Goal: Task Accomplishment & Management: Use online tool/utility

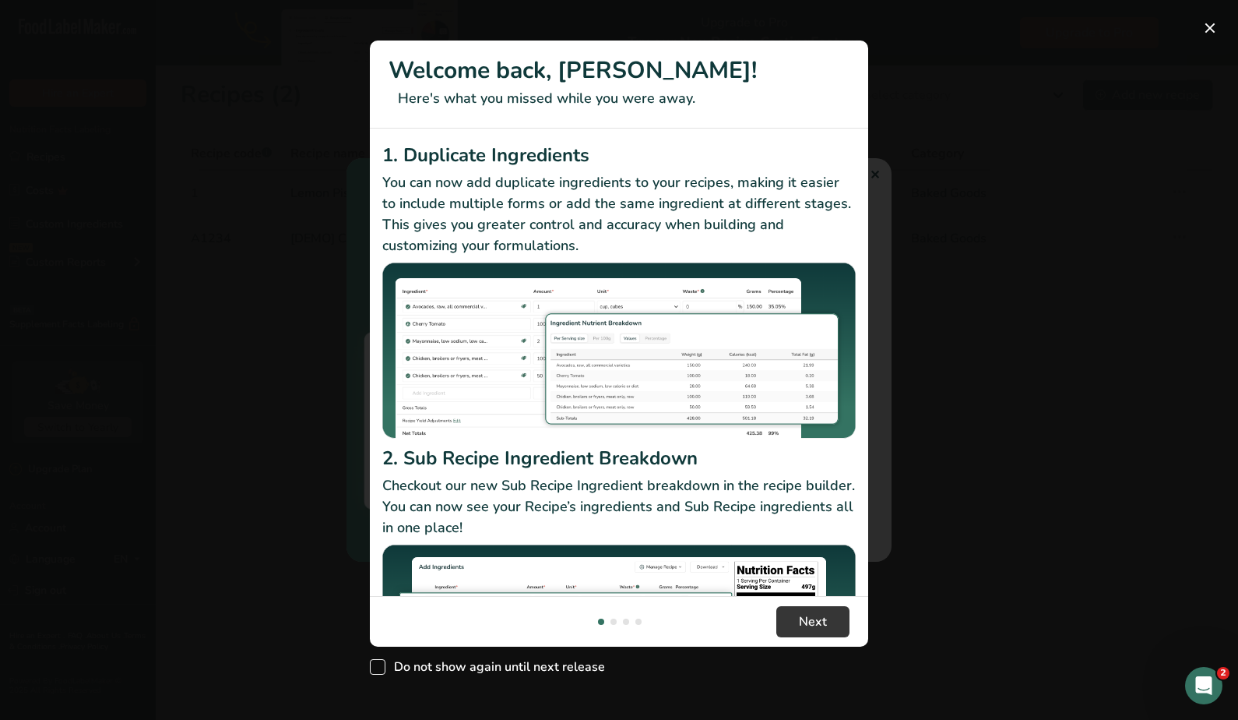
drag, startPoint x: 429, startPoint y: 665, endPoint x: 437, endPoint y: 664, distance: 7.8
click at [437, 664] on span "Do not show again until next release" at bounding box center [496, 667] width 220 height 16
click at [380, 664] on input "Do not show again until next release" at bounding box center [375, 666] width 10 height 10
checkbox input "true"
click at [806, 619] on span "Next" at bounding box center [813, 621] width 28 height 19
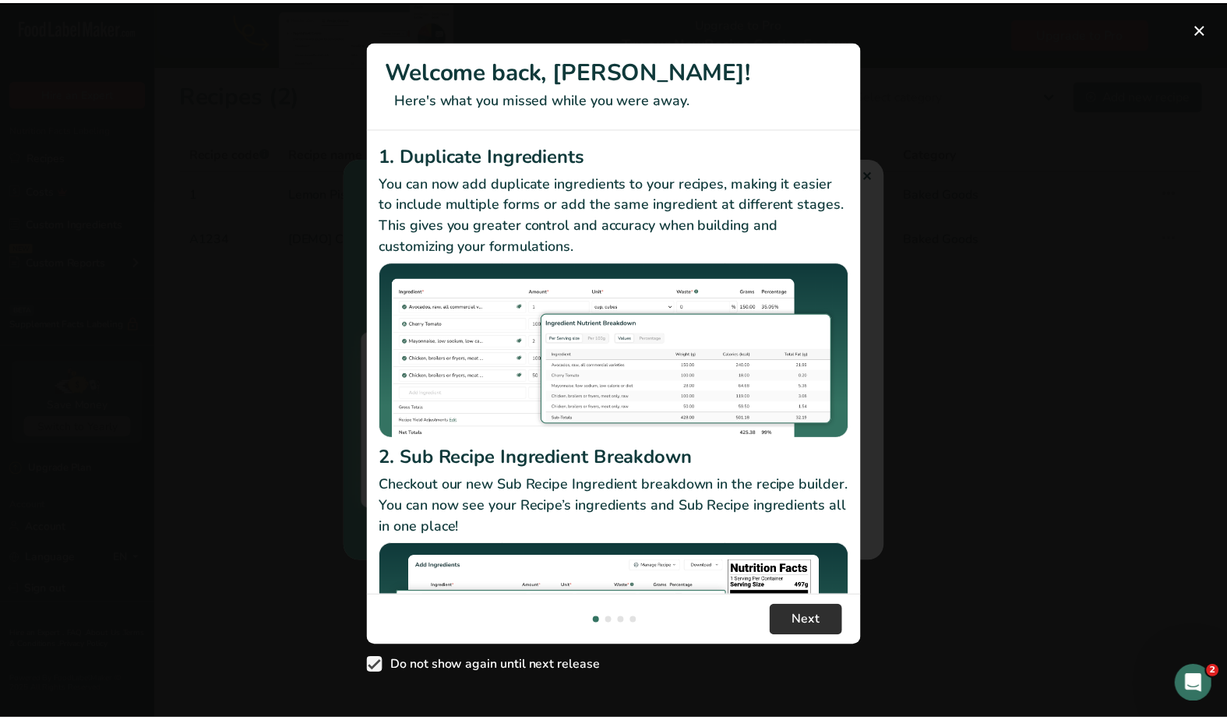
scroll to position [0, 498]
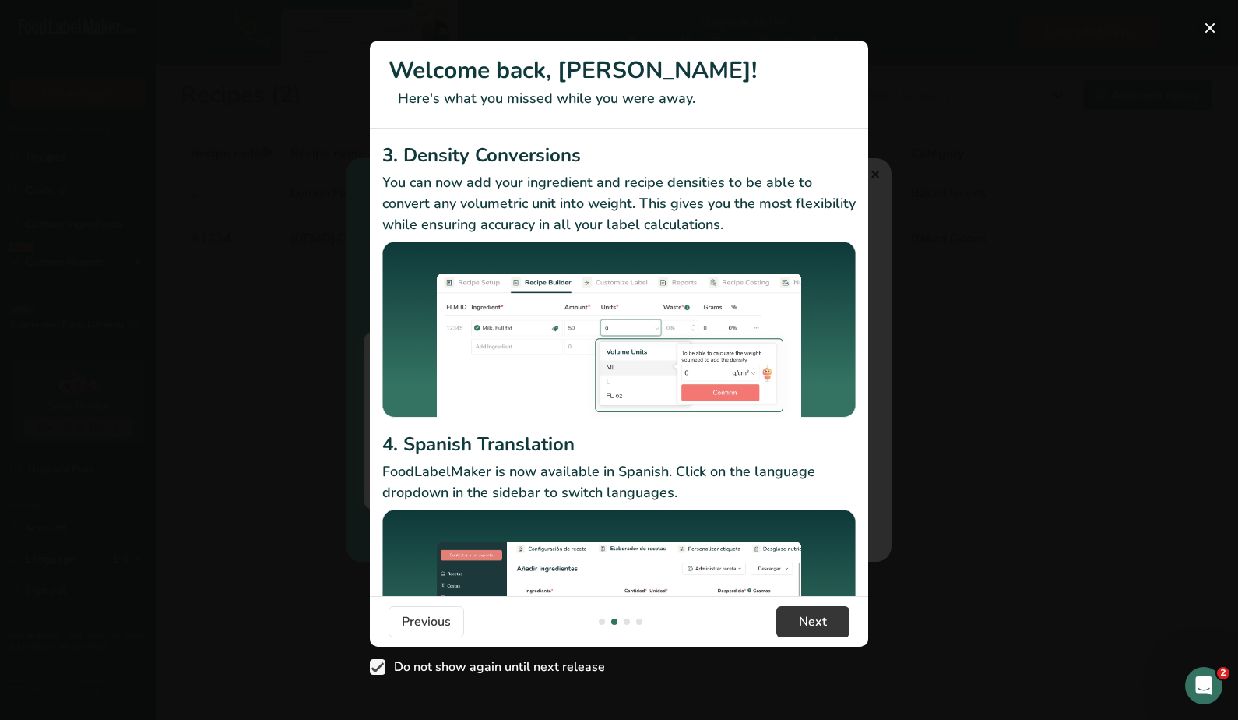
click at [1211, 24] on button "New Features" at bounding box center [1210, 28] width 25 height 25
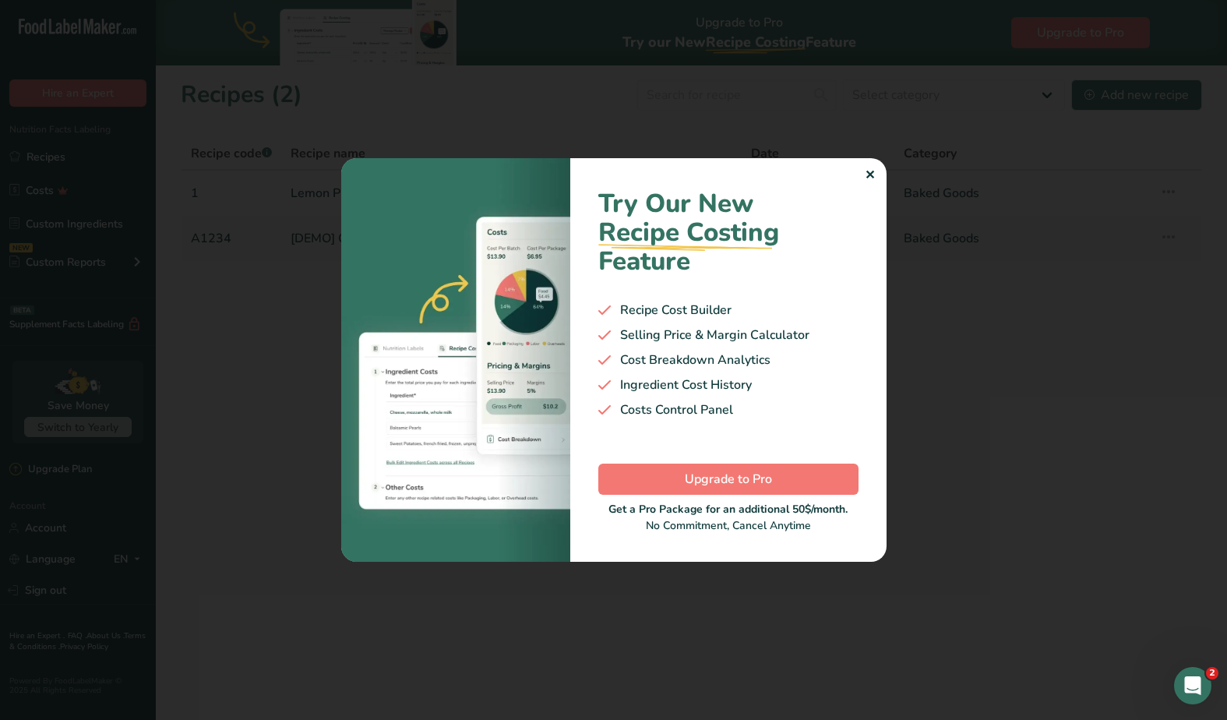
click at [865, 176] on div "✕" at bounding box center [870, 175] width 10 height 19
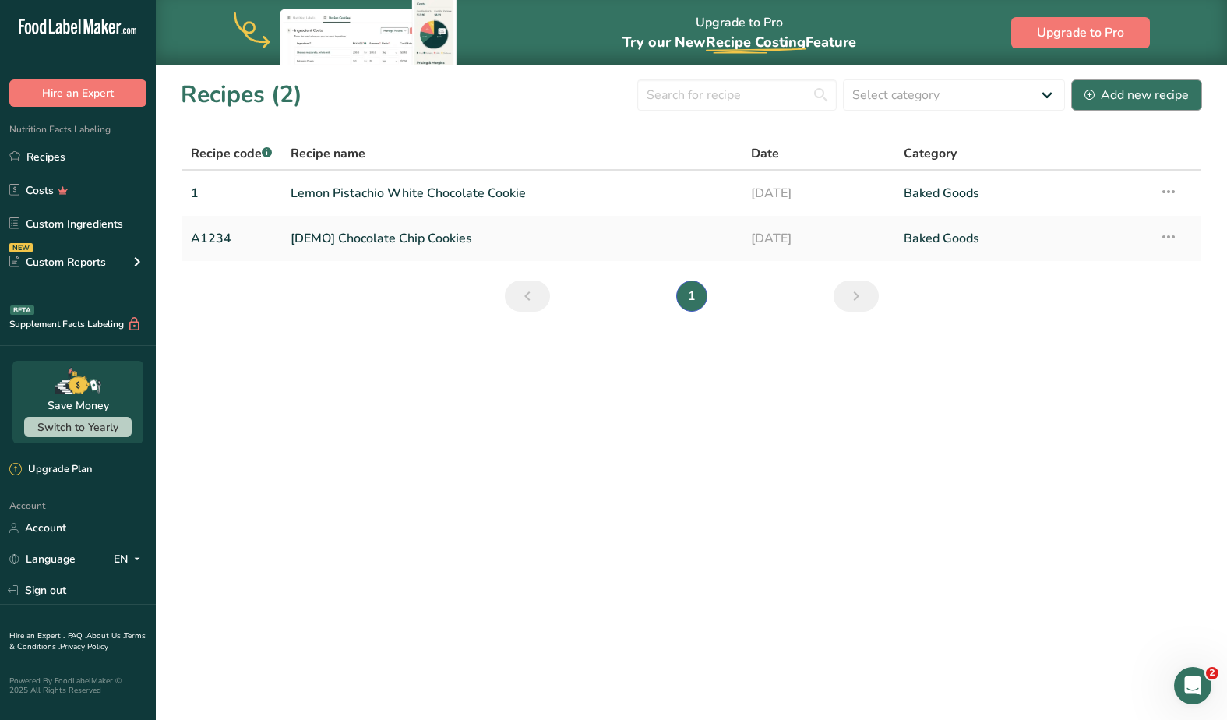
click at [1169, 100] on div "Add new recipe" at bounding box center [1136, 95] width 104 height 19
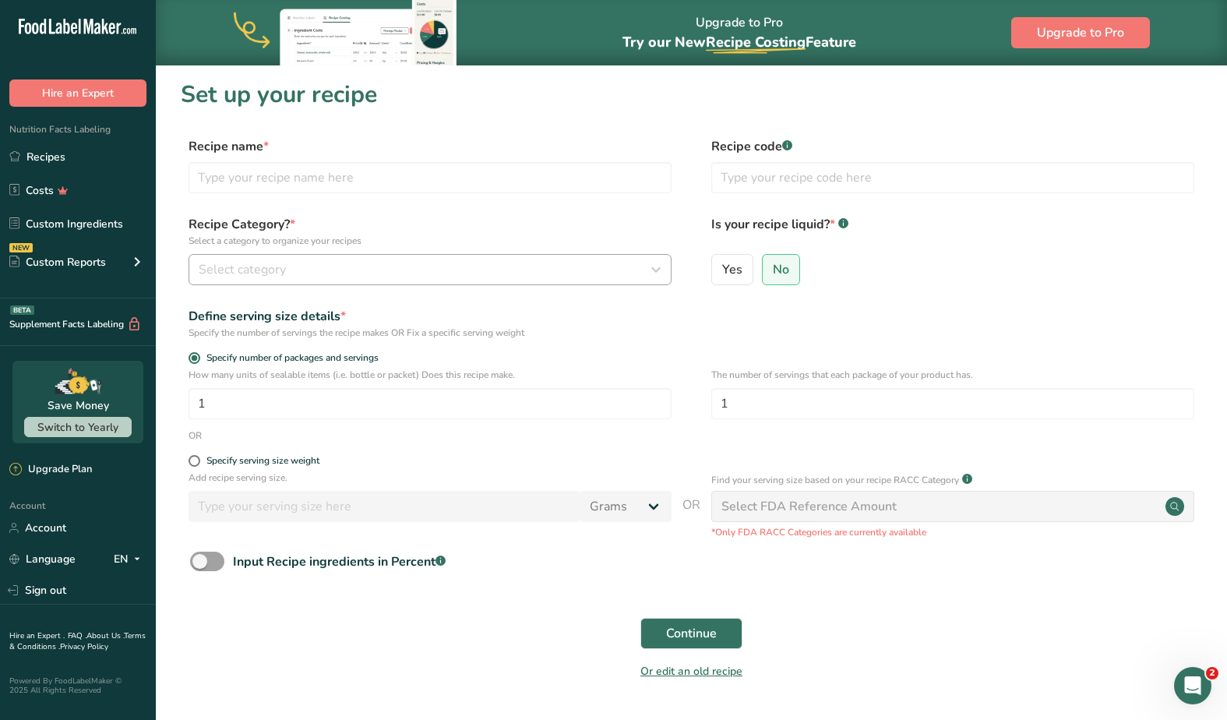
click at [358, 266] on div "Select category" at bounding box center [425, 269] width 453 height 19
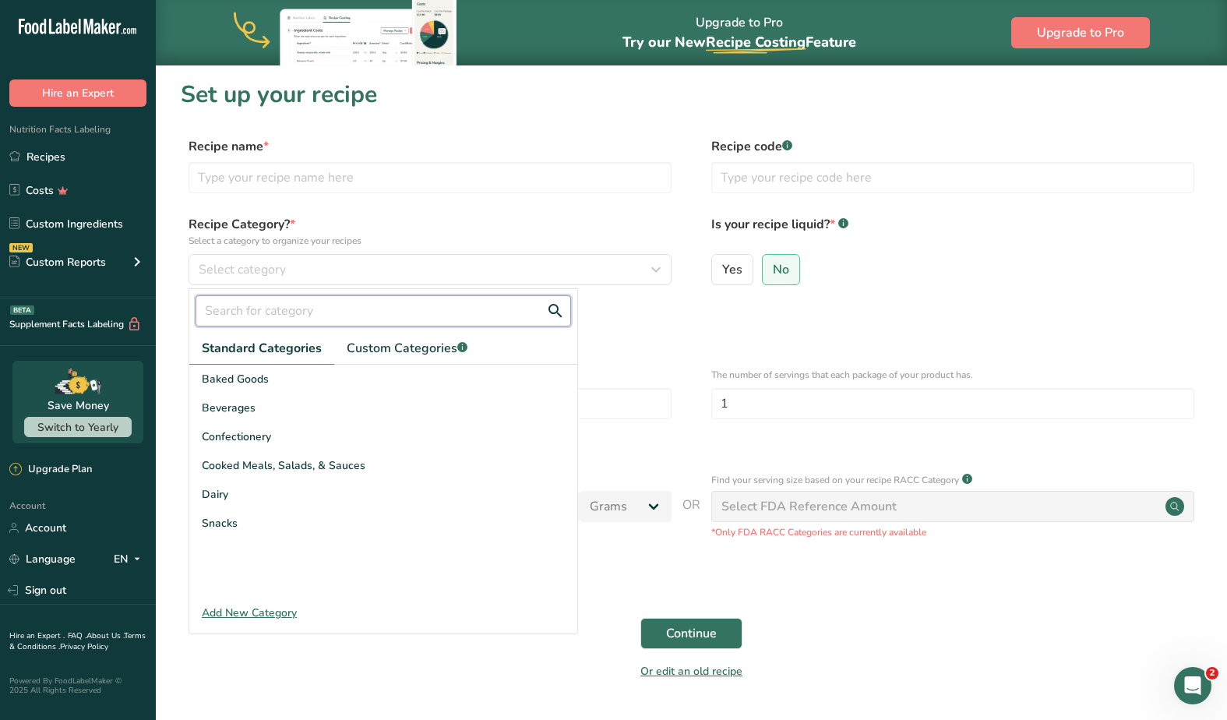
click at [309, 308] on input "text" at bounding box center [383, 310] width 375 height 31
click at [298, 376] on div "Baked Goods" at bounding box center [383, 379] width 388 height 29
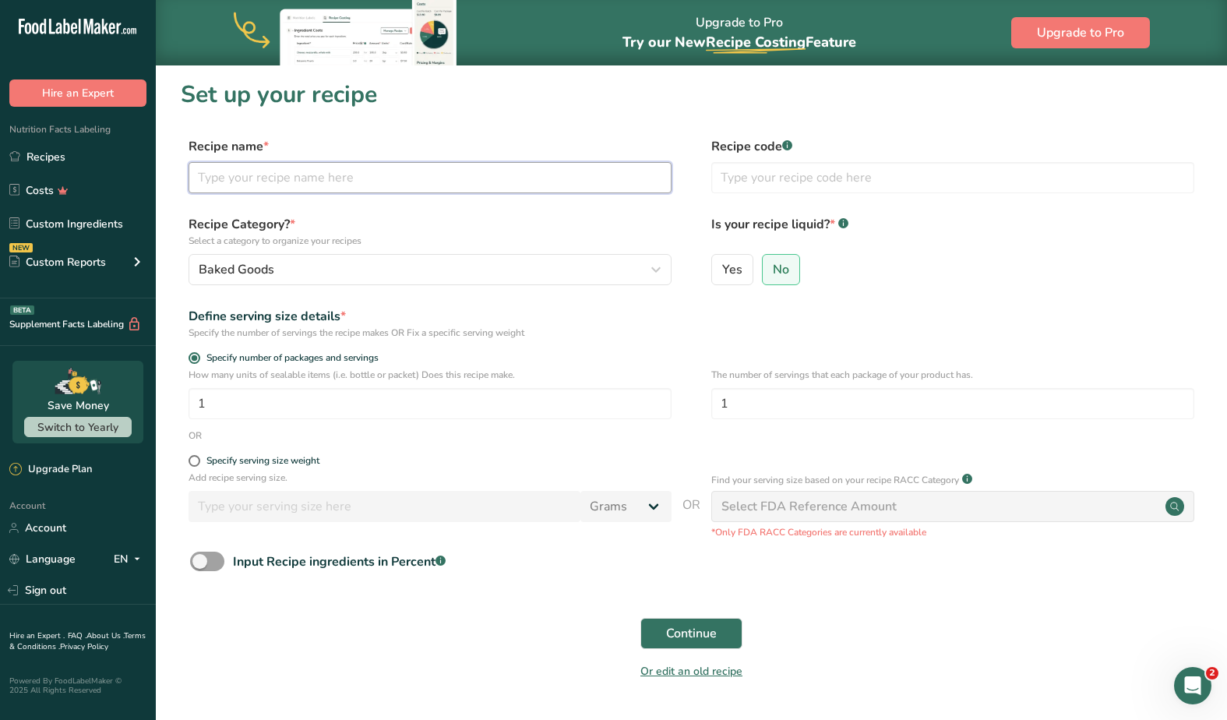
click at [381, 178] on input "text" at bounding box center [429, 177] width 483 height 31
type input "Chocolate Cookie"
click at [939, 180] on input "text" at bounding box center [952, 177] width 483 height 31
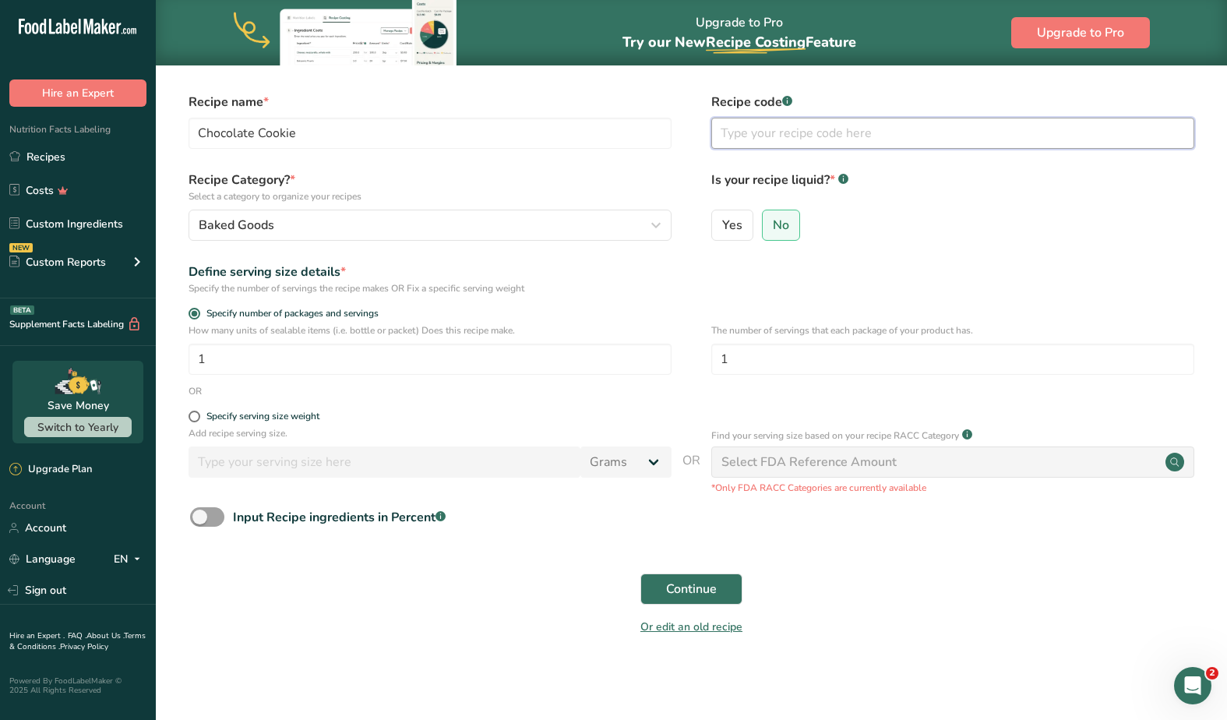
scroll to position [44, 0]
click at [690, 580] on span "Continue" at bounding box center [691, 589] width 51 height 19
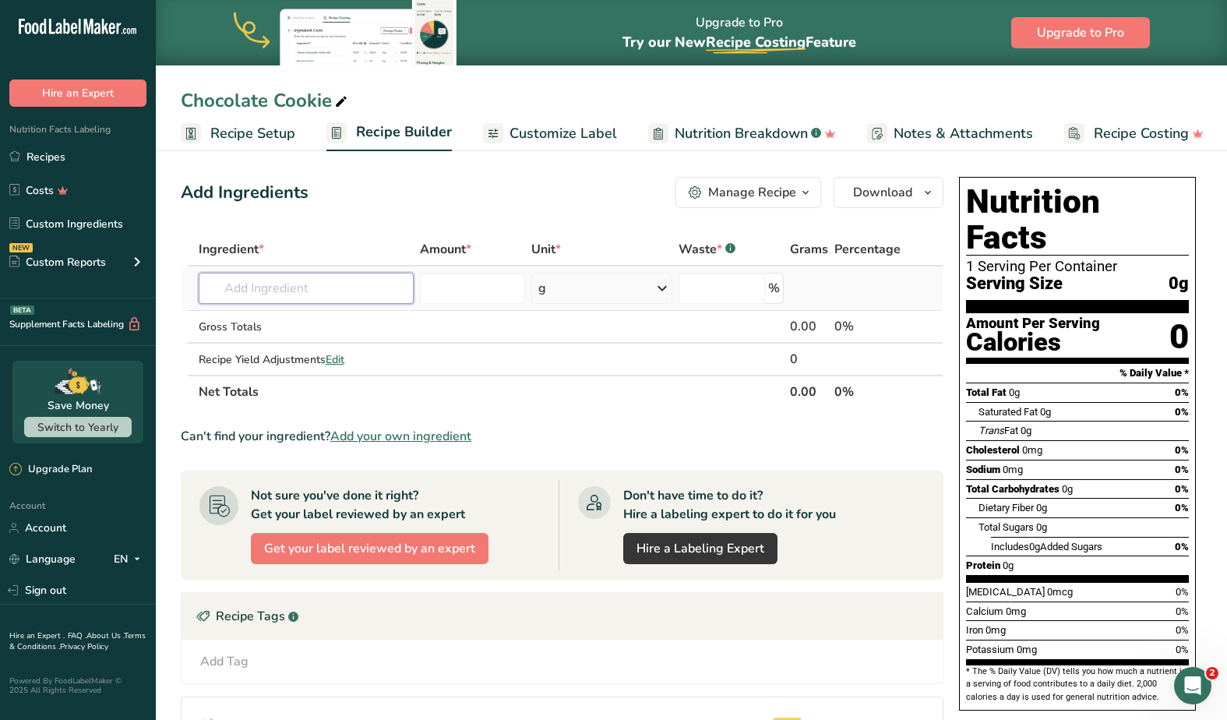
click at [263, 278] on input "text" at bounding box center [306, 288] width 215 height 31
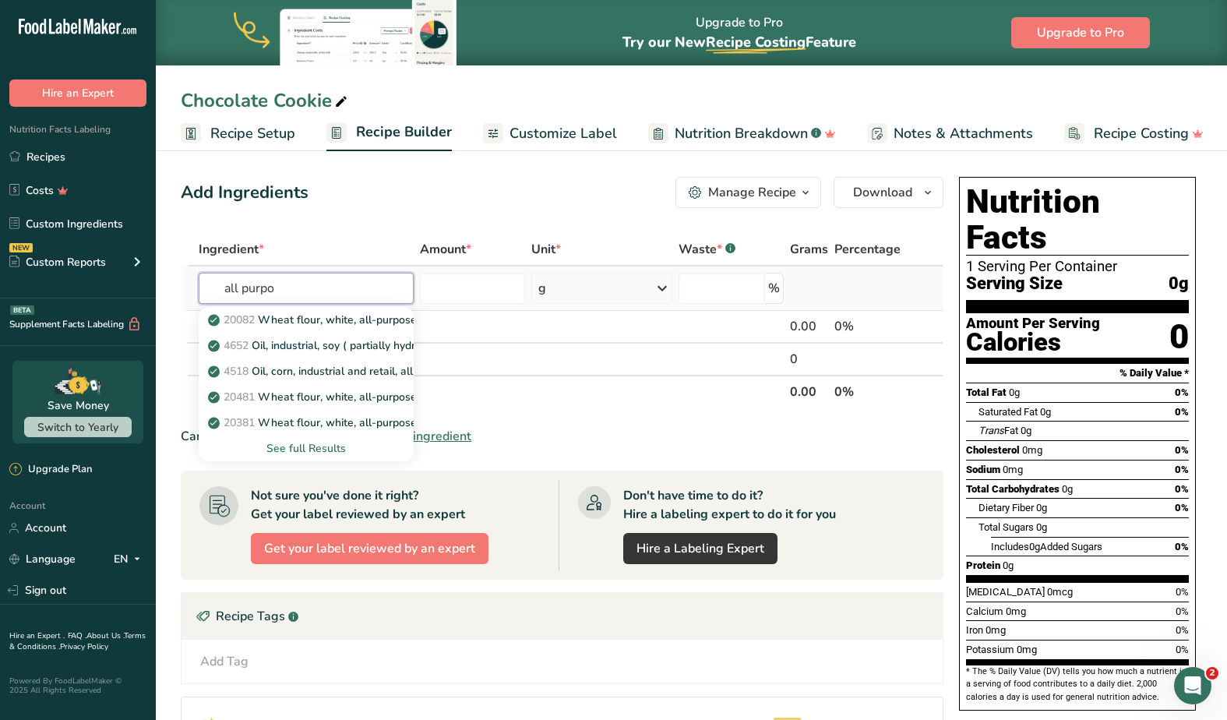
type input "all purpose"
drag, startPoint x: 302, startPoint y: 305, endPoint x: 339, endPoint y: 320, distance: 39.5
click at [339, 320] on p "20082 Wheat flour, white, all-purpose, self-rising, enriched" at bounding box center [365, 320] width 309 height 16
type input "Wheat flour, white, all-purpose, self-rising, enriched"
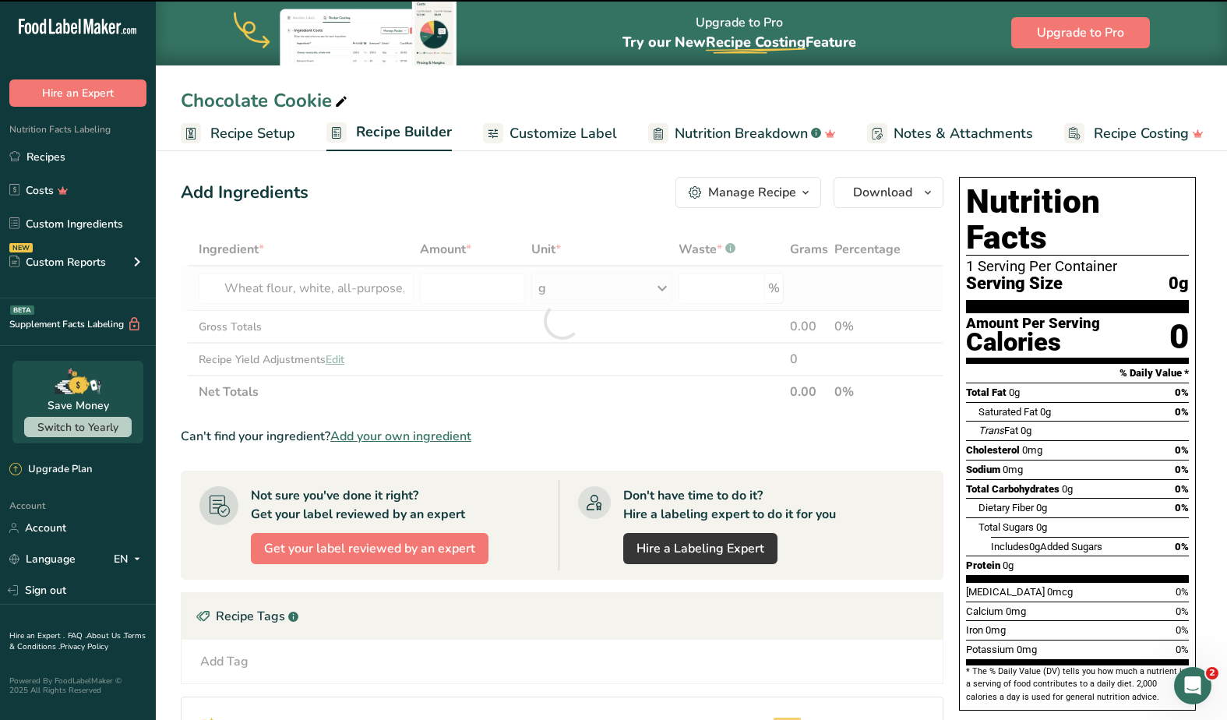
type input "0"
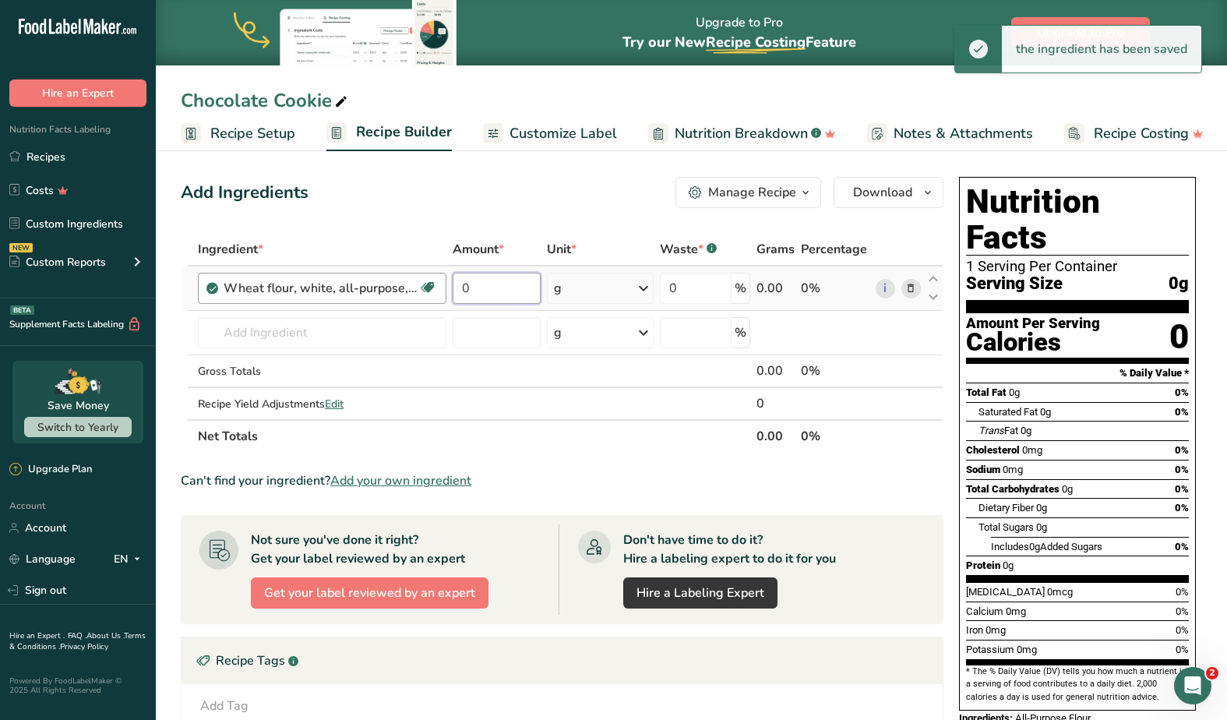
drag, startPoint x: 506, startPoint y: 285, endPoint x: 339, endPoint y: 277, distance: 167.7
click at [339, 277] on tr "Wheat flour, white, all-purpose, self-rising, enriched Dairy free Vegan Vegetar…" at bounding box center [561, 288] width 761 height 44
paste input "number"
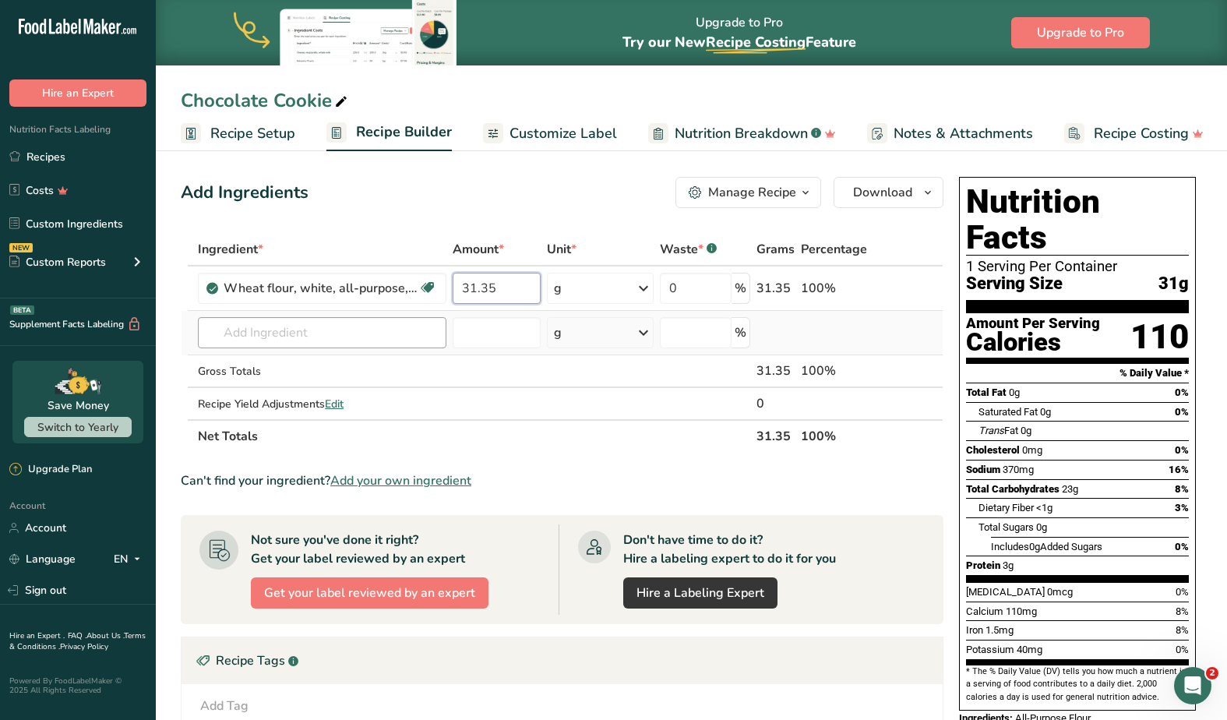
type input "31.35"
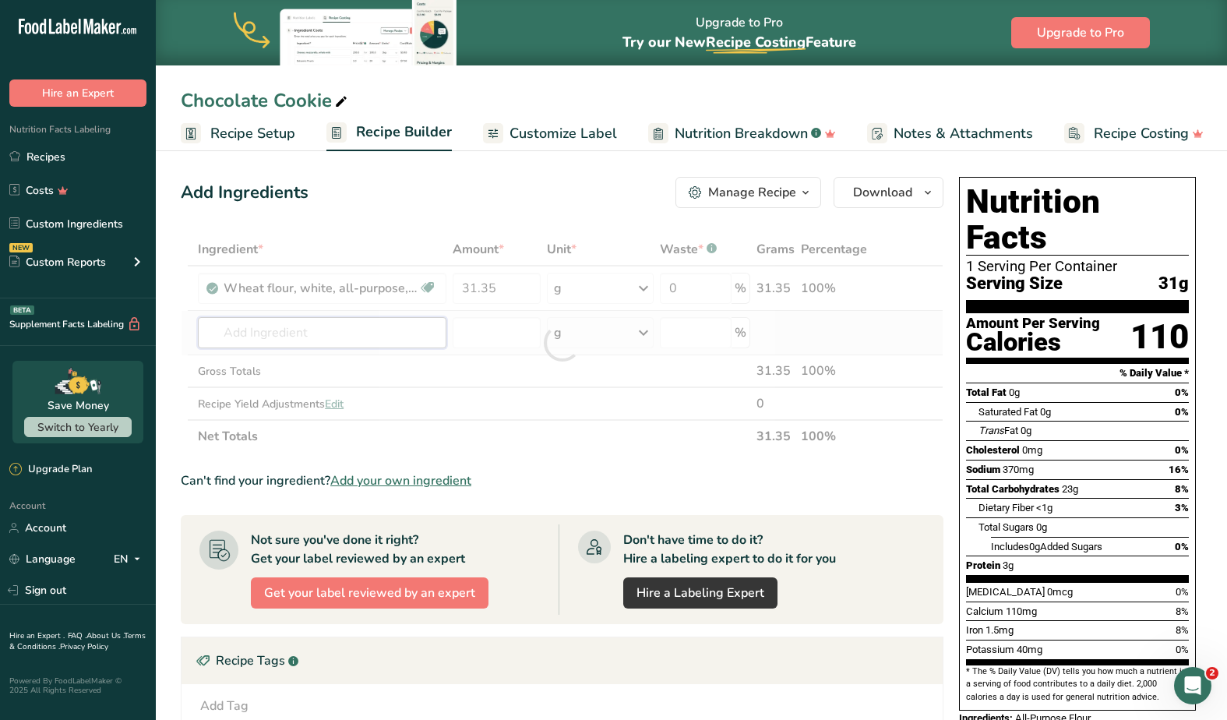
click at [319, 343] on div "Ingredient * Amount * Unit * Waste * .a-a{fill:#347362;}.b-a{fill:#fff;} Grams …" at bounding box center [562, 343] width 763 height 220
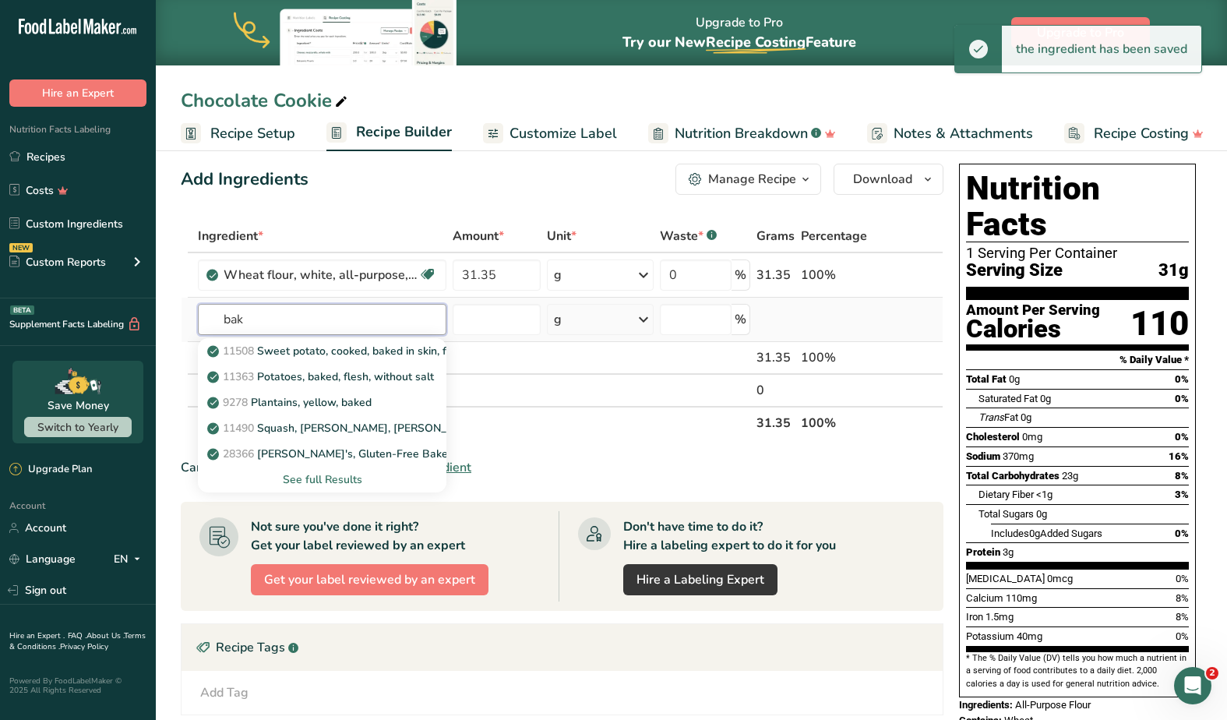
scroll to position [17, 0]
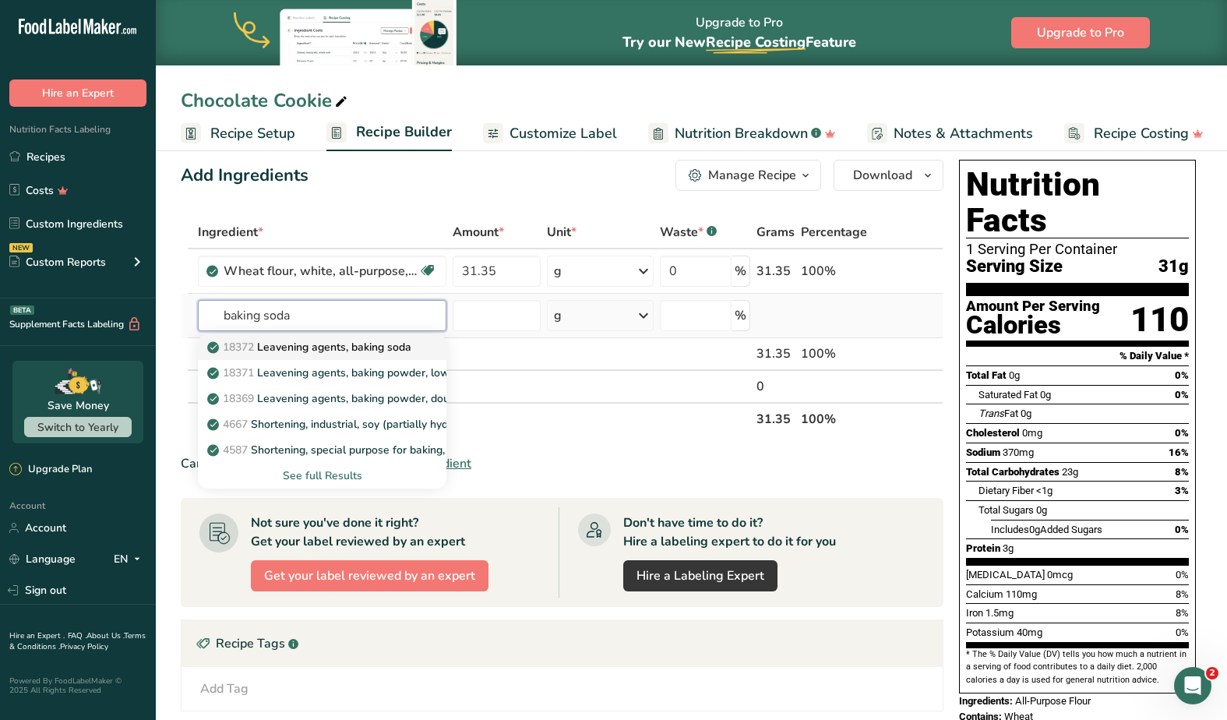
type input "baking soda"
click at [308, 348] on p "18372 Leavening agents, baking soda" at bounding box center [310, 347] width 201 height 16
type input "Leavening agents, baking soda"
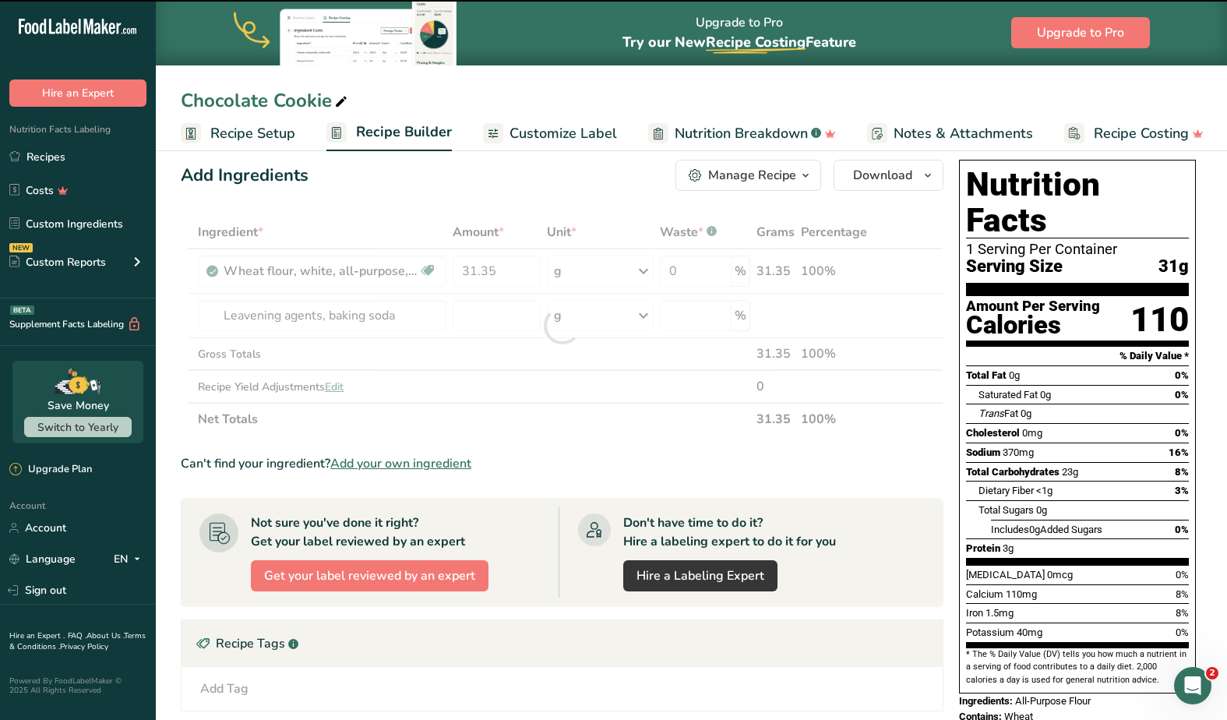
type input "0"
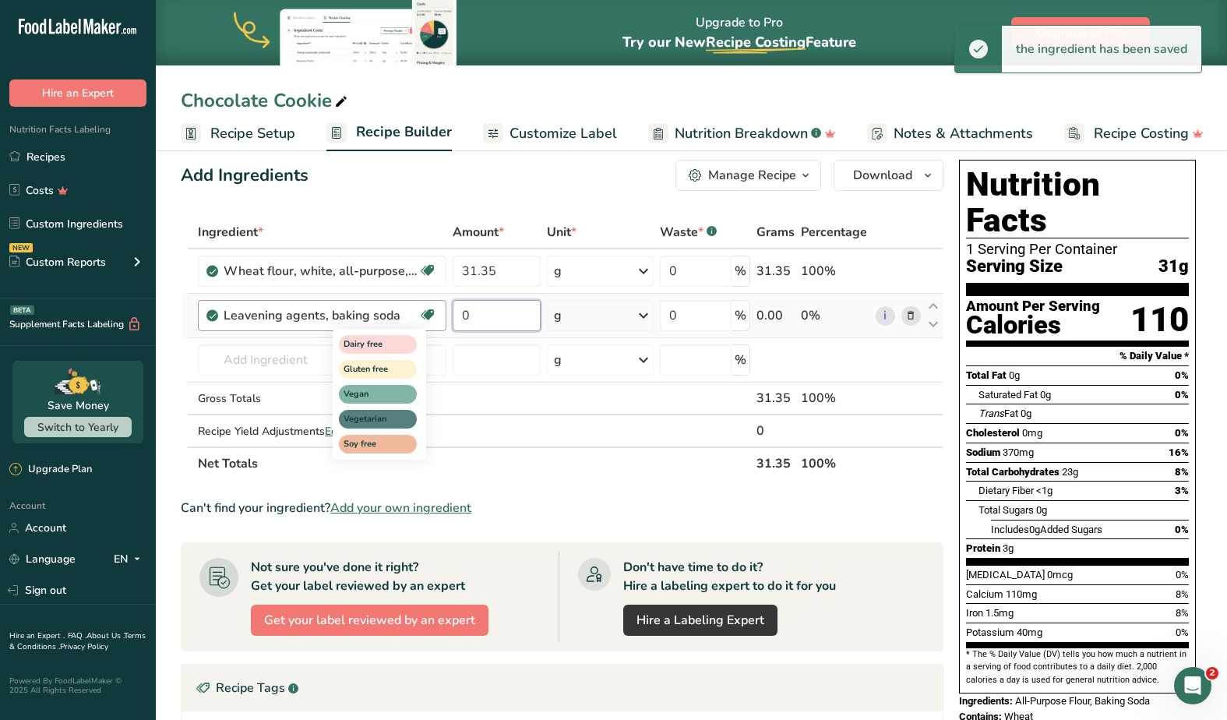
drag, startPoint x: 496, startPoint y: 316, endPoint x: 431, endPoint y: 315, distance: 65.4
click at [431, 315] on tr "Leavening agents, baking soda Dairy free Gluten free Vegan Vegetarian Soy free …" at bounding box center [561, 316] width 761 height 44
paste input ".38"
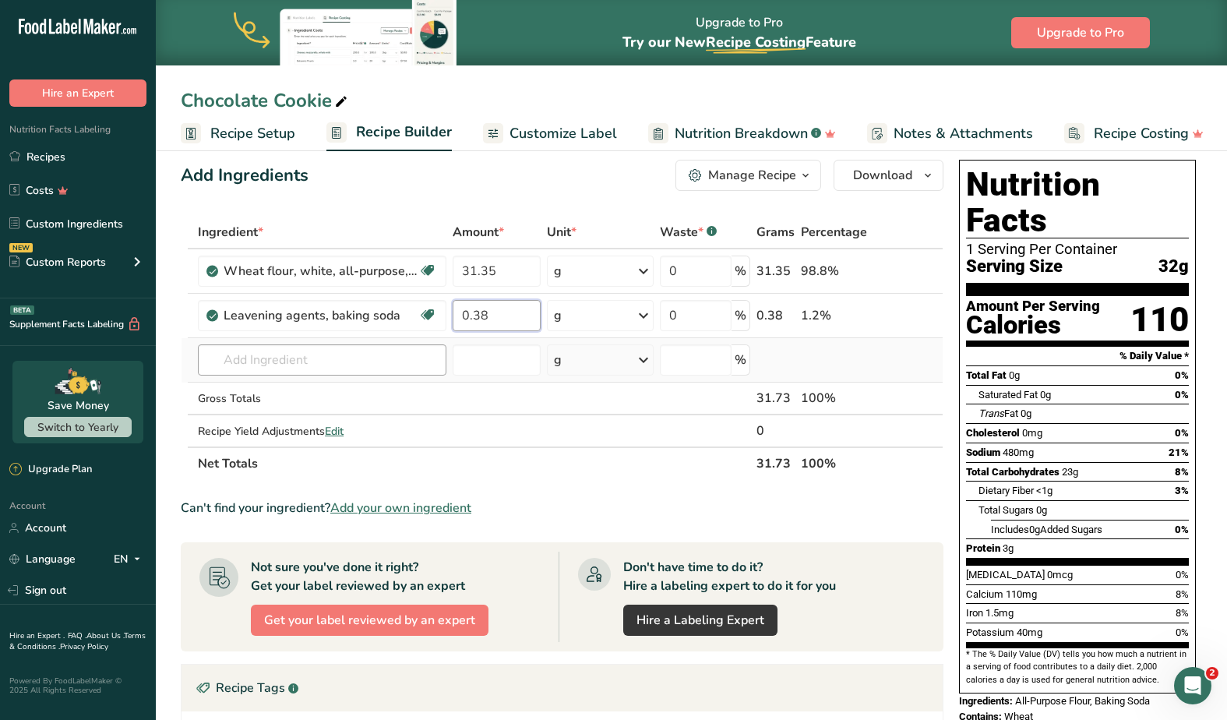
type input "0.38"
click at [268, 368] on div "Ingredient * Amount * Unit * Waste * .a-a{fill:#347362;}.b-a{fill:#fff;} Grams …" at bounding box center [562, 348] width 763 height 264
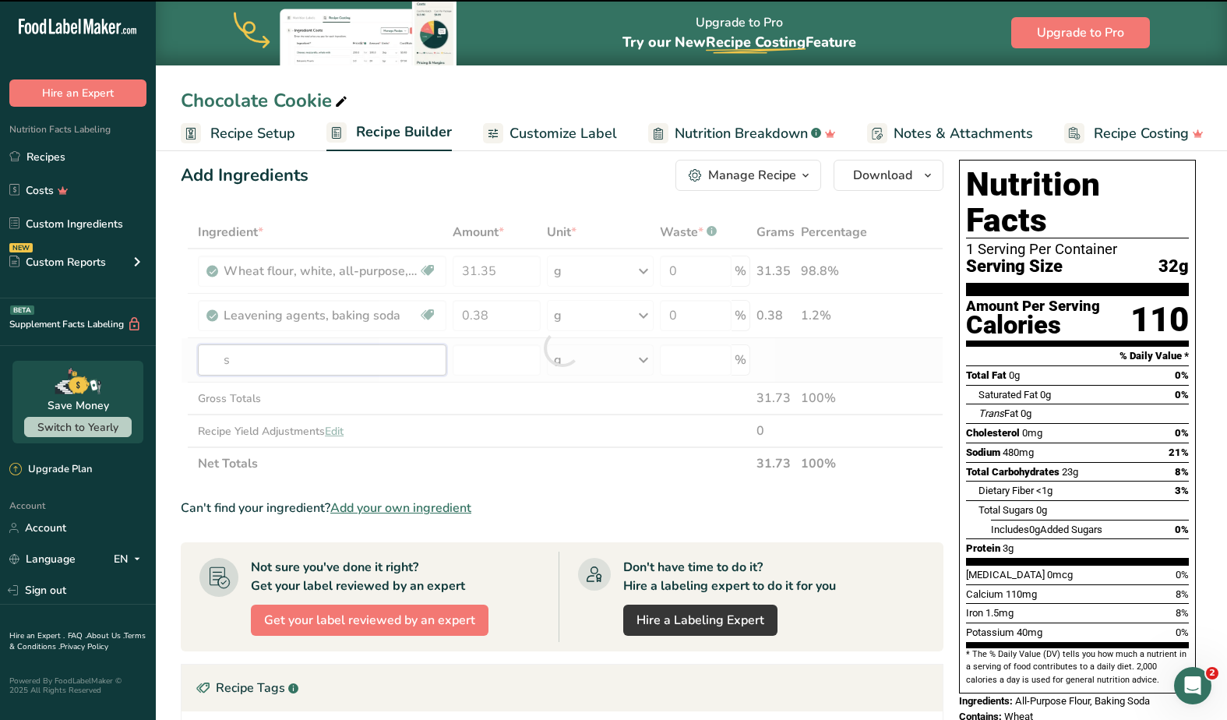
type input "sa"
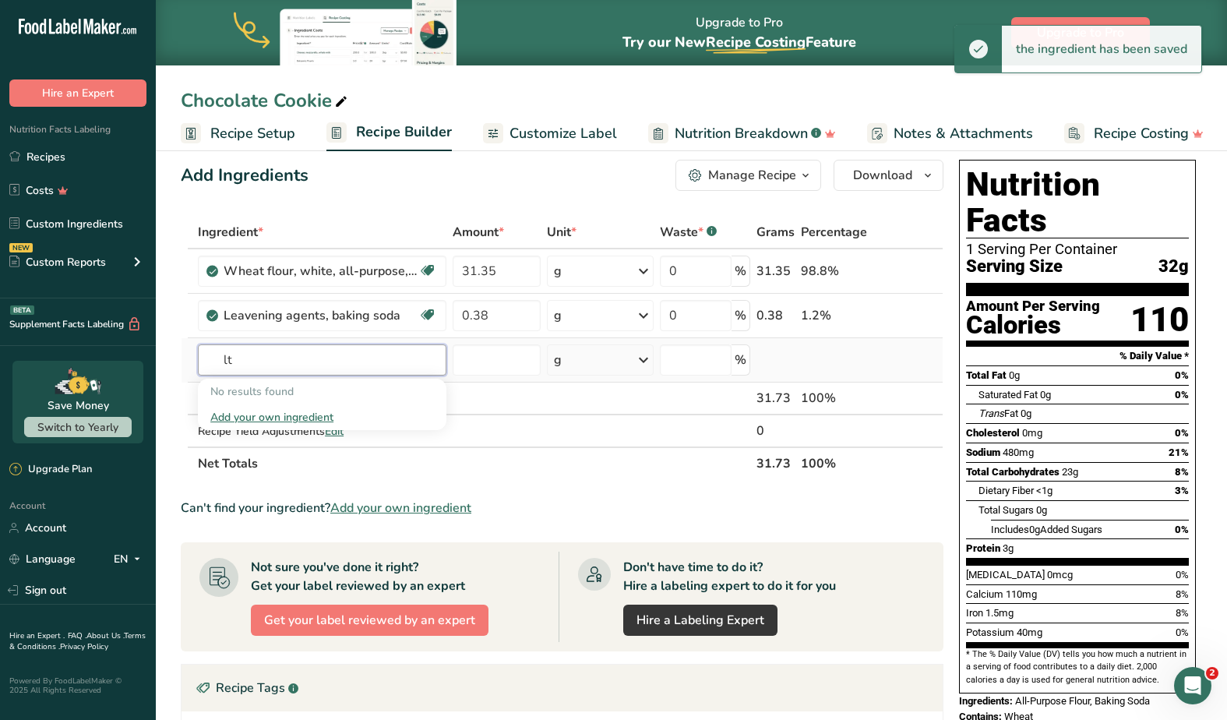
type input "l"
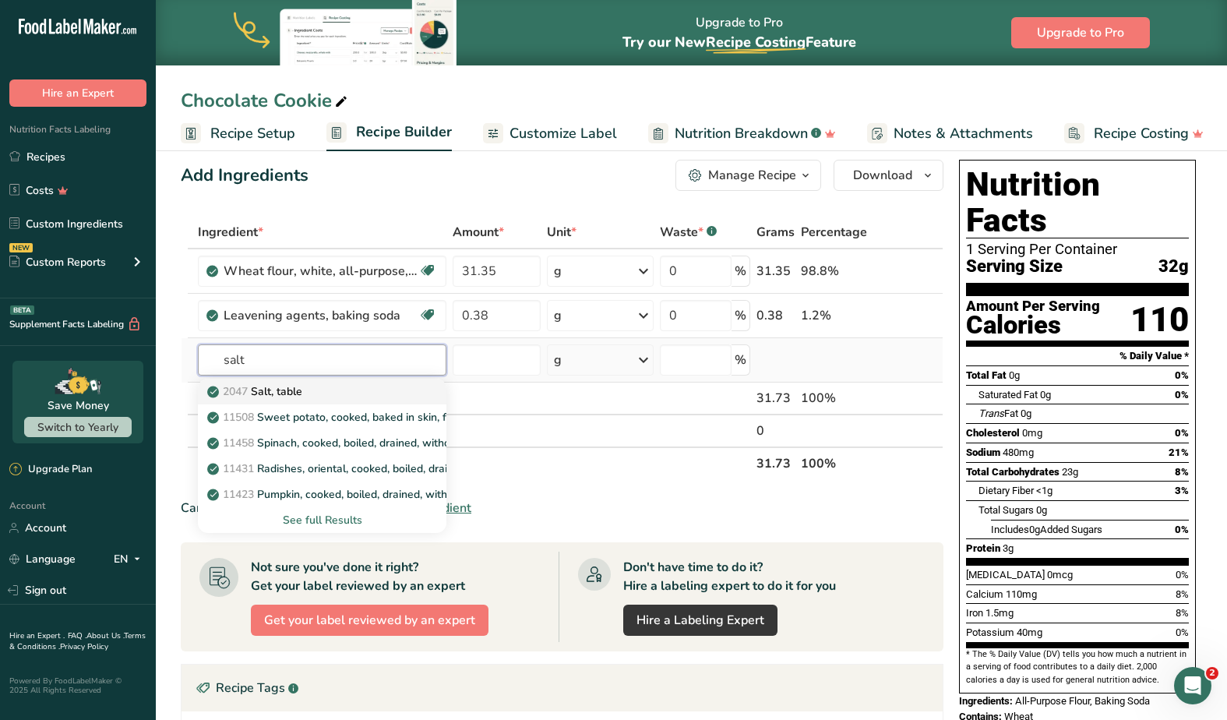
type input "salt"
click at [306, 396] on div "2047 Salt, table" at bounding box center [309, 391] width 199 height 16
type input "Salt, table"
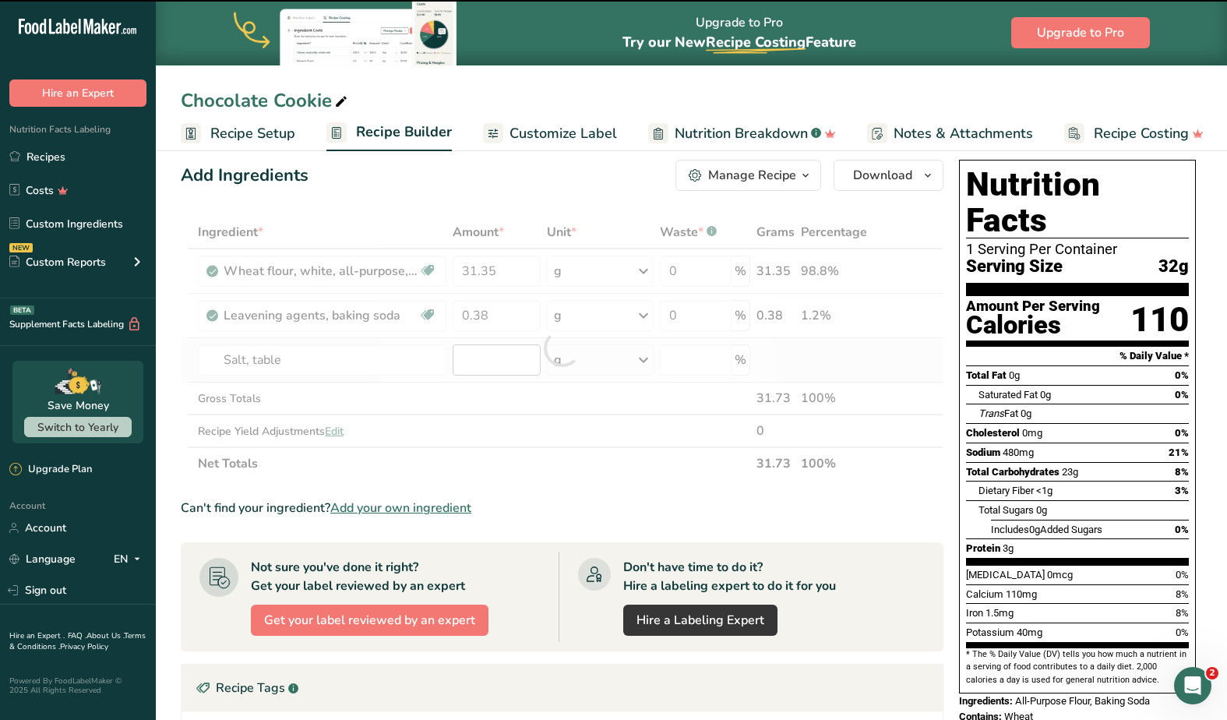
type input "0"
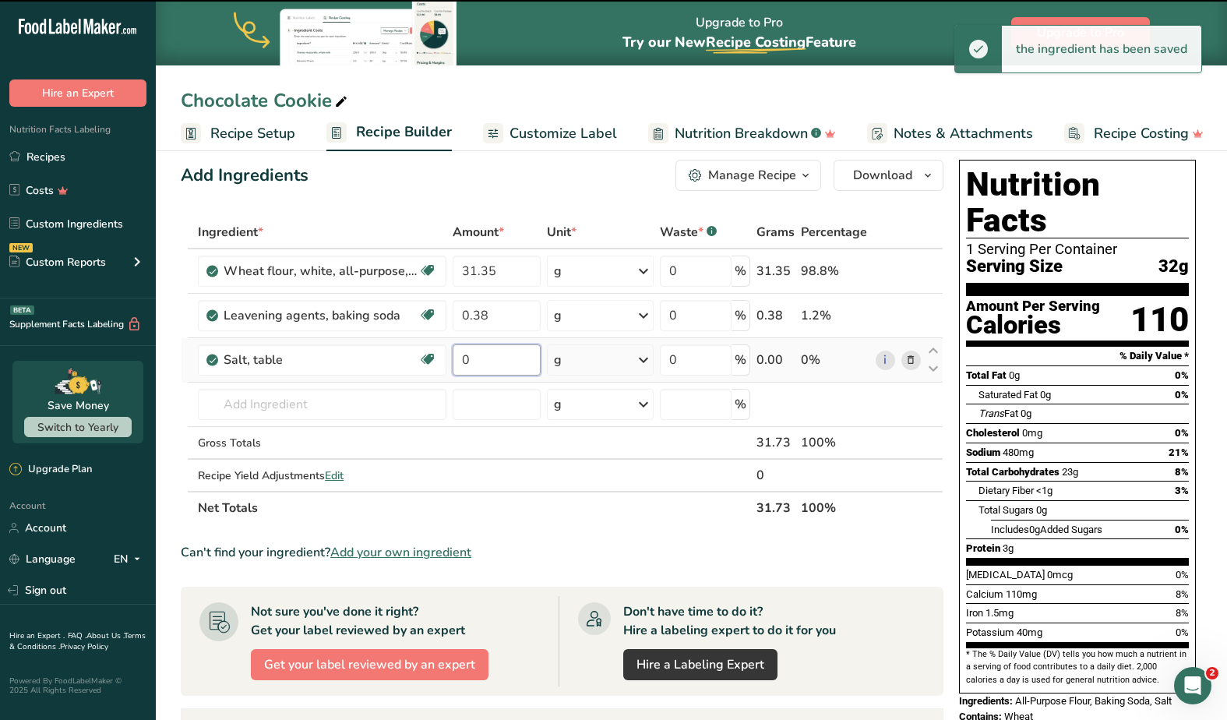
click at [502, 361] on input "0" at bounding box center [497, 359] width 88 height 31
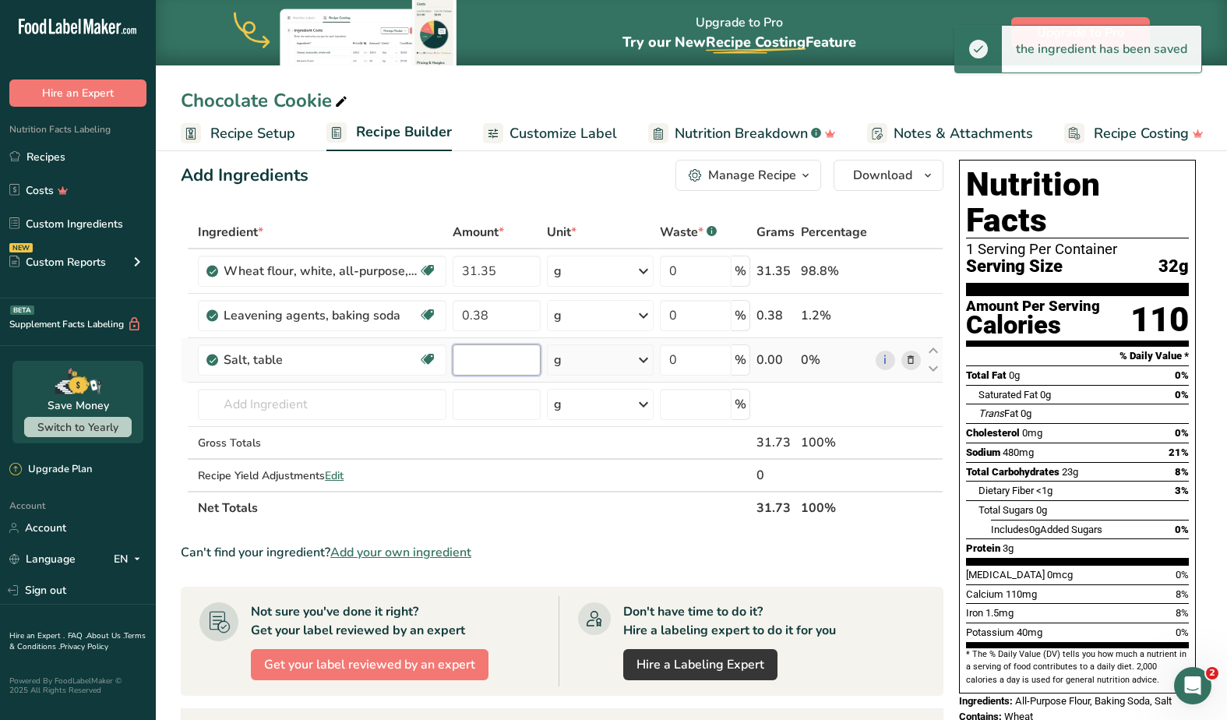
paste input "0.13"
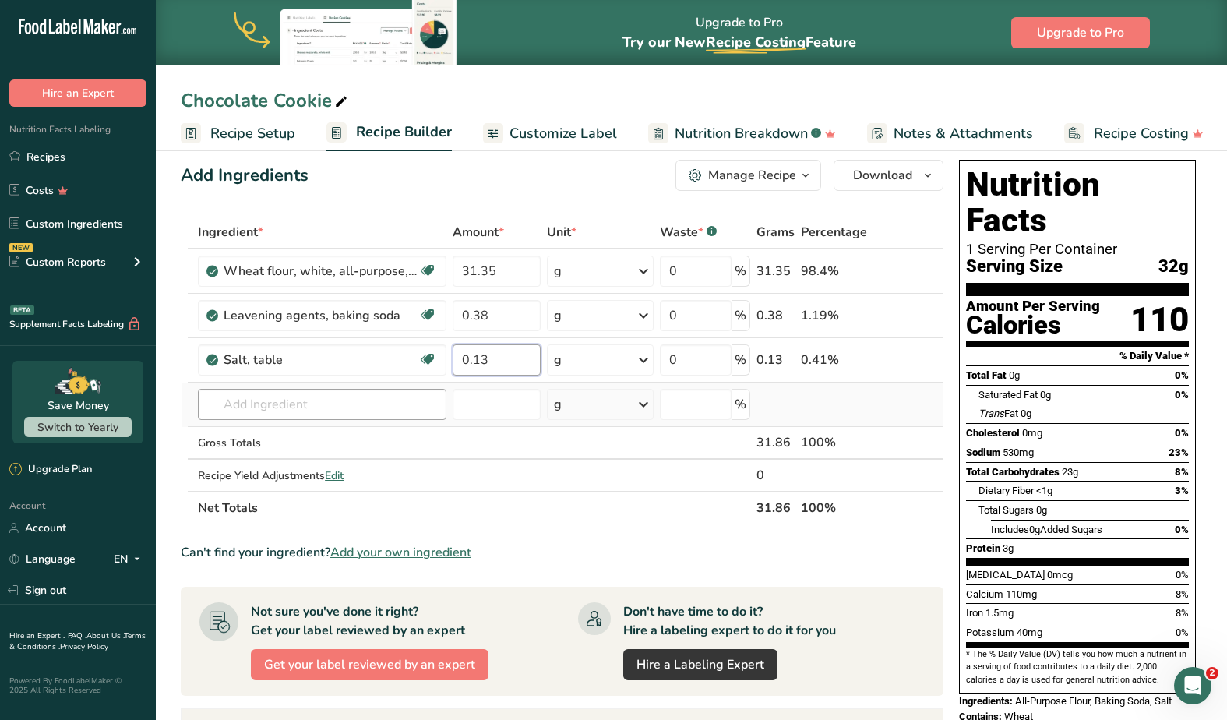
type input "0.13"
click at [266, 406] on div "Ingredient * Amount * Unit * Waste * .a-a{fill:#347362;}.b-a{fill:#fff;} Grams …" at bounding box center [562, 370] width 763 height 308
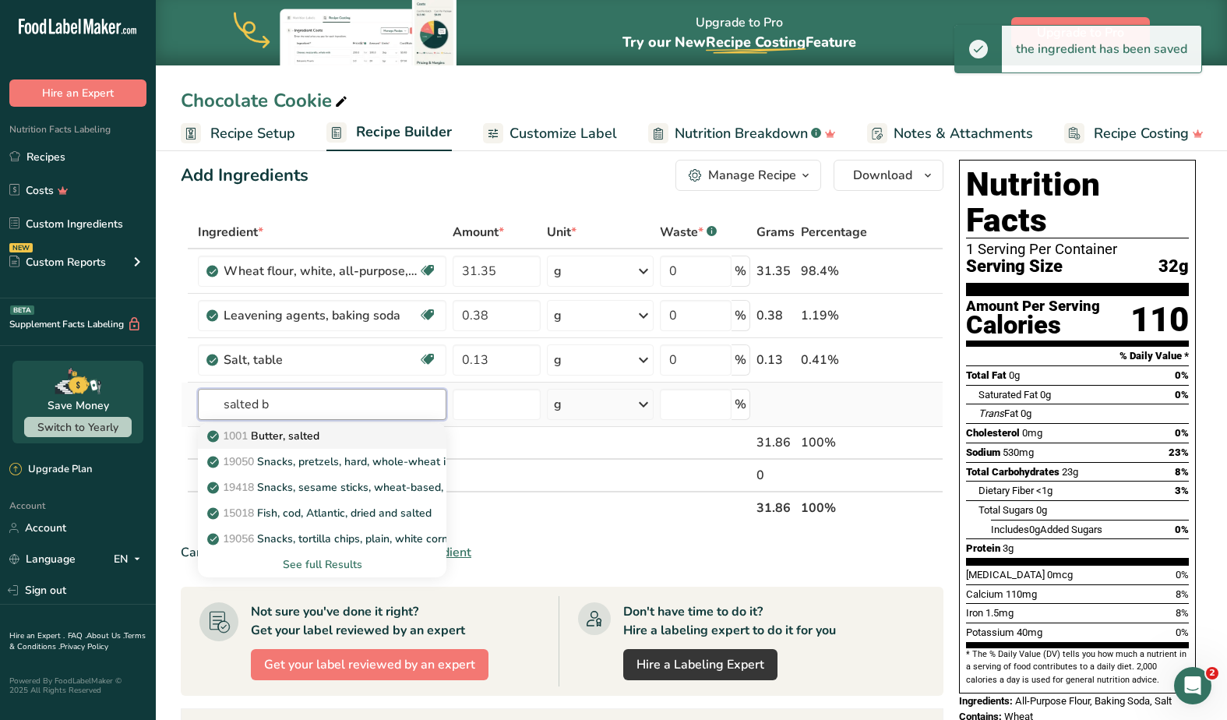
type input "salted b"
click at [290, 438] on p "1001 Butter, salted" at bounding box center [264, 436] width 109 height 16
type input "Butter, salted"
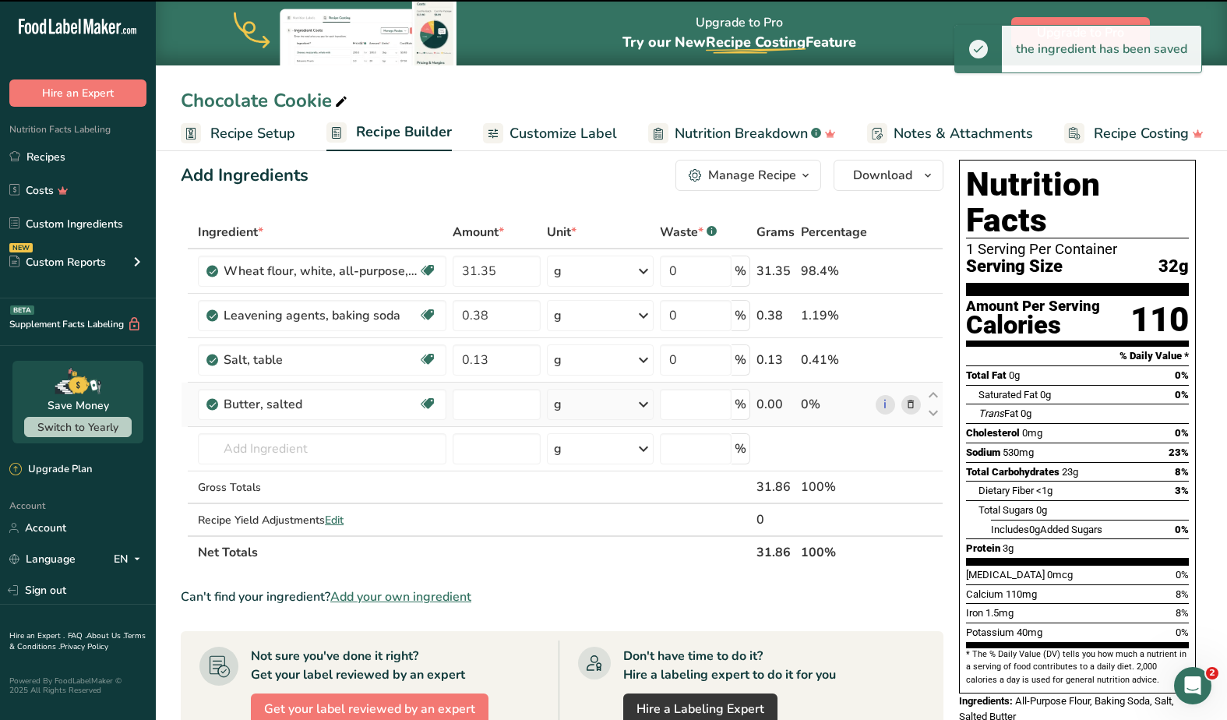
type input "0"
click at [499, 404] on input "0" at bounding box center [497, 404] width 88 height 31
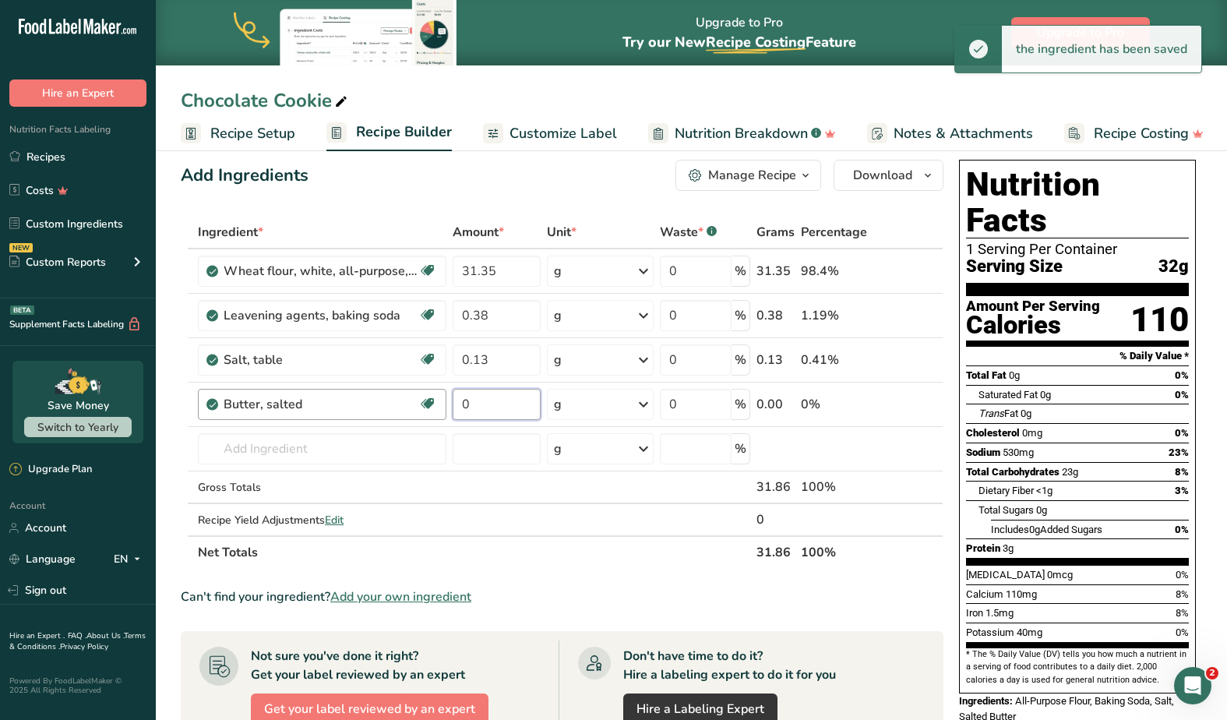
drag, startPoint x: 499, startPoint y: 404, endPoint x: 440, endPoint y: 404, distance: 59.2
click at [440, 404] on tr "Butter, salted Gluten free Vegetarian Soy free 0 g Portions 1 pat (1" sq, 1/3" …" at bounding box center [561, 404] width 761 height 44
paste input "17.56"
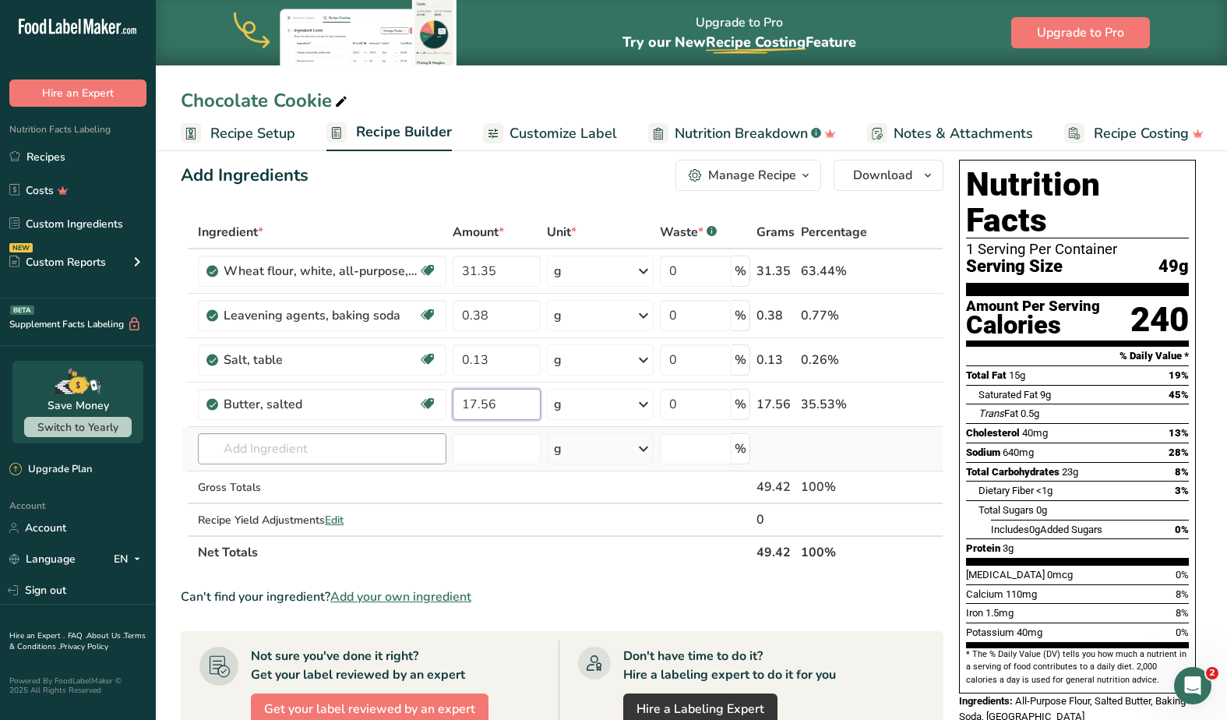
type input "17.56"
click at [252, 440] on div "Ingredient * Amount * Unit * Waste * .a-a{fill:#347362;}.b-a{fill:#fff;} Grams …" at bounding box center [562, 392] width 763 height 353
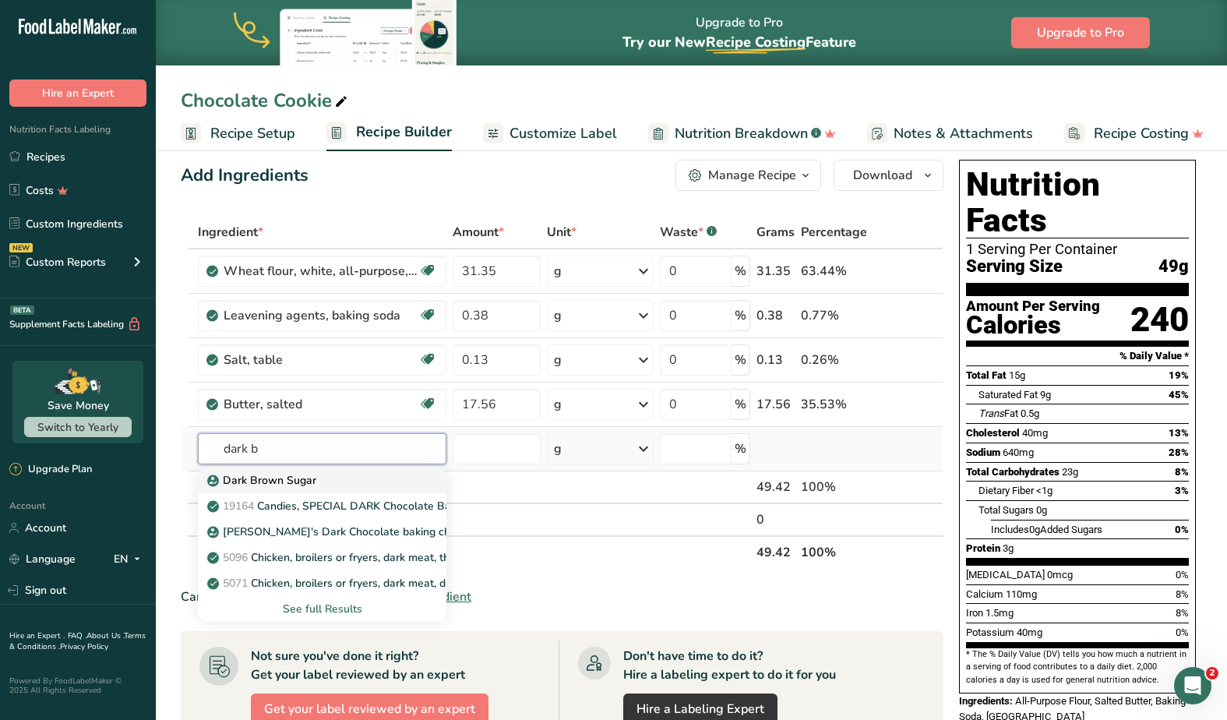
type input "dark b"
click at [273, 480] on p "Dark Brown Sugar" at bounding box center [263, 480] width 106 height 16
type input "Dark Brown Sugar"
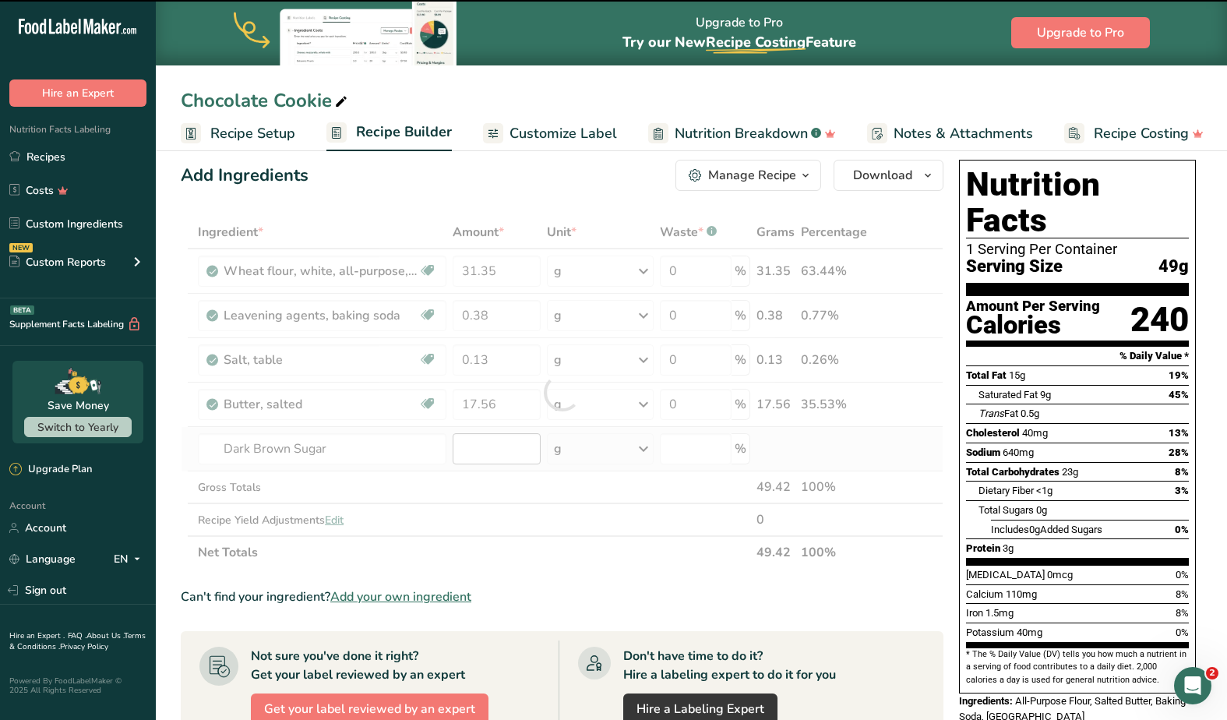
type input "0"
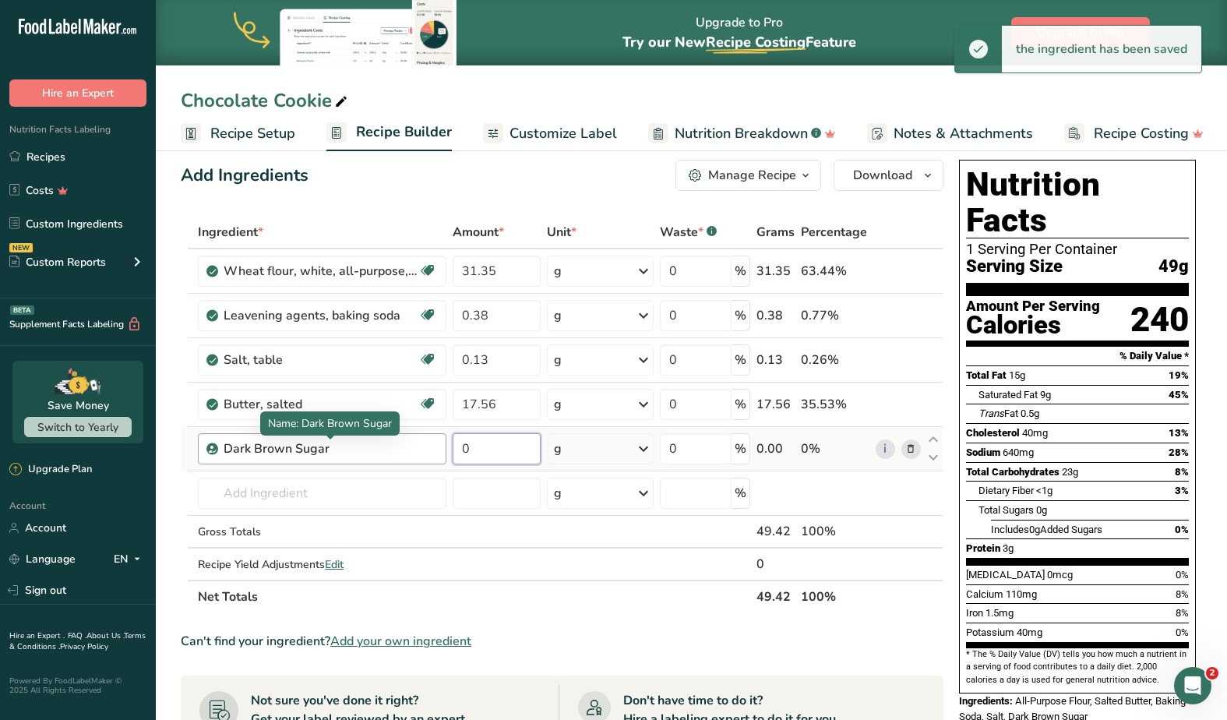
drag, startPoint x: 517, startPoint y: 445, endPoint x: 400, endPoint y: 447, distance: 117.6
click at [399, 447] on tr "Dark Brown Sugar 0 g Weight Units g kg mg See more Volume Units l Volume units …" at bounding box center [561, 449] width 761 height 44
paste input "20.69"
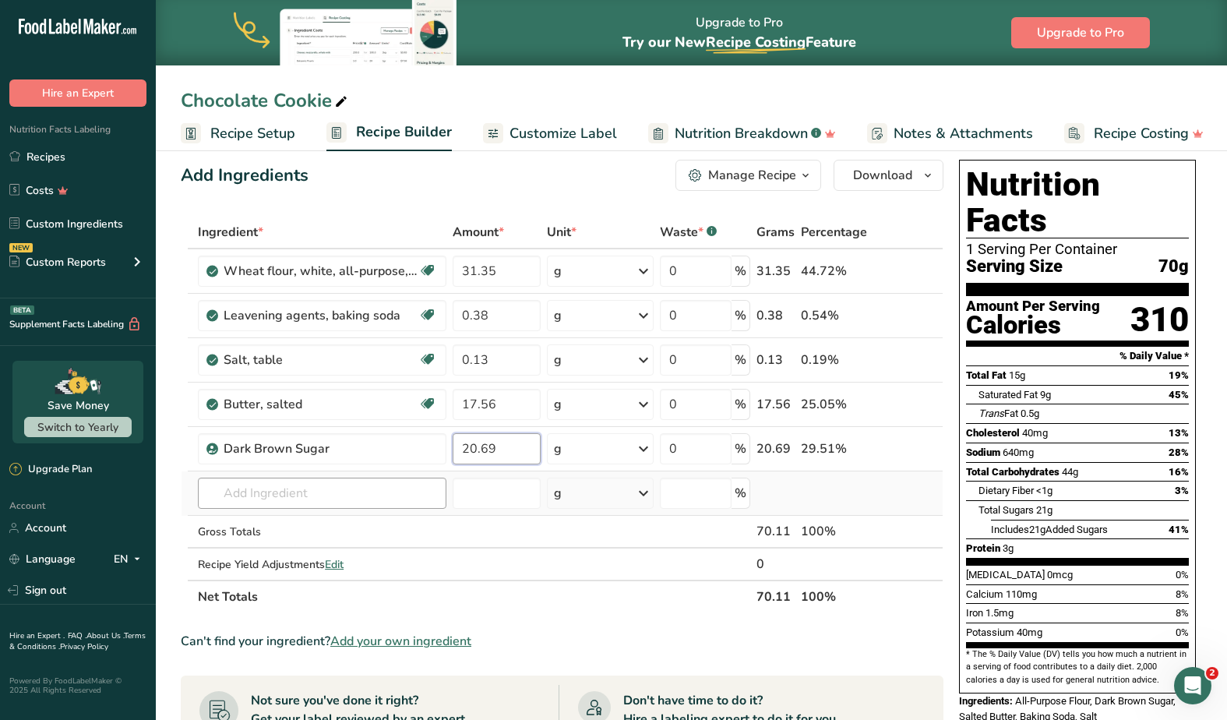
type input "20.69"
click at [319, 491] on div "Ingredient * Amount * Unit * Waste * .a-a{fill:#347362;}.b-a{fill:#fff;} Grams …" at bounding box center [562, 414] width 763 height 397
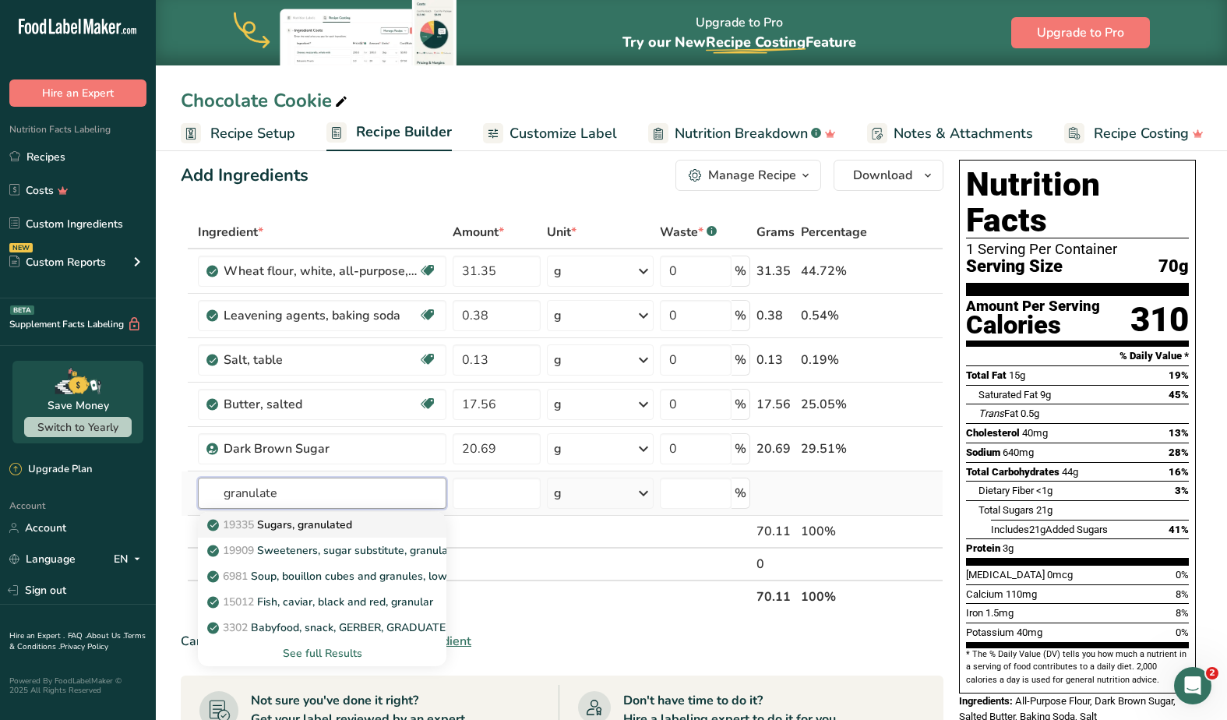
type input "granulate"
click at [302, 527] on p "19335 [GEOGRAPHIC_DATA], granulated" at bounding box center [281, 524] width 142 height 16
type input "Sugars, granulated"
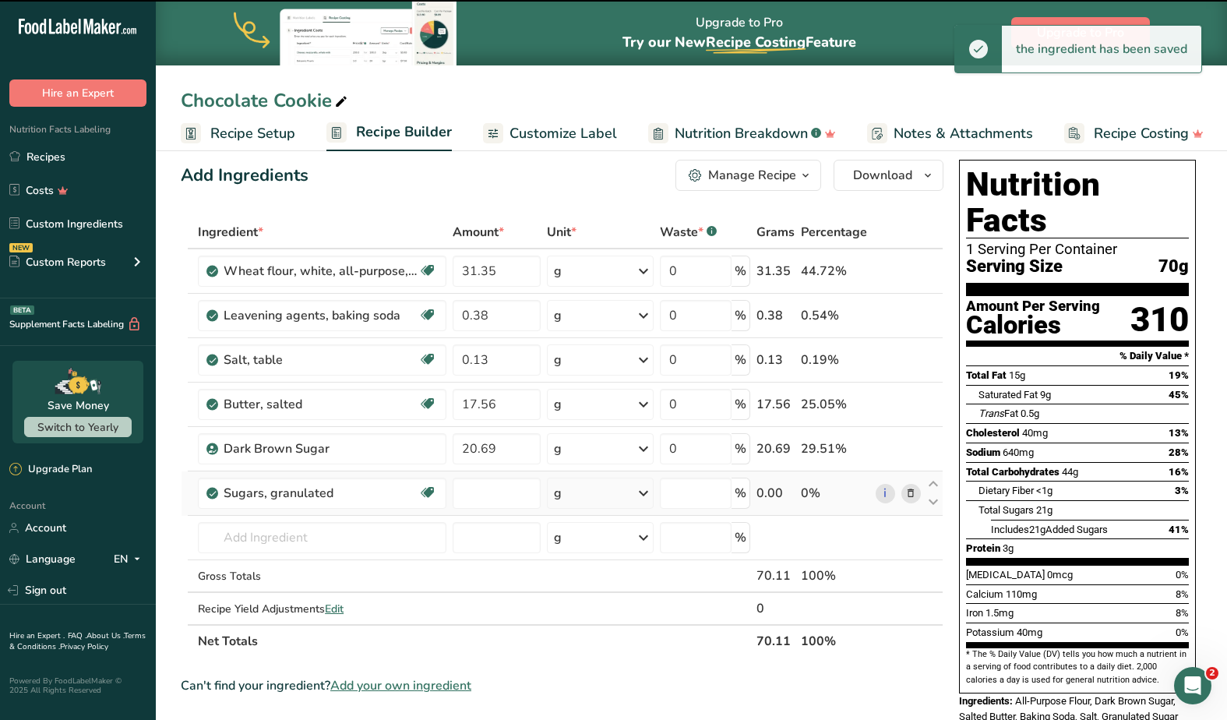
type input "0"
click at [493, 489] on input "0" at bounding box center [497, 492] width 88 height 31
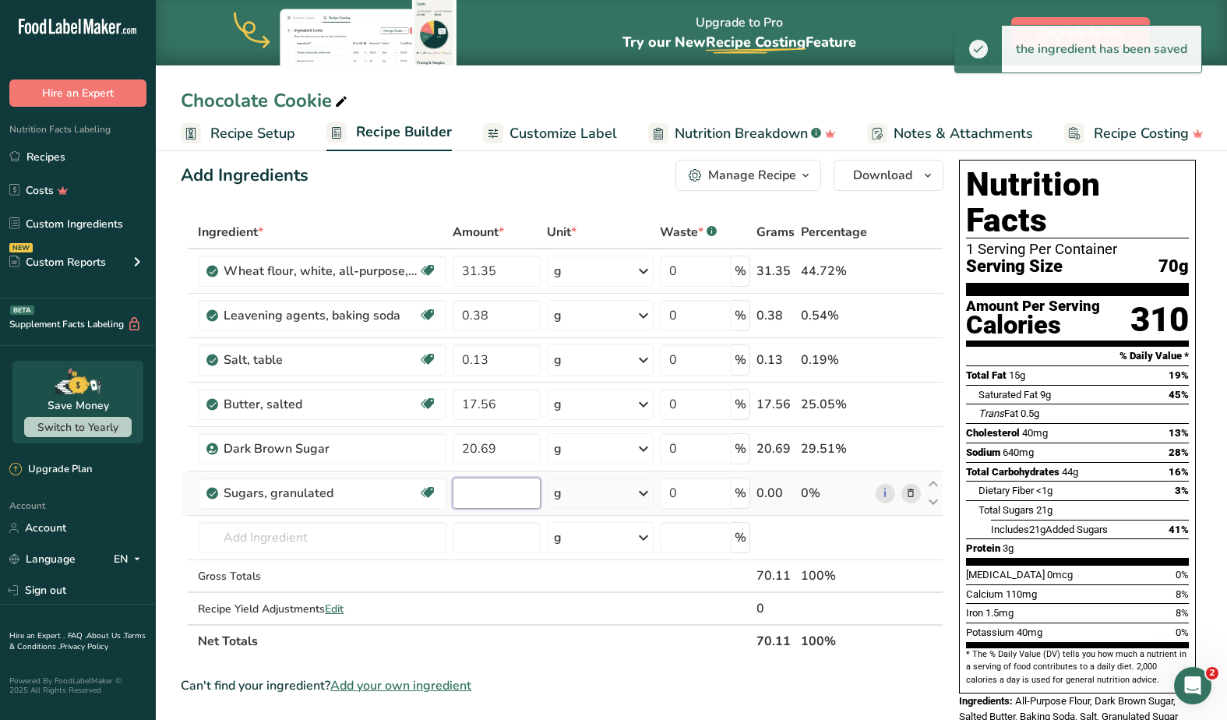
paste input "10.03"
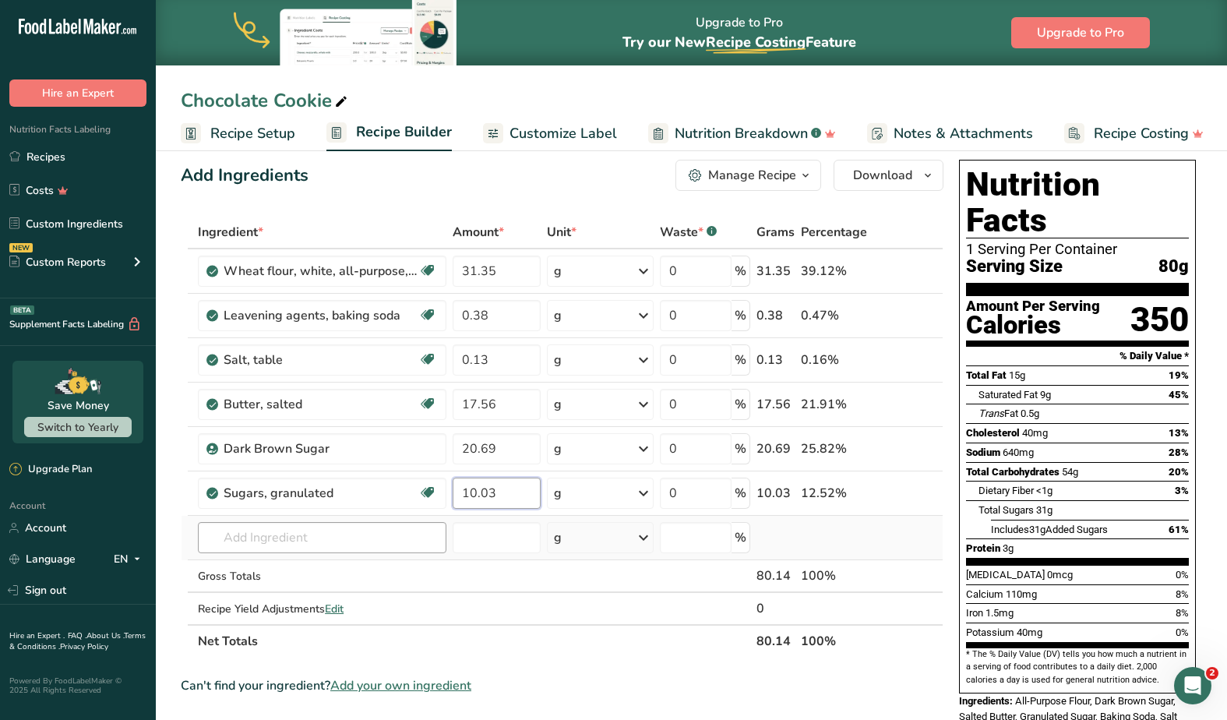
type input "10.03"
click at [308, 530] on div "Ingredient * Amount * Unit * Waste * .a-a{fill:#347362;}.b-a{fill:#fff;} Grams …" at bounding box center [562, 437] width 763 height 442
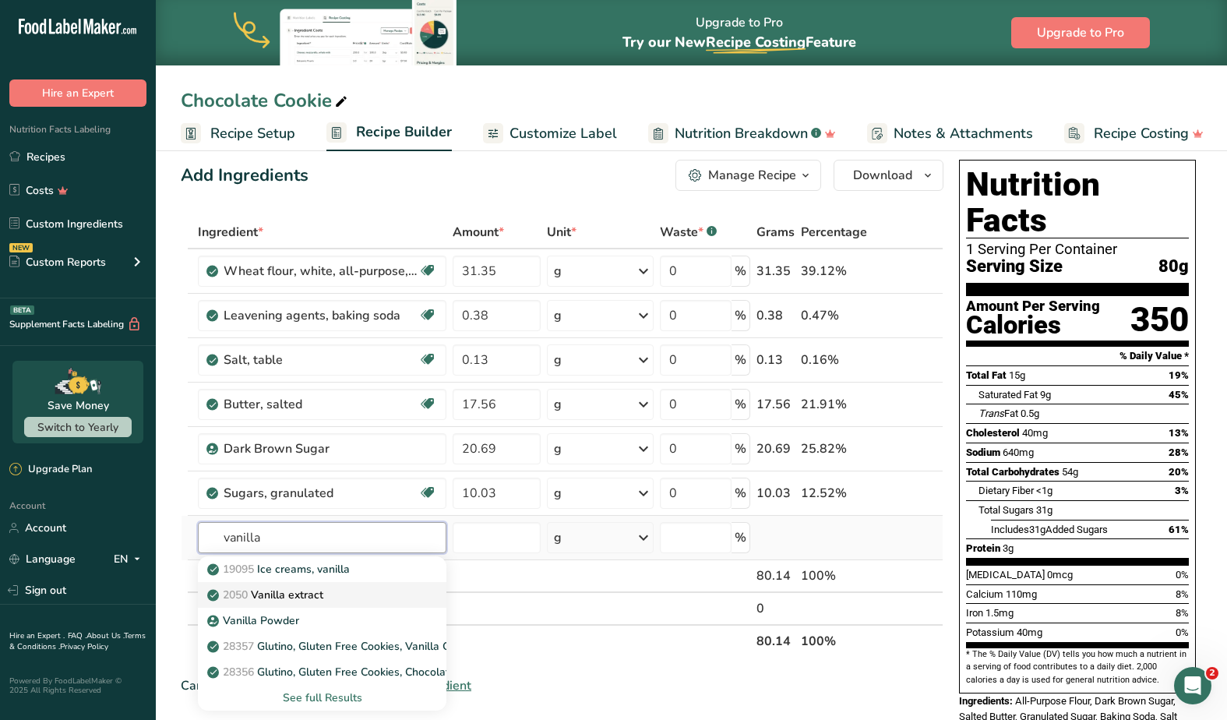
type input "vanilla"
click at [277, 591] on p "2050 Vanilla extract" at bounding box center [266, 595] width 113 height 16
type input "Vanilla extract"
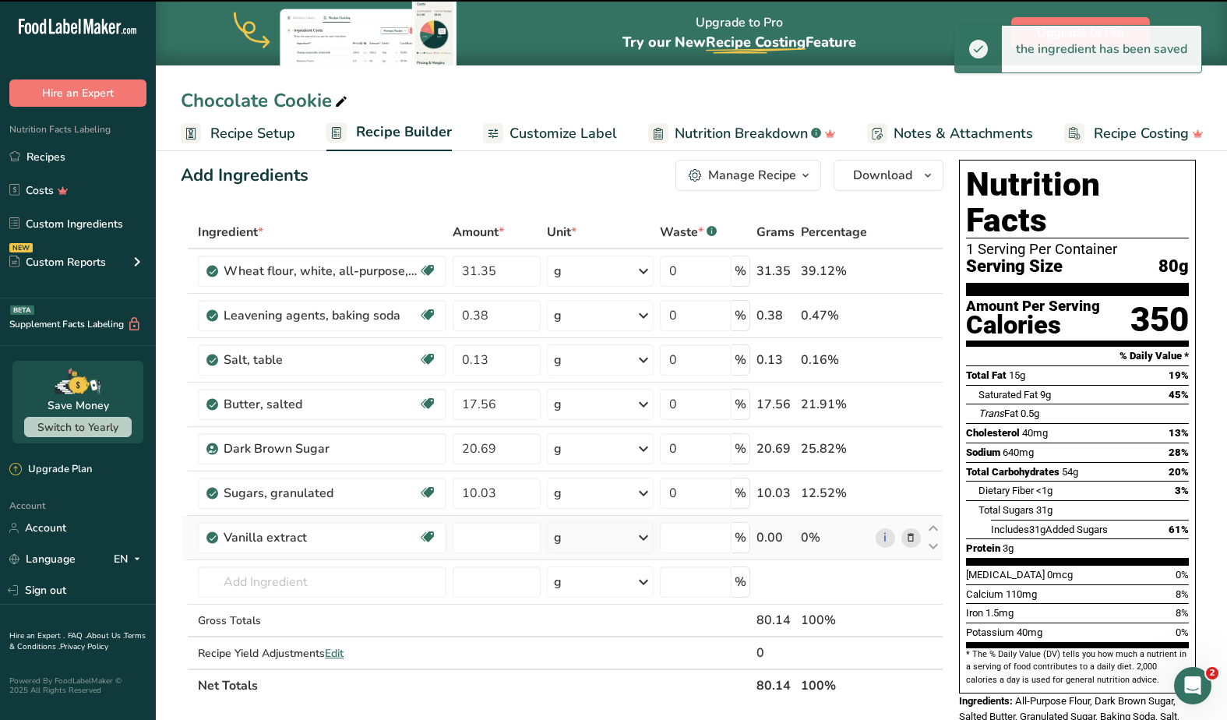
type input "0"
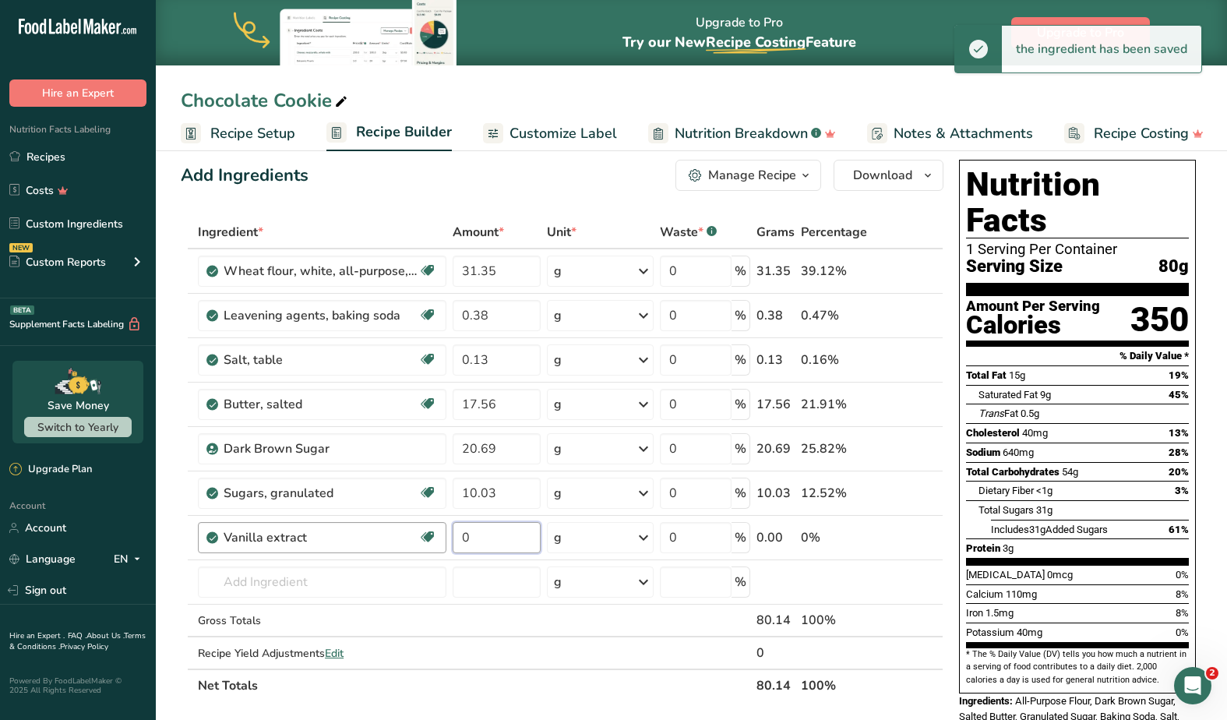
drag, startPoint x: 512, startPoint y: 536, endPoint x: 444, endPoint y: 536, distance: 67.8
click at [444, 536] on tr "Vanilla extract Dairy free Gluten free Vegan Vegetarian Soy free 0 g Portions 1…" at bounding box center [561, 538] width 761 height 44
paste input ".5"
type input "0.5"
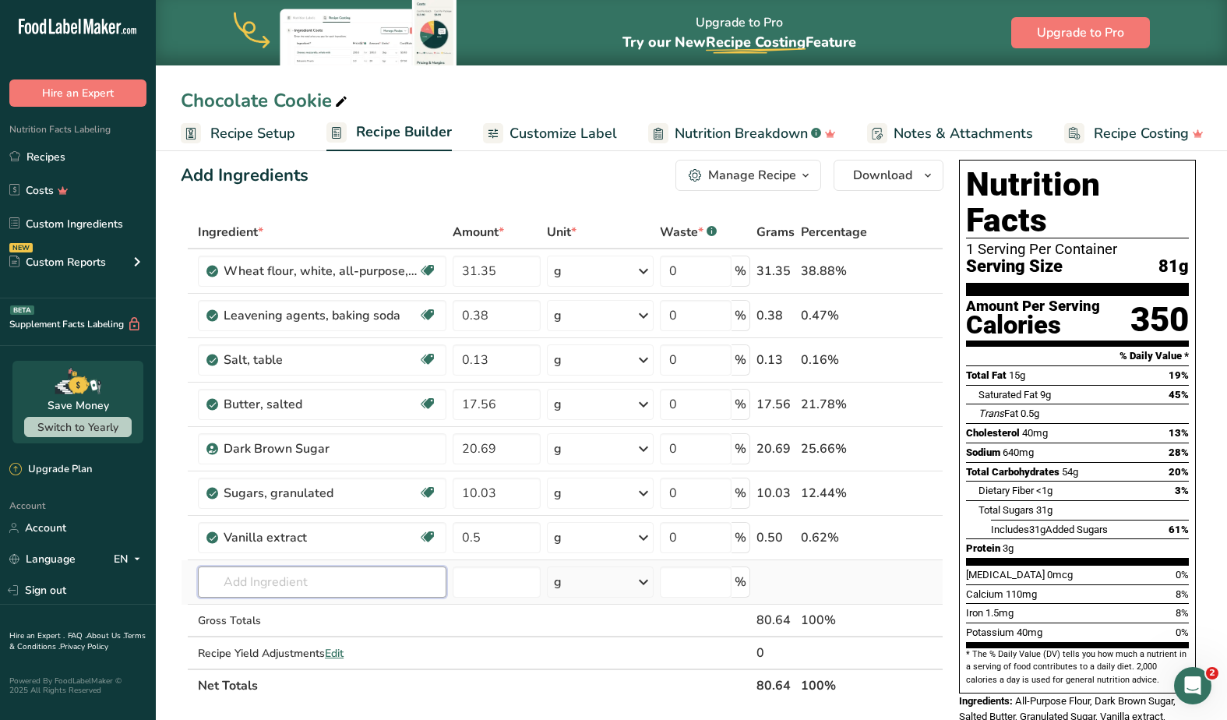
click at [340, 583] on div "Ingredient * Amount * Unit * Waste * .a-a{fill:#347362;}.b-a{fill:#fff;} Grams …" at bounding box center [562, 459] width 763 height 486
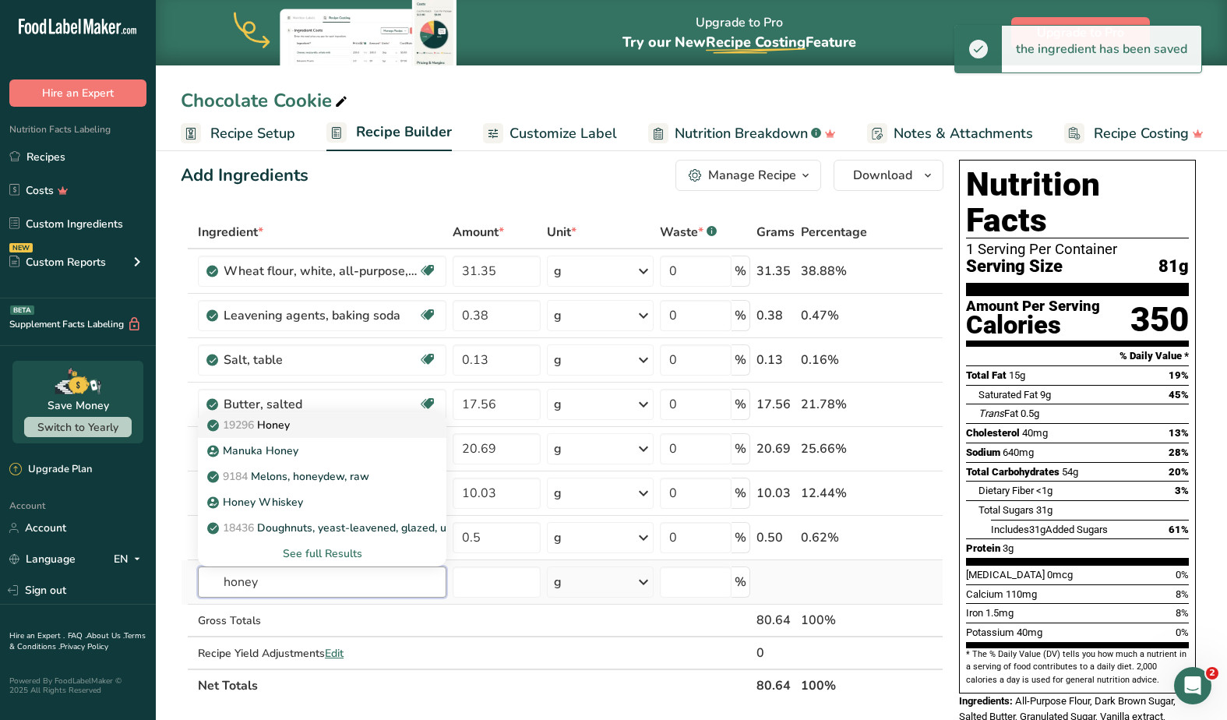
type input "honey"
click at [305, 424] on div "19296 Honey" at bounding box center [309, 425] width 199 height 16
type input "Honey"
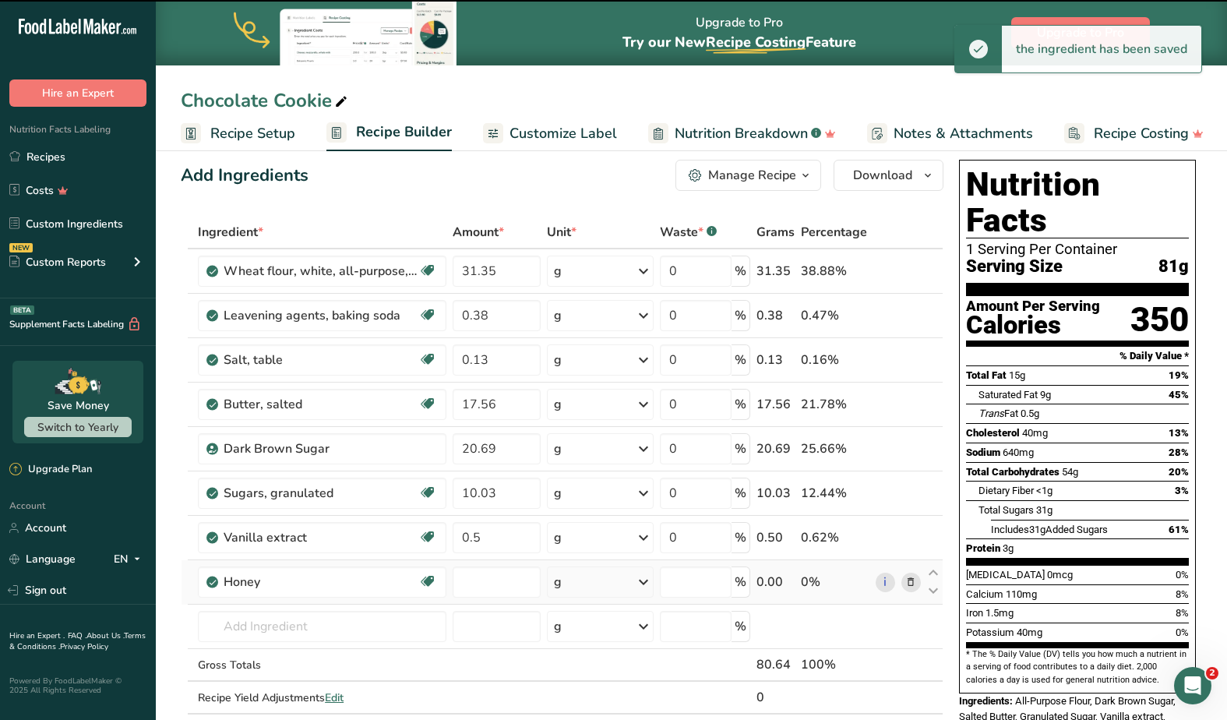
type input "0"
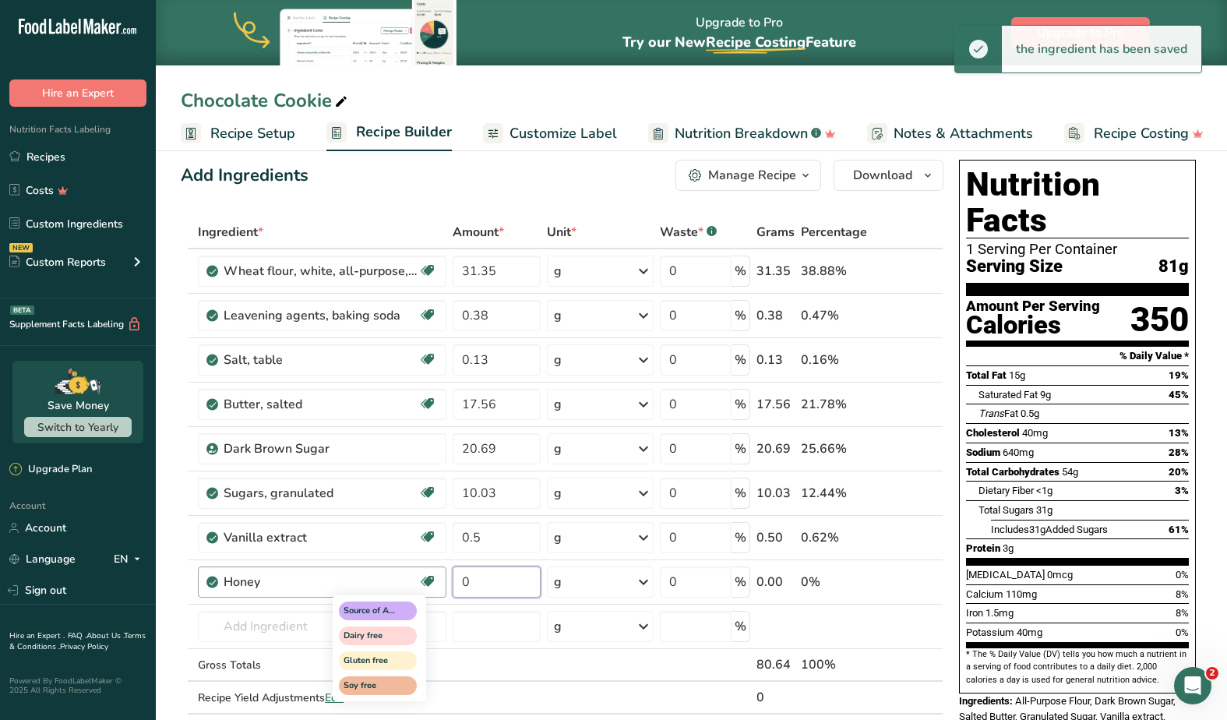
drag, startPoint x: 497, startPoint y: 583, endPoint x: 428, endPoint y: 583, distance: 69.3
click at [428, 583] on tr "Honey Source of Antioxidants Dairy free Gluten free Soy free 0 g Portions 1 cup…" at bounding box center [561, 582] width 761 height 44
paste input ".88"
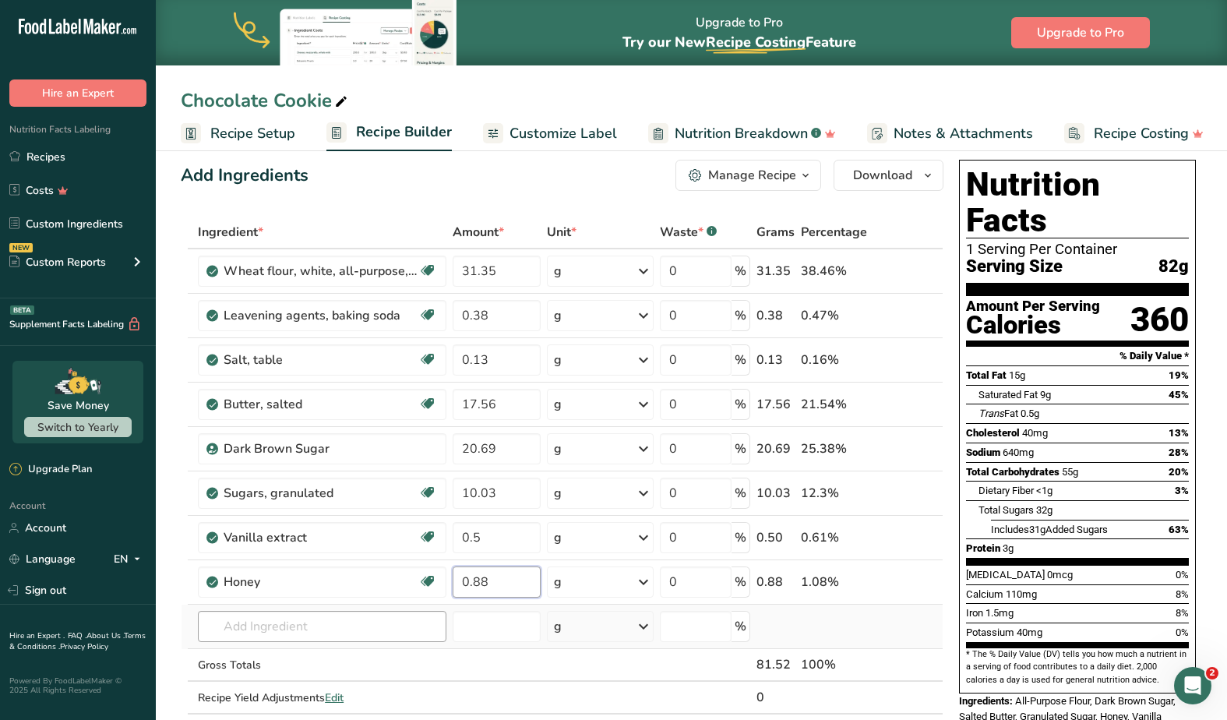
type input "0.88"
click at [281, 617] on div "Ingredient * Amount * Unit * Waste * .a-a{fill:#347362;}.b-a{fill:#fff;} Grams …" at bounding box center [562, 481] width 763 height 530
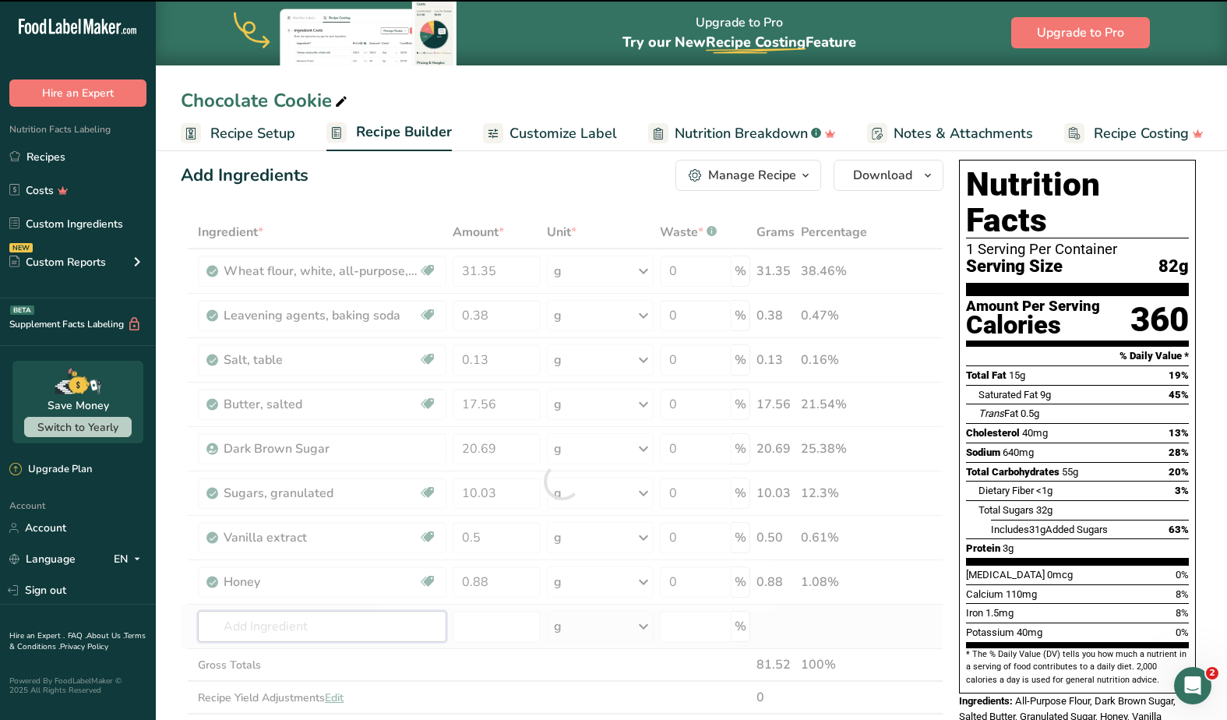
type input "e"
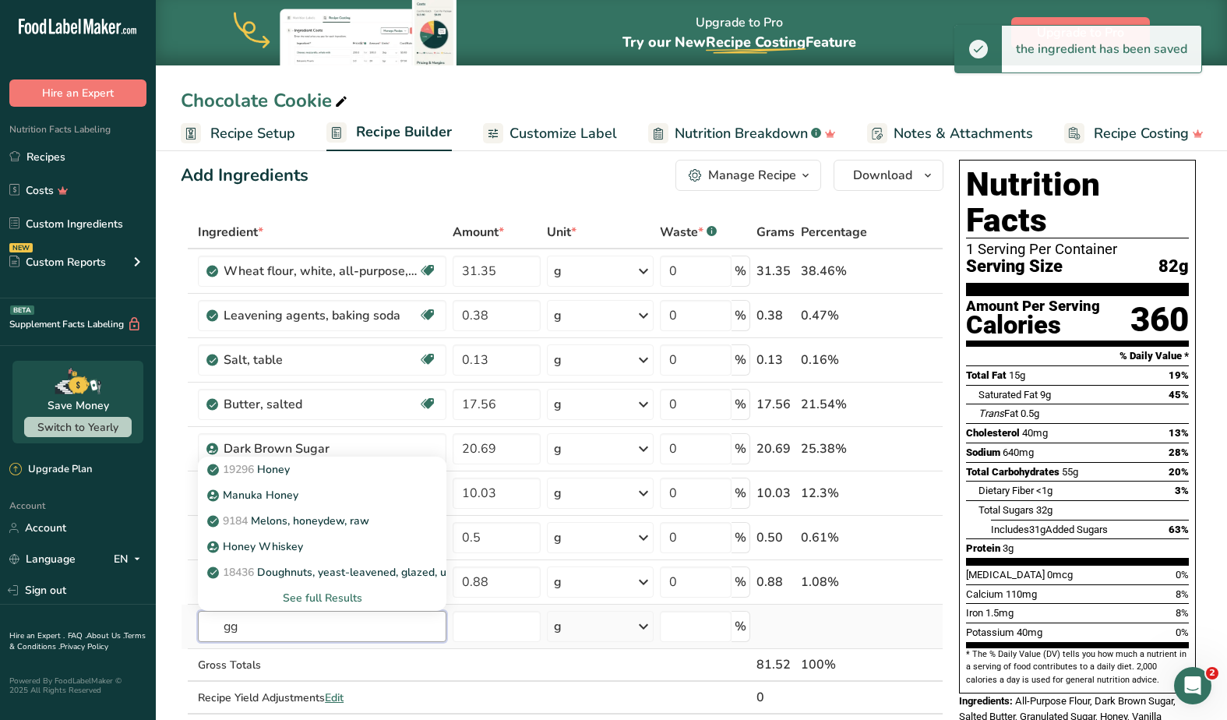
type input "g"
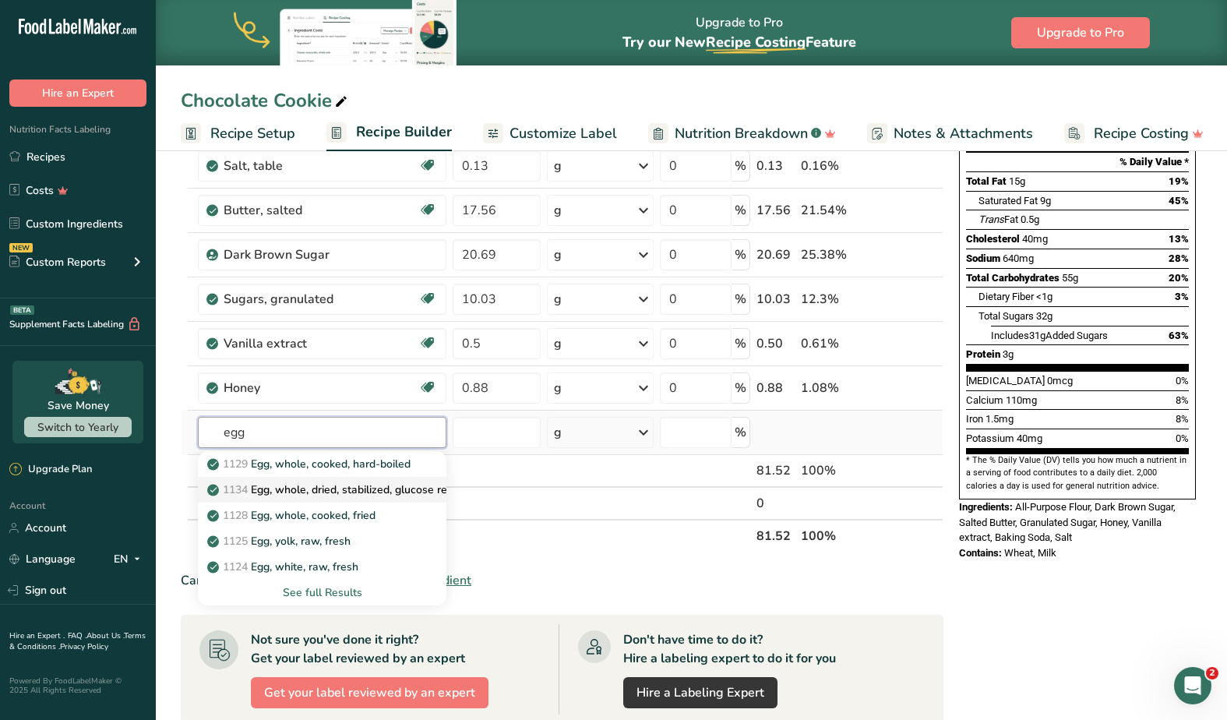
scroll to position [233, 0]
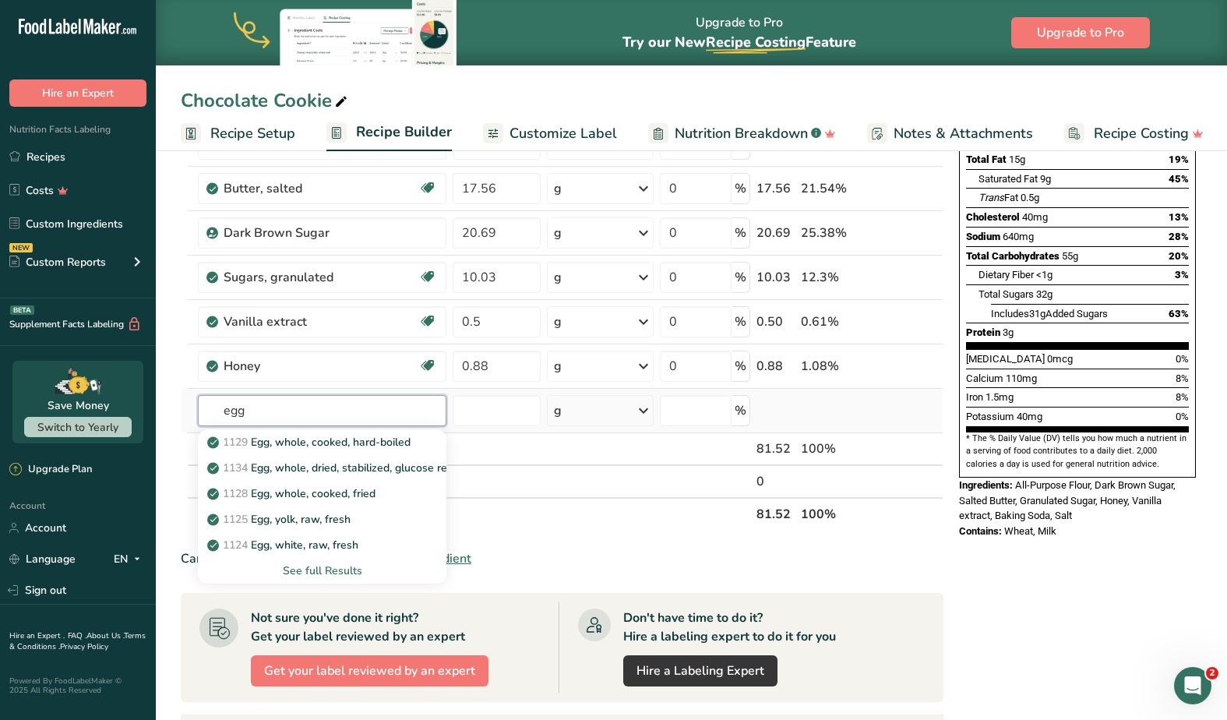
type input "egg"
click at [318, 568] on div "See full Results" at bounding box center [322, 570] width 224 height 16
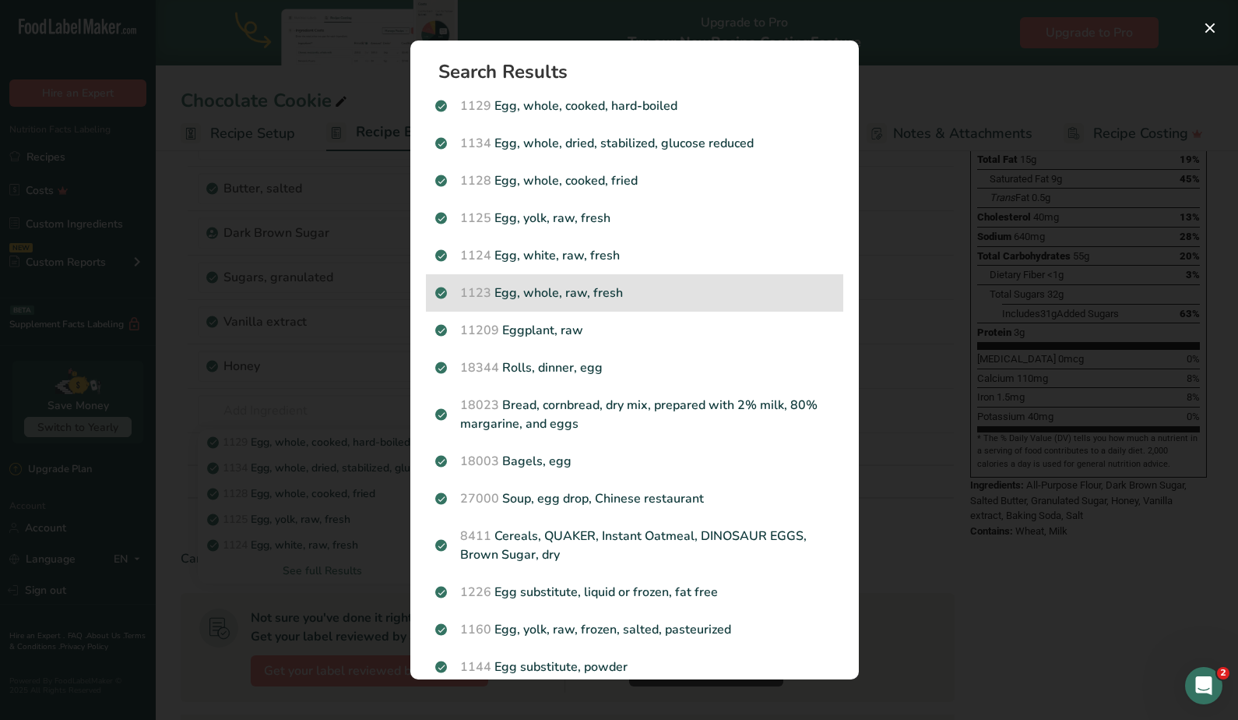
click at [618, 294] on p "1123 Egg, whole, raw, fresh" at bounding box center [634, 293] width 399 height 19
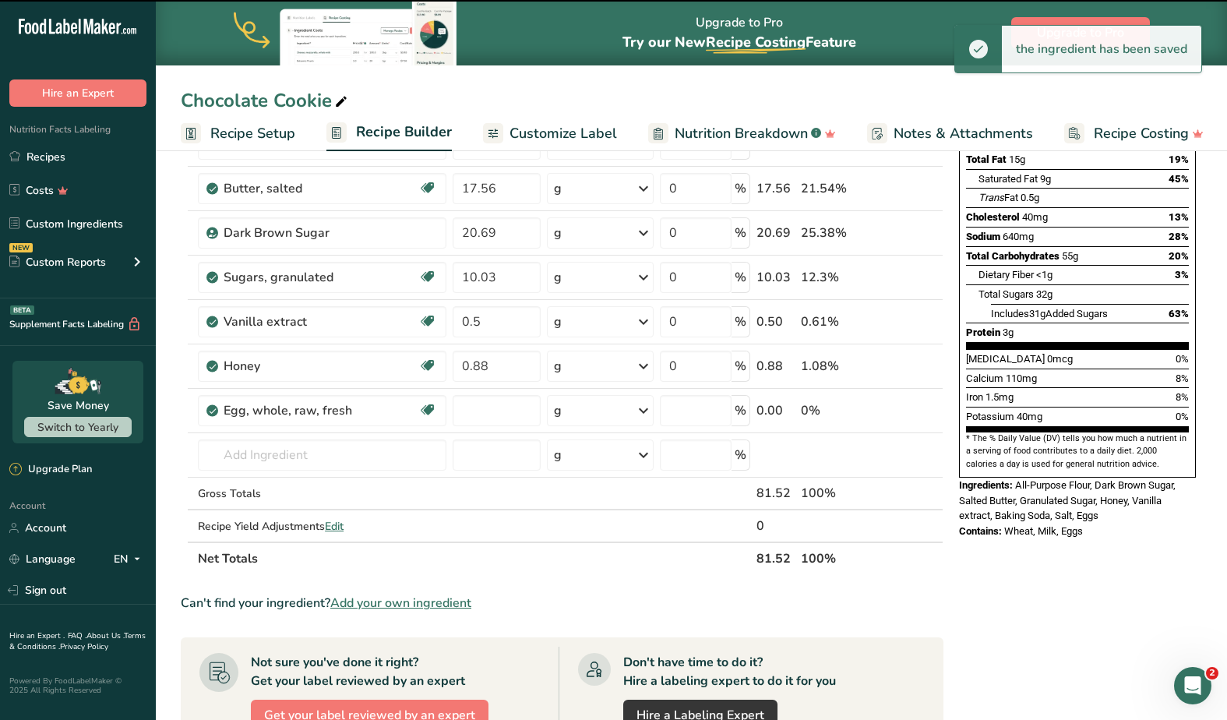
type input "0"
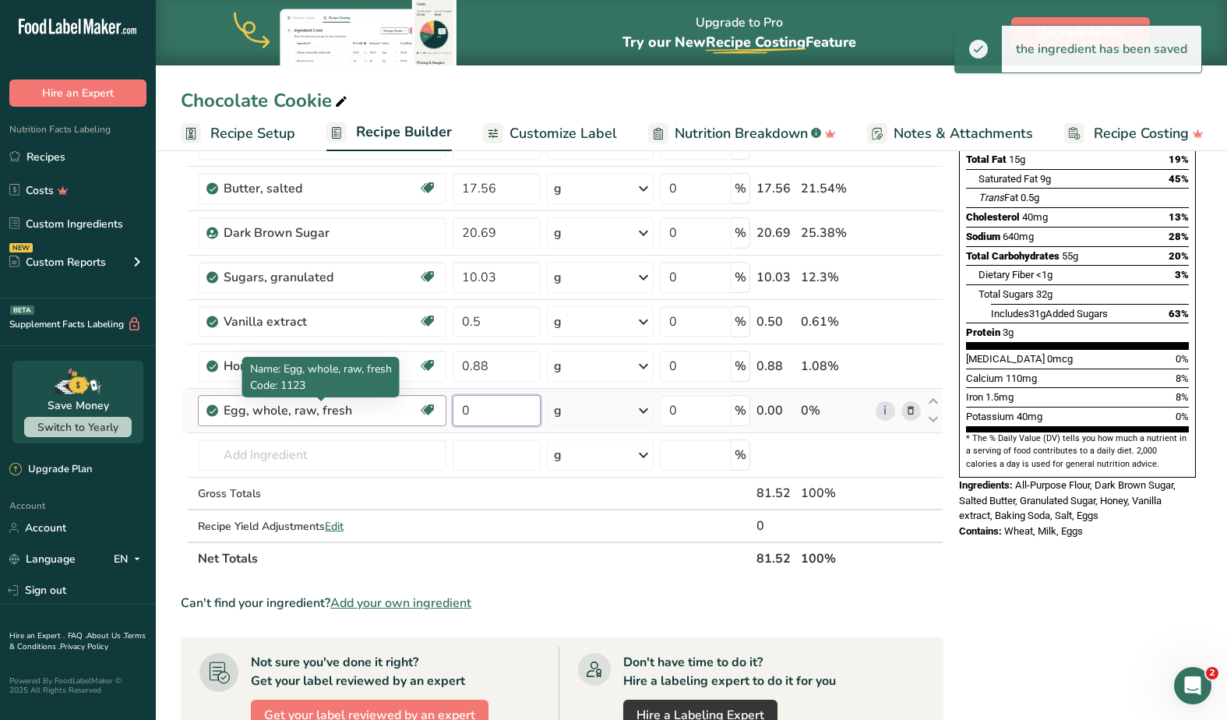
drag, startPoint x: 491, startPoint y: 414, endPoint x: 390, endPoint y: 410, distance: 100.6
click at [390, 410] on tr "Egg, whole, raw, fresh Gluten free Vegetarian Soy free 0 g Portions 1 large 1 e…" at bounding box center [561, 411] width 761 height 44
paste input "6.27"
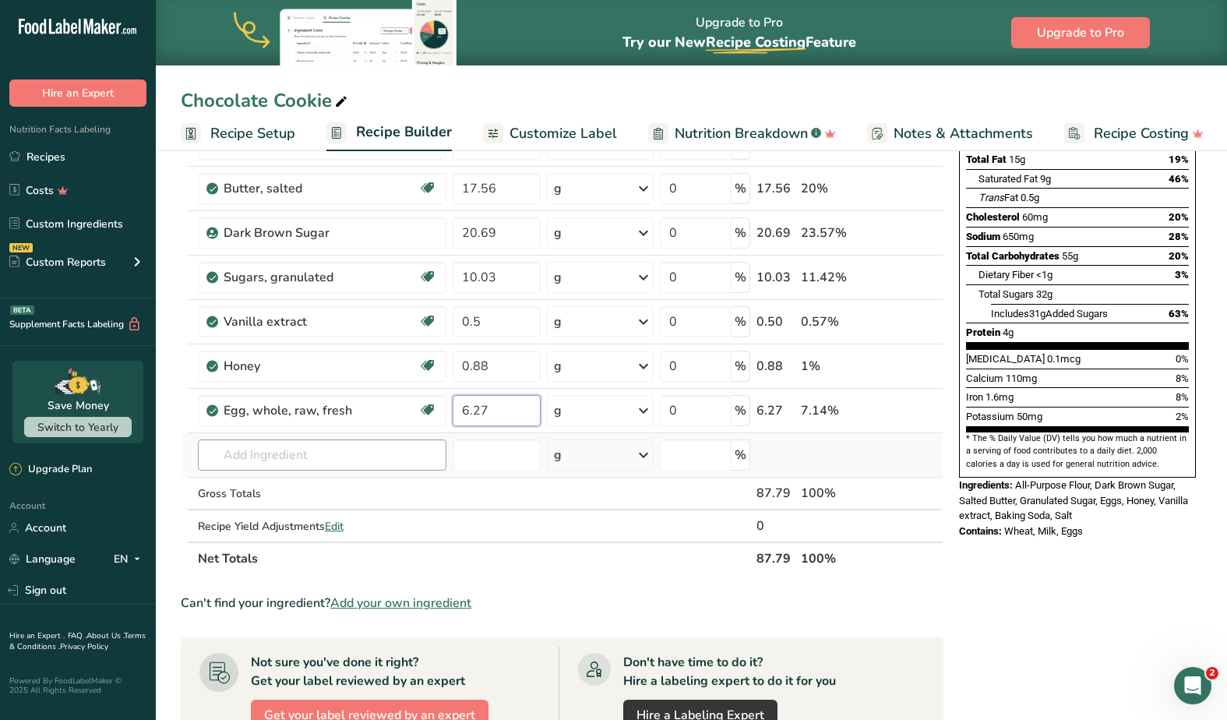
type input "6.27"
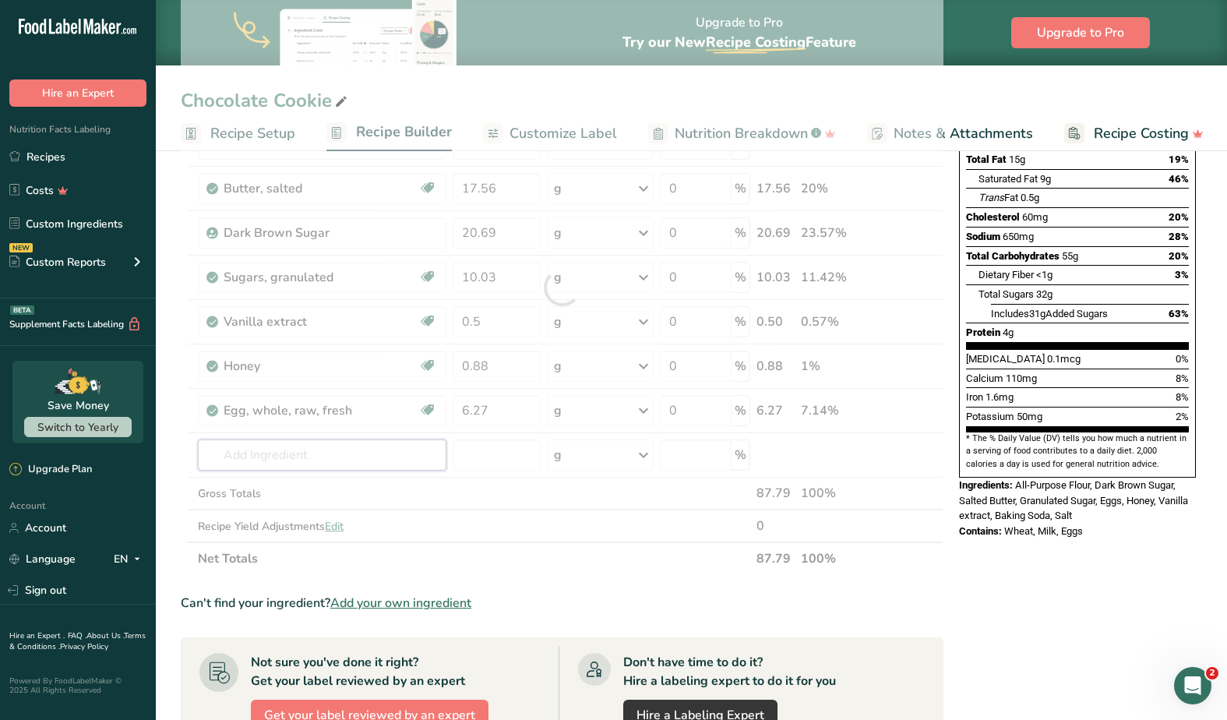
click at [355, 449] on div "Ingredient * Amount * Unit * Waste * .a-a{fill:#347362;}.b-a{fill:#fff;} Grams …" at bounding box center [562, 287] width 763 height 575
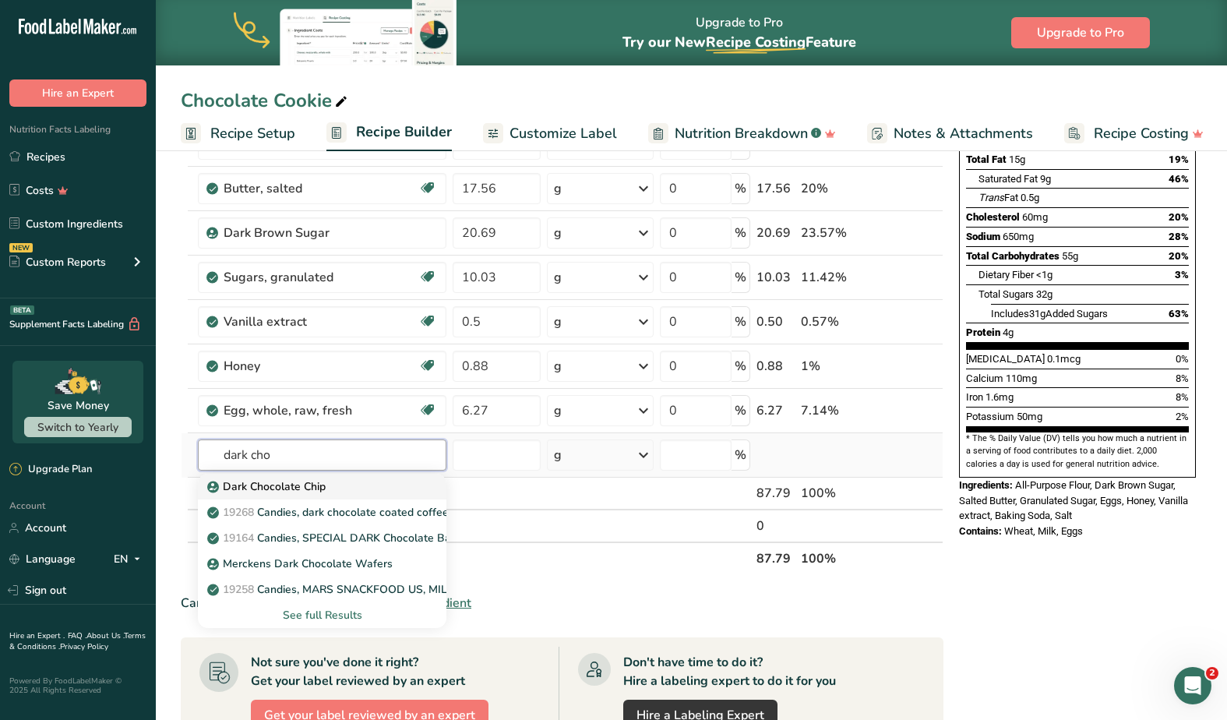
type input "dark cho"
click at [333, 490] on div "Dark Chocolate Chip" at bounding box center [309, 486] width 199 height 16
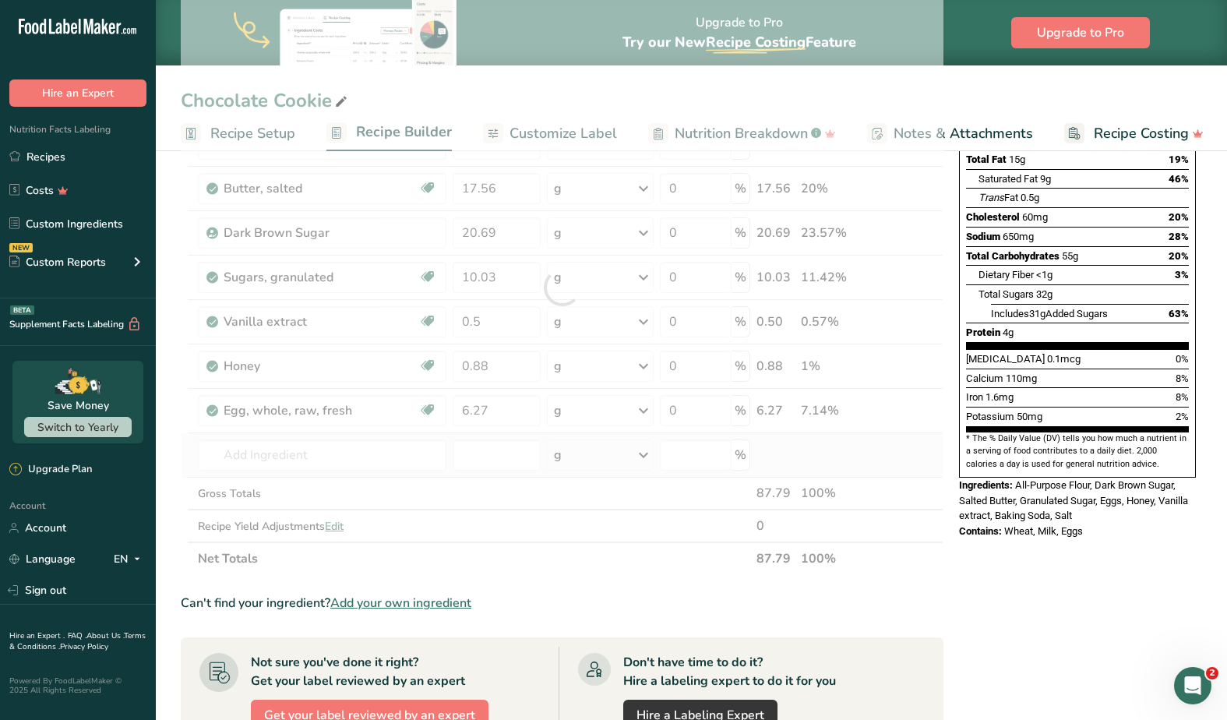
type input "Dark Chocolate Chip"
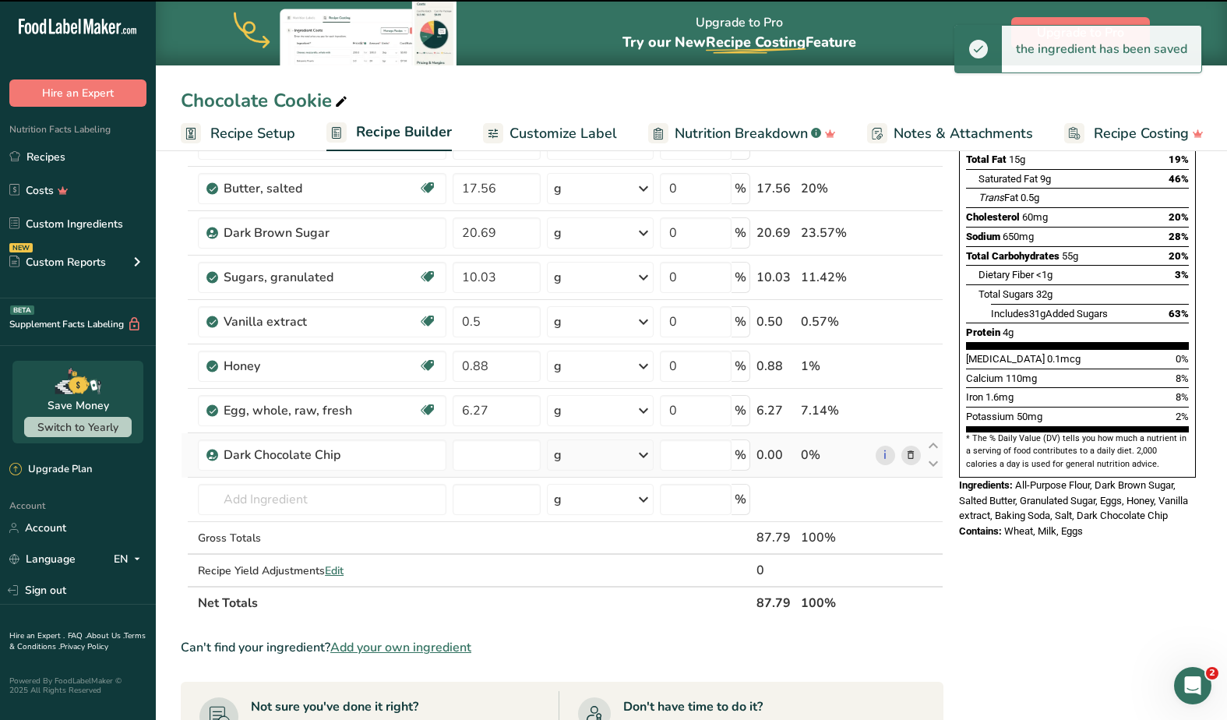
type input "0"
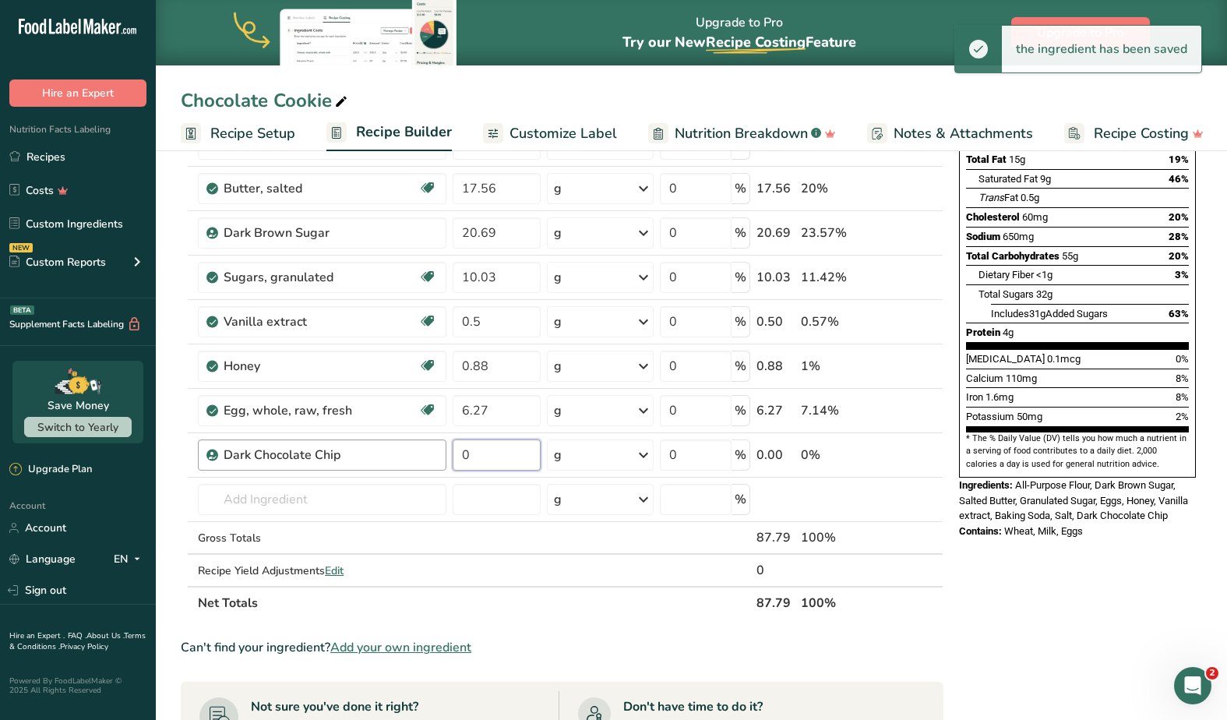
drag, startPoint x: 492, startPoint y: 456, endPoint x: 434, endPoint y: 456, distance: 58.4
click at [434, 456] on tr "Dark Chocolate Chip 0 g Weight Units g kg mg See more Volume Units l Volume uni…" at bounding box center [561, 455] width 761 height 44
paste input "25.08"
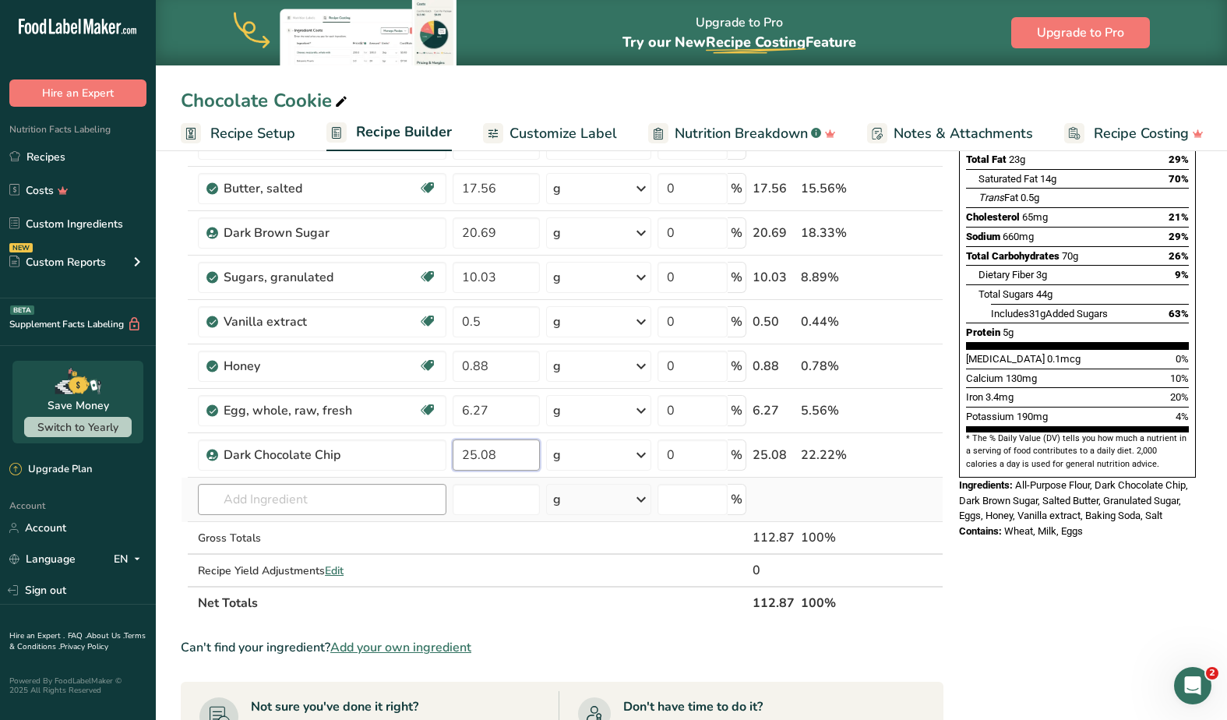
type input "25.08"
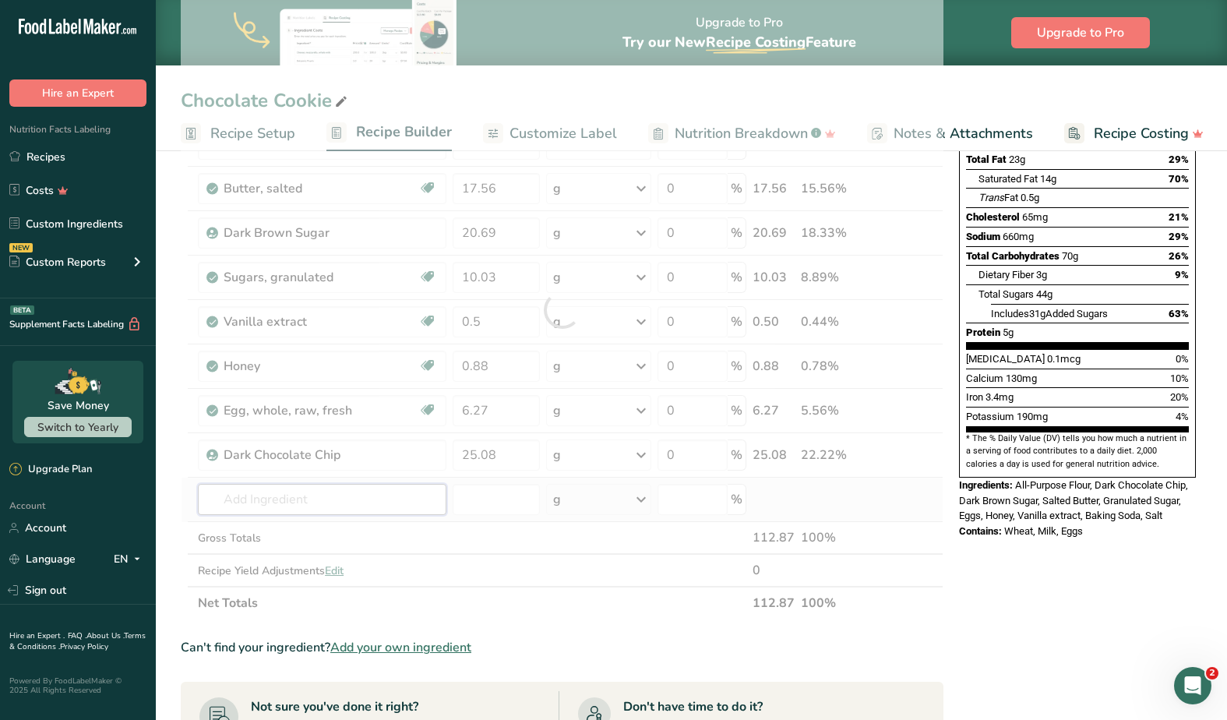
click at [287, 495] on div "Ingredient * Amount * Unit * Waste * .a-a{fill:#347362;}.b-a{fill:#fff;} Grams …" at bounding box center [562, 309] width 763 height 619
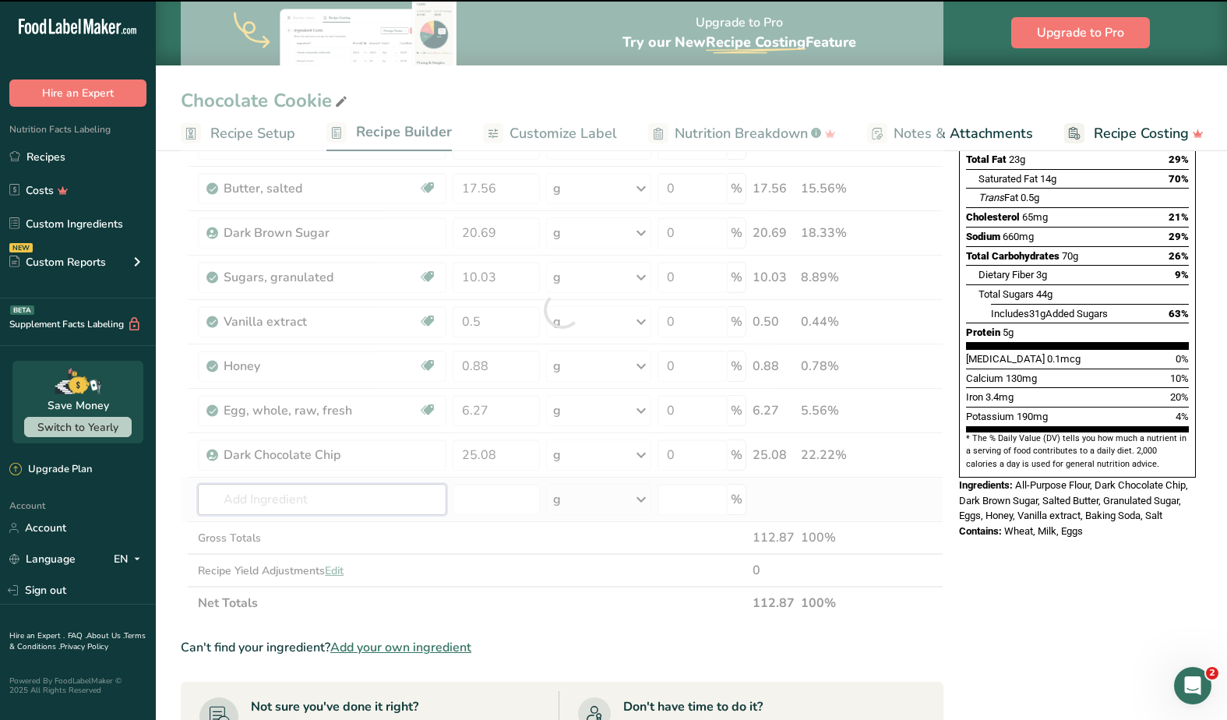
type input "s"
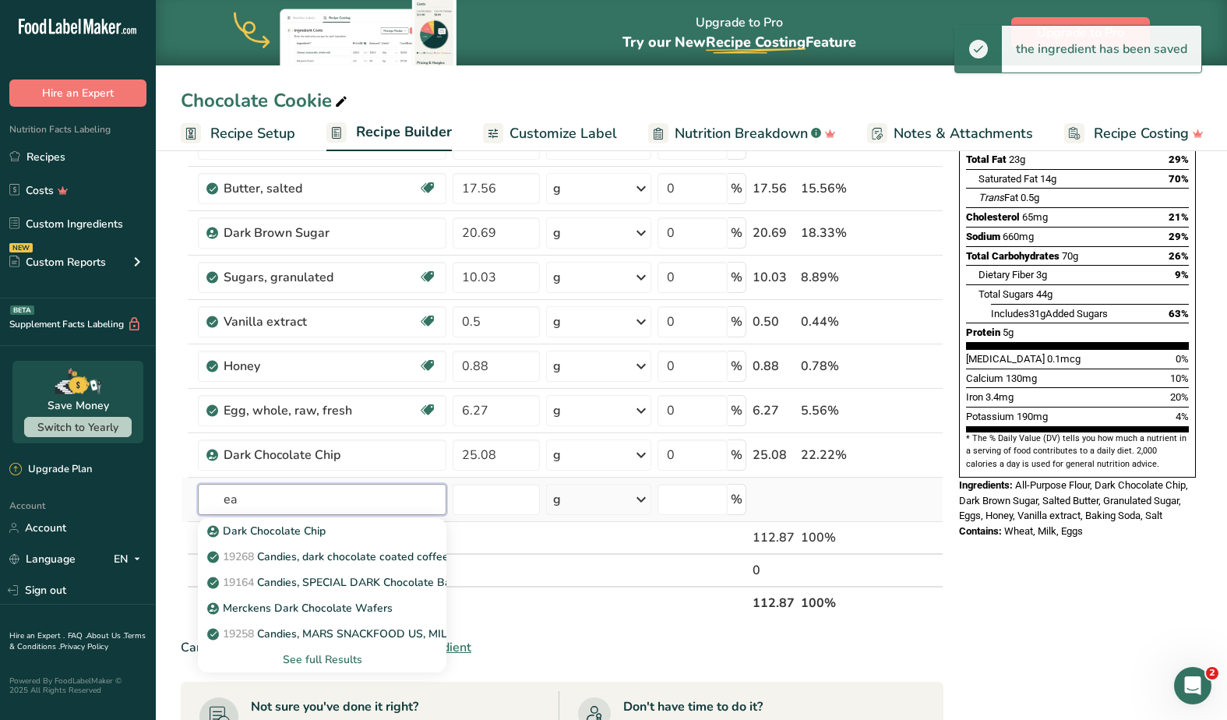
type input "e"
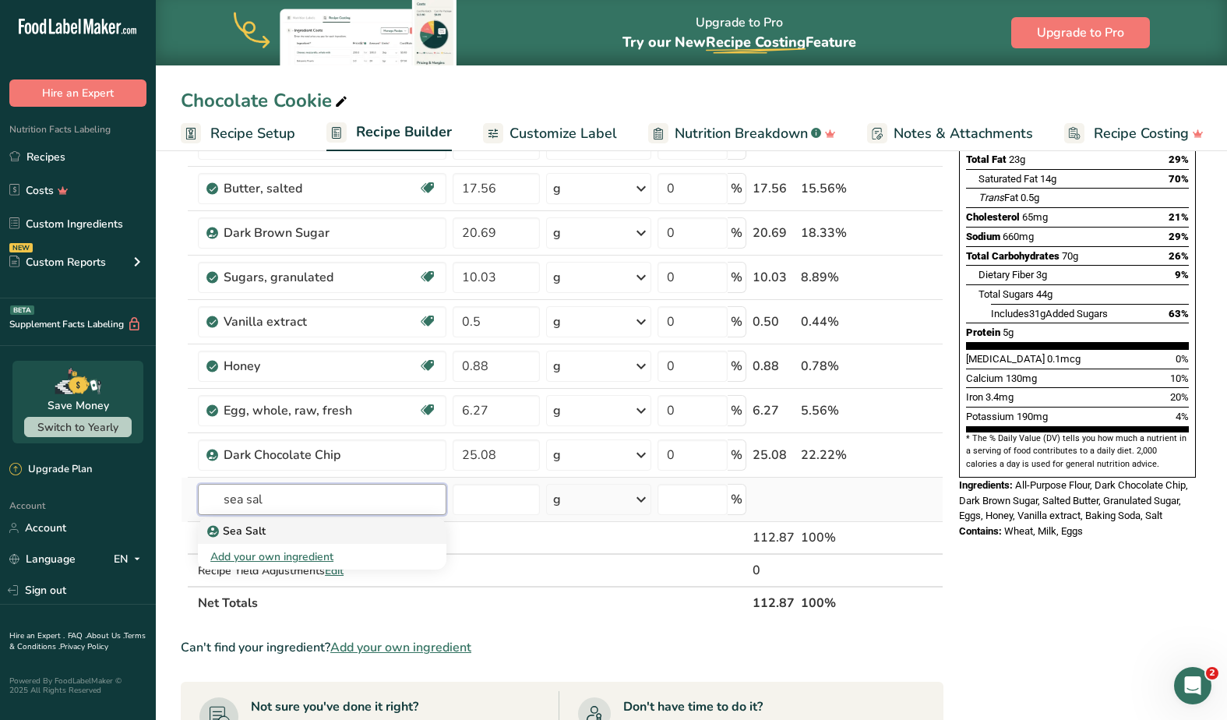
type input "sea sal"
click at [295, 529] on div "Sea Salt" at bounding box center [309, 531] width 199 height 16
type input "Sea Salt"
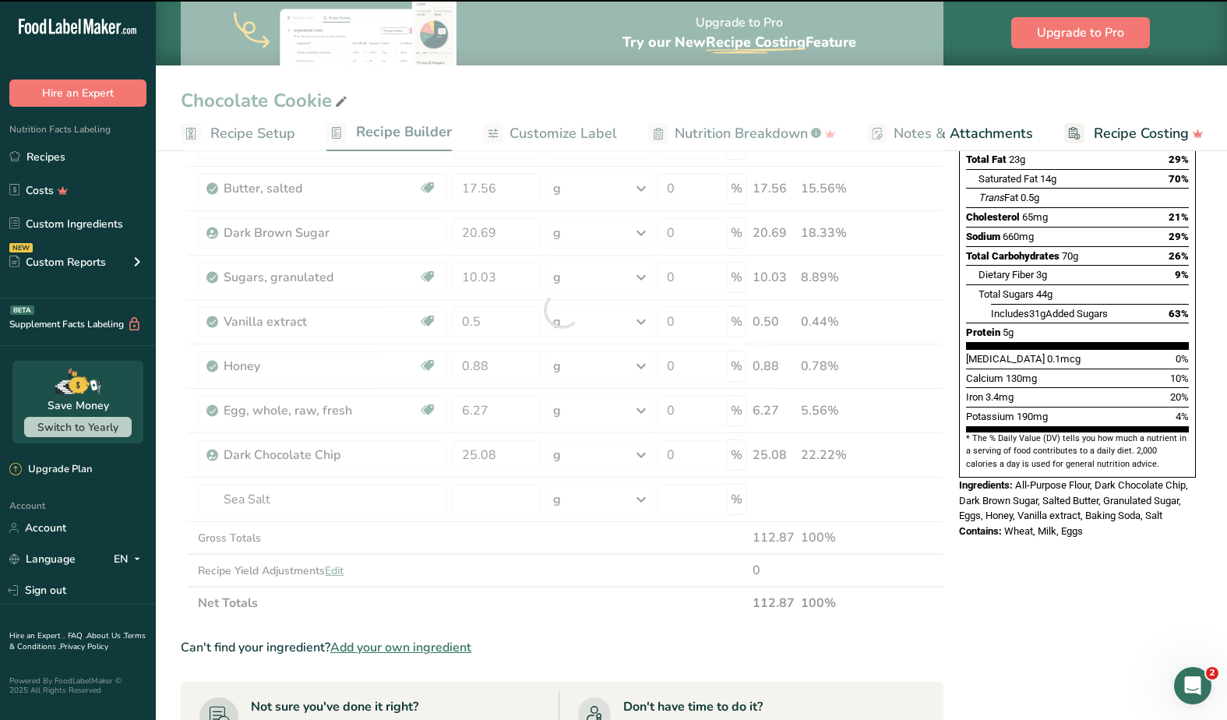
type input "0"
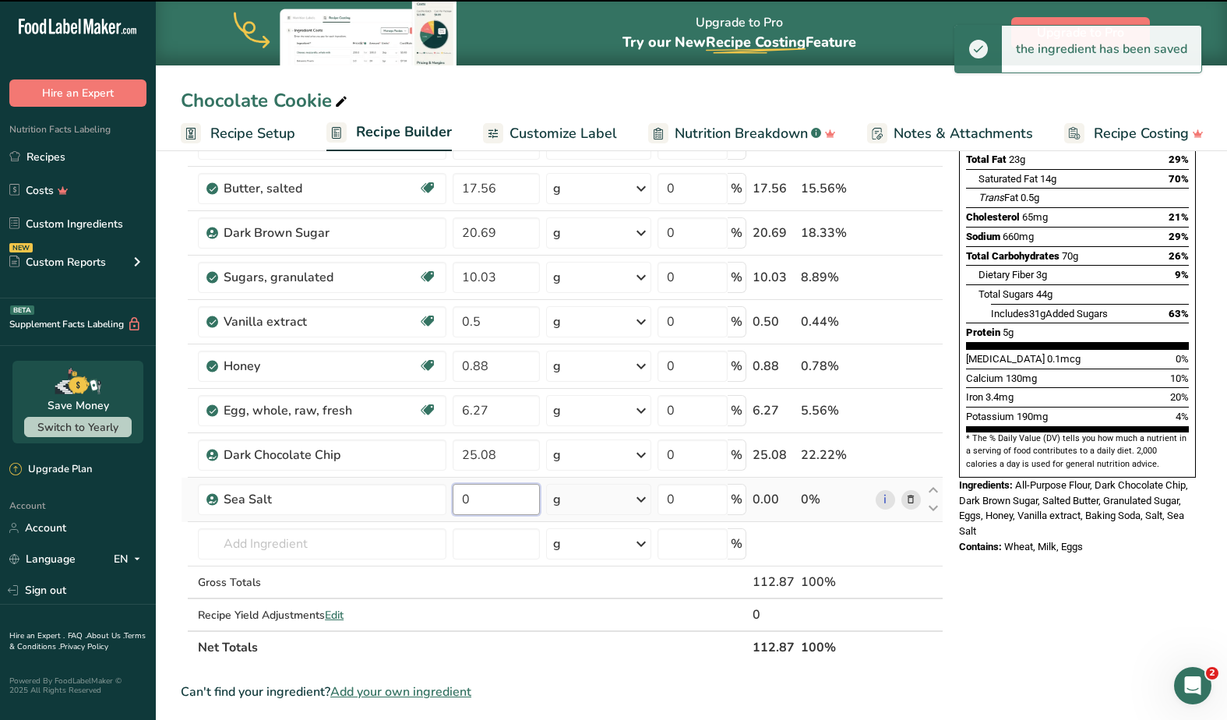
click at [495, 499] on input "0" at bounding box center [496, 499] width 87 height 31
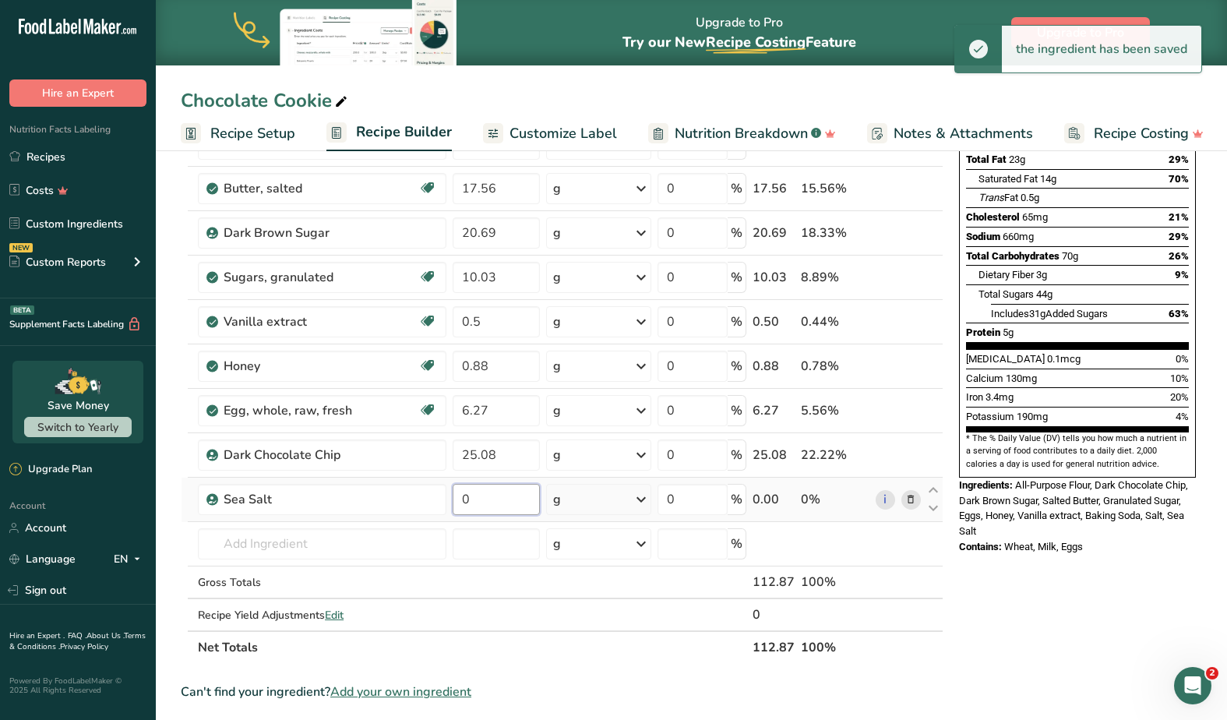
drag, startPoint x: 495, startPoint y: 499, endPoint x: 457, endPoint y: 498, distance: 38.2
click at [457, 498] on input "0" at bounding box center [496, 499] width 87 height 31
paste input ".13"
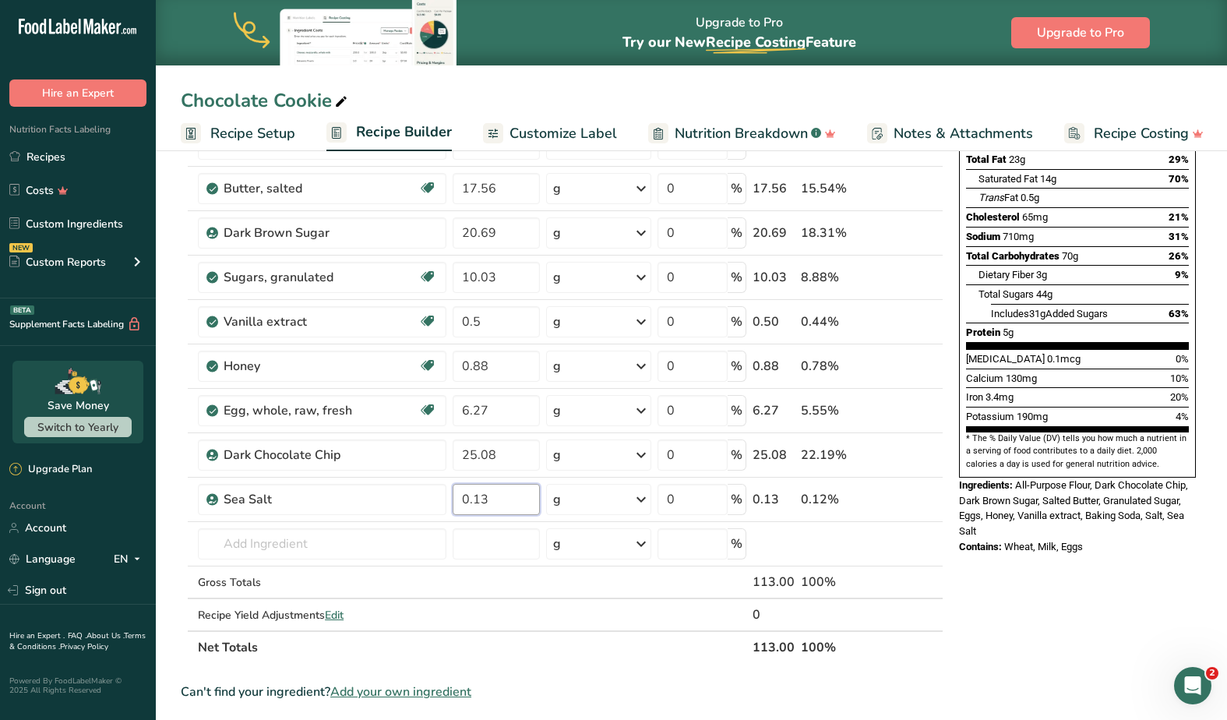
type input "0.13"
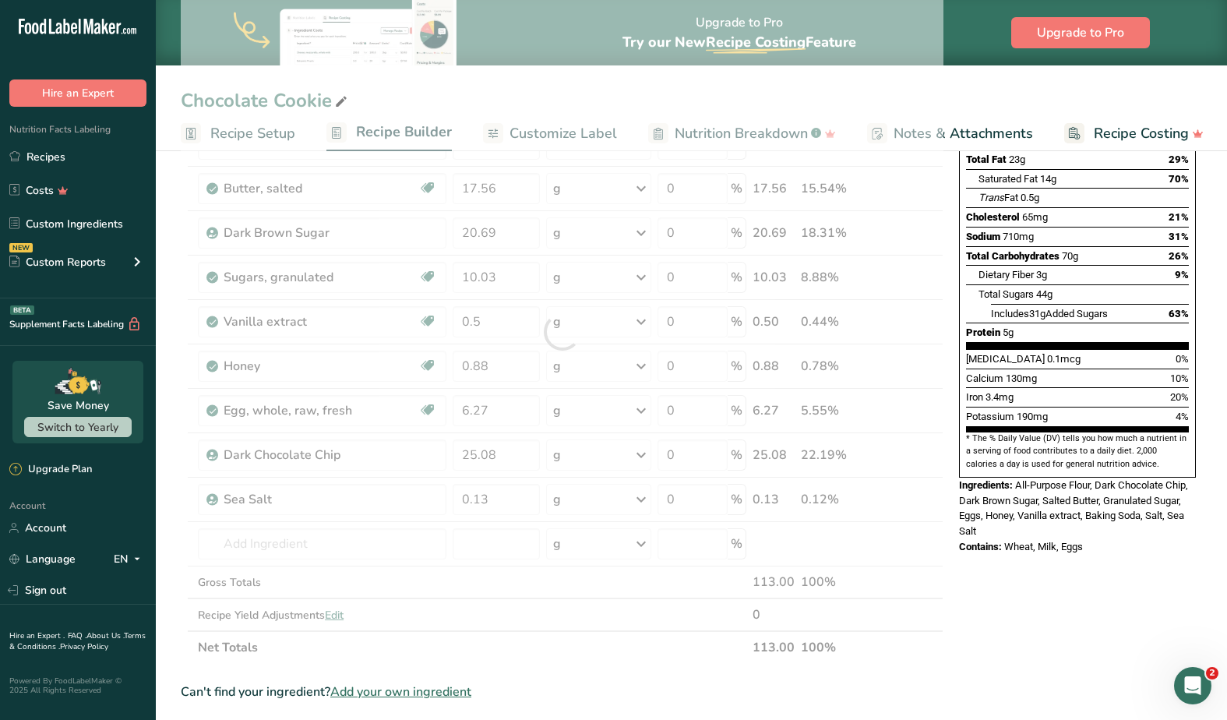
click at [1066, 604] on div "Nutrition Facts 1 Serving Per Container Serving Size 113g Amount Per Serving Ca…" at bounding box center [1077, 564] width 249 height 1252
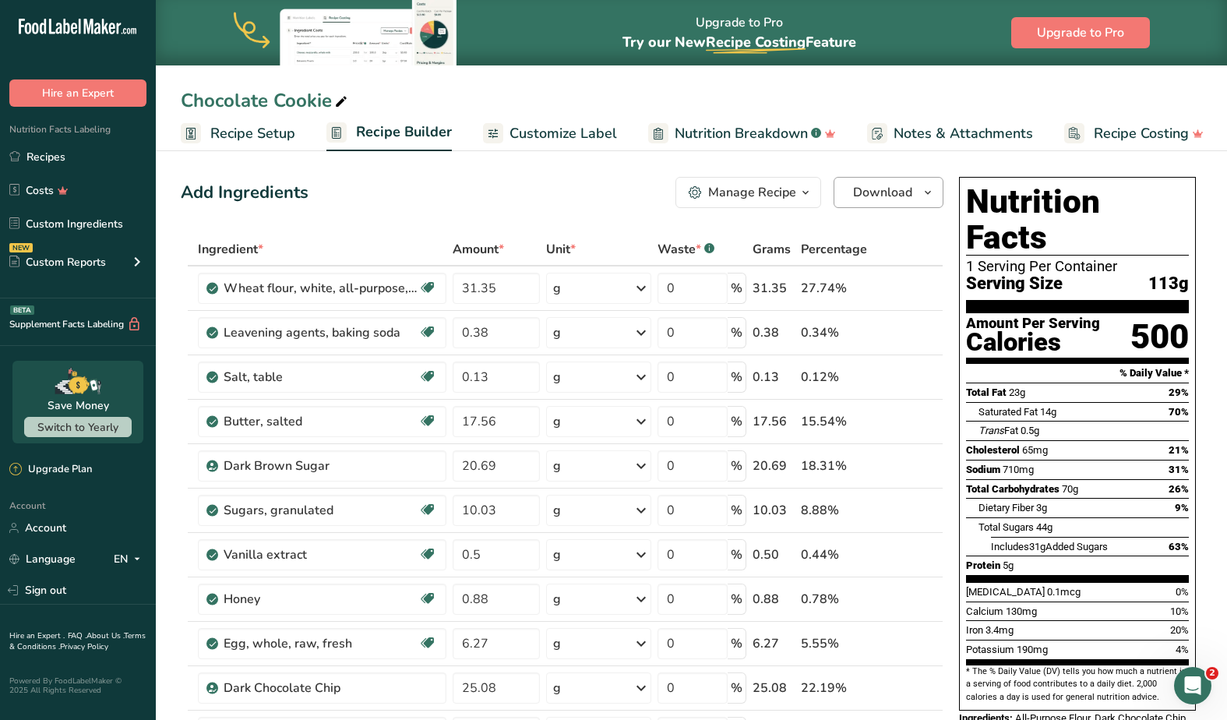
scroll to position [0, 0]
click at [909, 198] on span "Download" at bounding box center [882, 192] width 59 height 19
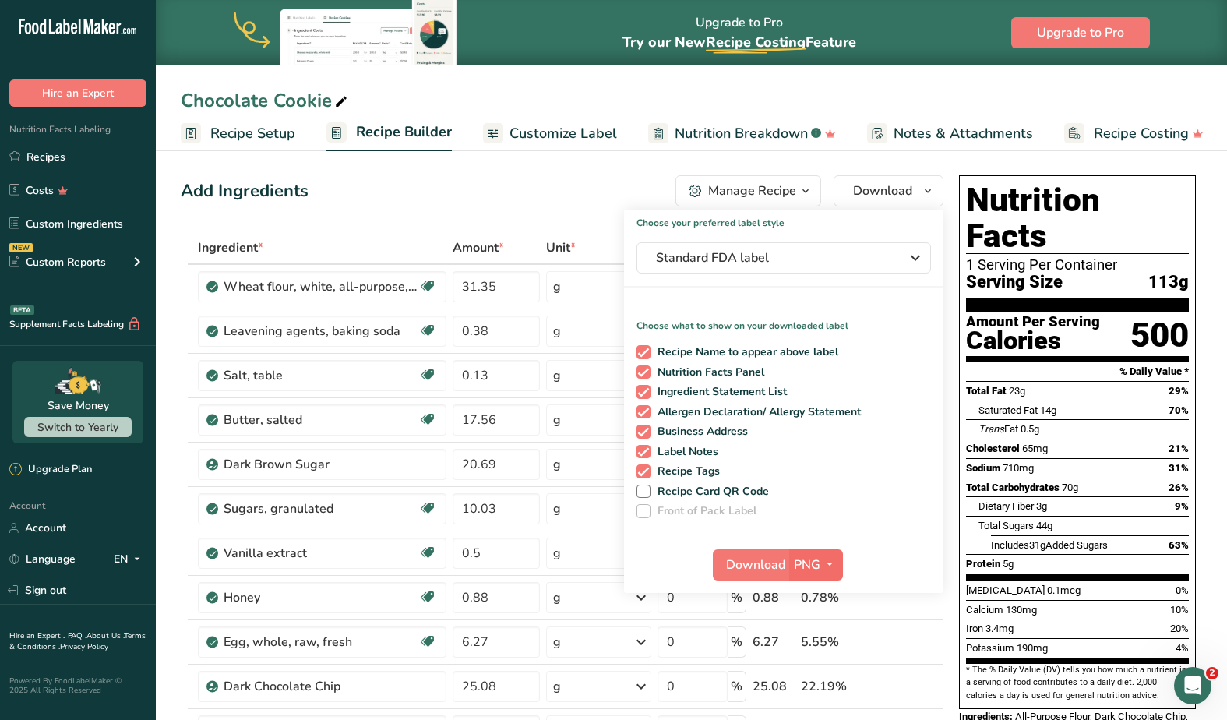
click at [822, 568] on span "button" at bounding box center [829, 564] width 19 height 19
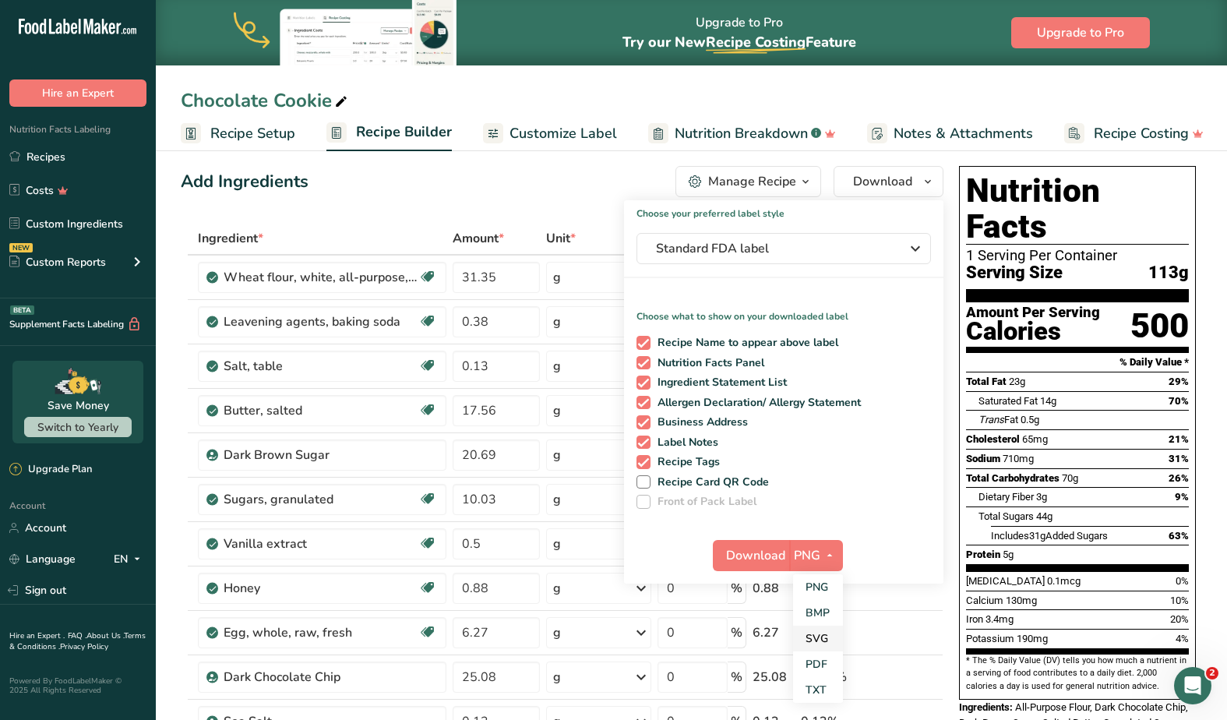
click at [826, 650] on div "PNG BMP SVG PDF TXT" at bounding box center [818, 638] width 50 height 129
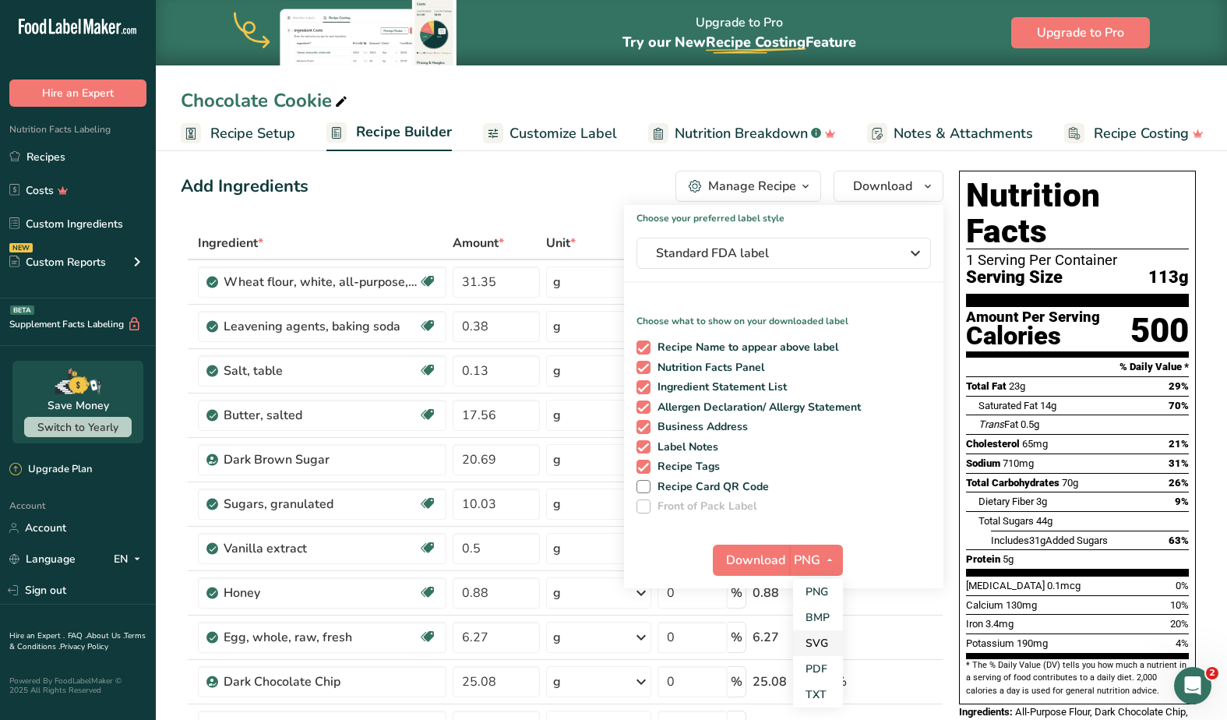
click at [826, 645] on link "SVG" at bounding box center [818, 643] width 50 height 26
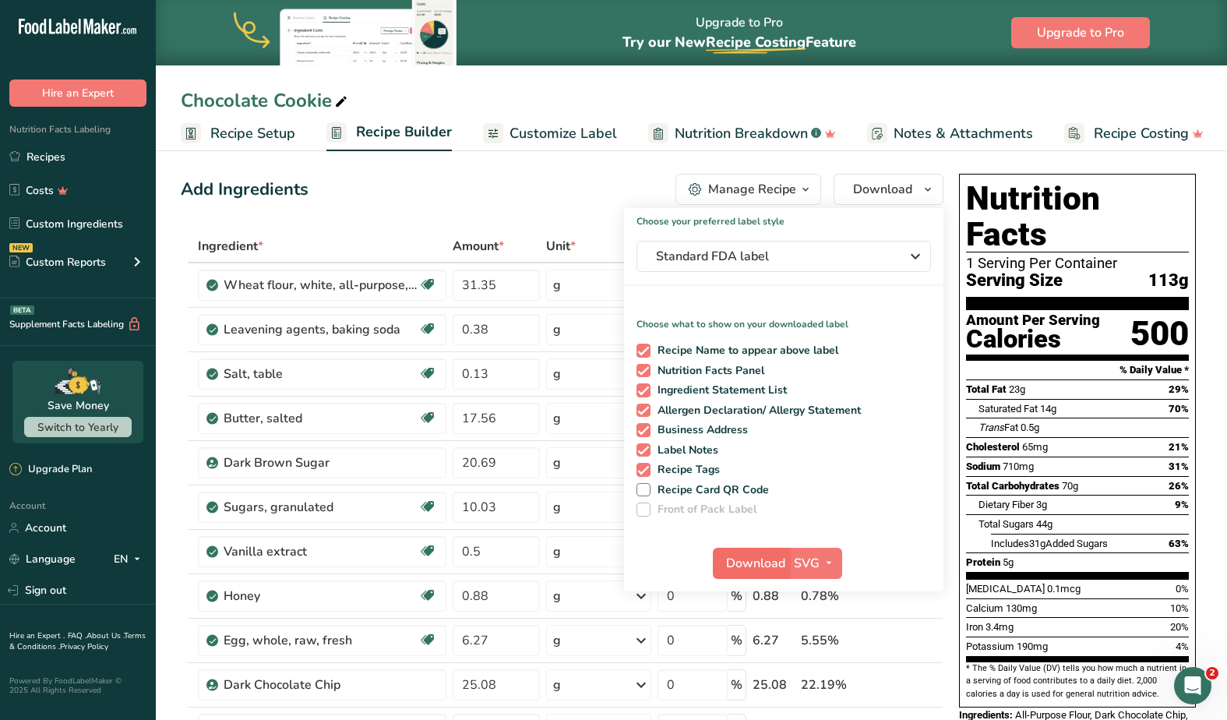
click at [770, 558] on span "Download" at bounding box center [755, 563] width 59 height 19
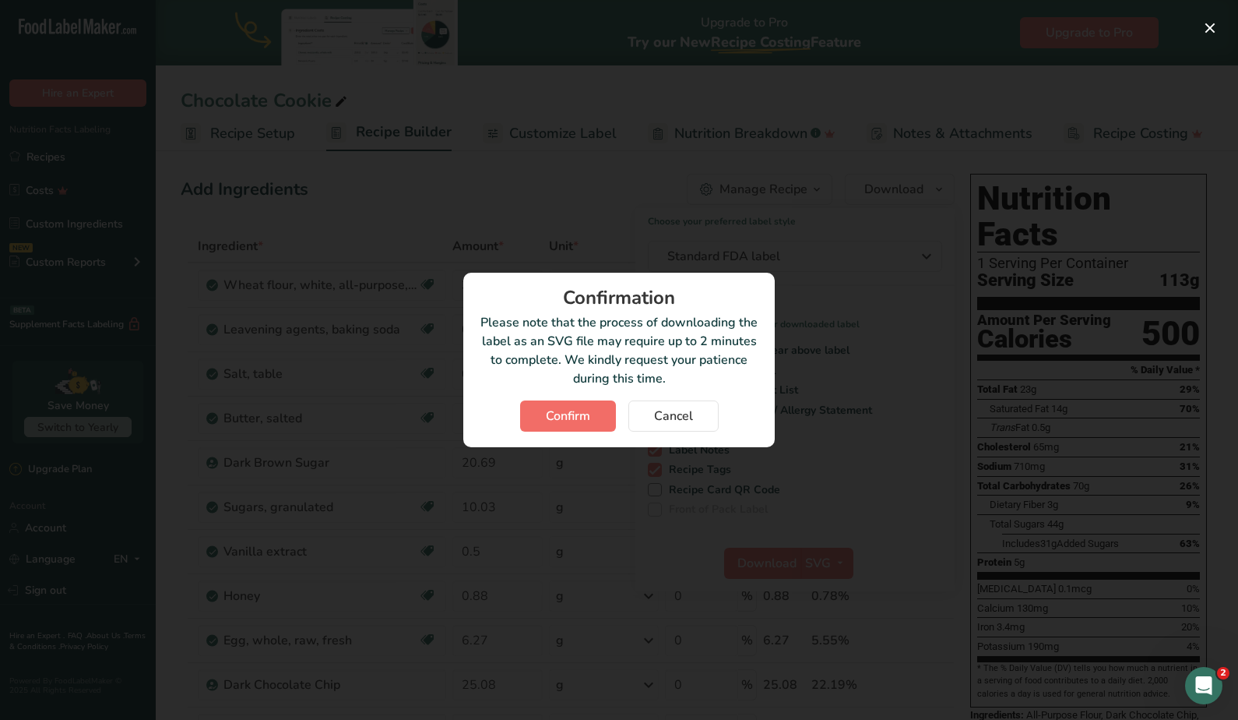
click at [580, 407] on span "Confirm" at bounding box center [568, 416] width 44 height 19
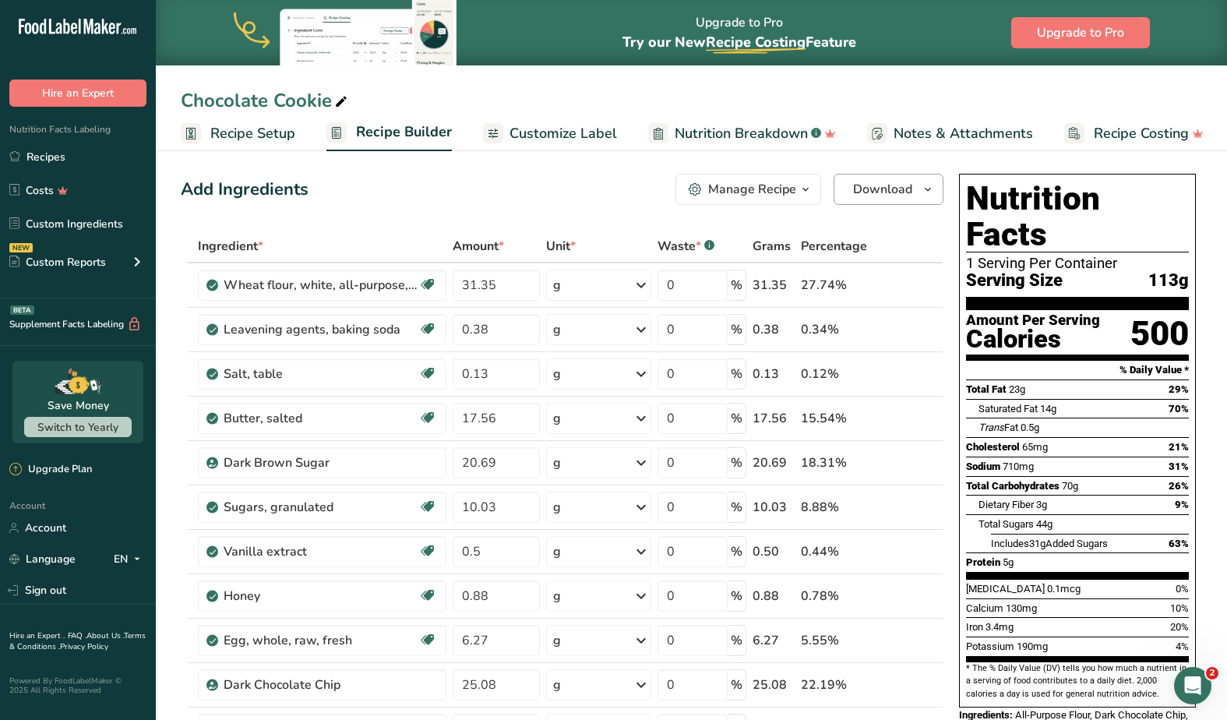
click at [863, 188] on span "Download" at bounding box center [882, 189] width 59 height 19
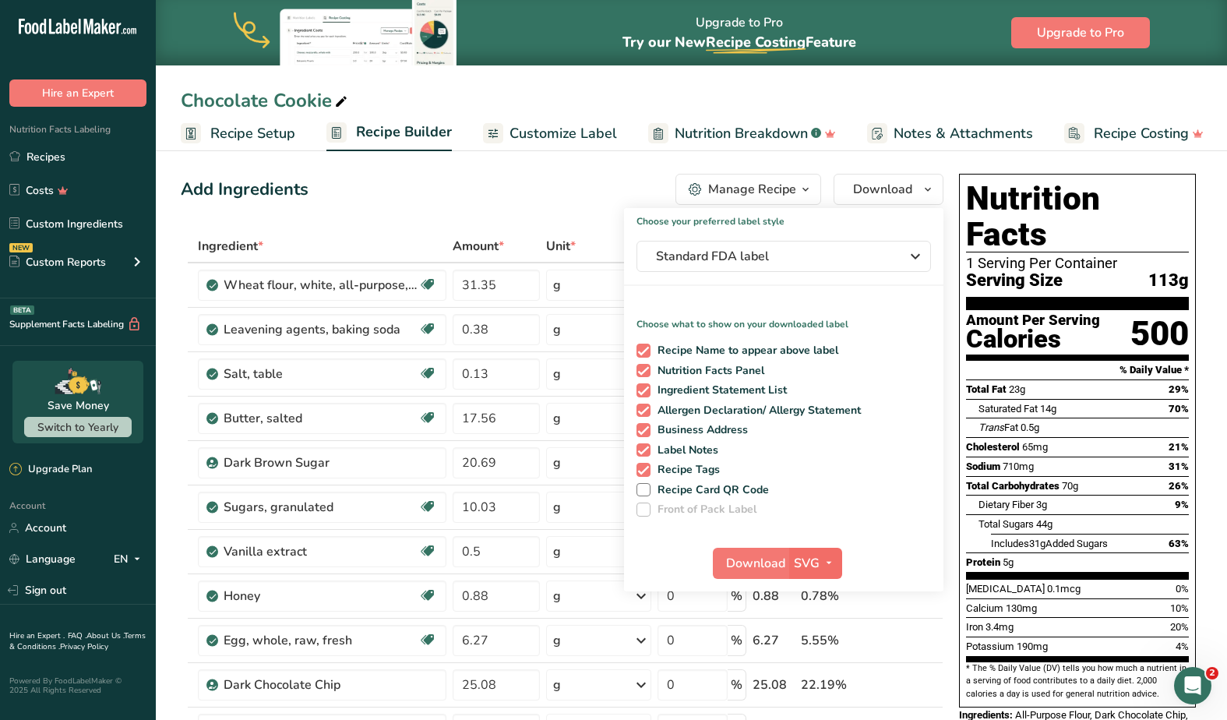
click at [813, 560] on span "SVG" at bounding box center [807, 563] width 26 height 19
click at [822, 664] on link "PDF" at bounding box center [817, 672] width 50 height 26
click at [761, 562] on span "Download" at bounding box center [756, 563] width 59 height 19
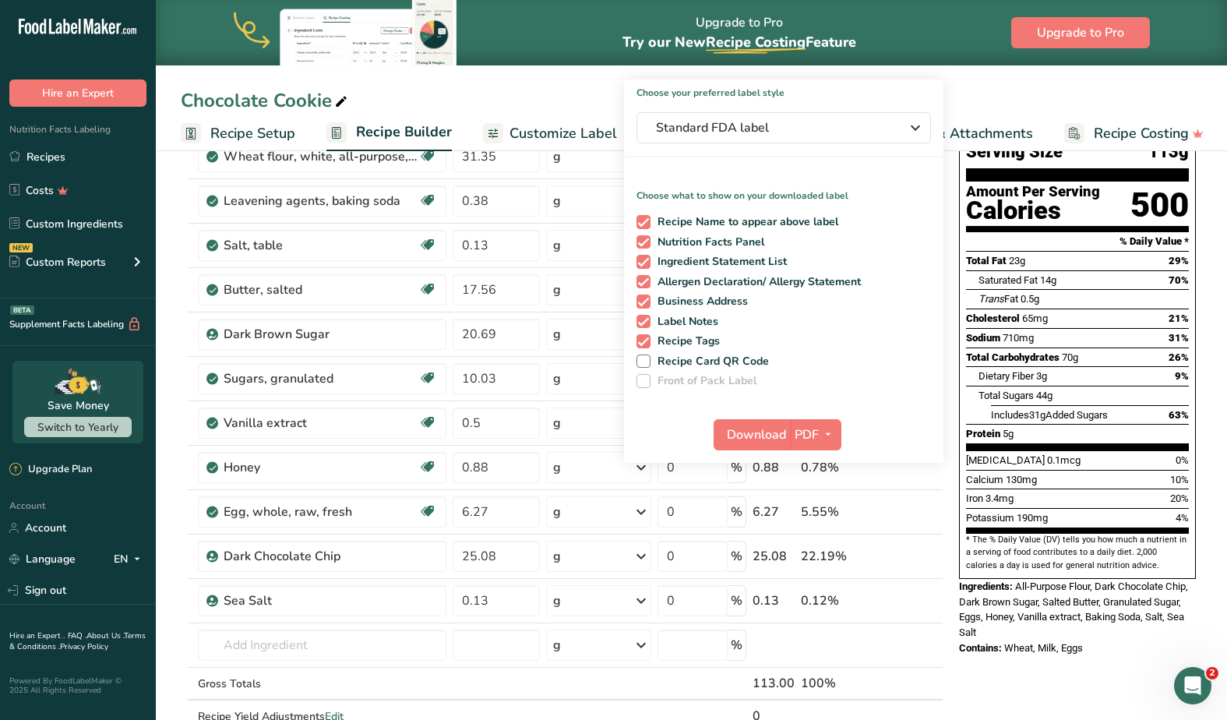
scroll to position [127, 0]
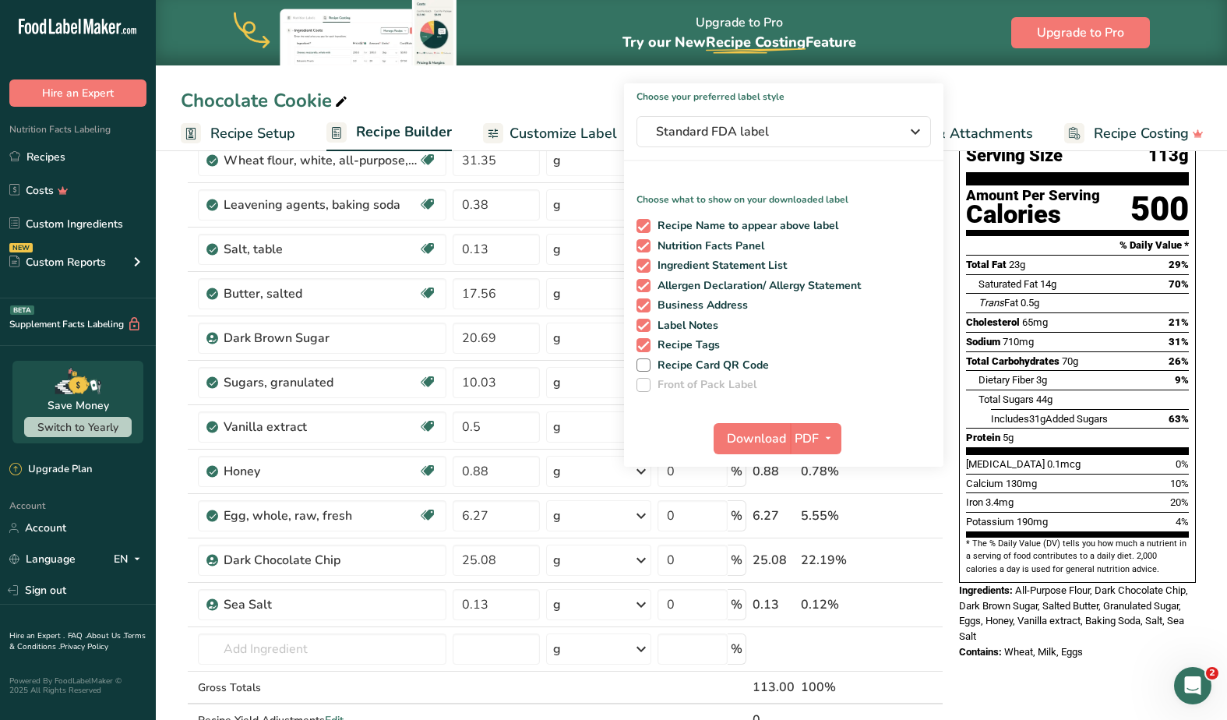
drag, startPoint x: 1018, startPoint y: 546, endPoint x: 1045, endPoint y: 577, distance: 41.4
click at [1045, 584] on span "All-Purpose Flour, Dark Chocolate Chip, Dark Brown Sugar, Salted Butter, Granul…" at bounding box center [1073, 613] width 229 height 58
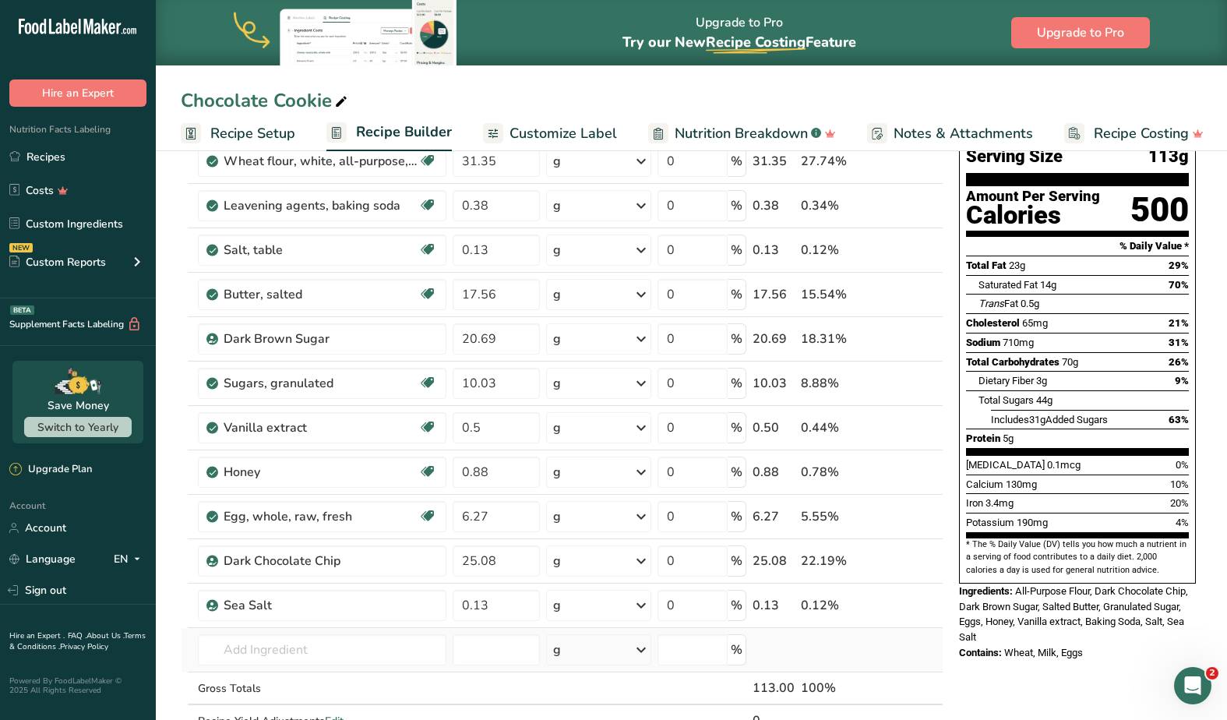
copy div "All-Purpose Flour, Dark Chocolate Chip, Dark Brown Sugar, Salted Butter, Granul…"
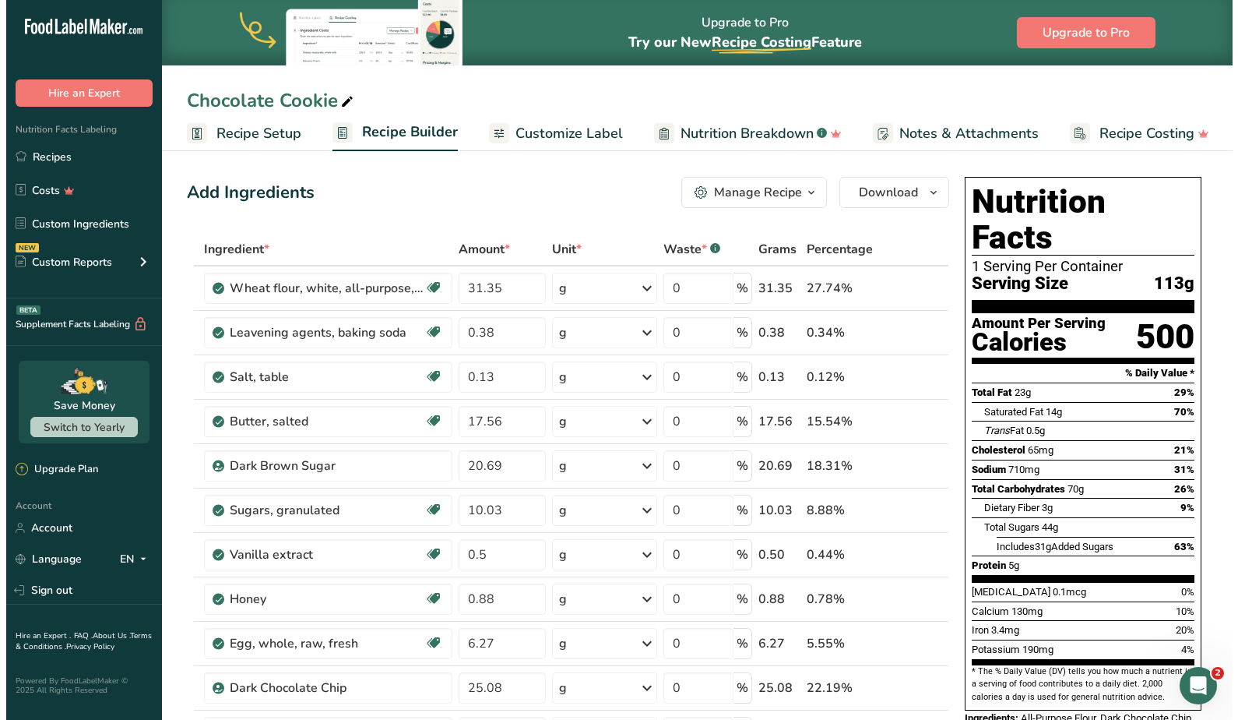
scroll to position [0, 0]
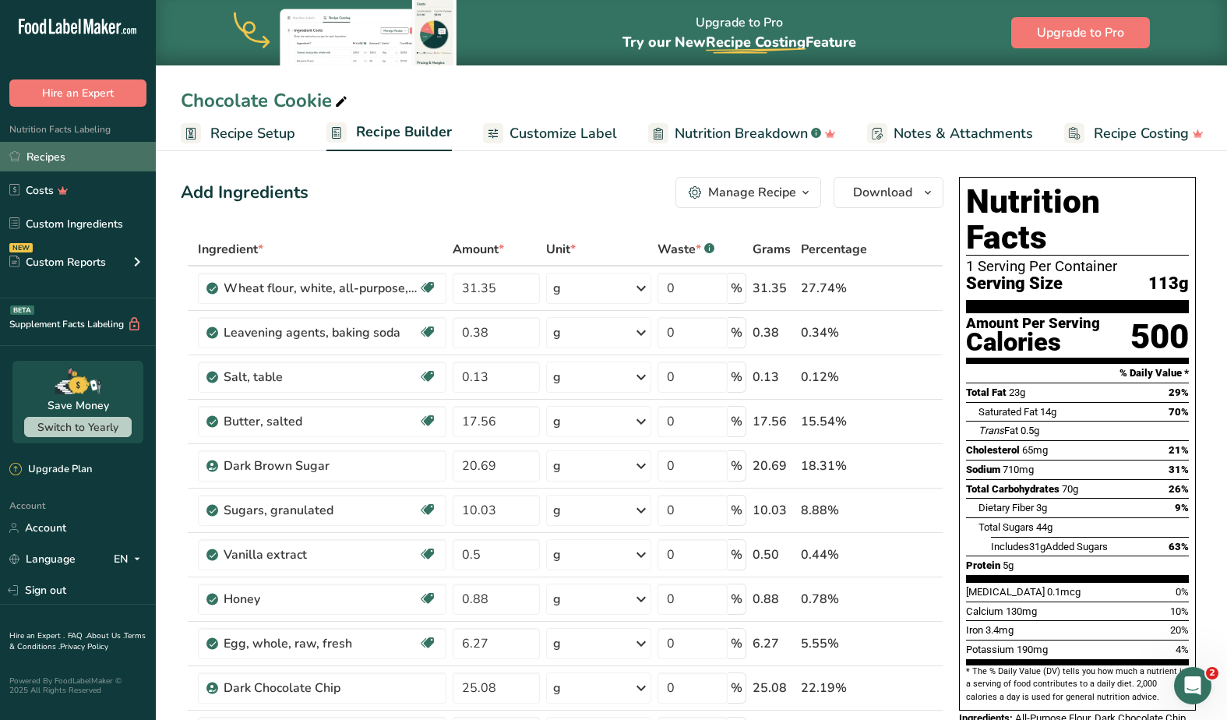
click at [77, 147] on link "Recipes" at bounding box center [78, 157] width 156 height 30
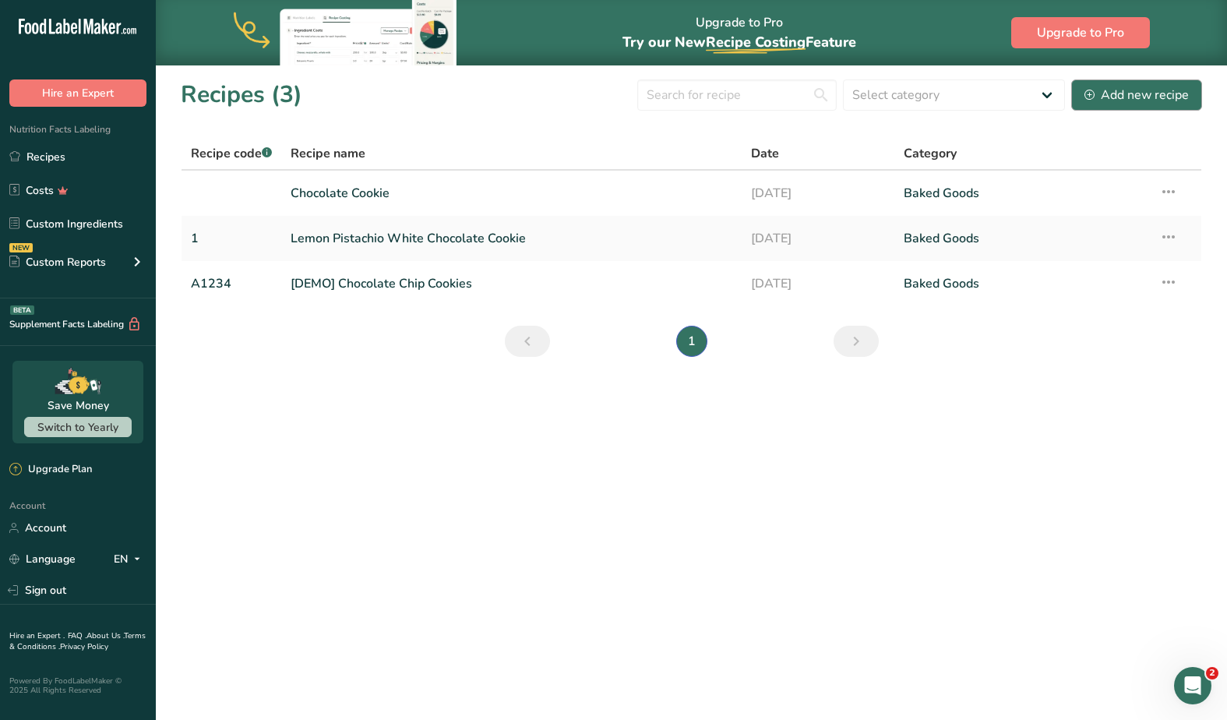
click at [1103, 100] on div "Add new recipe" at bounding box center [1136, 95] width 104 height 19
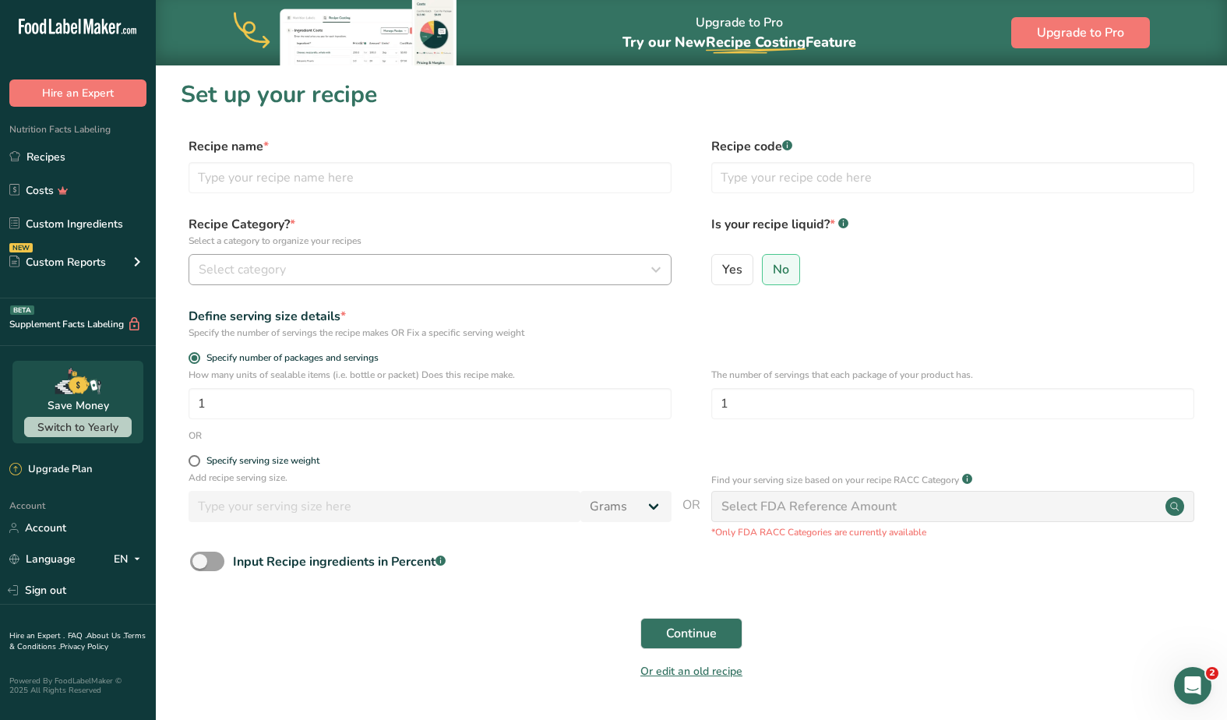
click at [290, 264] on div "Select category" at bounding box center [425, 269] width 453 height 19
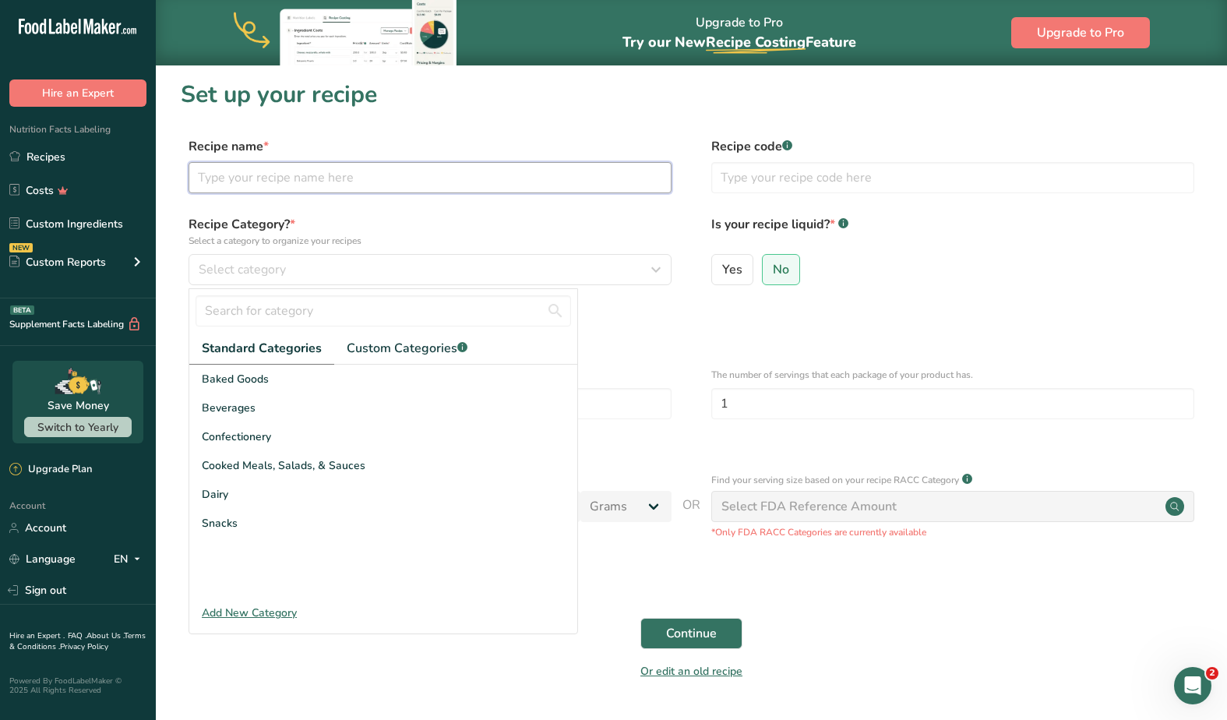
click at [301, 178] on input "text" at bounding box center [429, 177] width 483 height 31
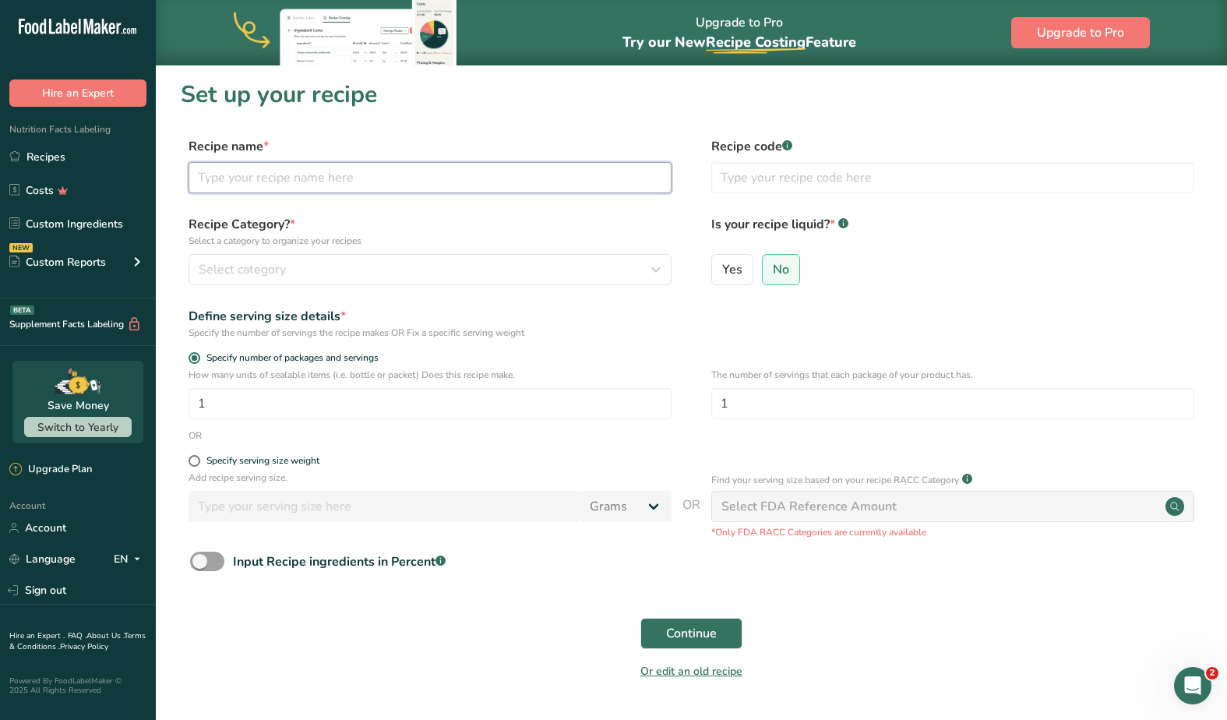
paste input "Milk Chocolate & Hazelnut Cookies"
type input "Milk Chocolate & Hazelnut Cookies"
click at [315, 260] on div "Select category" at bounding box center [425, 269] width 453 height 19
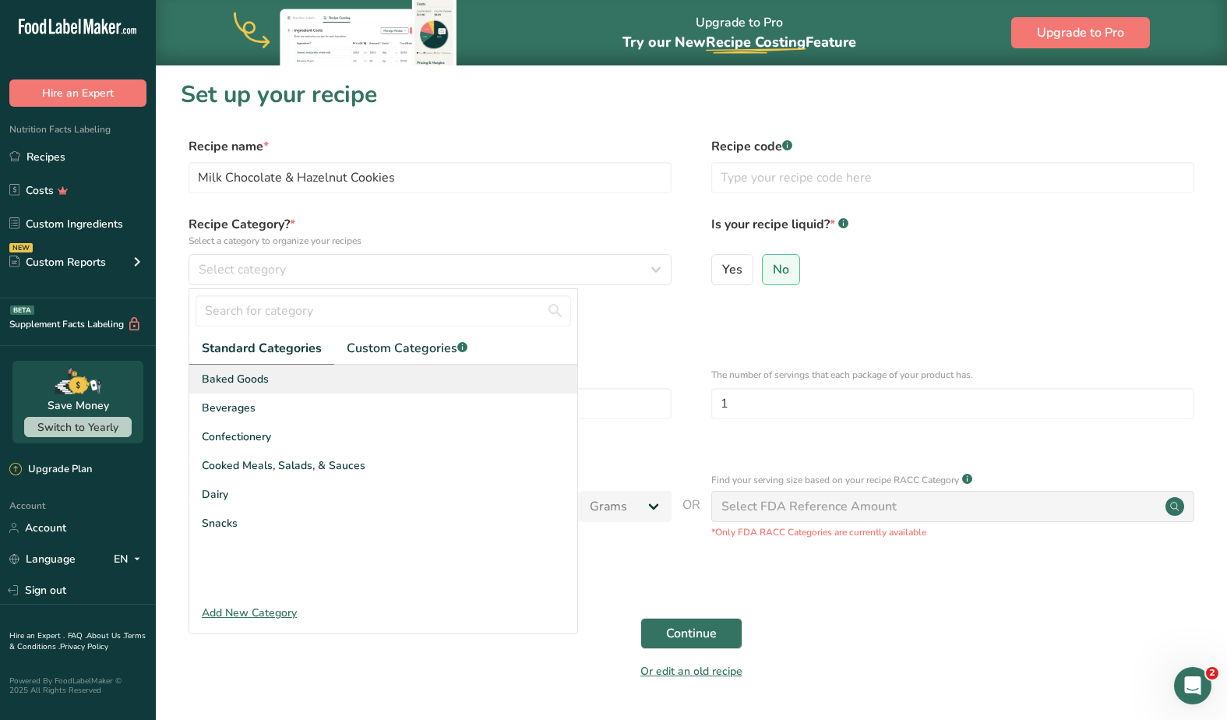
click at [252, 378] on span "Baked Goods" at bounding box center [235, 379] width 67 height 16
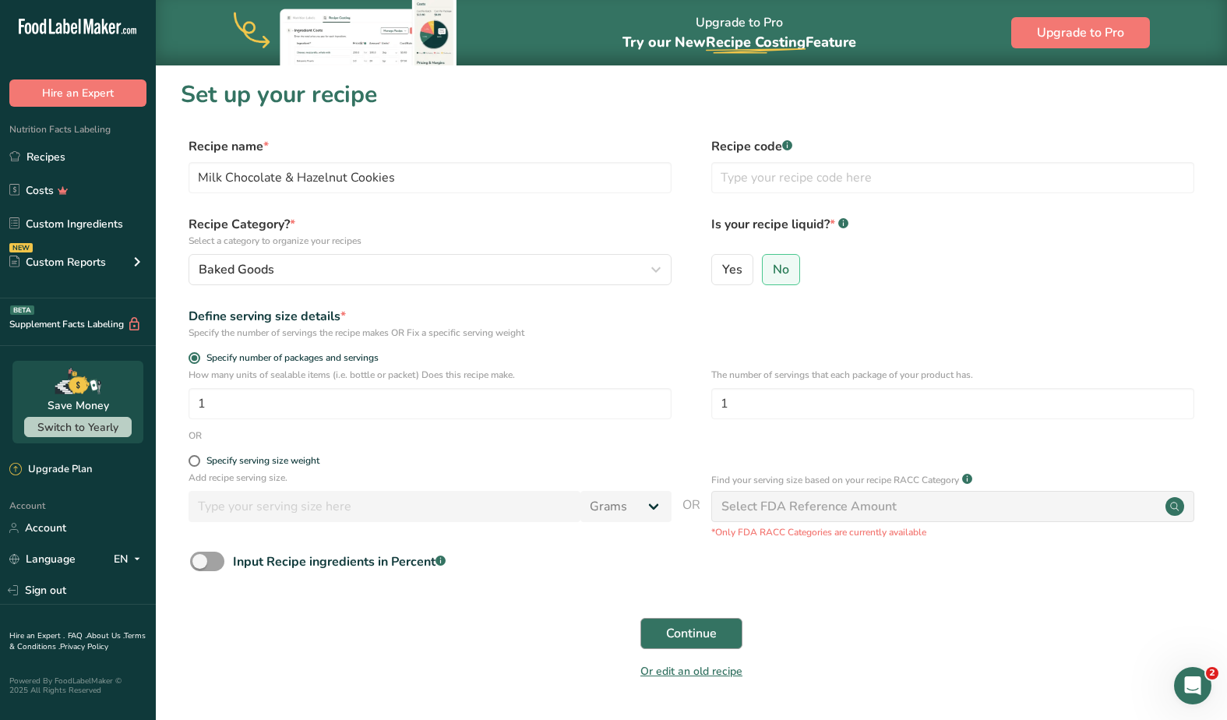
click at [674, 621] on button "Continue" at bounding box center [691, 633] width 102 height 31
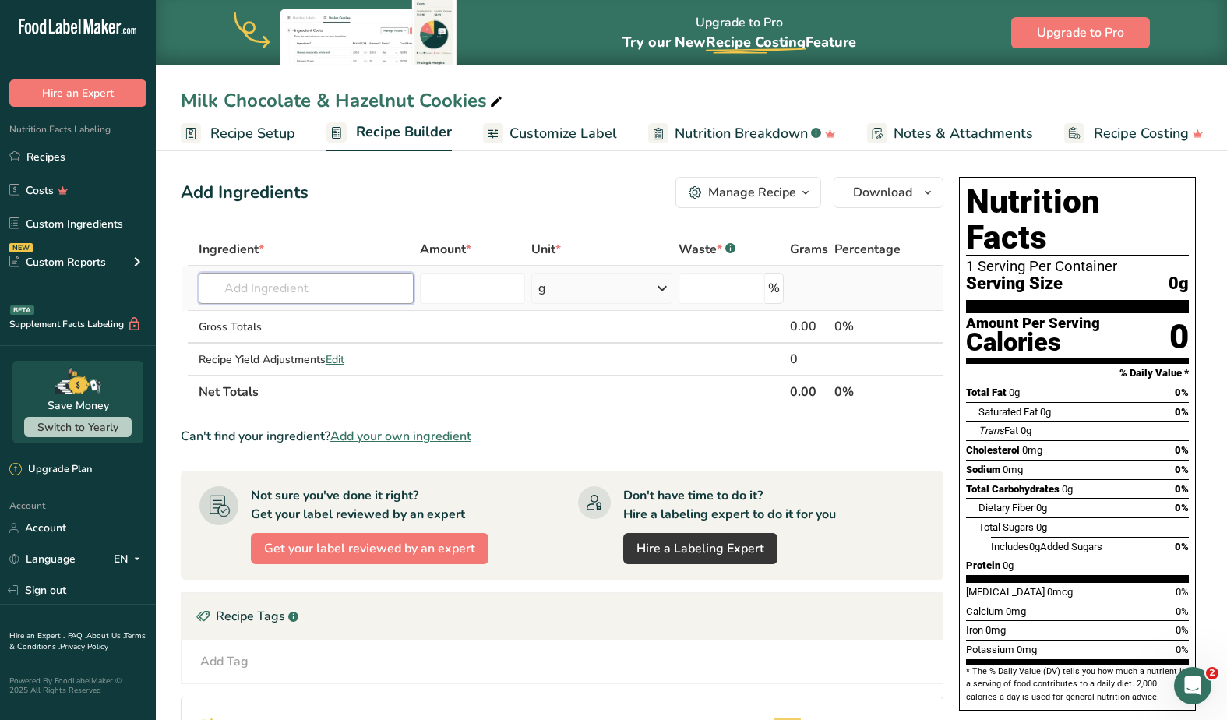
click at [287, 293] on input "text" at bounding box center [306, 288] width 215 height 31
type input "unsealed but"
click at [299, 322] on p "1145 Butter, without salt" at bounding box center [280, 320] width 138 height 16
type input "Butter, without salt"
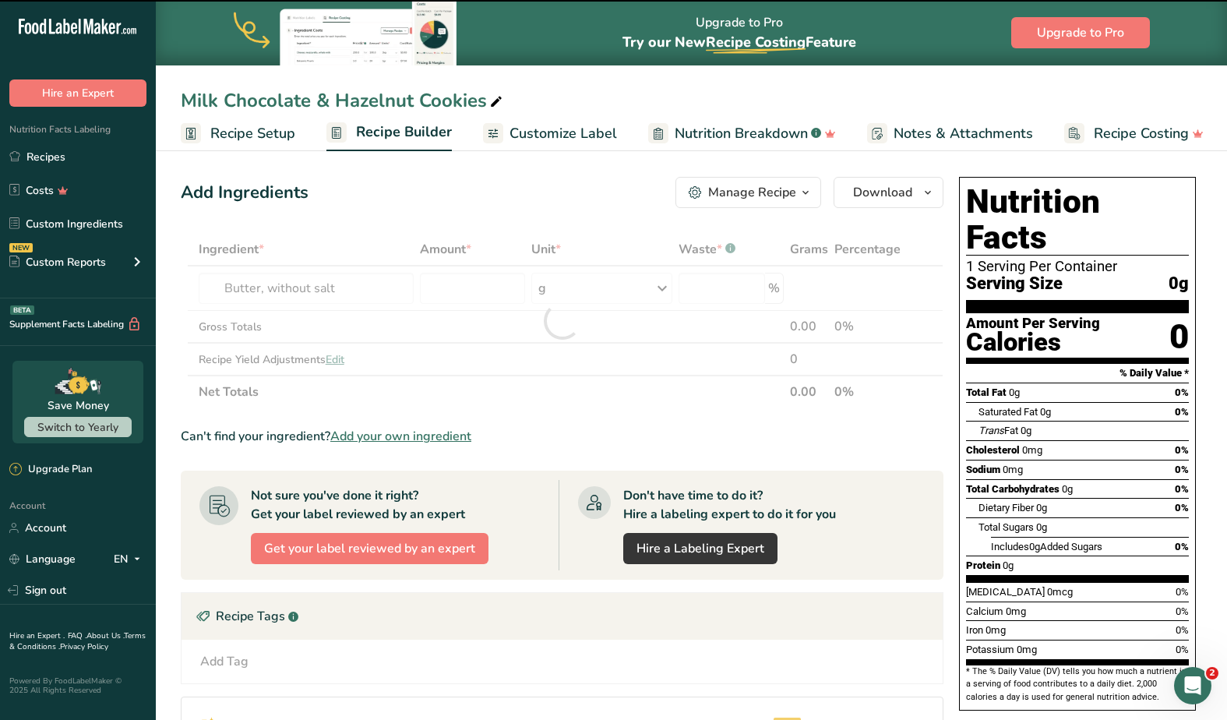
type input "0"
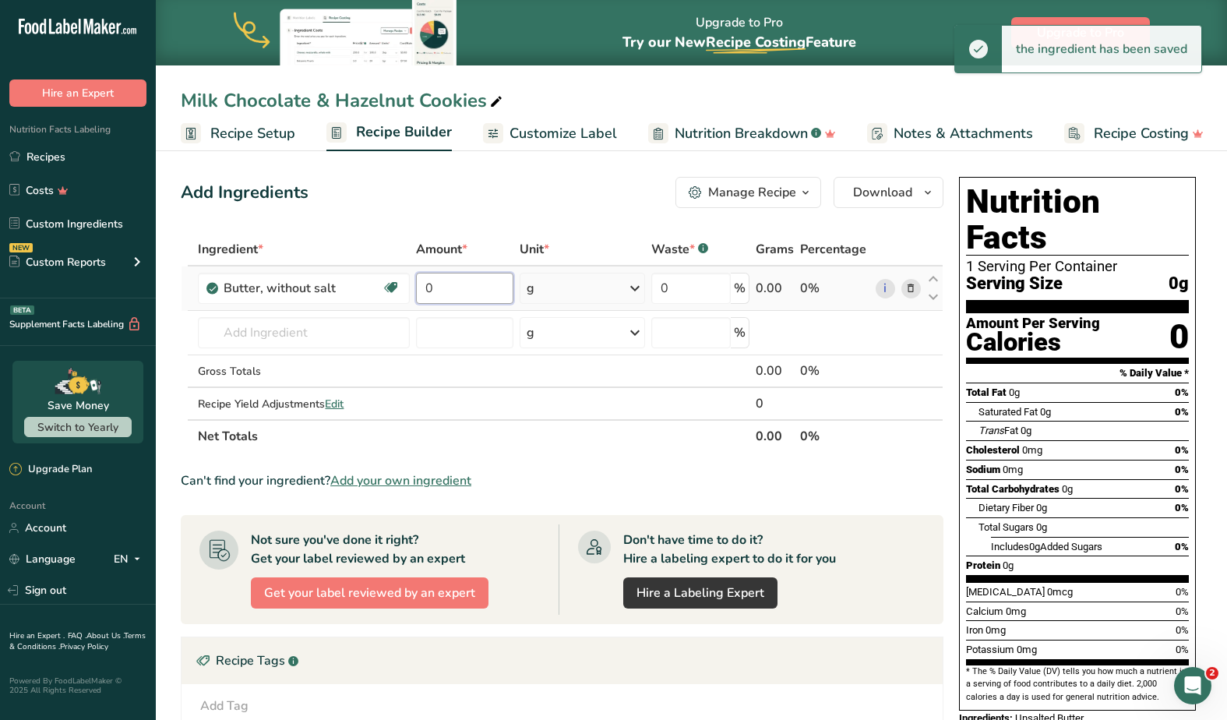
click at [474, 294] on input "0" at bounding box center [464, 288] width 97 height 31
drag, startPoint x: 474, startPoint y: 294, endPoint x: 410, endPoint y: 290, distance: 64.0
click at [410, 290] on tr "Butter, without salt Gluten free Vegetarian Soy free 0 g Portions 1 pat (1" sq,…" at bounding box center [561, 288] width 761 height 44
paste input "18.92"
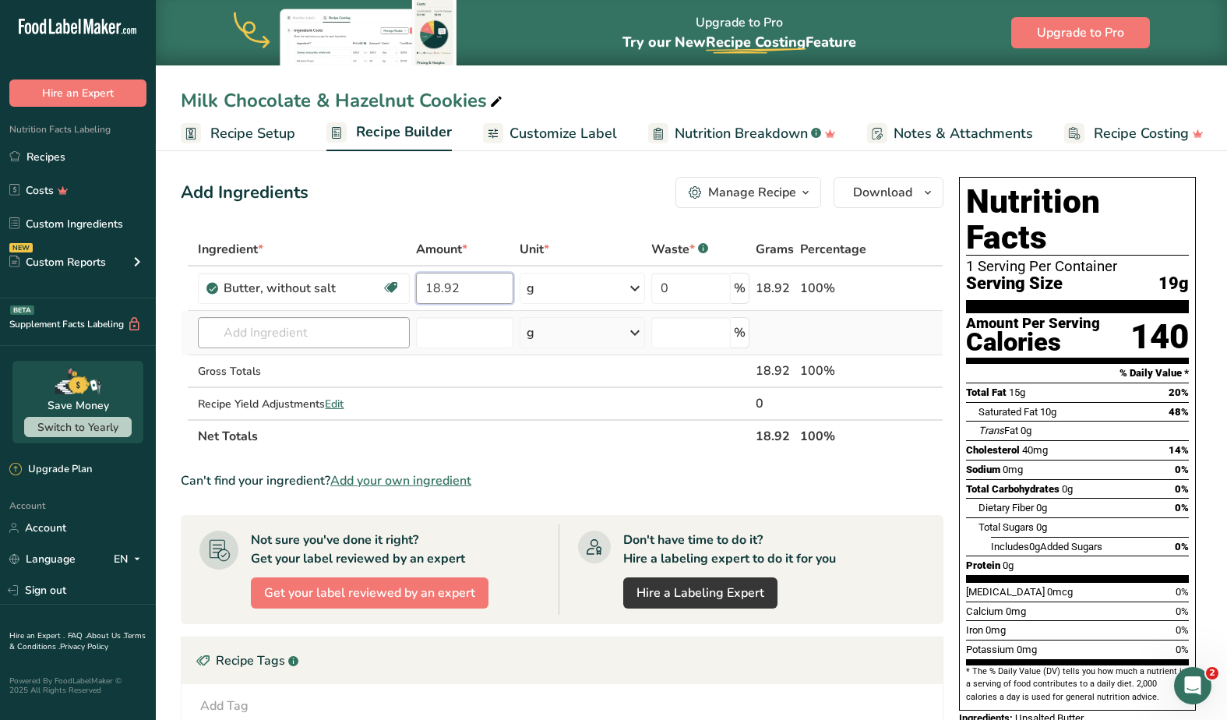
type input "18.92"
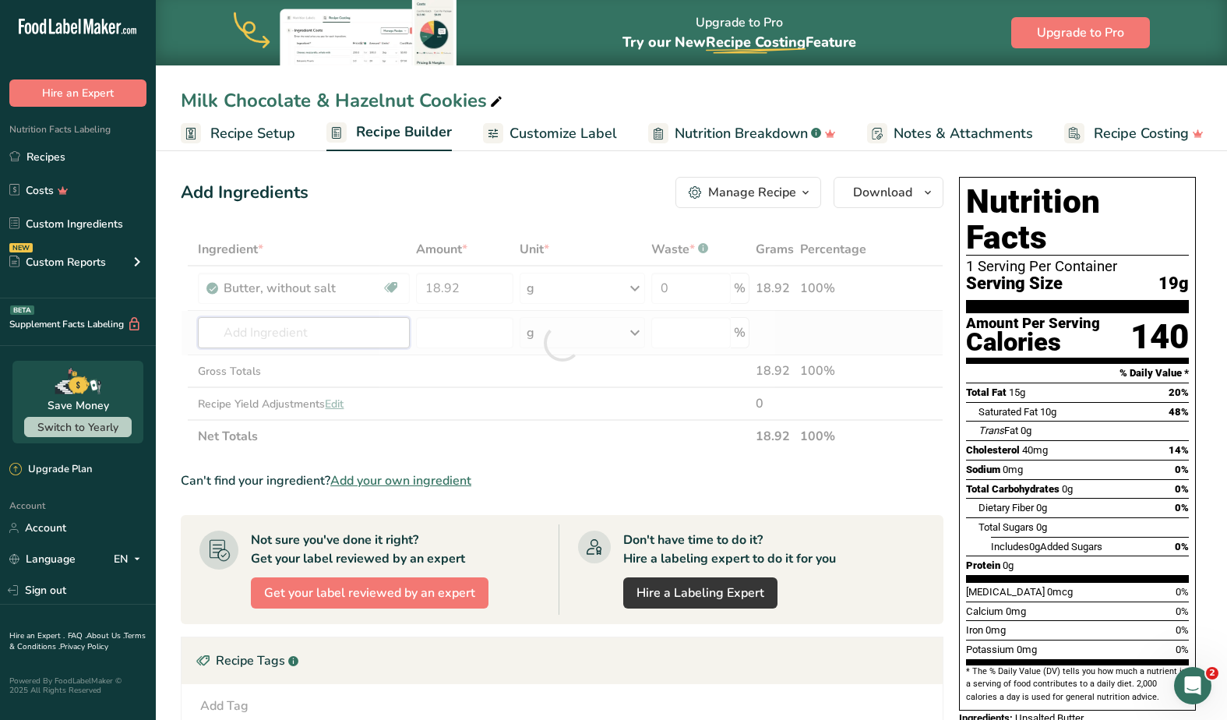
click at [346, 337] on div "Ingredient * Amount * Unit * Waste * .a-a{fill:#347362;}.b-a{fill:#fff;} Grams …" at bounding box center [562, 343] width 763 height 220
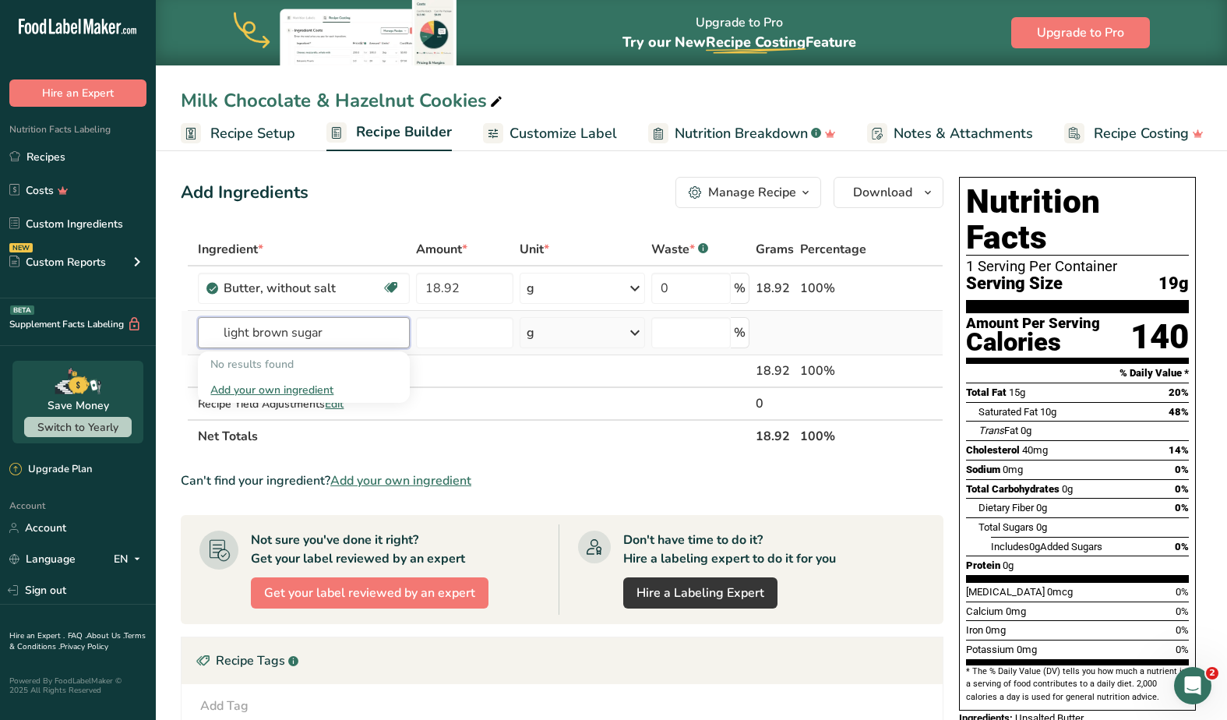
click at [273, 333] on input "light brown sugar" at bounding box center [304, 332] width 212 height 31
drag, startPoint x: 253, startPoint y: 333, endPoint x: 180, endPoint y: 340, distance: 73.6
click at [180, 340] on section "Add Ingredients Manage Recipe Delete Recipe Duplicate Recipe Scale Recipe Save …" at bounding box center [691, 575] width 1071 height 858
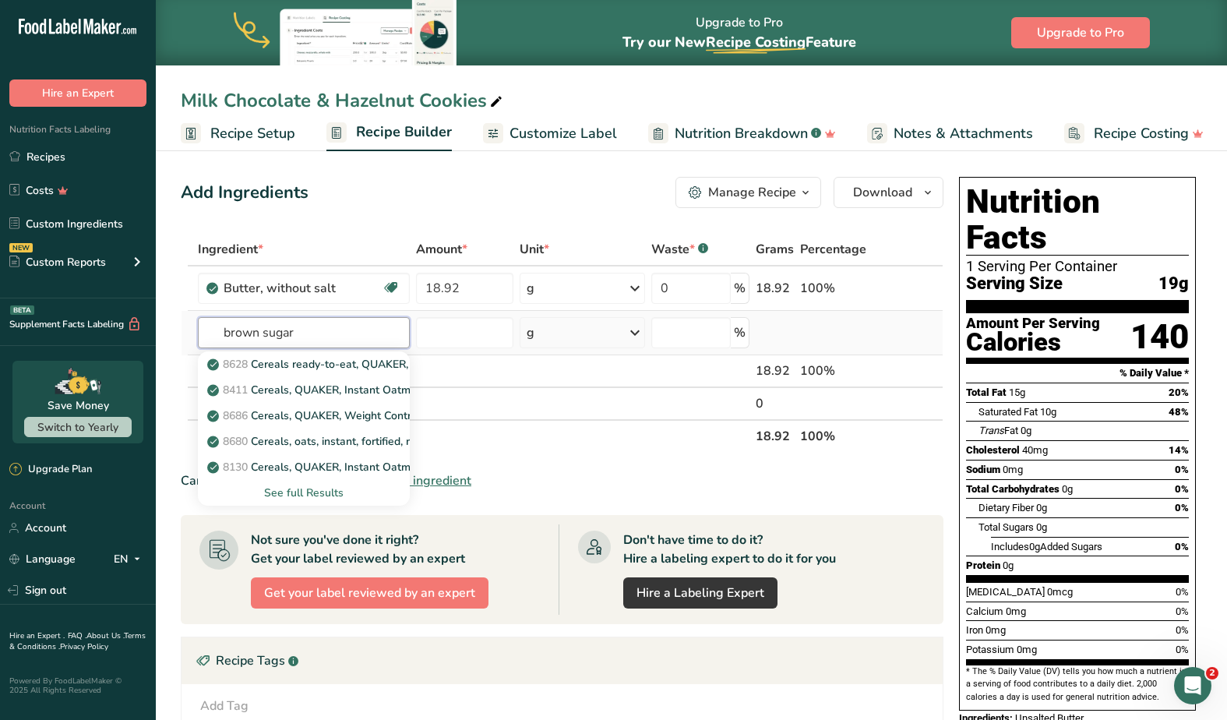
type input "brown sugar"
click at [301, 493] on div "See full Results" at bounding box center [303, 492] width 187 height 16
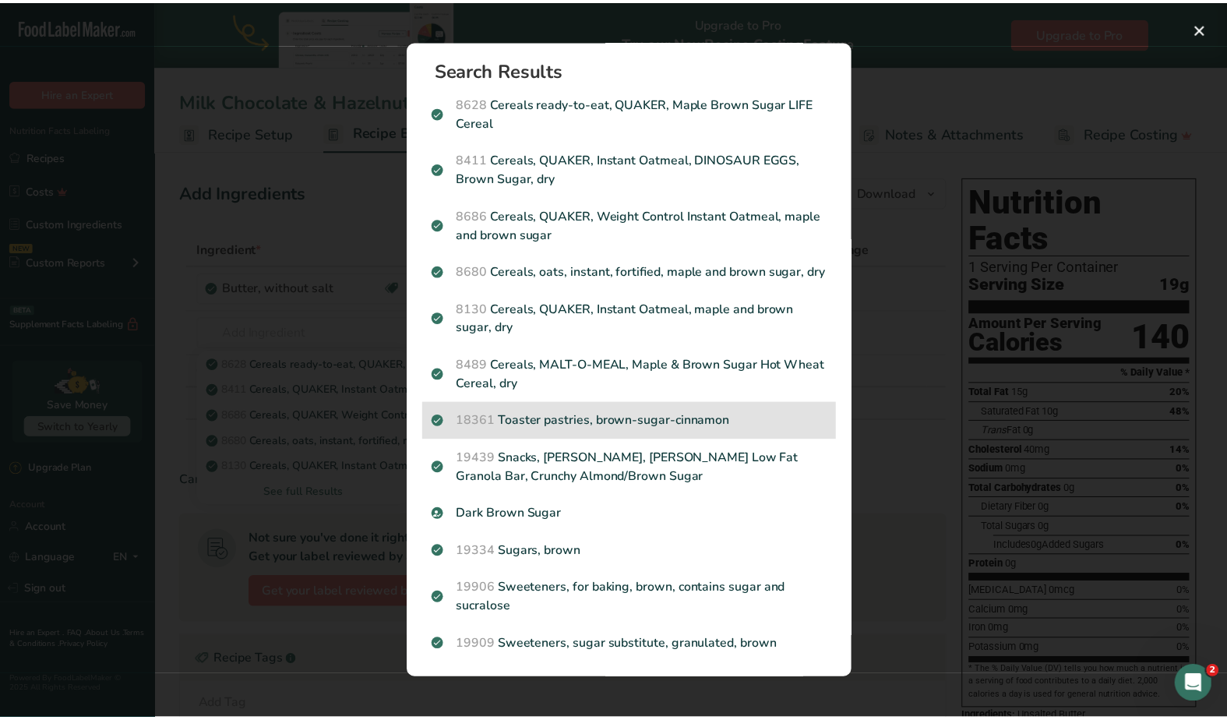
scroll to position [22, 0]
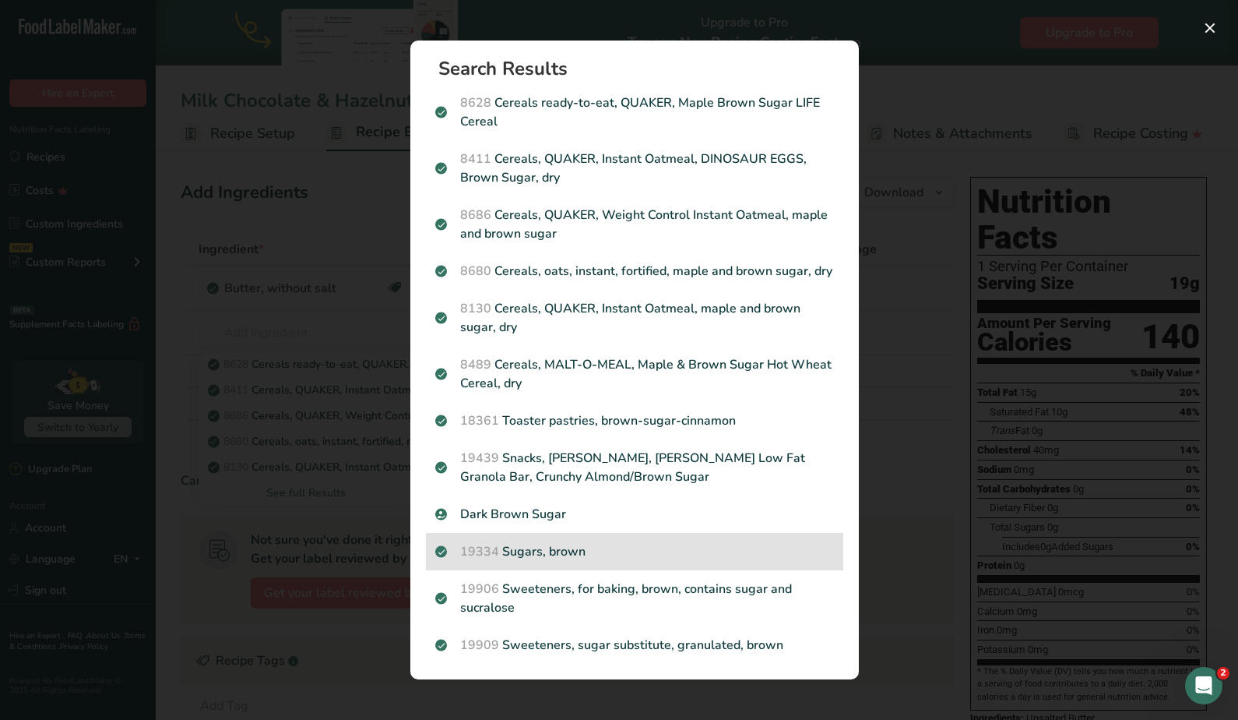
click at [590, 551] on p "19334 Sugars, brown" at bounding box center [634, 551] width 399 height 19
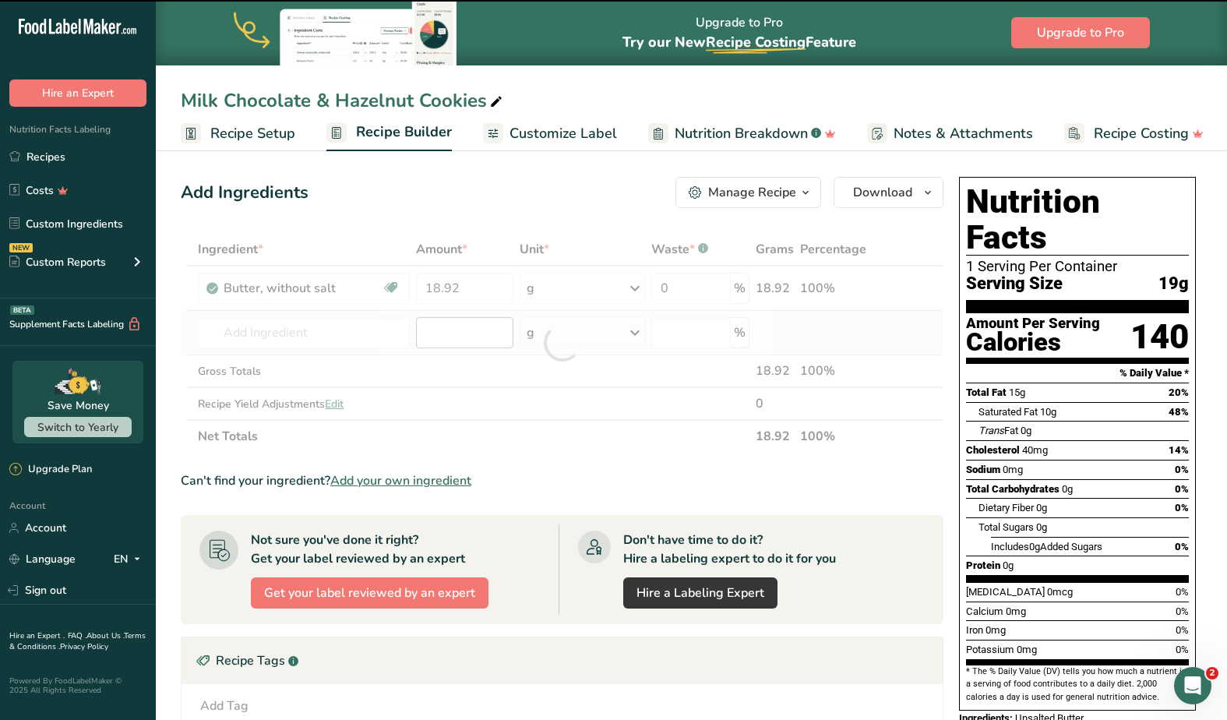
type input "0"
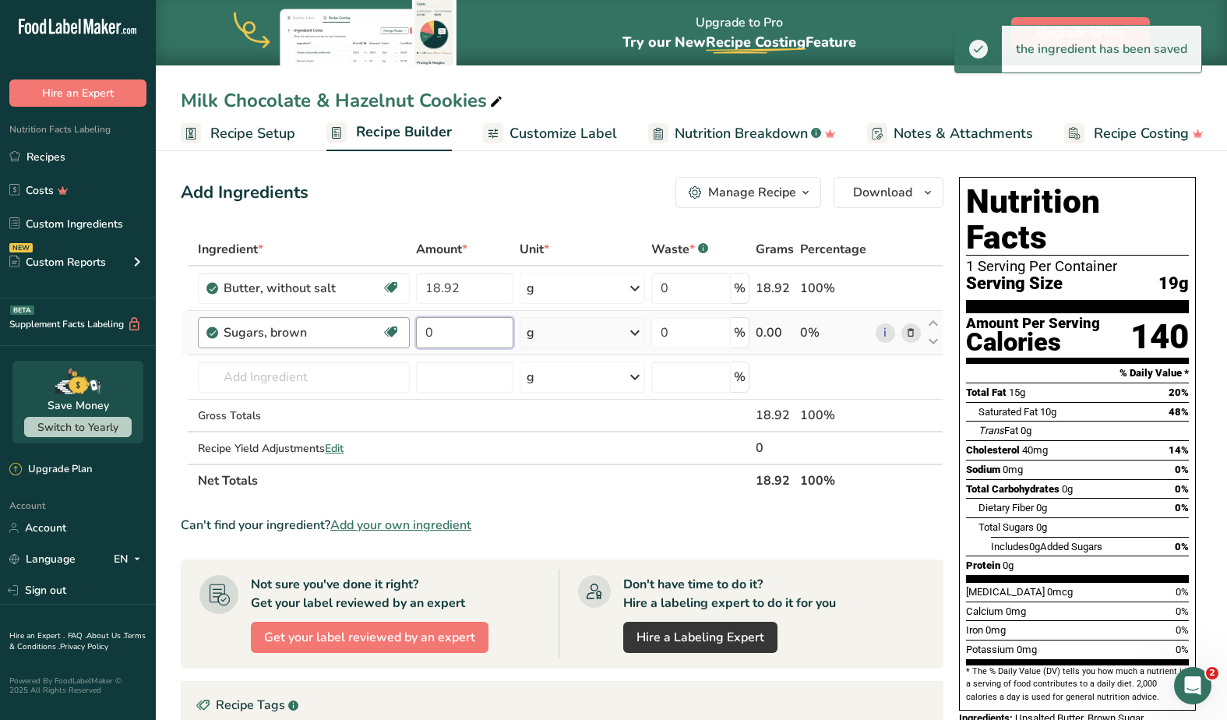
drag, startPoint x: 477, startPoint y: 331, endPoint x: 401, endPoint y: 330, distance: 76.3
click at [401, 330] on tr "Sugars, brown Dairy free Gluten free Vegan Vegetarian Soy free 0 g Portions 1 t…" at bounding box center [561, 333] width 761 height 44
paste input "16.74"
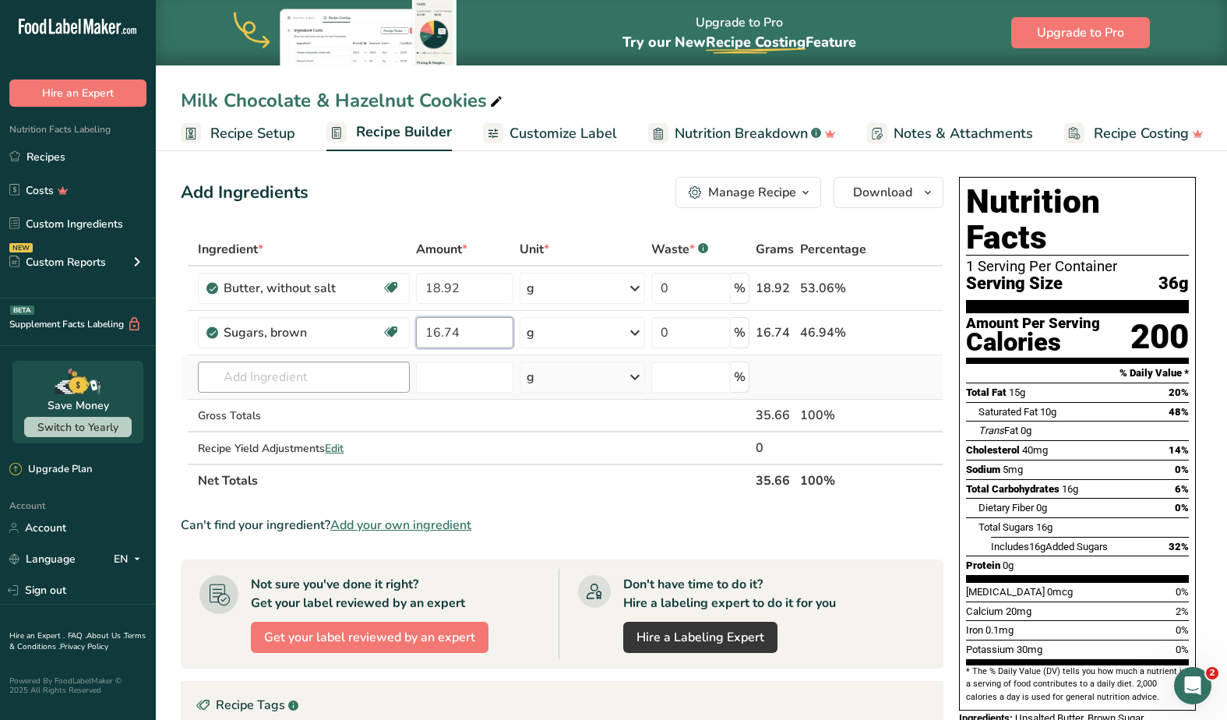
type input "16.74"
click at [263, 383] on div "Ingredient * Amount * Unit * Waste * .a-a{fill:#347362;}.b-a{fill:#fff;} Grams …" at bounding box center [562, 365] width 763 height 264
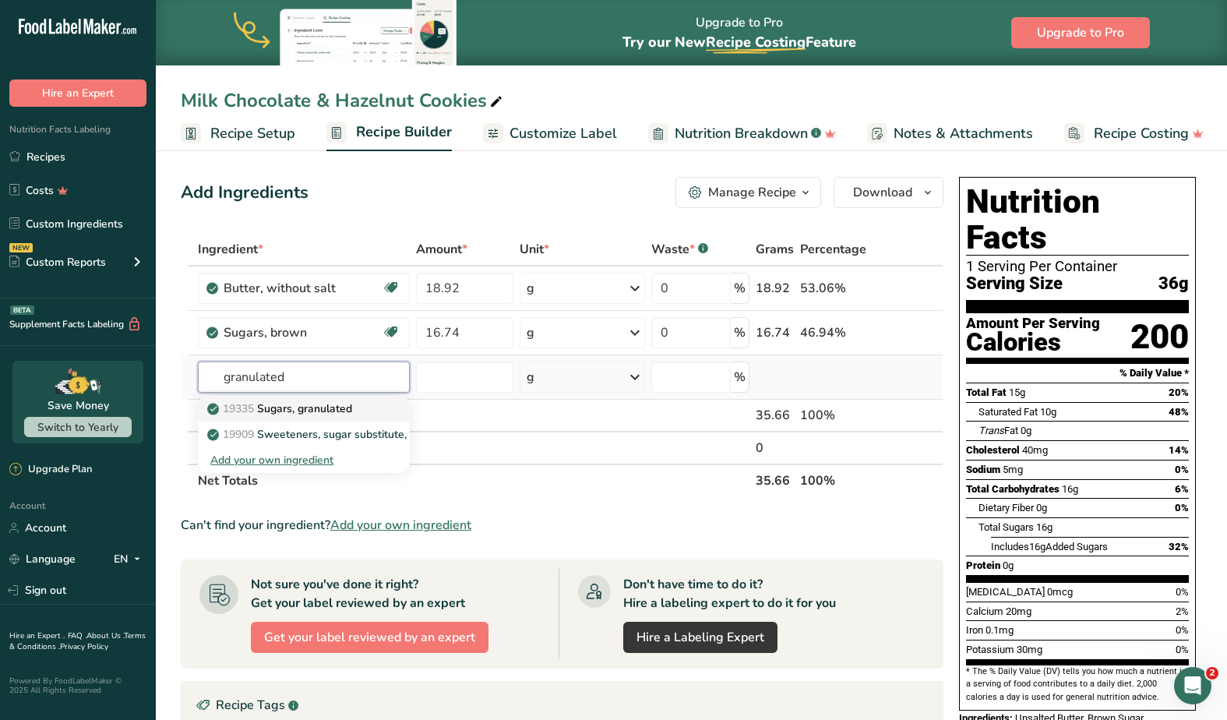
type input "granulated"
click at [270, 412] on p "19335 [GEOGRAPHIC_DATA], granulated" at bounding box center [281, 408] width 142 height 16
type input "Sugars, granulated"
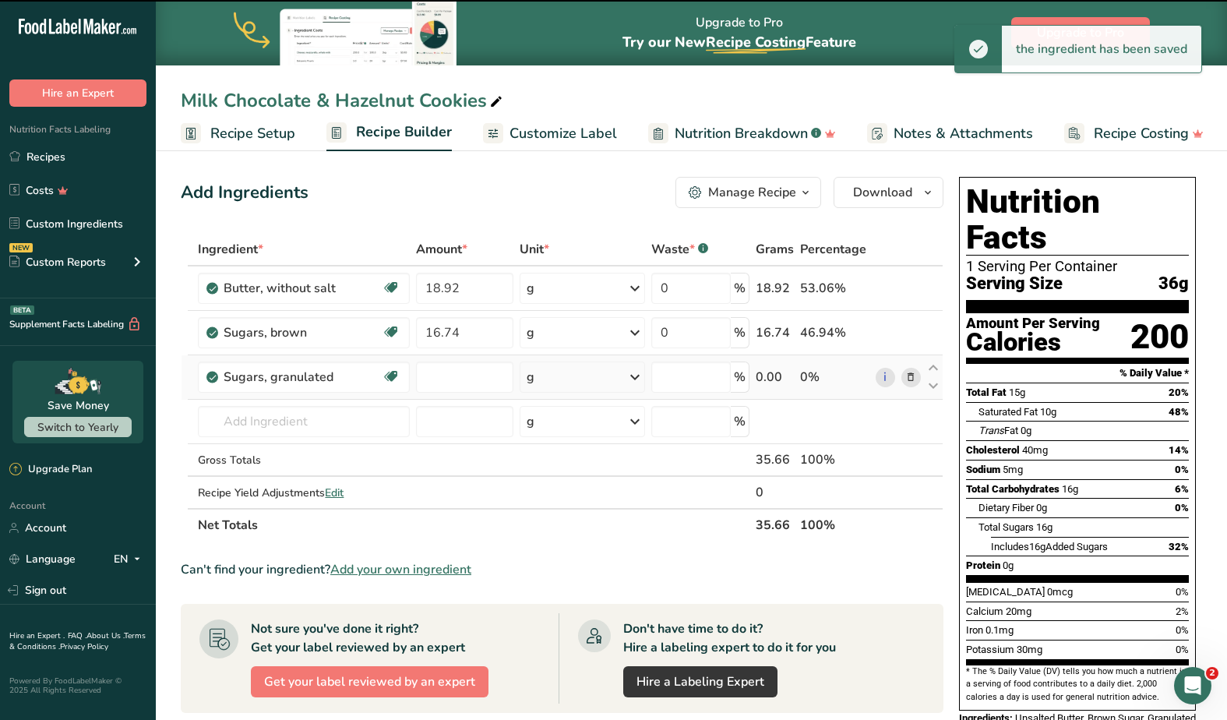
type input "0"
click at [474, 382] on input "0" at bounding box center [464, 376] width 97 height 31
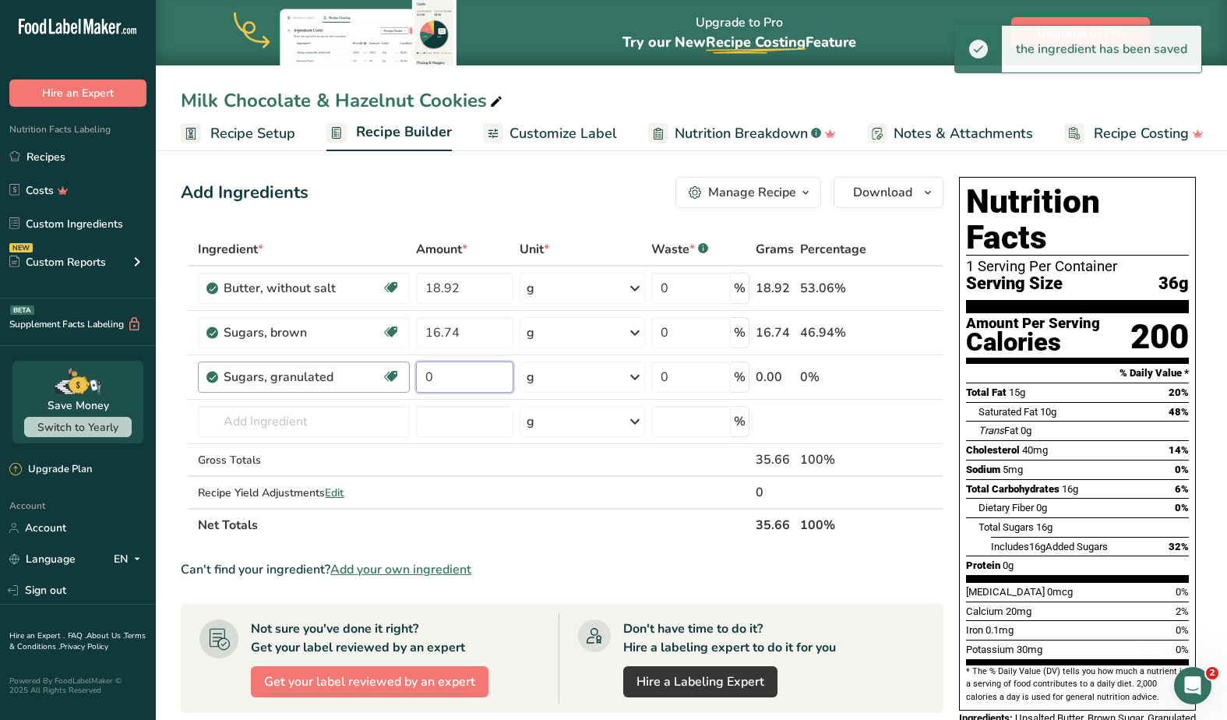
drag, startPoint x: 474, startPoint y: 382, endPoint x: 404, endPoint y: 381, distance: 70.1
click at [404, 381] on tr "Sugars, granulated Dairy free Gluten free Vegan Vegetarian Soy free 0 g Portion…" at bounding box center [561, 377] width 761 height 44
paste input "8.37"
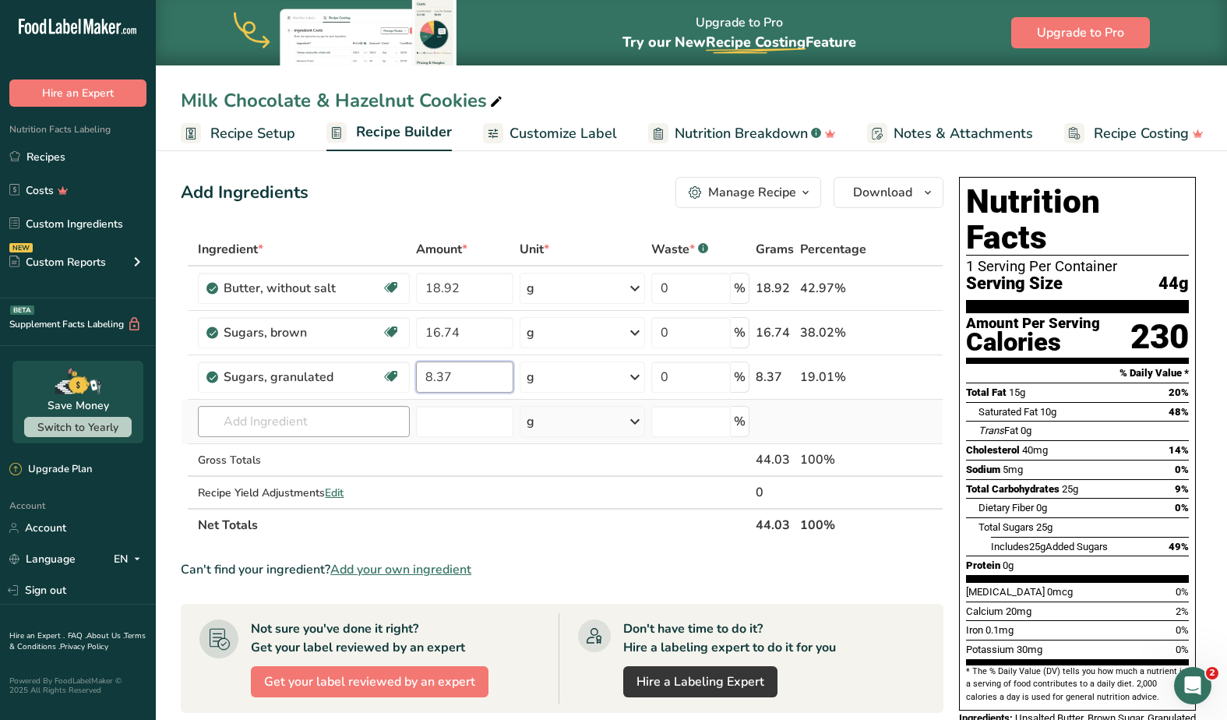
type input "8.37"
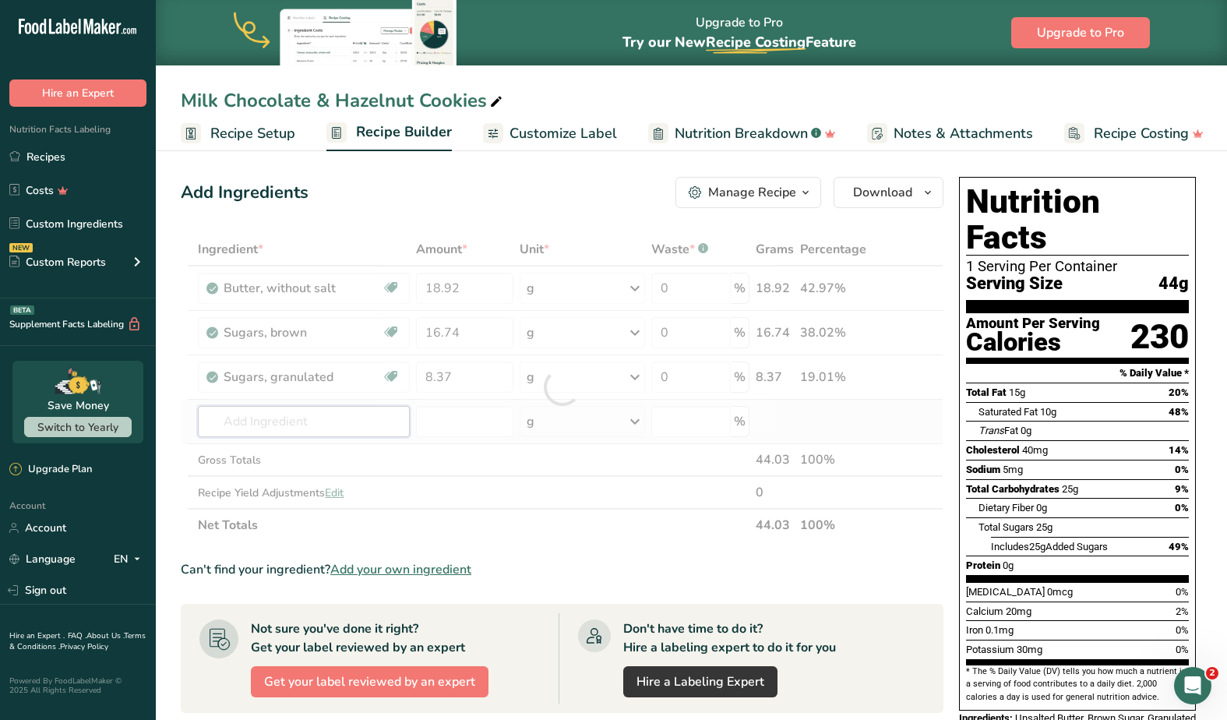
click at [273, 430] on div "Ingredient * Amount * Unit * Waste * .a-a{fill:#347362;}.b-a{fill:#fff;} Grams …" at bounding box center [562, 387] width 763 height 308
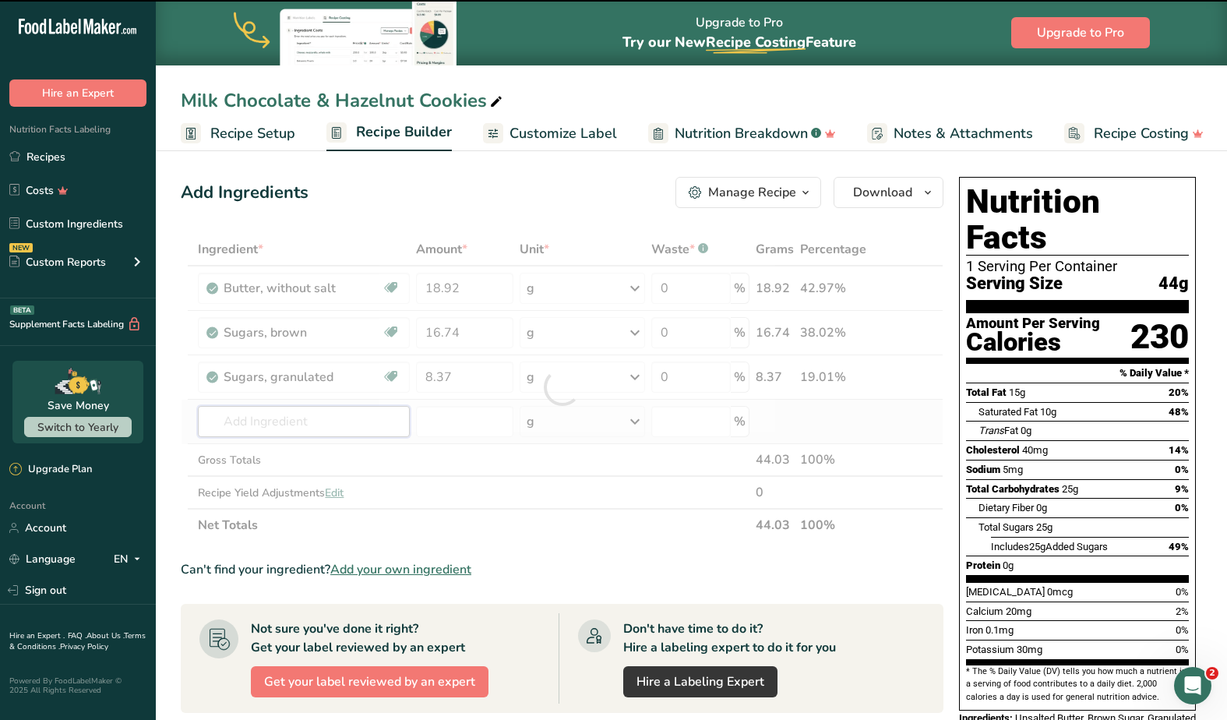
type input "e"
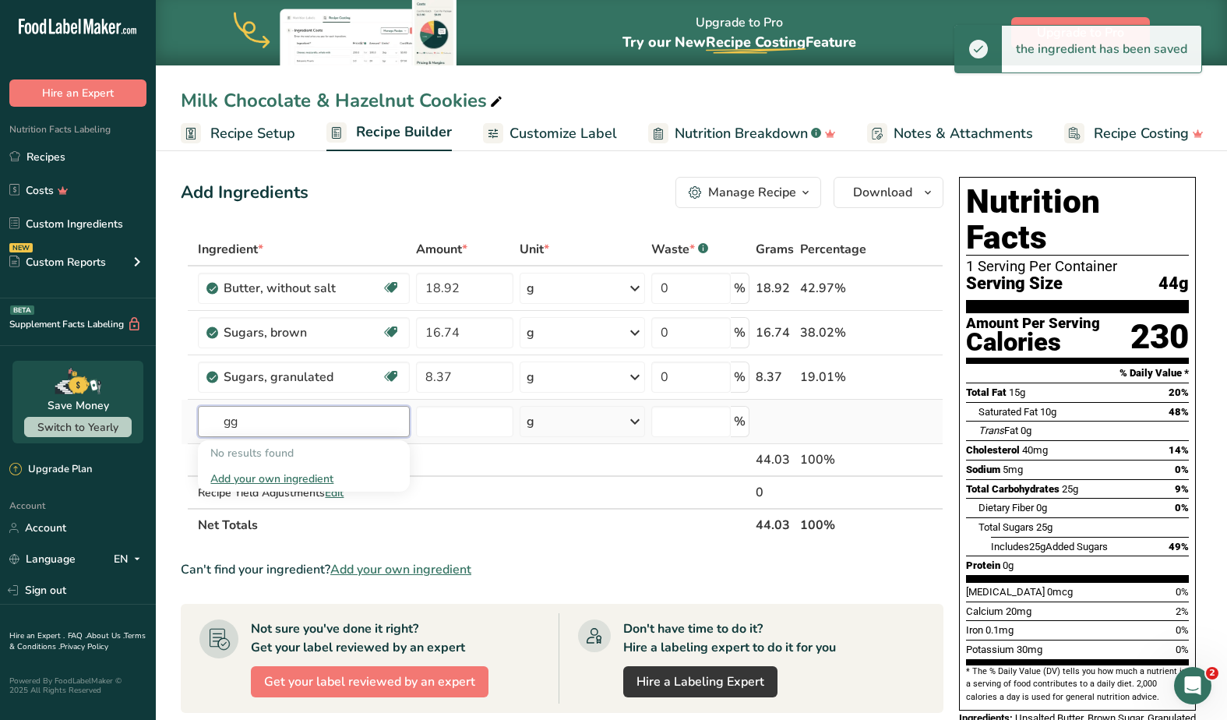
type input "g"
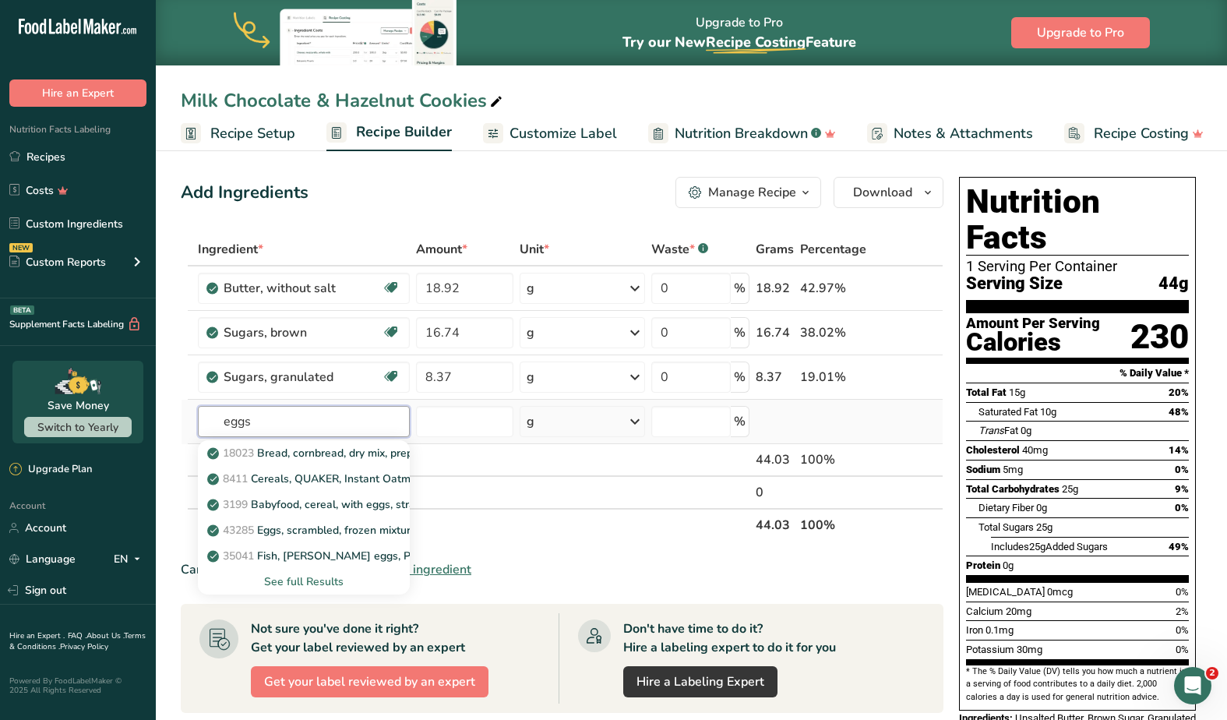
type input "eggs"
click at [295, 581] on div "See full Results" at bounding box center [303, 581] width 187 height 16
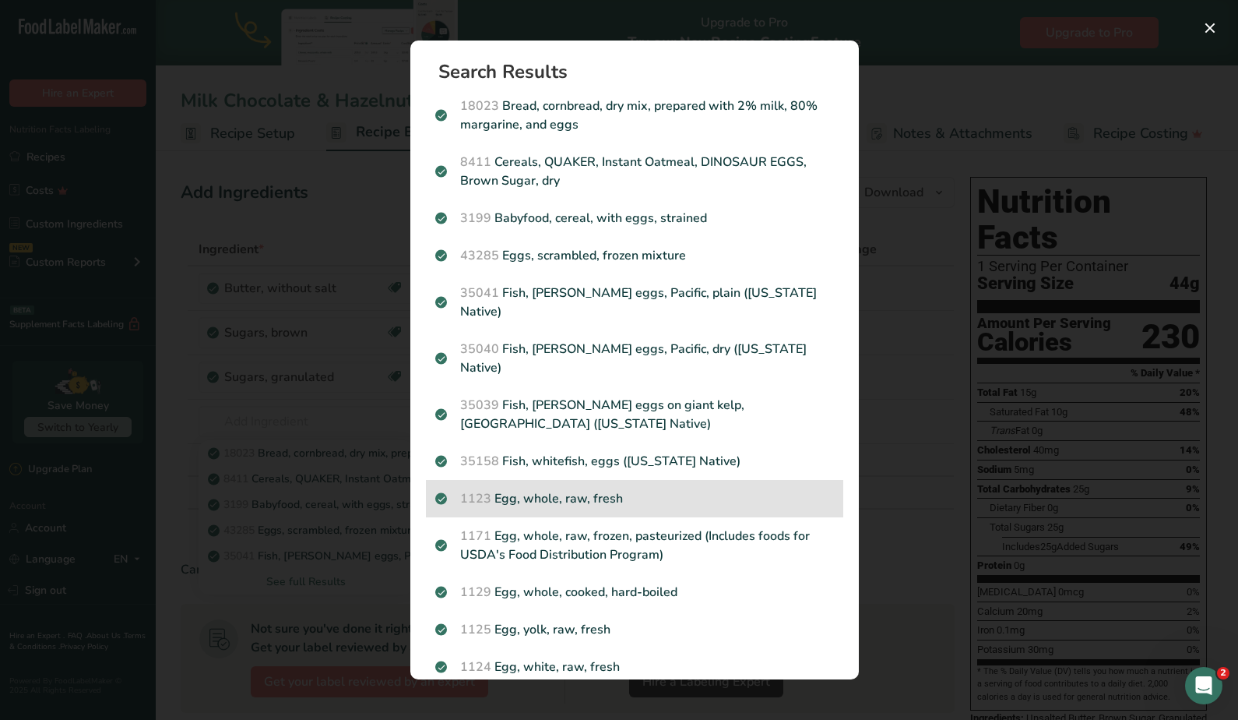
click at [657, 489] on p "1123 Egg, whole, raw, fresh" at bounding box center [634, 498] width 399 height 19
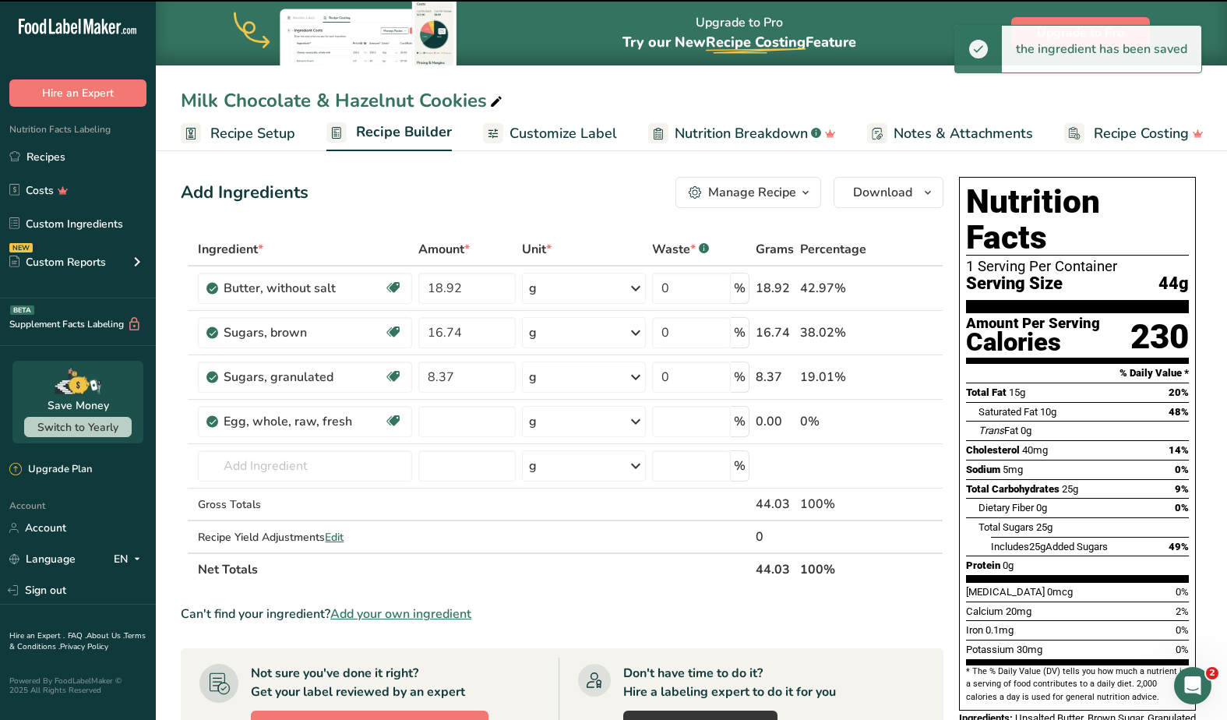
type input "0"
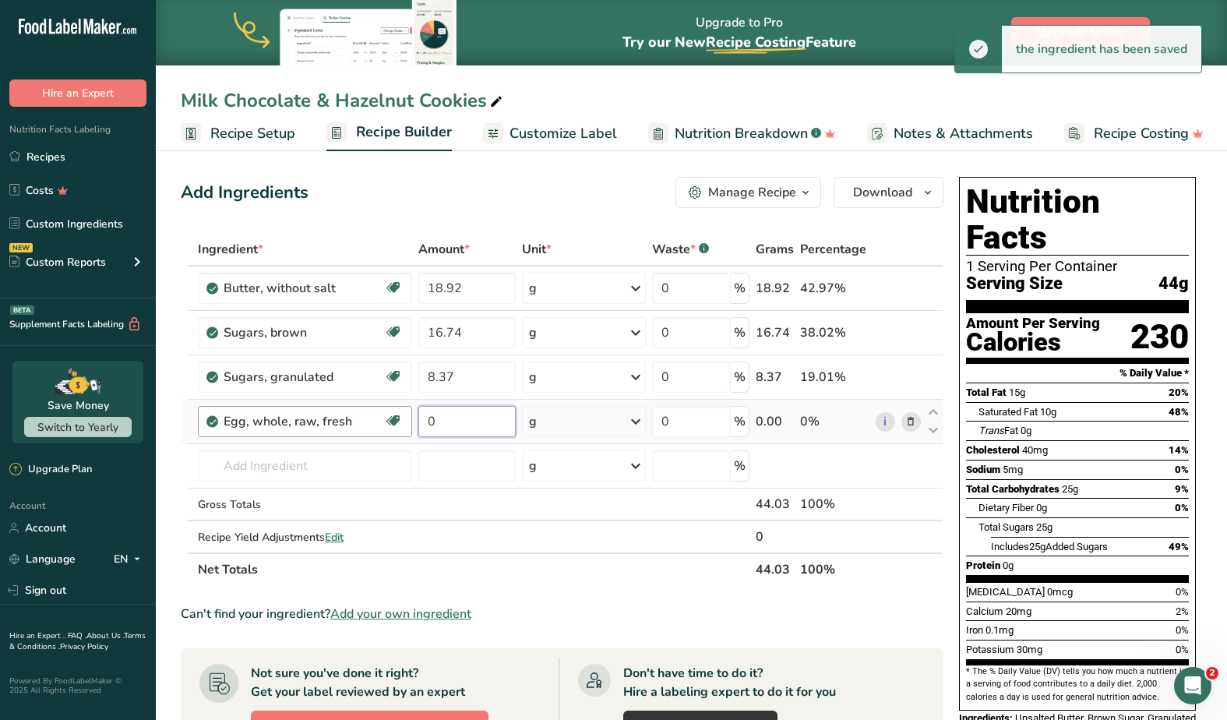
drag, startPoint x: 457, startPoint y: 420, endPoint x: 395, endPoint y: 420, distance: 62.3
click at [395, 420] on tr "Egg, whole, raw, fresh Gluten free Vegetarian Soy free 0 g Portions 1 large 1 e…" at bounding box center [561, 422] width 761 height 44
paste input "8.37"
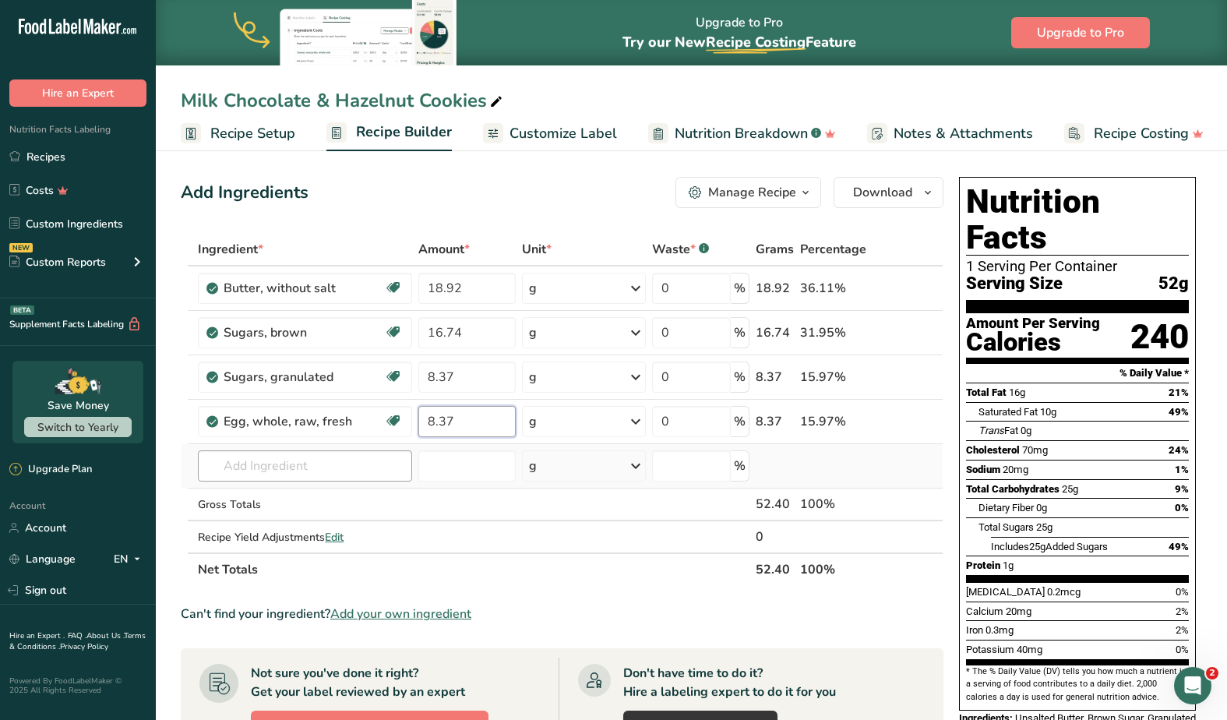
type input "8.37"
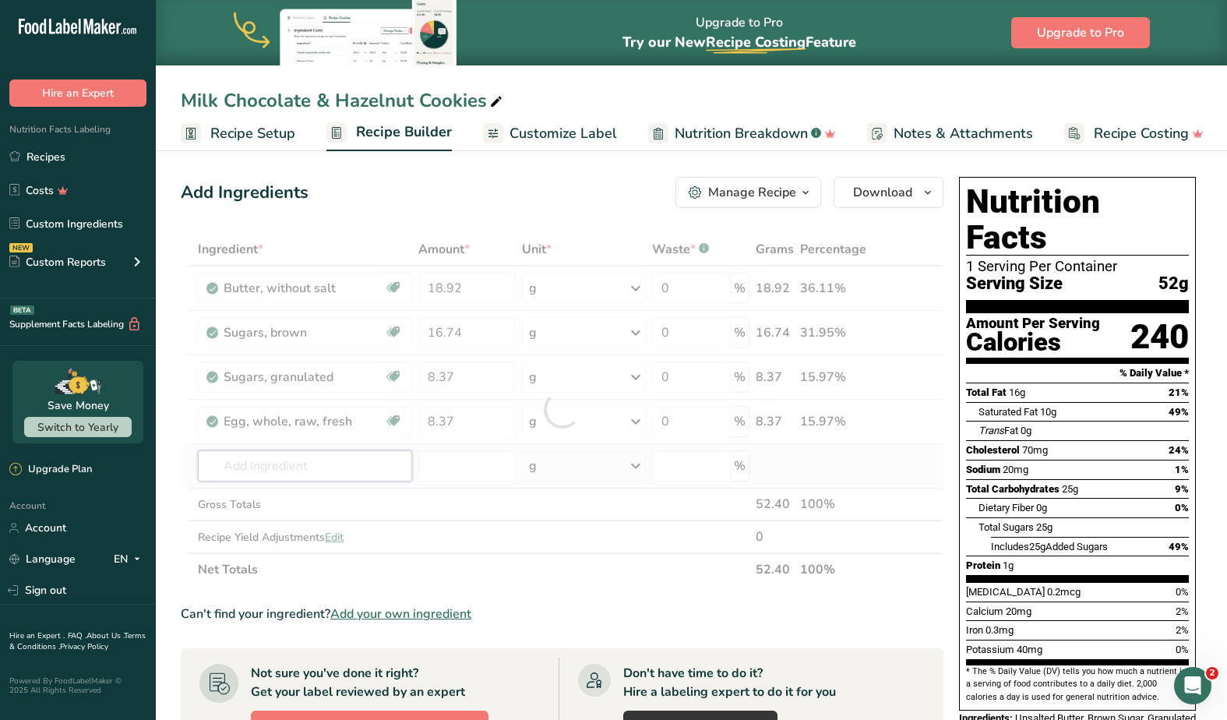
click at [266, 469] on div "Ingredient * Amount * Unit * Waste * .a-a{fill:#347362;}.b-a{fill:#fff;} Grams …" at bounding box center [562, 409] width 763 height 353
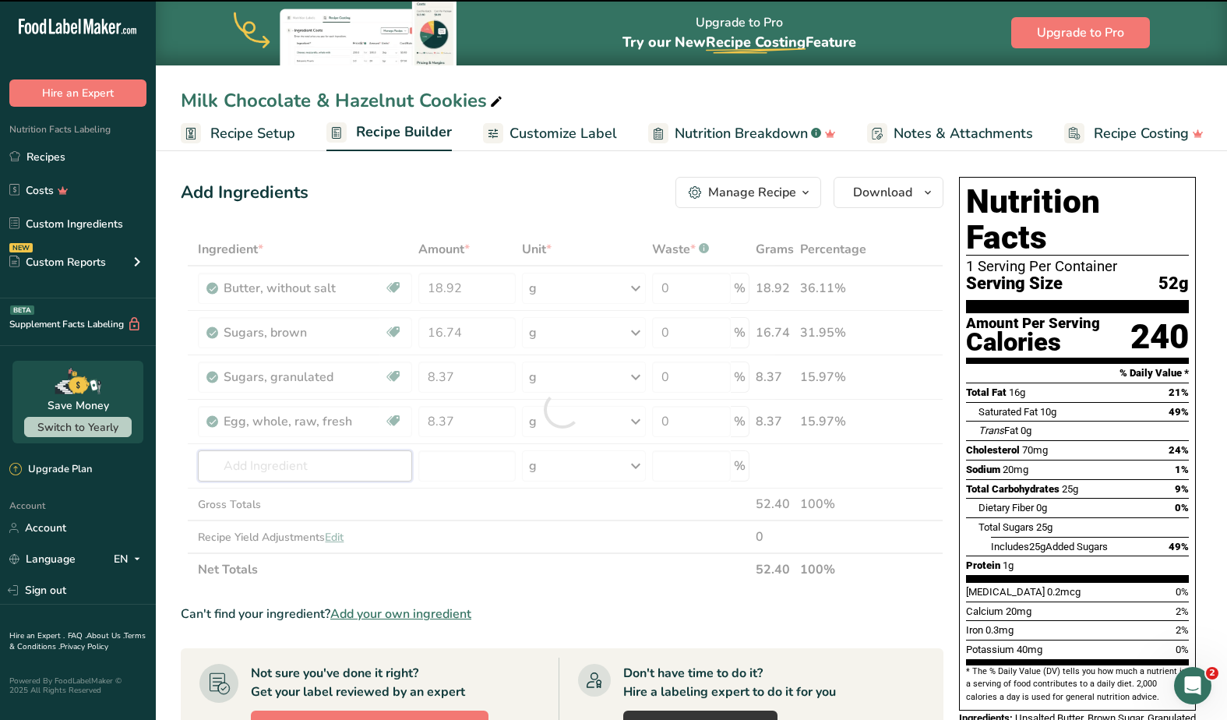
type input "v"
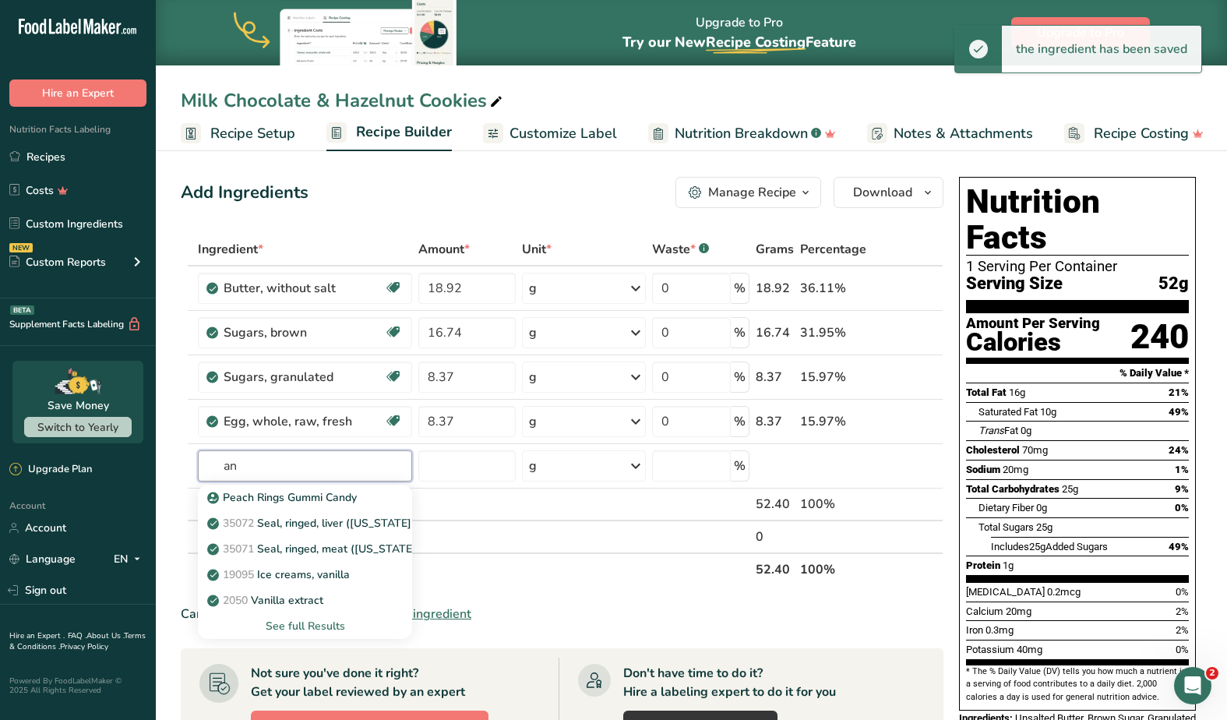
type input "a"
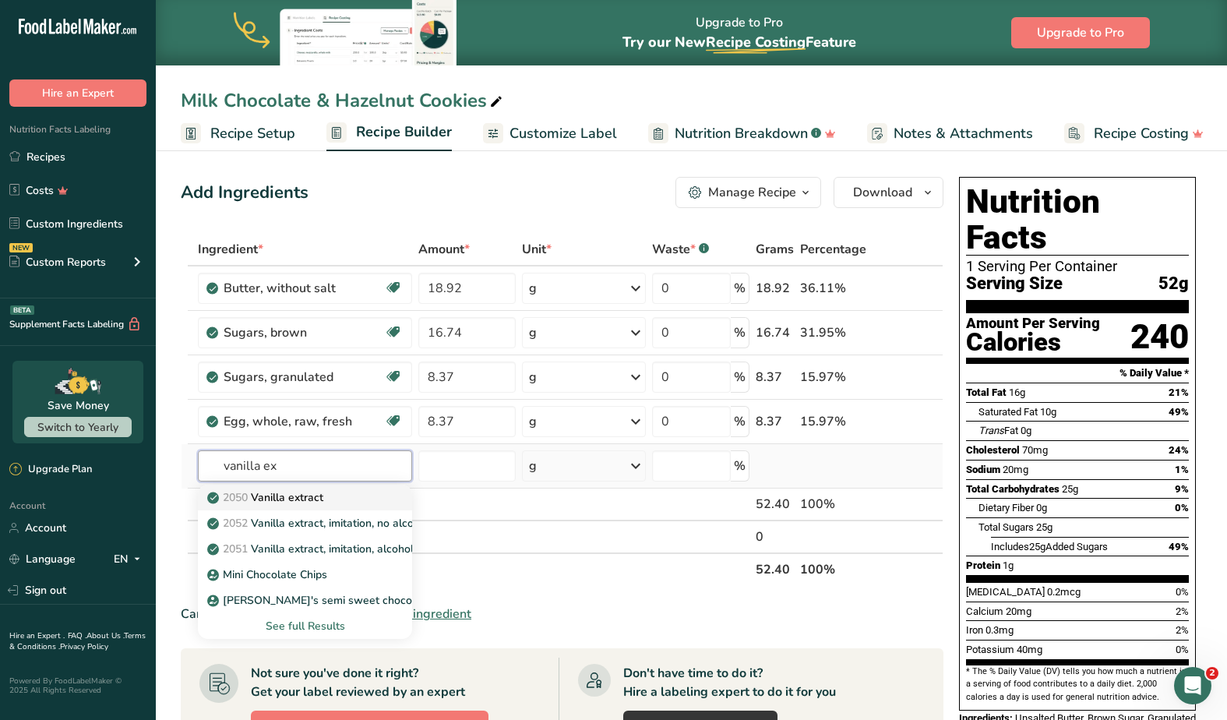
type input "vanilla ex"
click at [288, 495] on p "2050 Vanilla extract" at bounding box center [266, 497] width 113 height 16
type input "Vanilla extract"
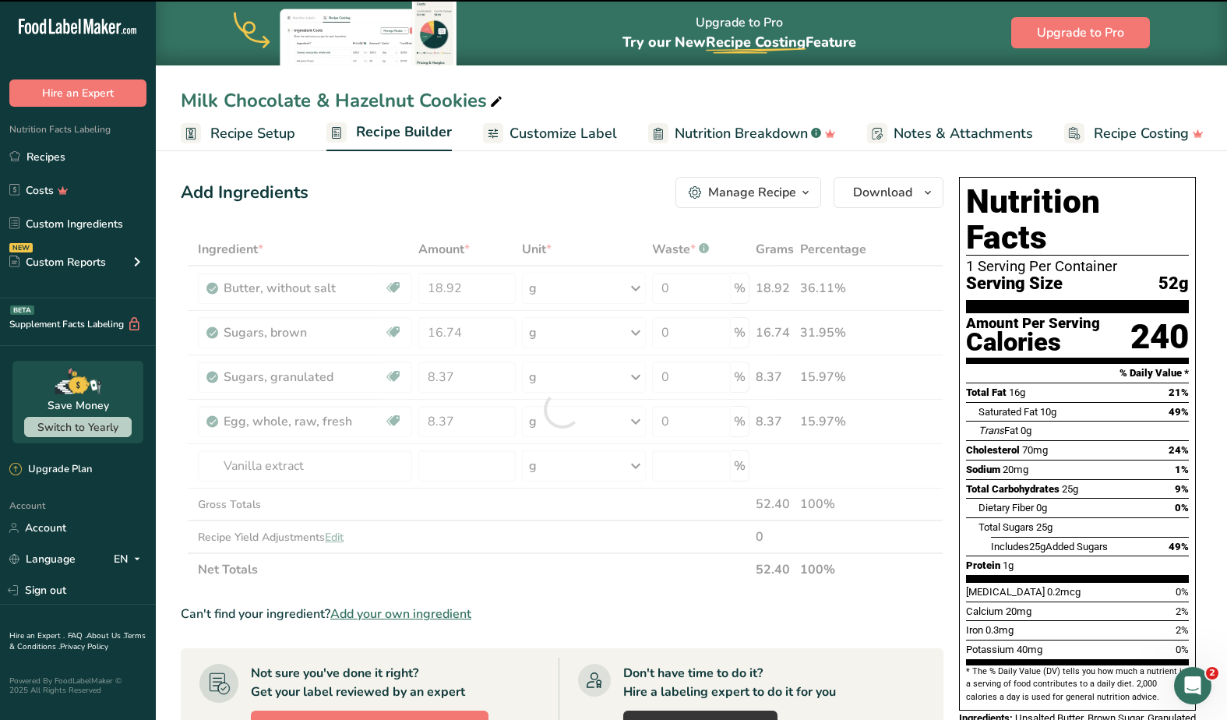
type input "0"
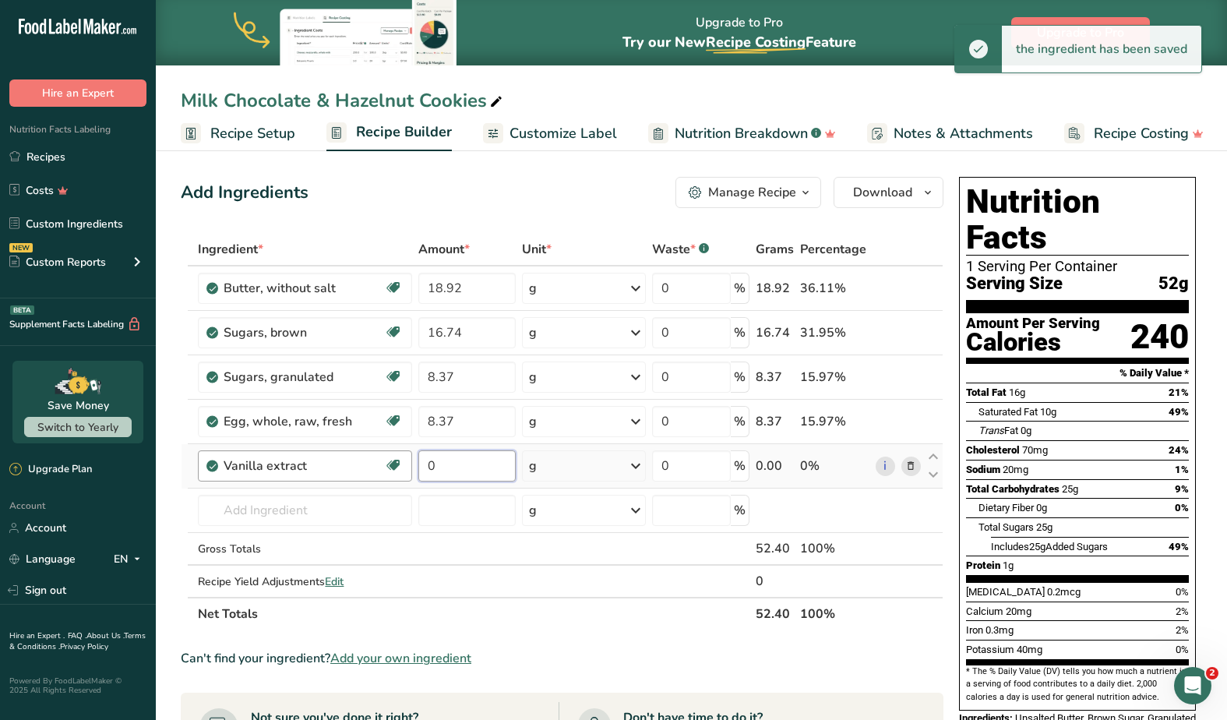
drag, startPoint x: 475, startPoint y: 467, endPoint x: 411, endPoint y: 467, distance: 63.9
click at [411, 467] on tr "Vanilla extract Dairy free Gluten free Vegan Vegetarian Soy free 0 g Portions 1…" at bounding box center [561, 466] width 761 height 44
paste input ".75"
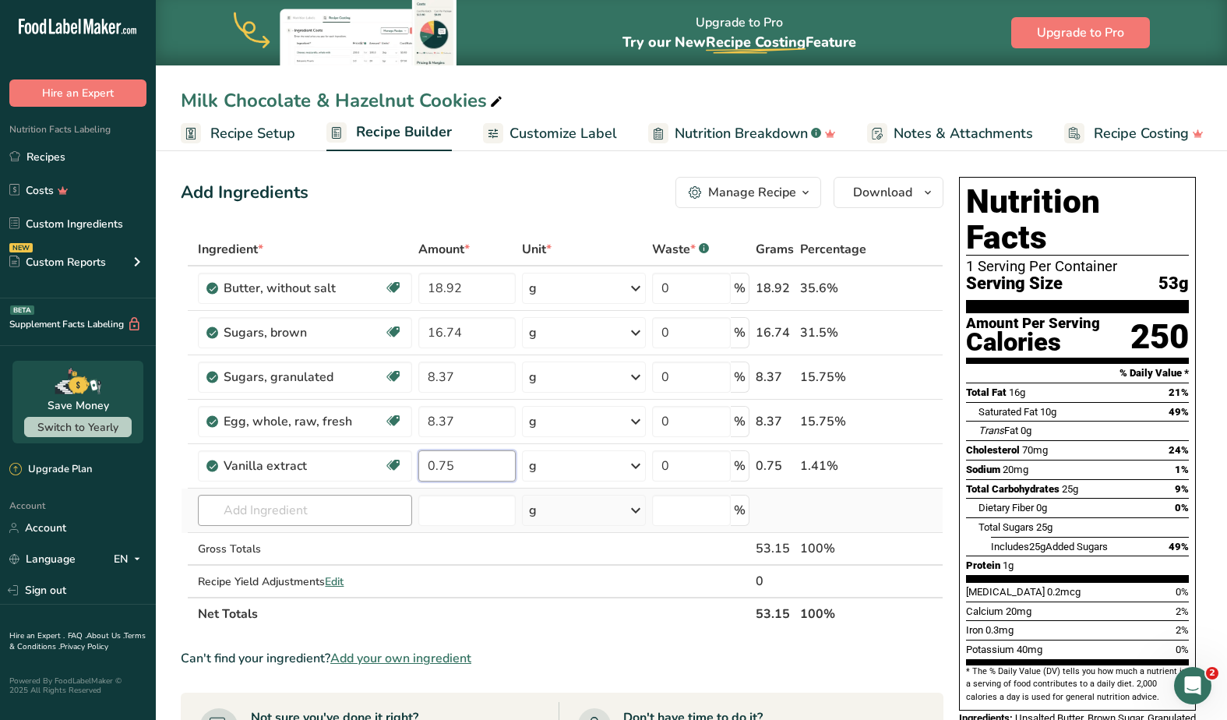
type input "0.75"
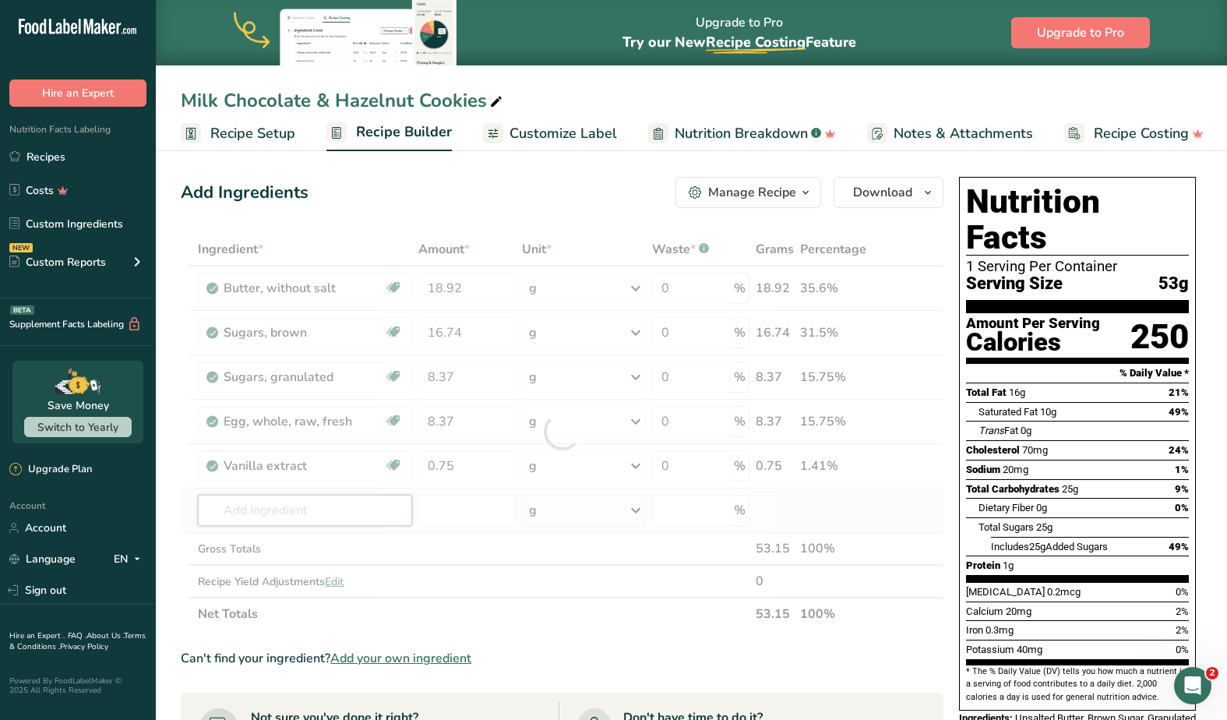
click at [273, 506] on div "Ingredient * Amount * Unit * Waste * .a-a{fill:#347362;}.b-a{fill:#fff;} Grams …" at bounding box center [562, 431] width 763 height 397
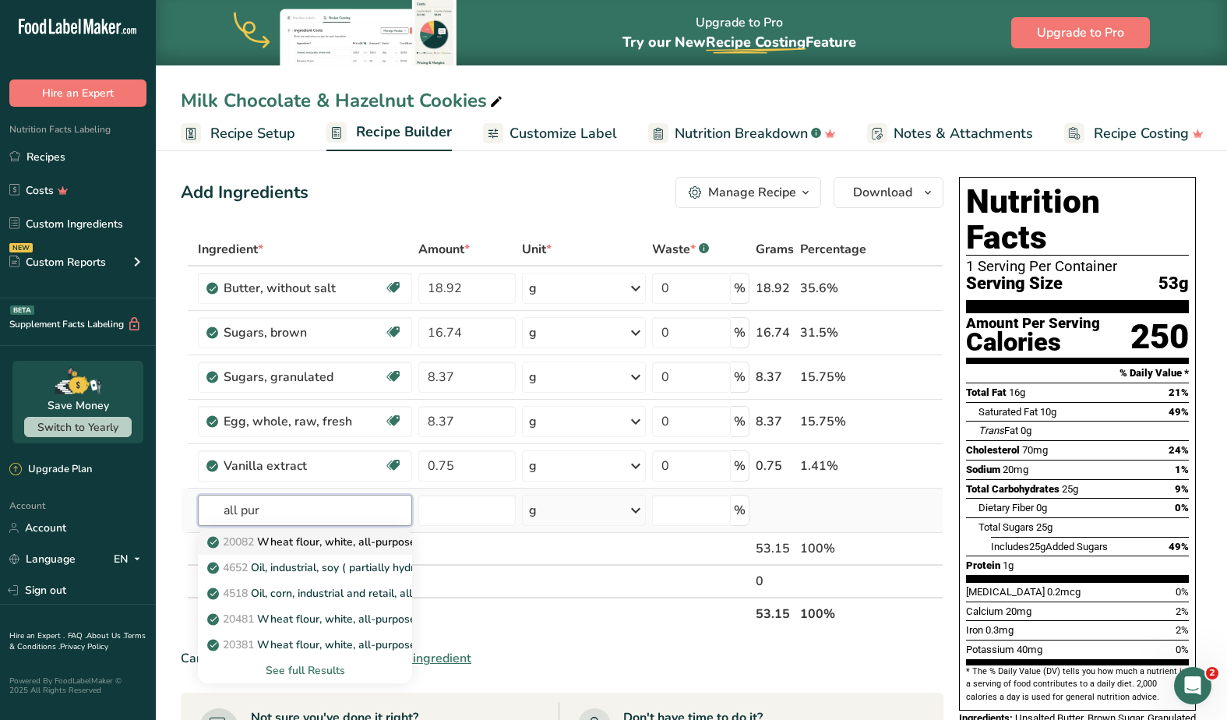
type input "all pur"
click at [302, 546] on p "20082 Wheat flour, white, all-purpose, self-rising, enriched" at bounding box center [364, 542] width 309 height 16
type input "Wheat flour, white, all-purpose, self-rising, enriched"
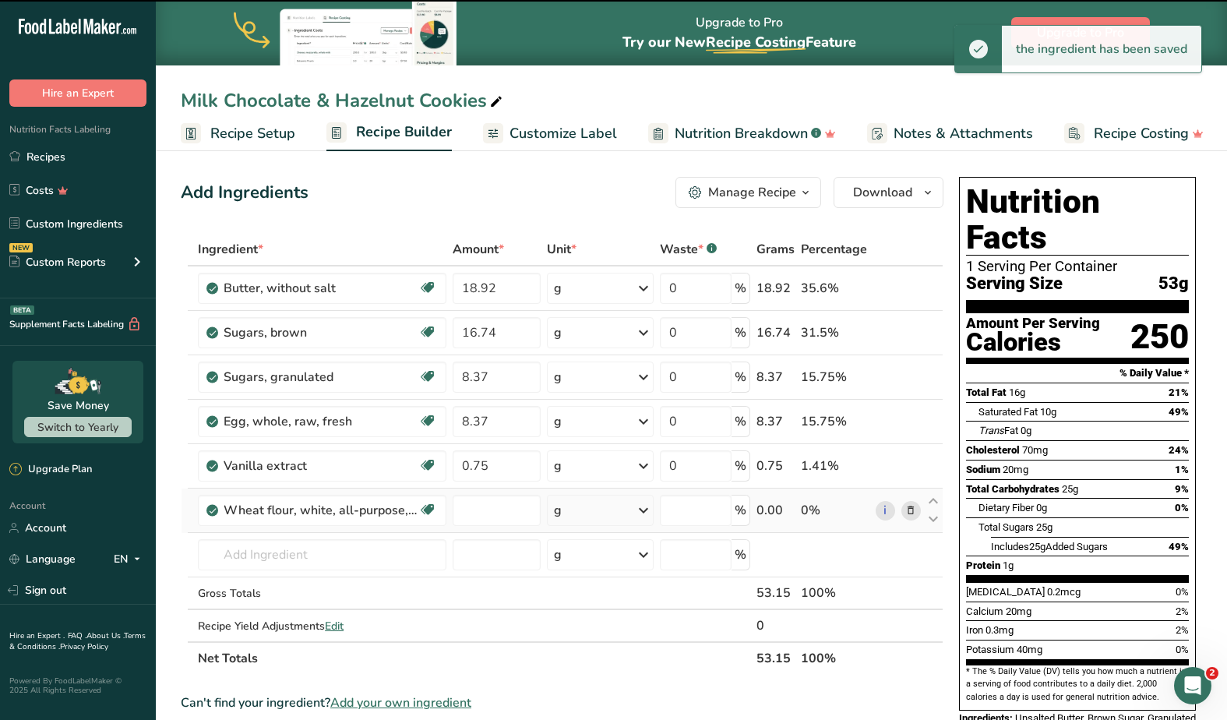
type input "0"
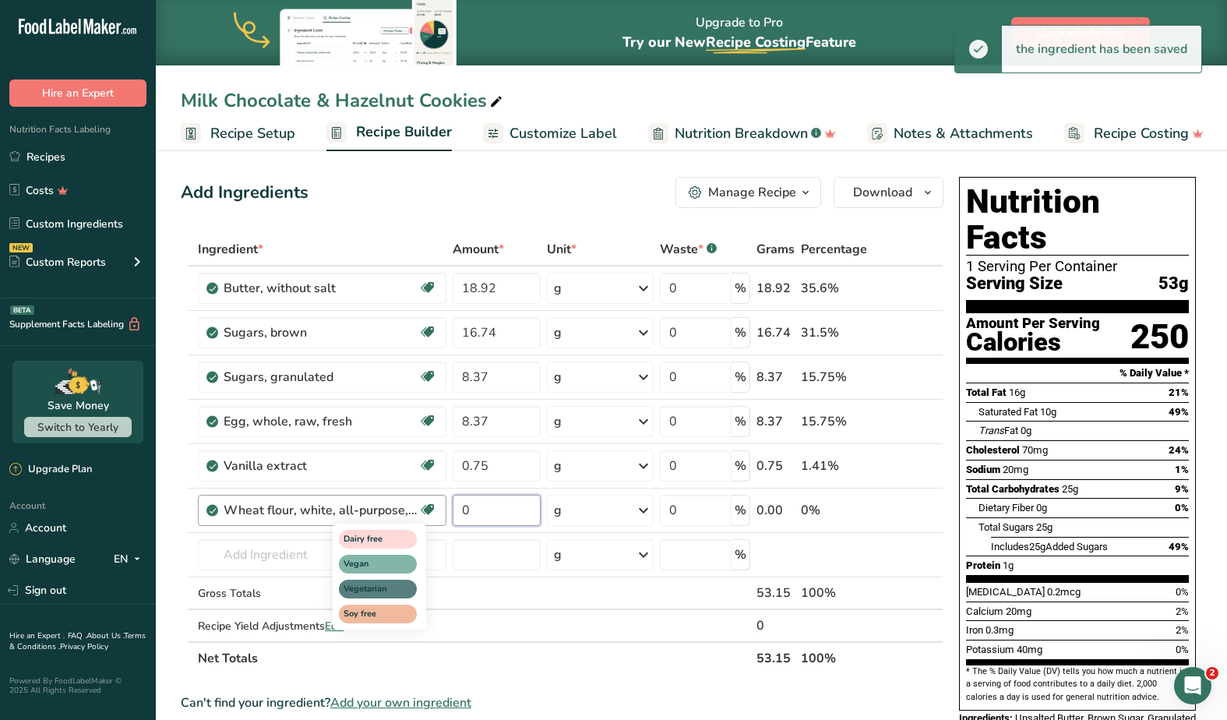
drag, startPoint x: 496, startPoint y: 513, endPoint x: 437, endPoint y: 513, distance: 59.2
click at [437, 513] on tr "Wheat flour, white, all-purpose, self-rising, enriched Dairy free Vegan Vegetar…" at bounding box center [561, 510] width 761 height 44
paste input "26.37"
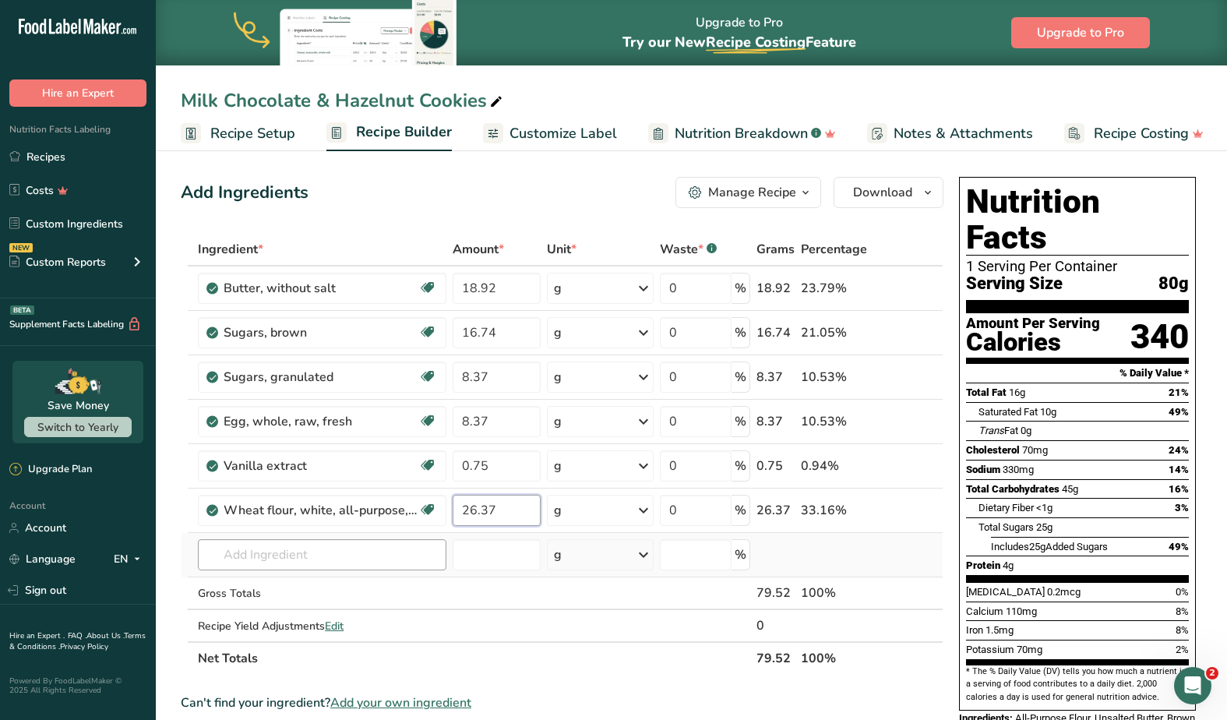
type input "26.37"
click at [306, 558] on div "Ingredient * Amount * Unit * Waste * .a-a{fill:#347362;}.b-a{fill:#fff;} Grams …" at bounding box center [562, 454] width 763 height 442
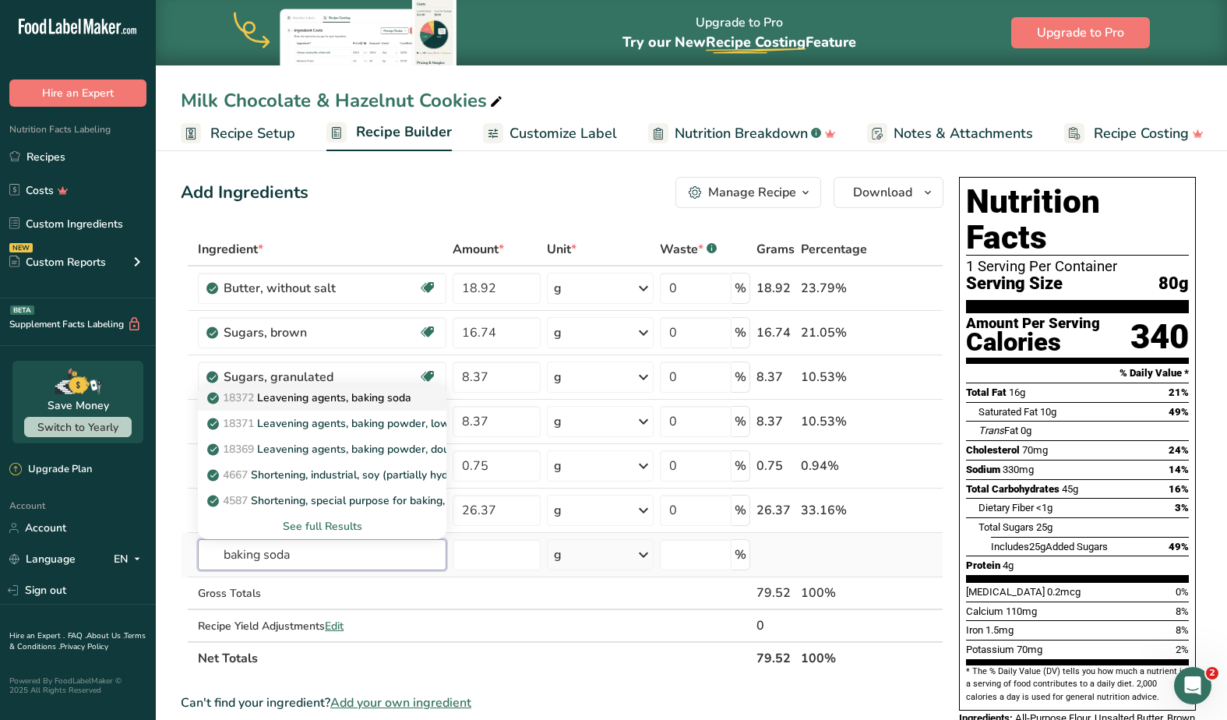
type input "baking soda"
click at [291, 396] on p "18372 Leavening agents, baking soda" at bounding box center [310, 397] width 201 height 16
type input "Leavening agents, baking soda"
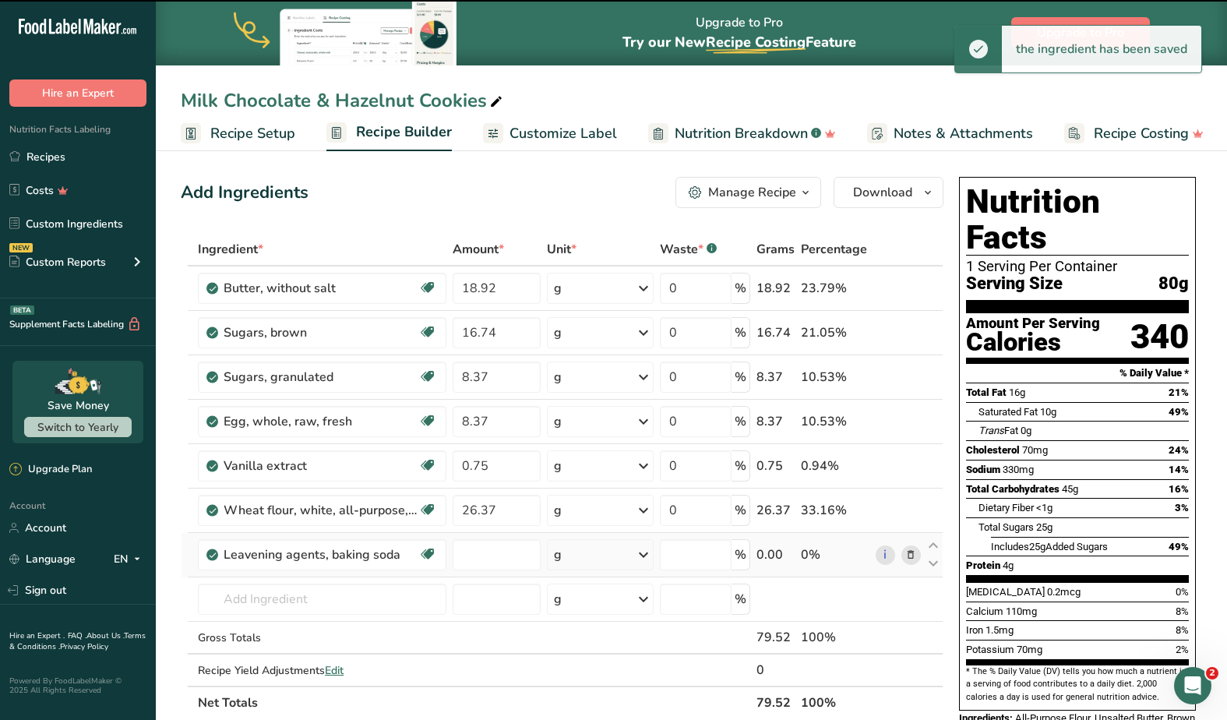
type input "0"
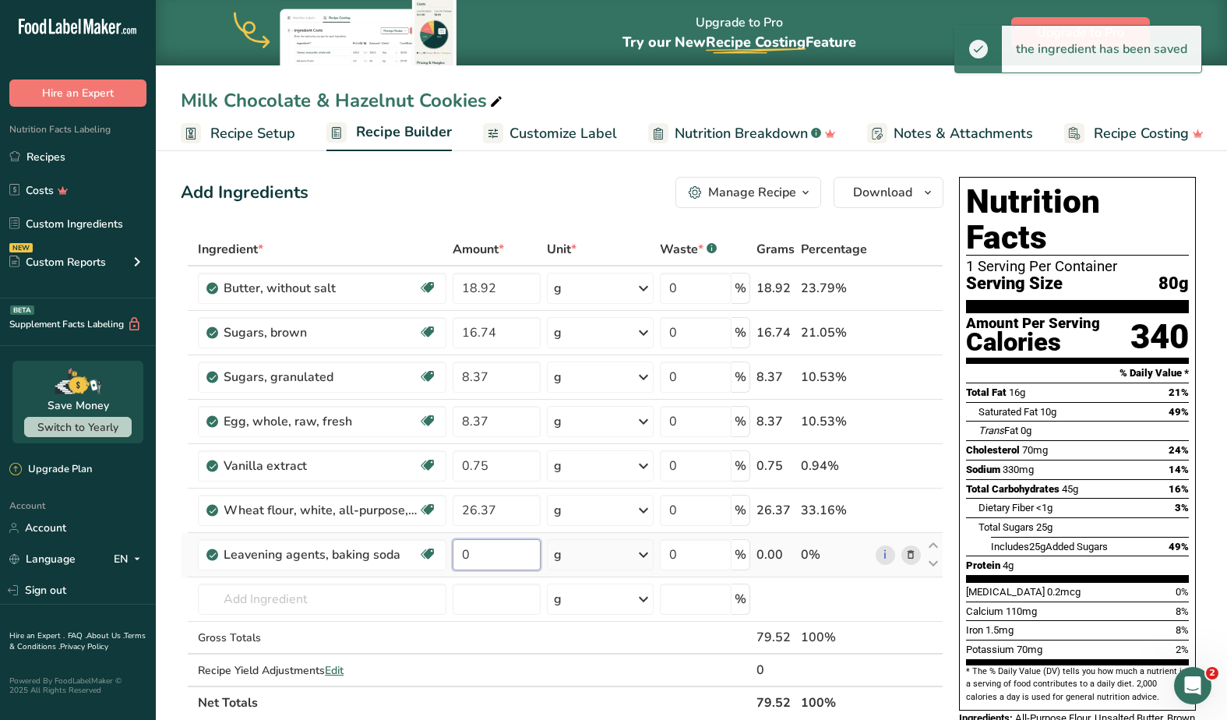
drag, startPoint x: 502, startPoint y: 558, endPoint x: 452, endPoint y: 555, distance: 49.9
click at [452, 555] on td "0" at bounding box center [496, 555] width 94 height 44
paste input ".33"
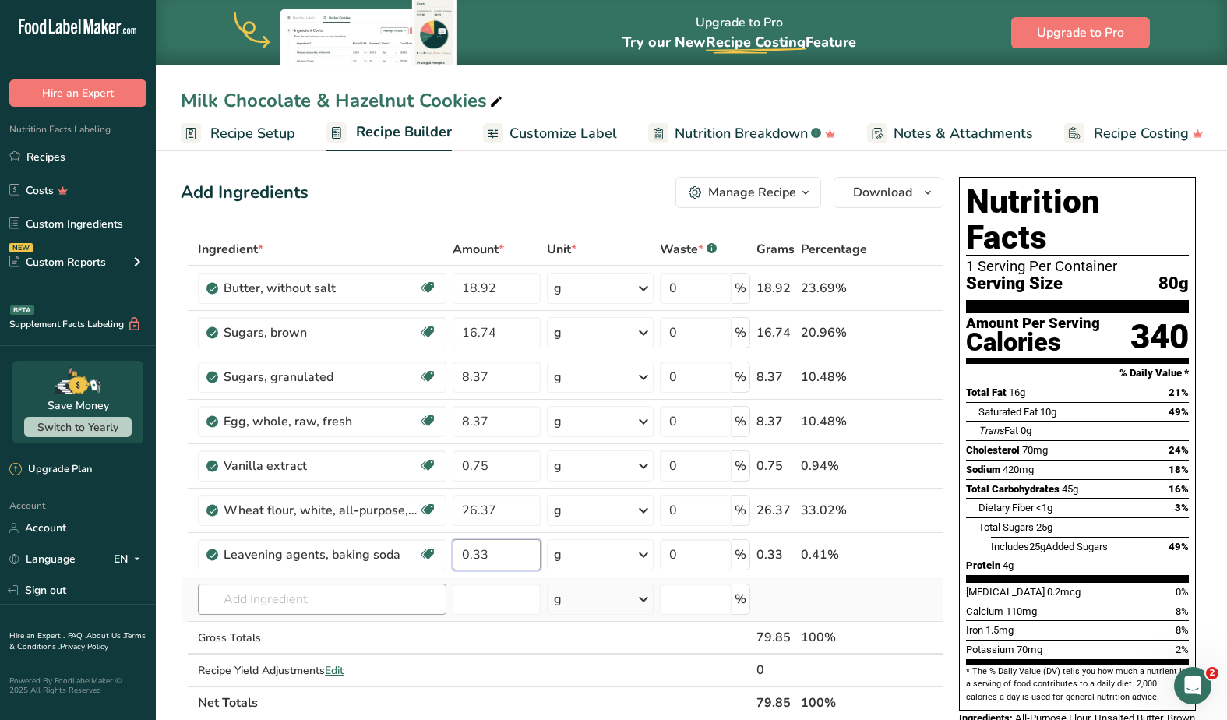
type input "0.33"
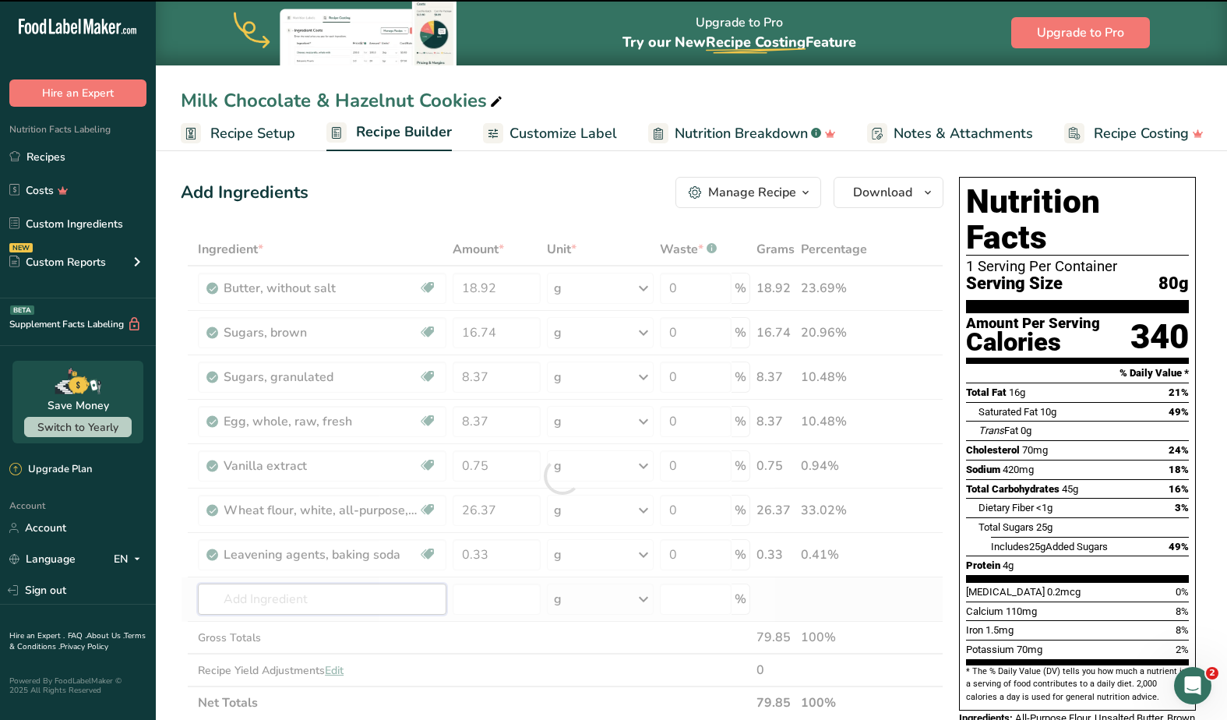
click at [251, 603] on div "Ingredient * Amount * Unit * Waste * .a-a{fill:#347362;}.b-a{fill:#fff;} Grams …" at bounding box center [562, 476] width 763 height 486
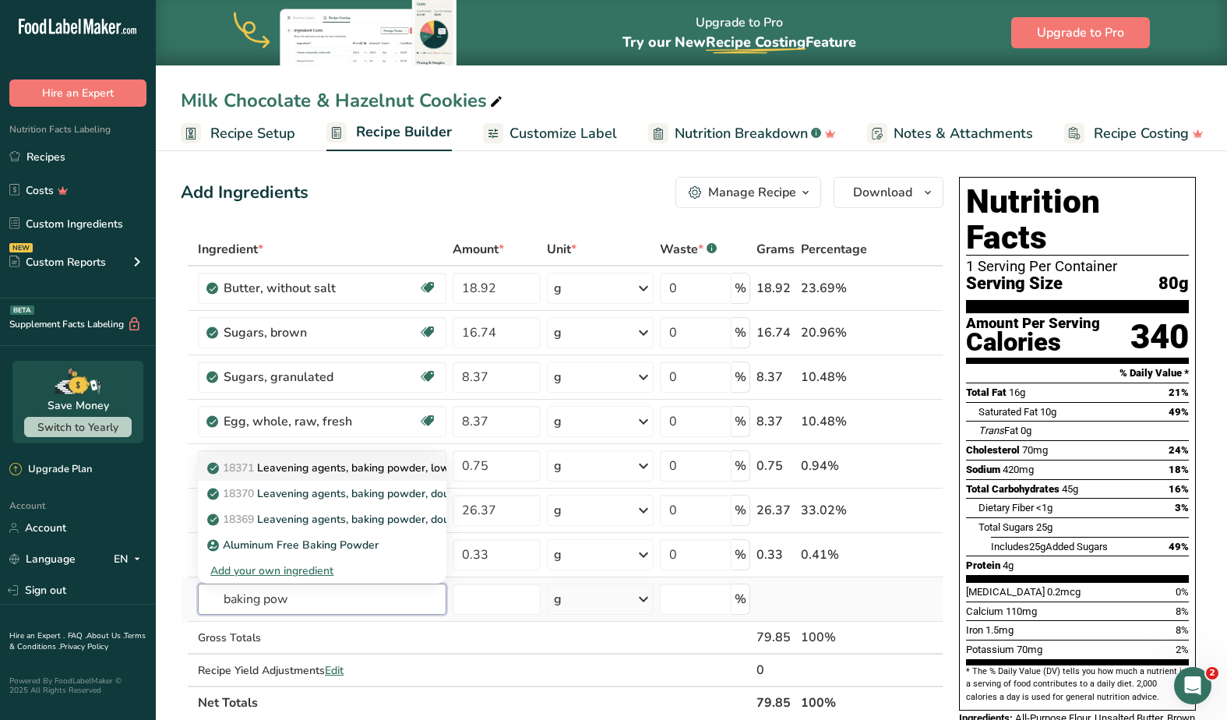
type input "baking pow"
click at [305, 467] on p "18371 Leavening agents, baking powder, low-sodium" at bounding box center [350, 468] width 280 height 16
type input "Leavening agents, baking powder, low-sodium"
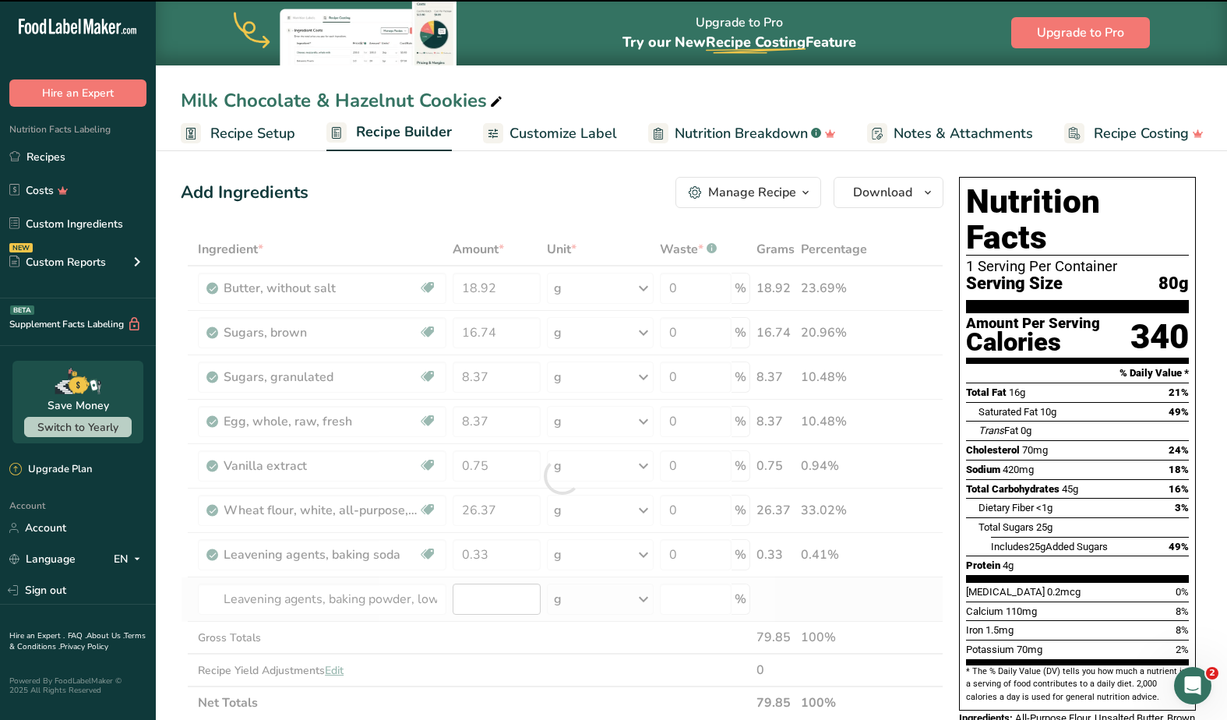
type input "0"
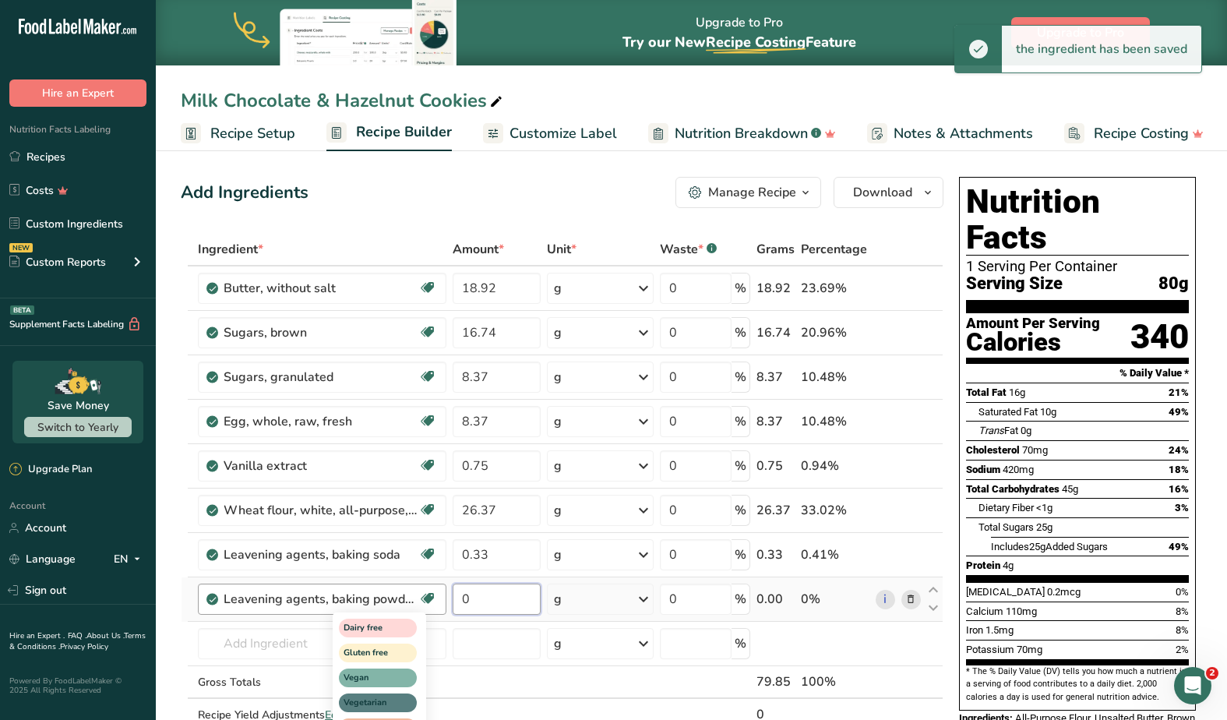
drag, startPoint x: 488, startPoint y: 604, endPoint x: 432, endPoint y: 594, distance: 56.1
click at [432, 594] on tr "Leavening agents, baking powder, low-sodium Dairy free Gluten free Vegan Vegeta…" at bounding box center [561, 599] width 761 height 44
paste input ".17"
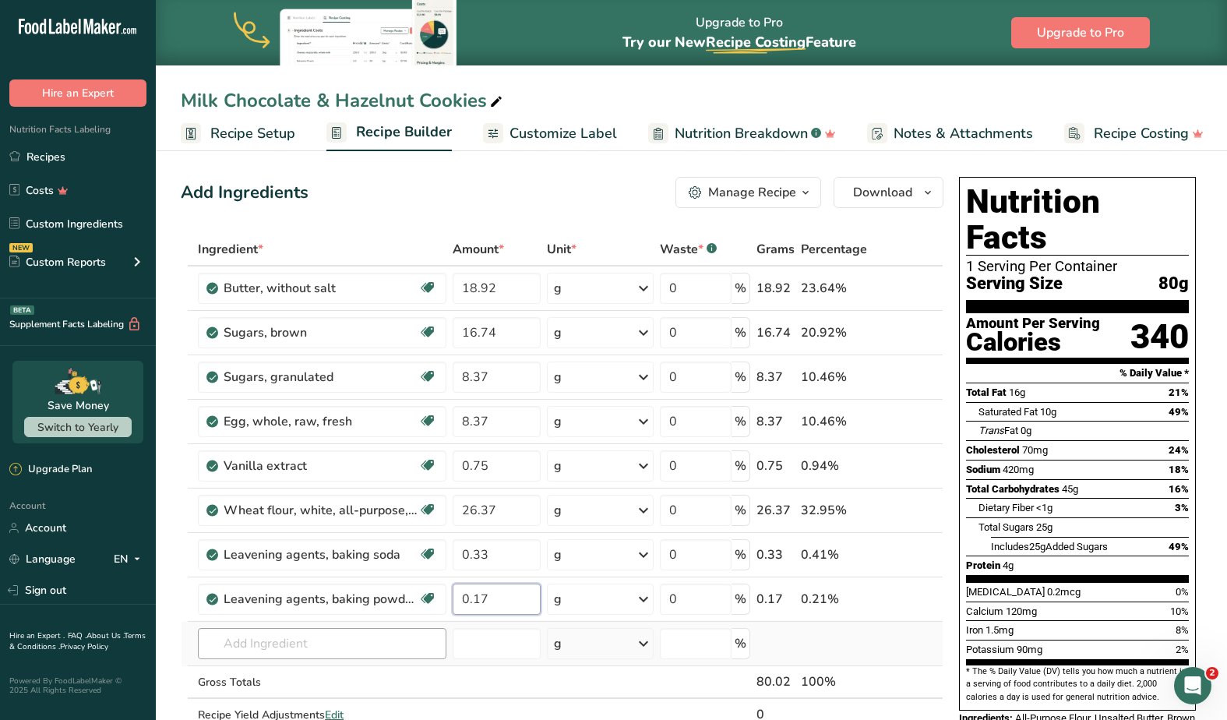
type input "0.17"
click at [280, 644] on div "Ingredient * Amount * Unit * Waste * .a-a{fill:#347362;}.b-a{fill:#fff;} Grams …" at bounding box center [562, 498] width 763 height 530
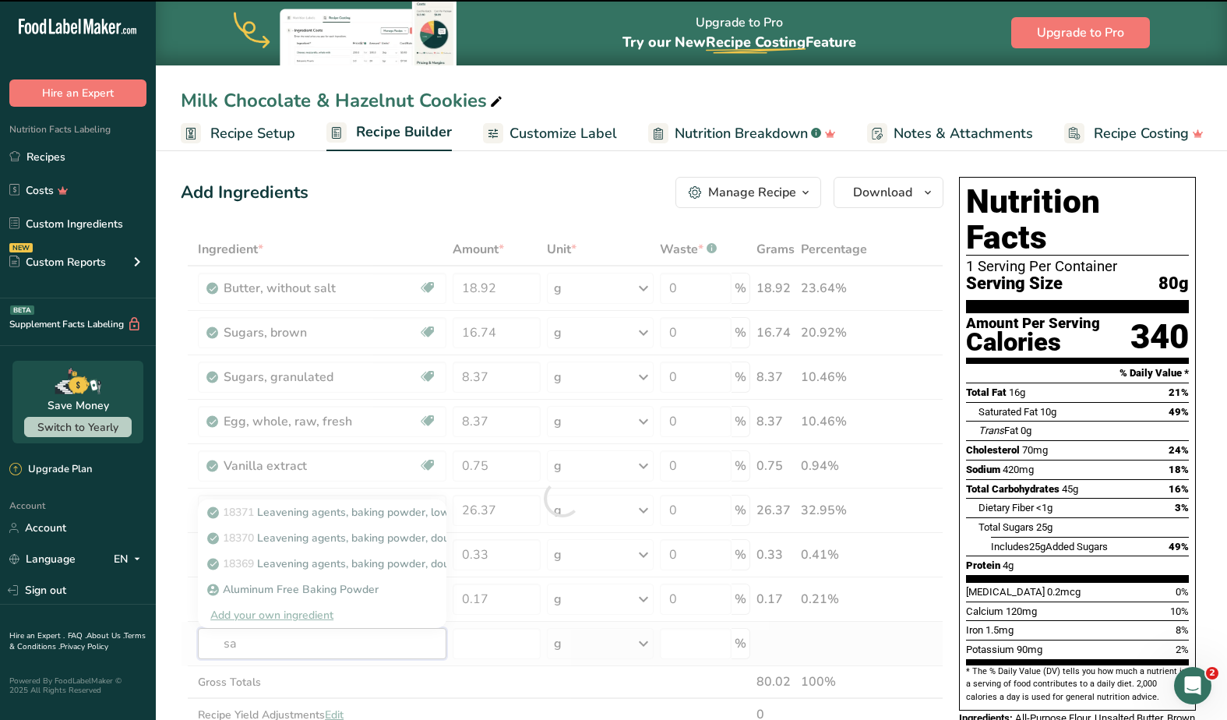
type input "sal"
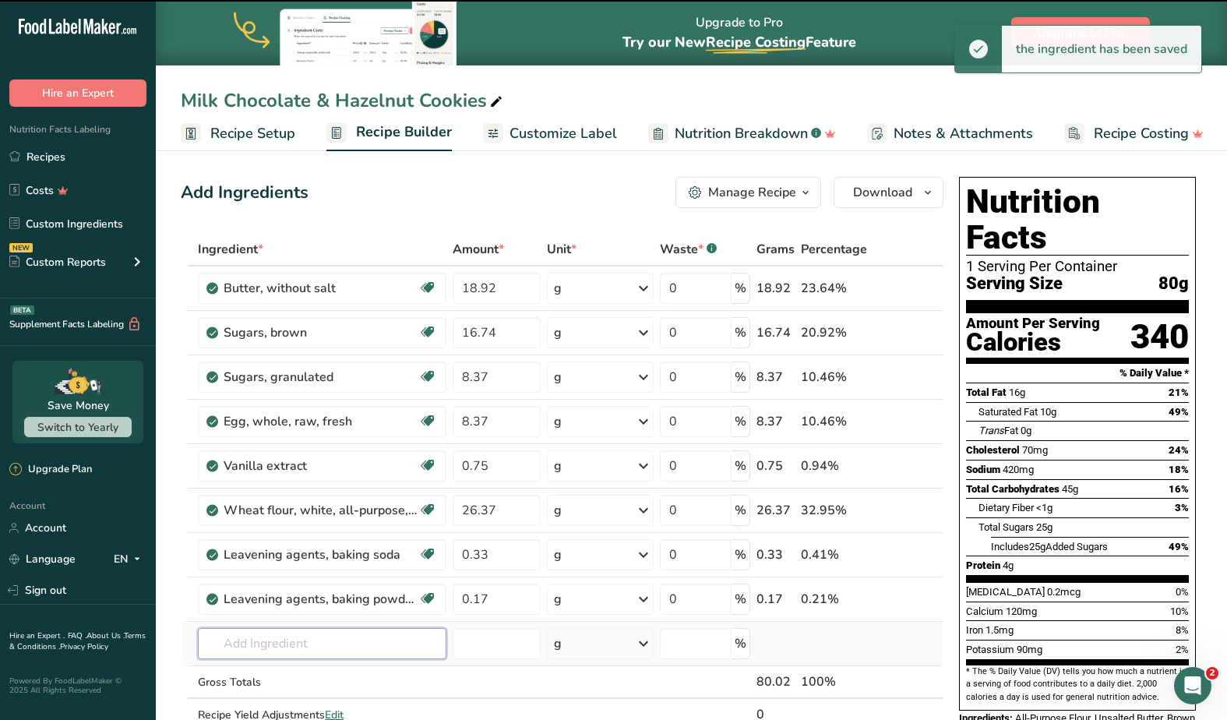
type input "t"
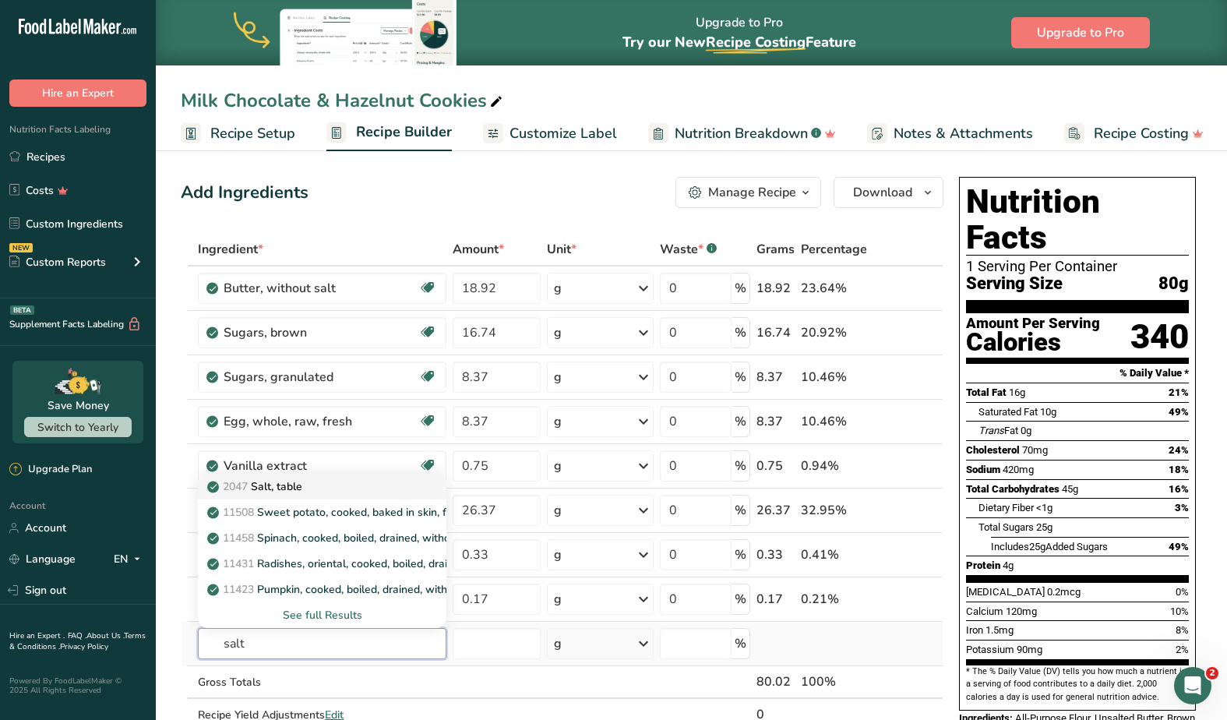
type input "salt"
click at [309, 485] on div "2047 Salt, table" at bounding box center [309, 486] width 199 height 16
type input "Salt, table"
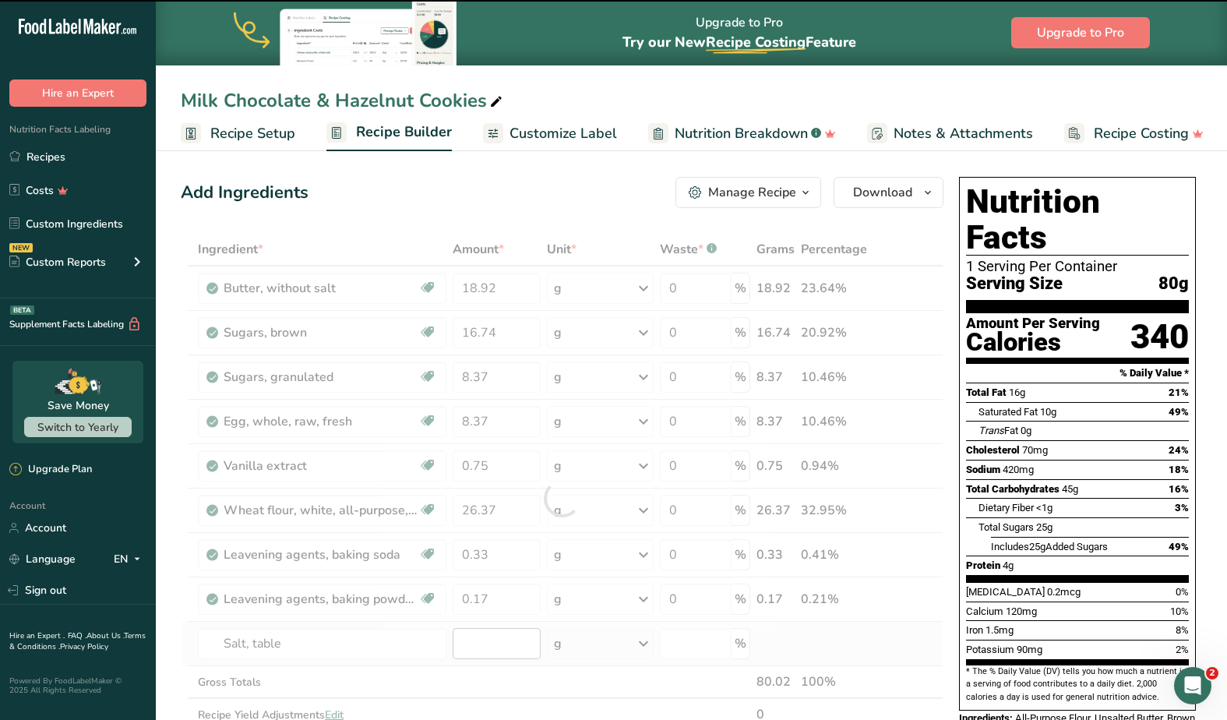
type input "0"
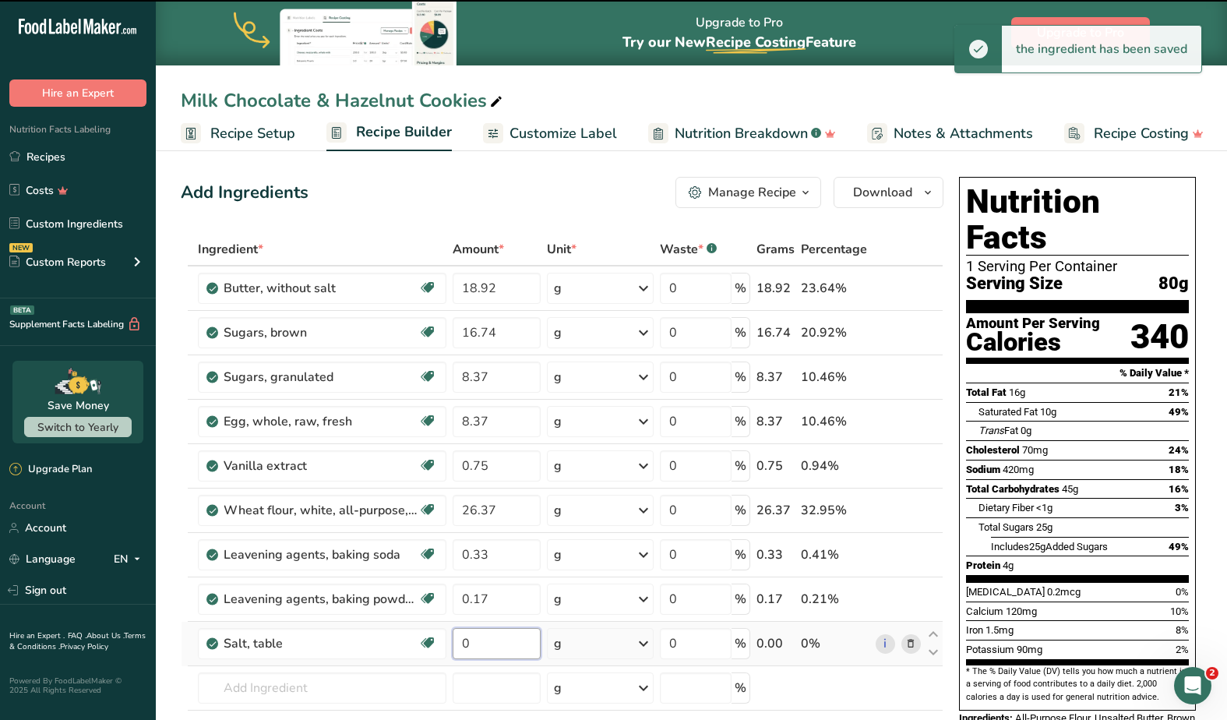
click at [493, 642] on input "0" at bounding box center [497, 643] width 88 height 31
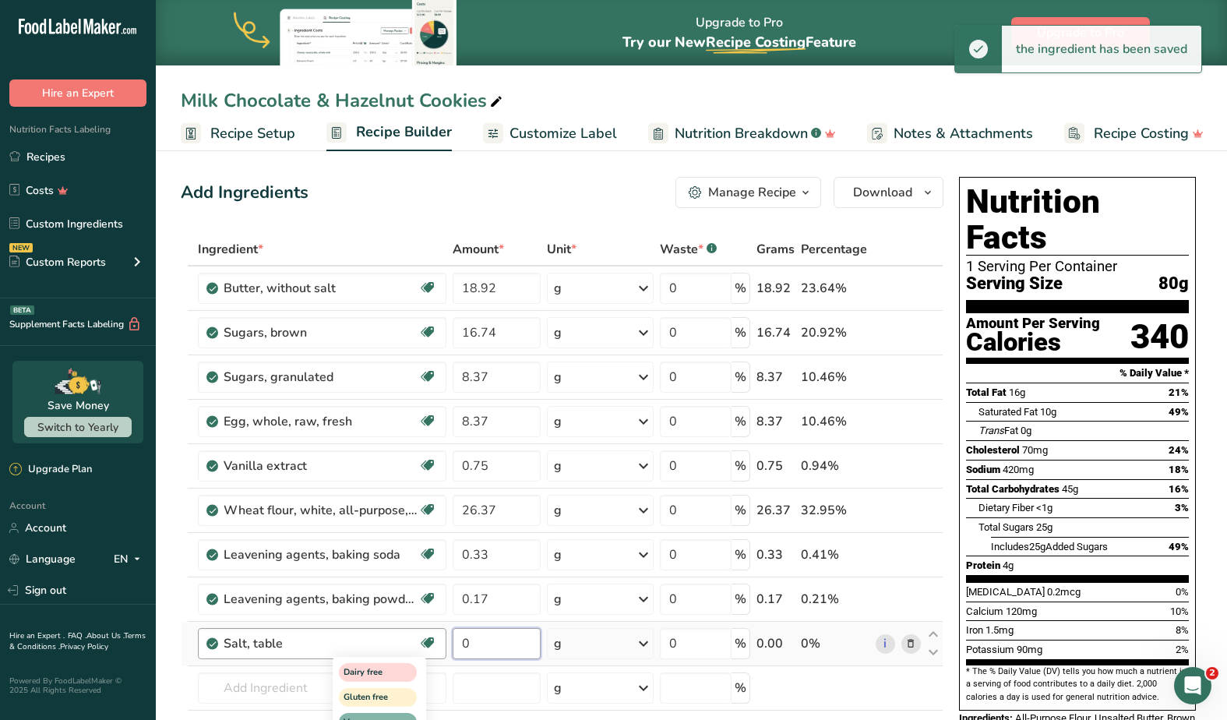
drag, startPoint x: 493, startPoint y: 642, endPoint x: 435, endPoint y: 639, distance: 58.5
click at [435, 639] on tr "Salt, table Dairy free Gluten free Vegan Vegetarian Soy free 0 g Portions 1 tsp…" at bounding box center [561, 644] width 761 height 44
paste input ".33"
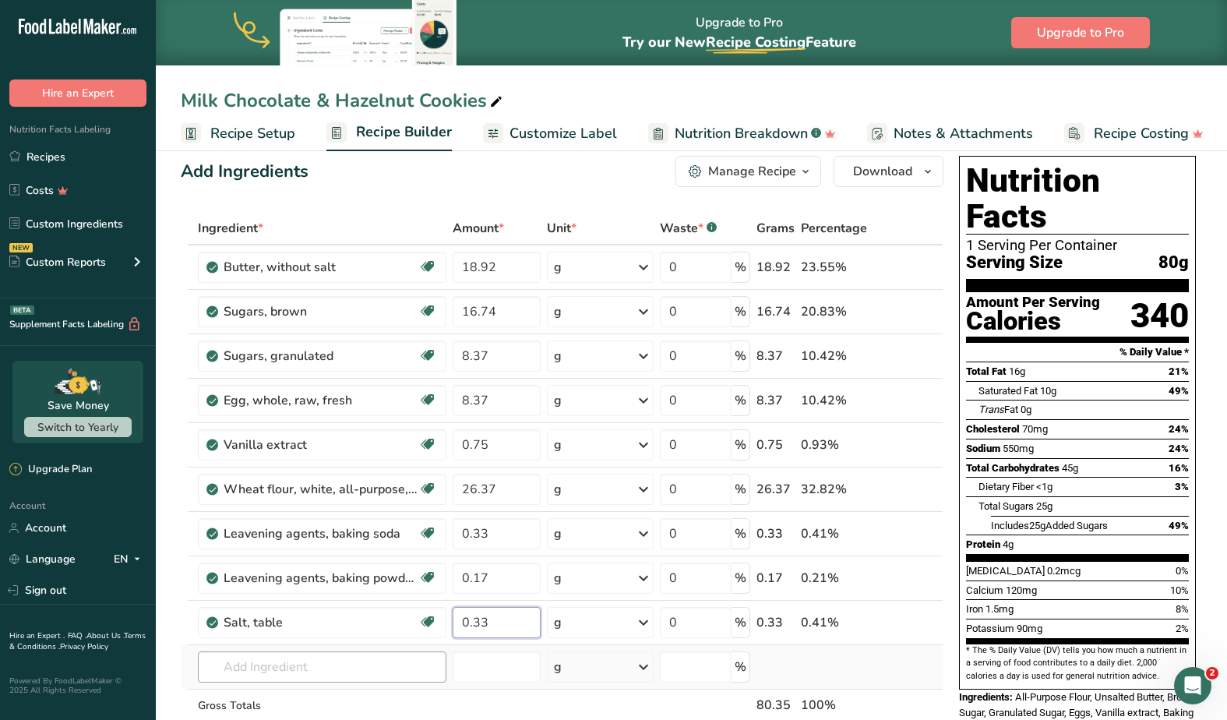
type input "0.33"
click at [280, 664] on div "Ingredient * Amount * Unit * Waste * .a-a{fill:#347362;}.b-a{fill:#fff;} Grams …" at bounding box center [562, 498] width 763 height 575
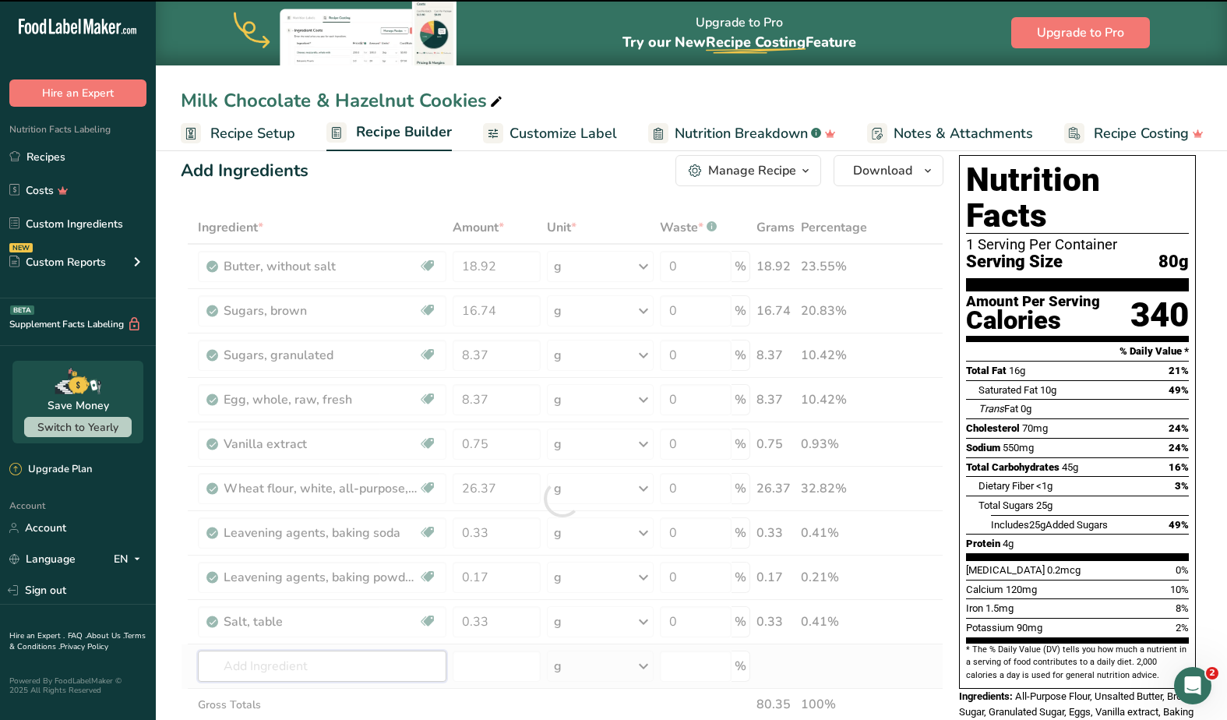
scroll to position [26, 0]
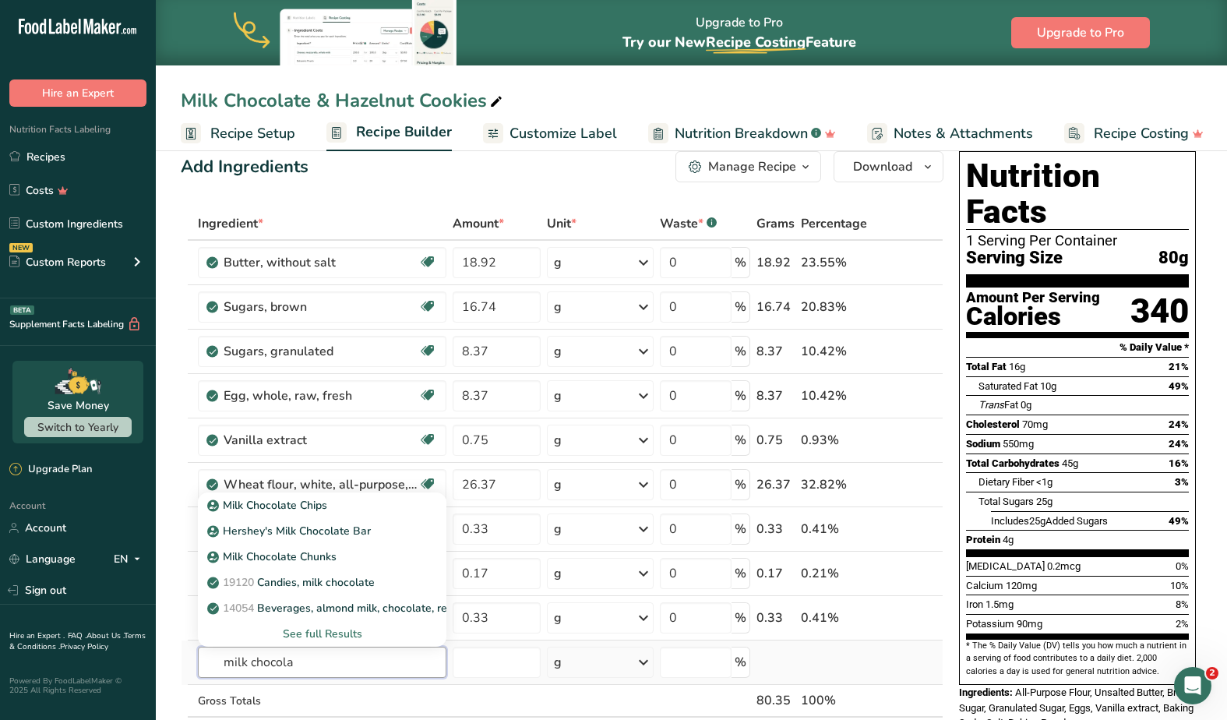
type input "milk chocolate"
drag, startPoint x: 277, startPoint y: 671, endPoint x: 302, endPoint y: 506, distance: 167.0
click at [302, 506] on p "Milk Chocolate Chips" at bounding box center [268, 505] width 117 height 16
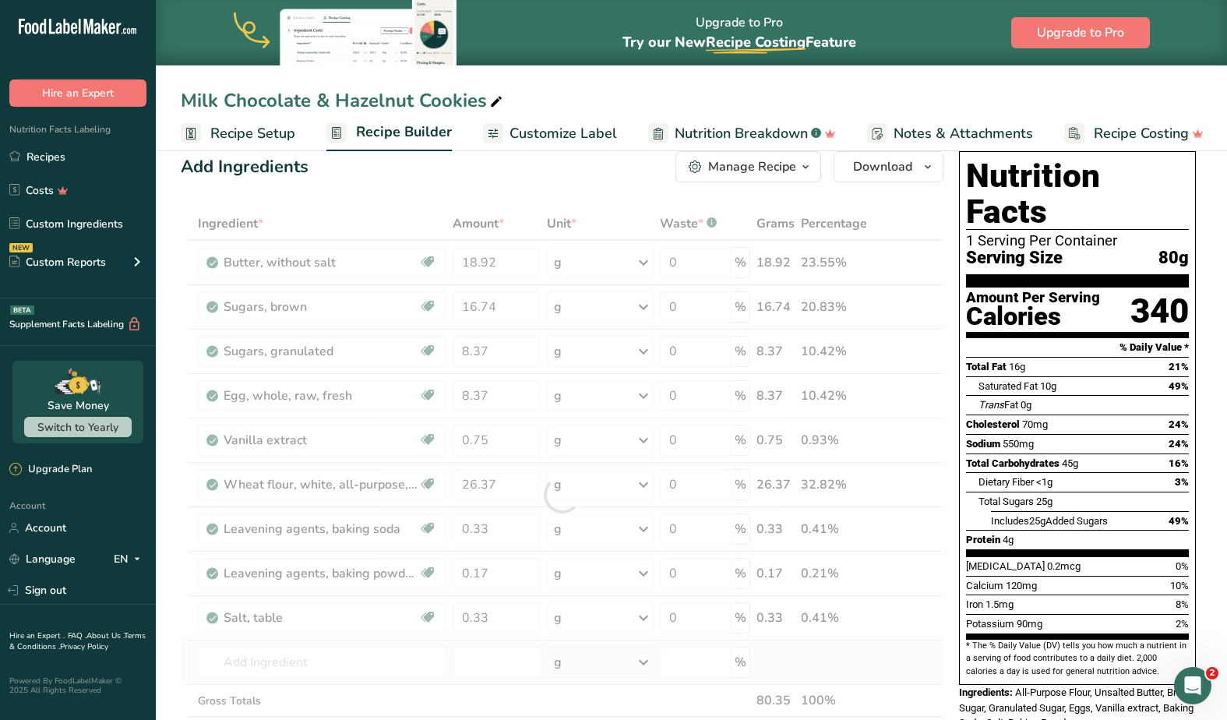
type input "Milk Chocolate Chips"
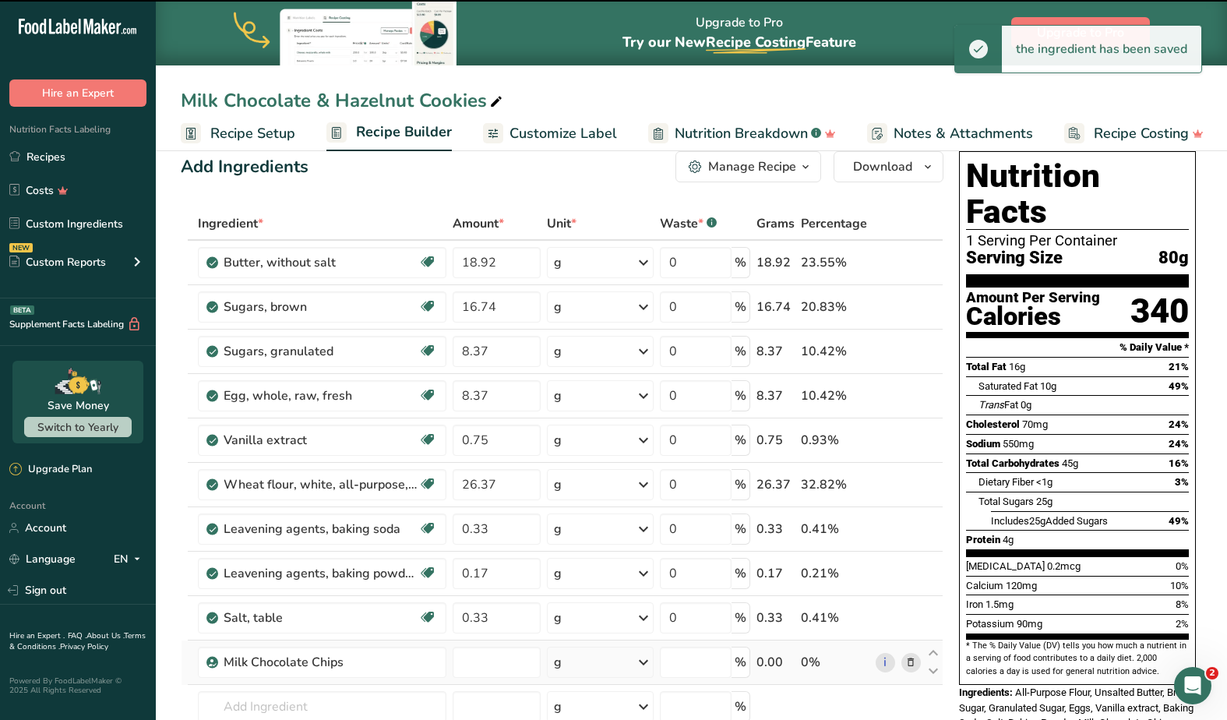
type input "0"
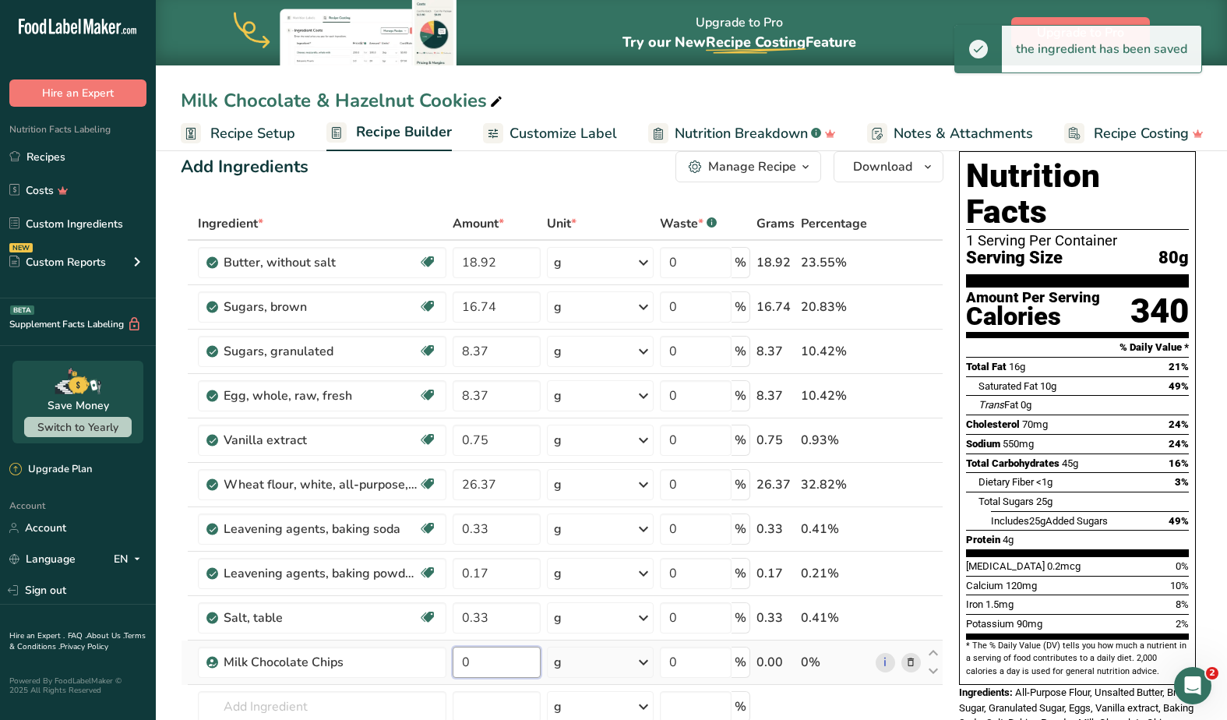
drag, startPoint x: 501, startPoint y: 658, endPoint x: 452, endPoint y: 658, distance: 49.1
click at [452, 658] on td "0" at bounding box center [496, 662] width 94 height 44
paste input "22.6"
type input "22.6"
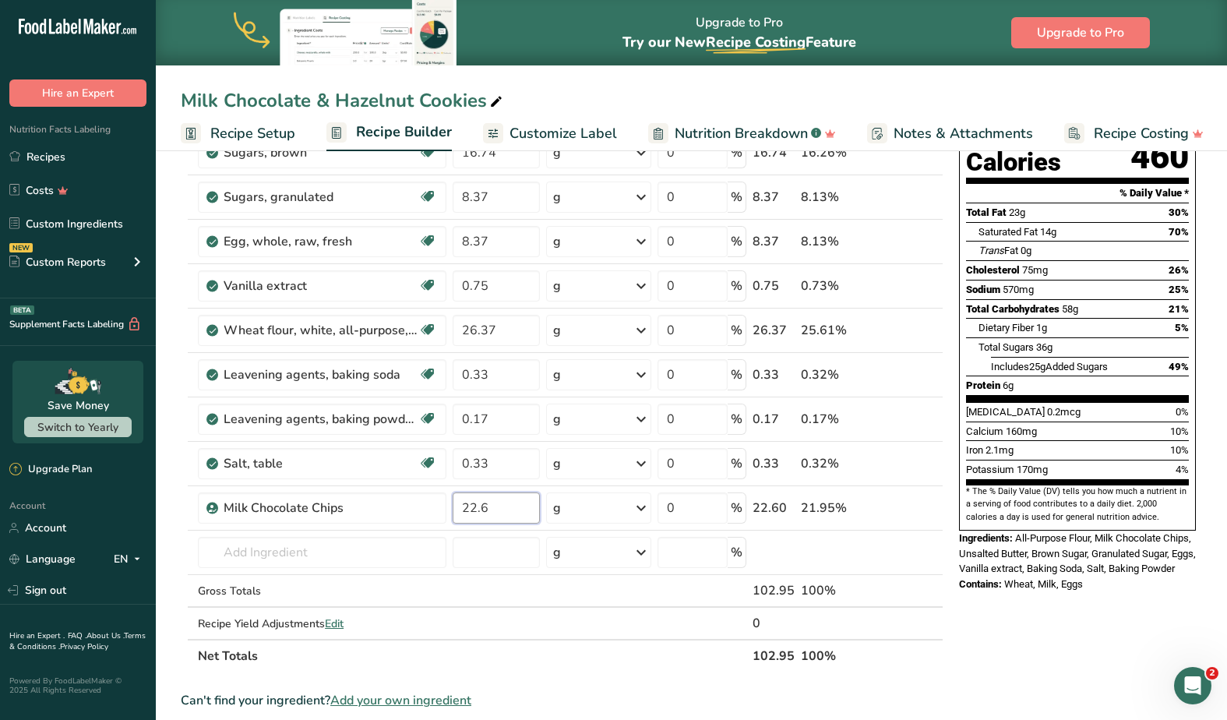
scroll to position [181, 0]
click at [308, 551] on div "Ingredient * Amount * Unit * Waste * .a-a{fill:#347362;}.b-a{fill:#fff;} Grams …" at bounding box center [562, 361] width 763 height 619
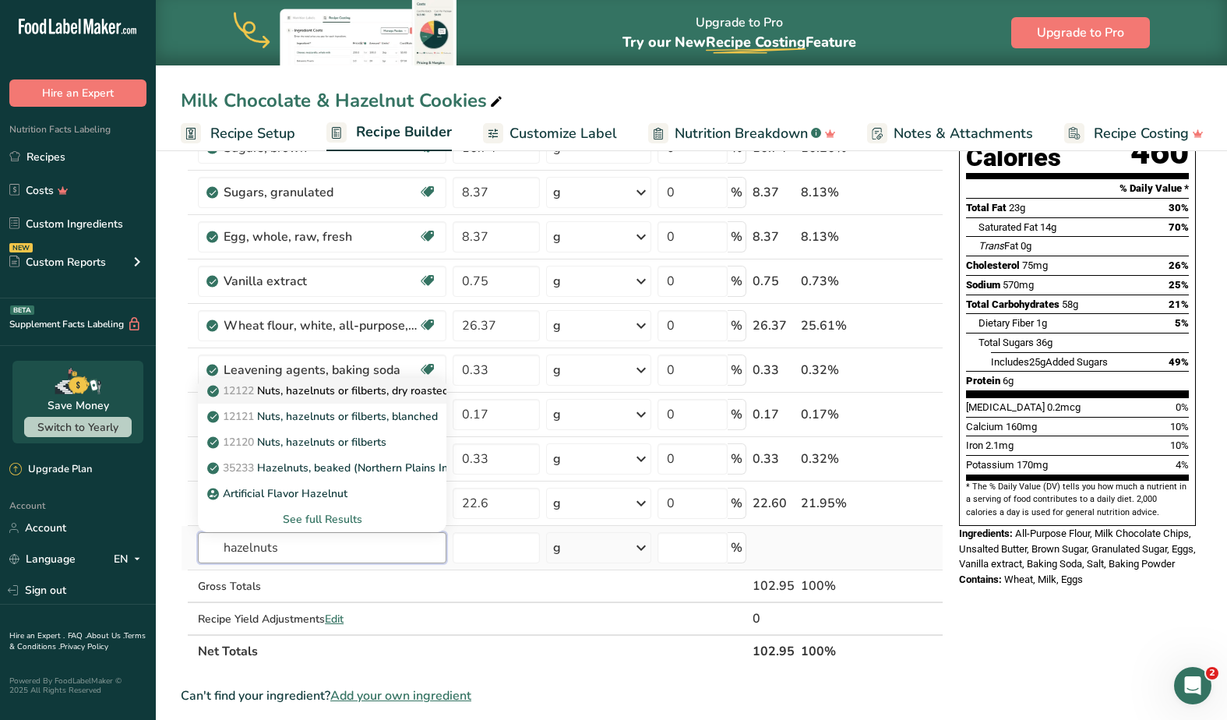
scroll to position [187, 0]
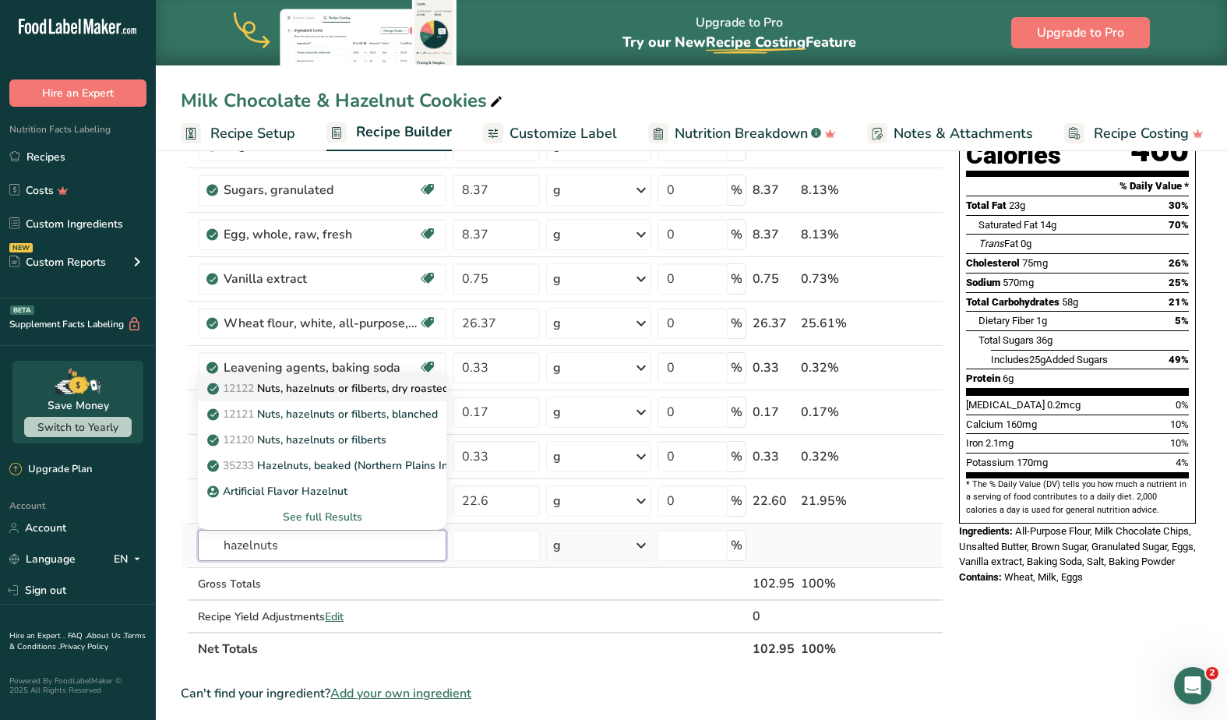
type input "hazelnuts"
click at [321, 387] on p "12122 Nuts, hazelnuts or filberts, dry roasted, without salt added" at bounding box center [379, 388] width 338 height 16
type input "Nuts, hazelnuts or filberts, dry roasted, without salt added"
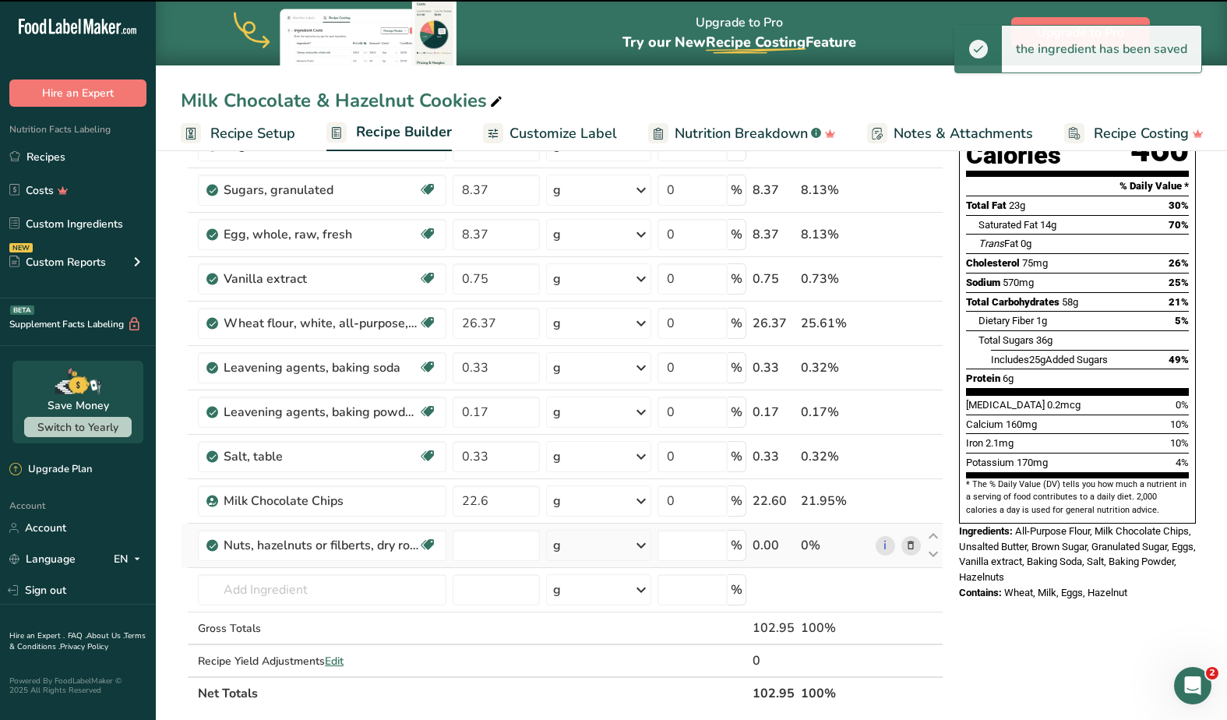
type input "0"
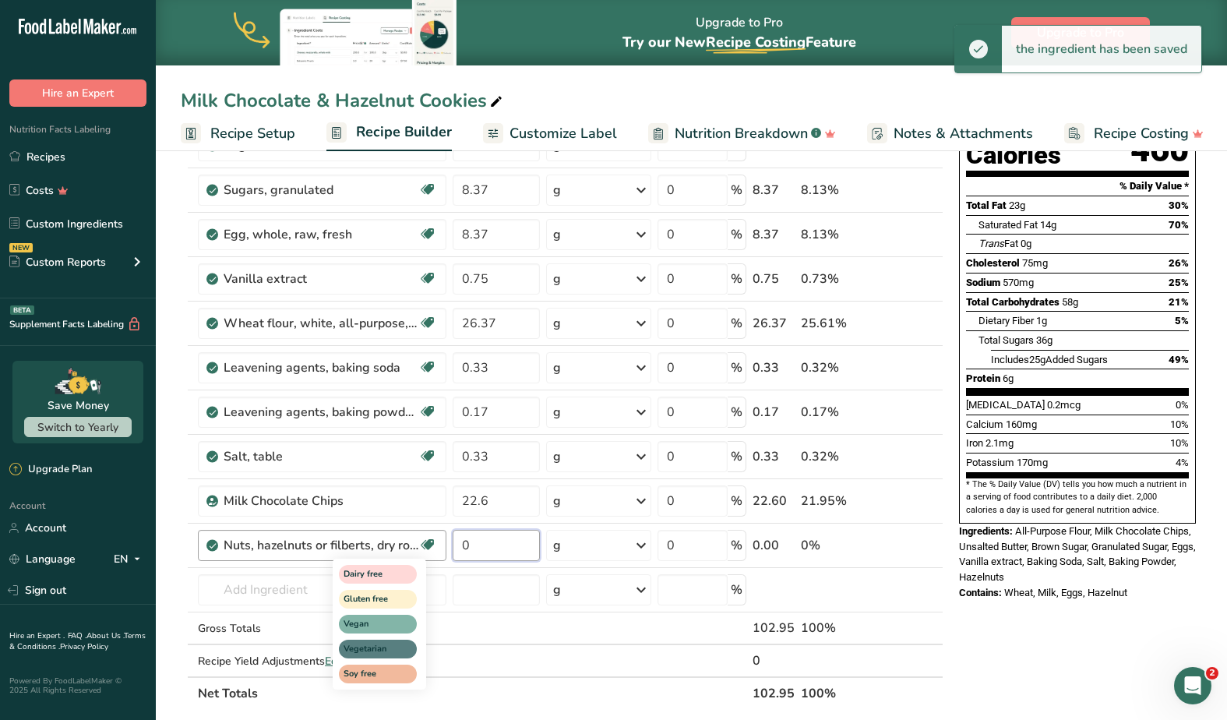
drag, startPoint x: 508, startPoint y: 547, endPoint x: 419, endPoint y: 543, distance: 88.9
click at [419, 543] on tr "Nuts, hazelnuts or filberts, dry roasted, without salt added Dairy free Gluten …" at bounding box center [561, 545] width 761 height 44
paste input "10.04"
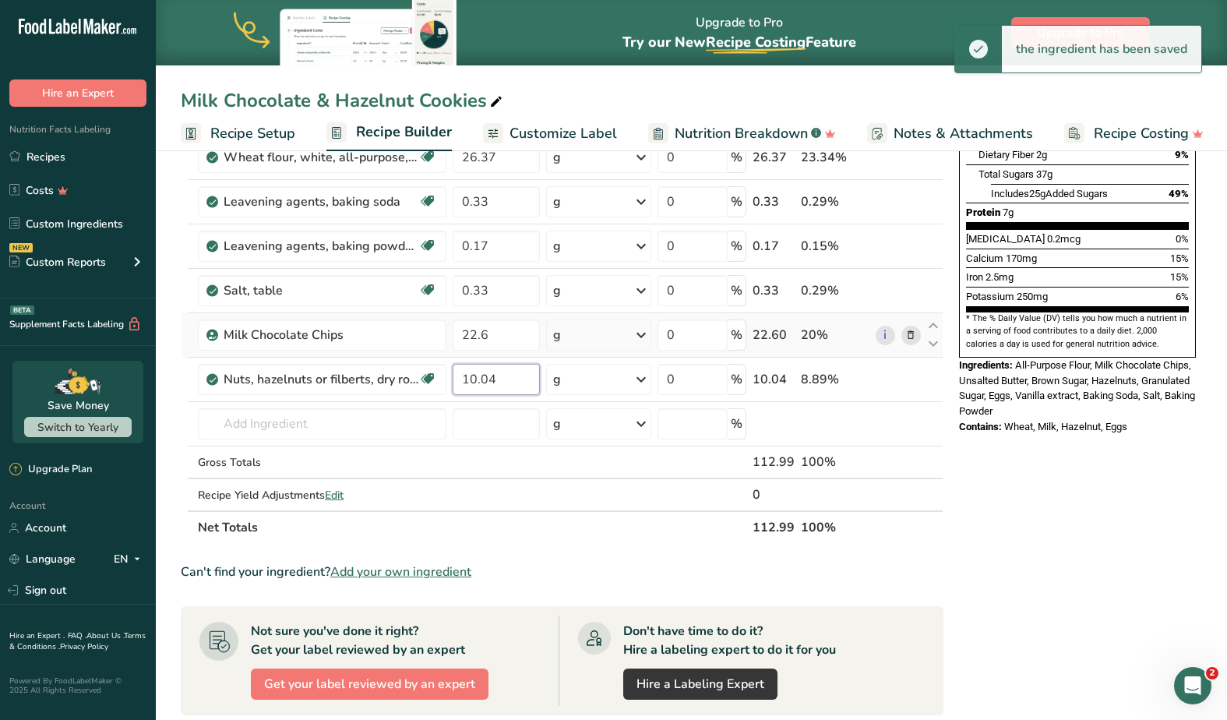
scroll to position [358, 0]
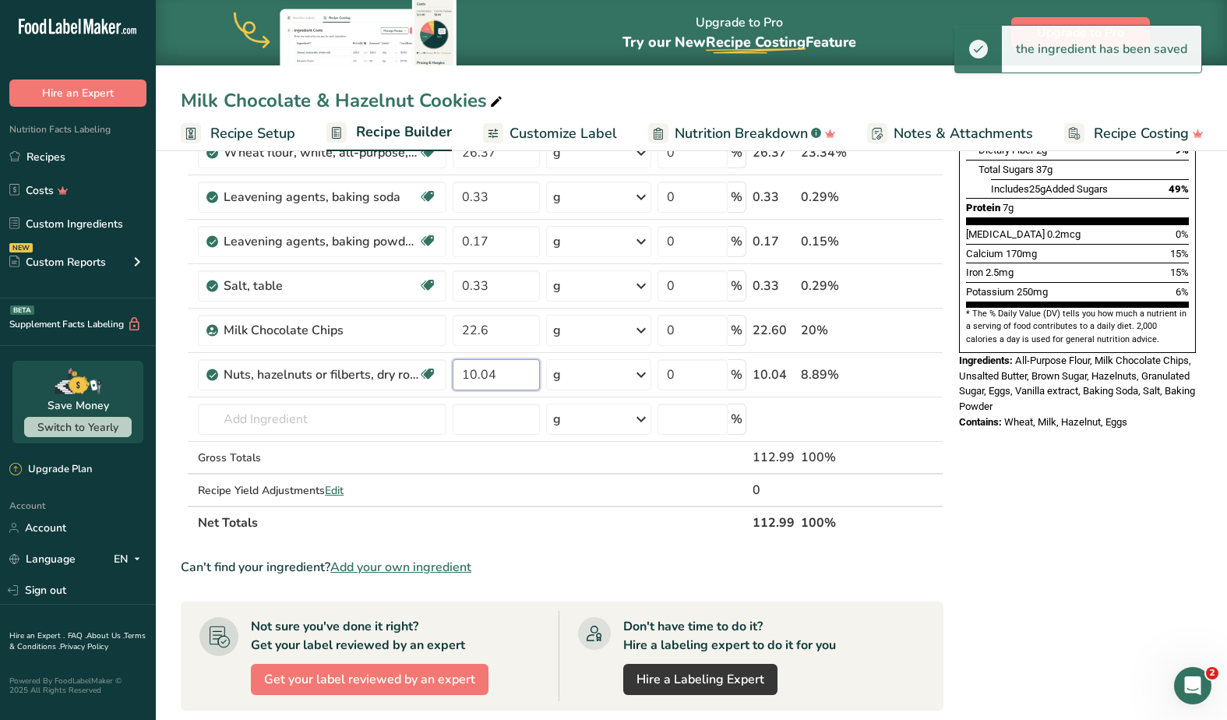
type input "10.04"
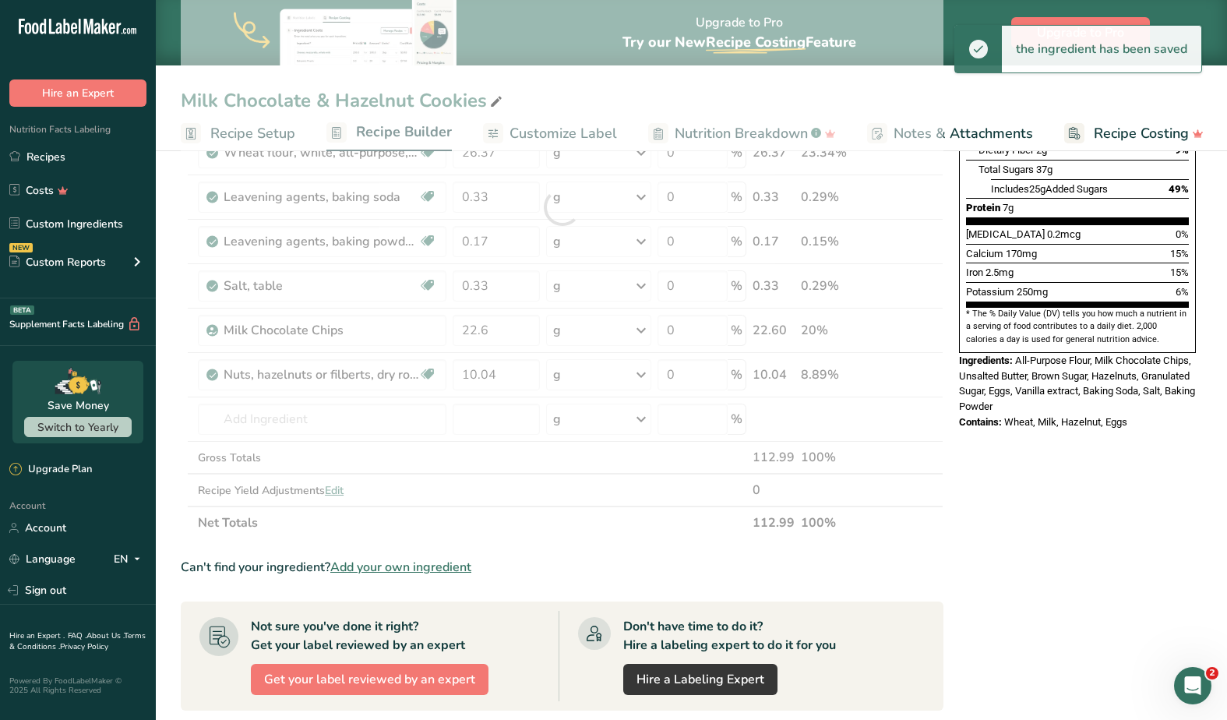
click at [1077, 506] on div "Nutrition Facts 1 Serving Per Container Serving Size 113g Amount Per Serving Ca…" at bounding box center [1077, 439] width 249 height 1252
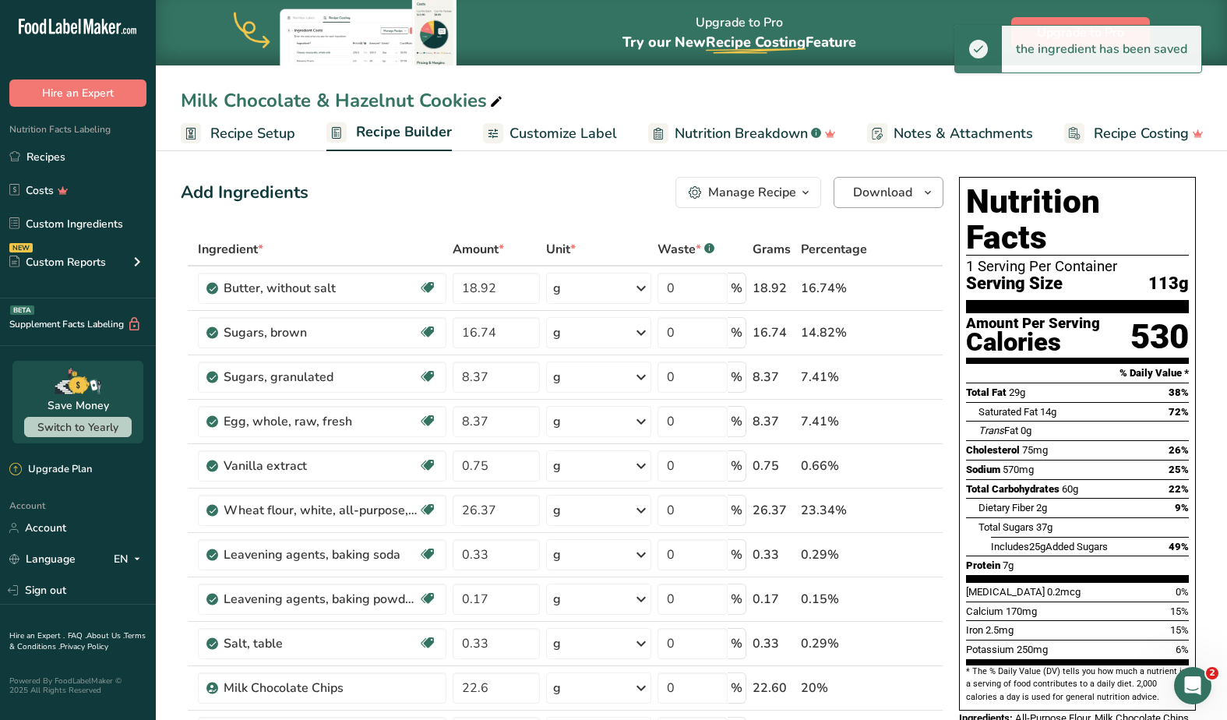
scroll to position [0, 0]
click at [930, 194] on icon "button" at bounding box center [927, 192] width 12 height 19
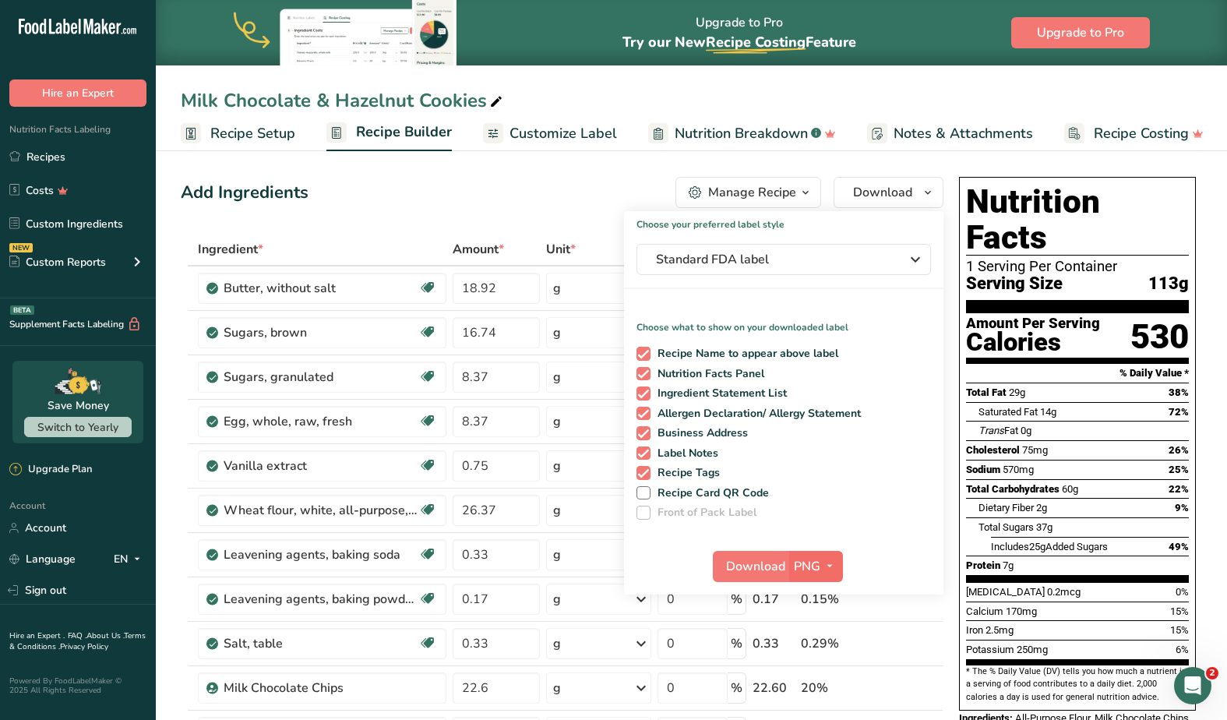
click at [829, 564] on icon "button" at bounding box center [829, 565] width 12 height 19
click at [809, 676] on link "PDF" at bounding box center [818, 675] width 50 height 26
click at [745, 562] on span "Download" at bounding box center [756, 566] width 59 height 19
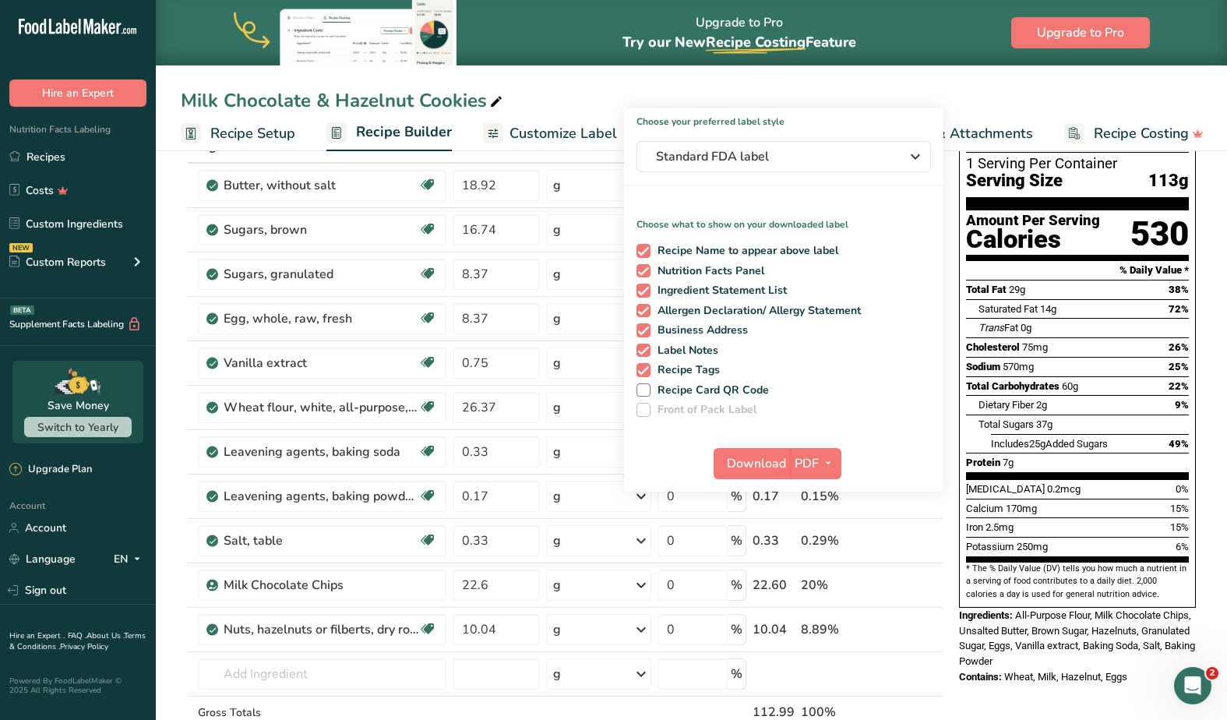
scroll to position [105, 0]
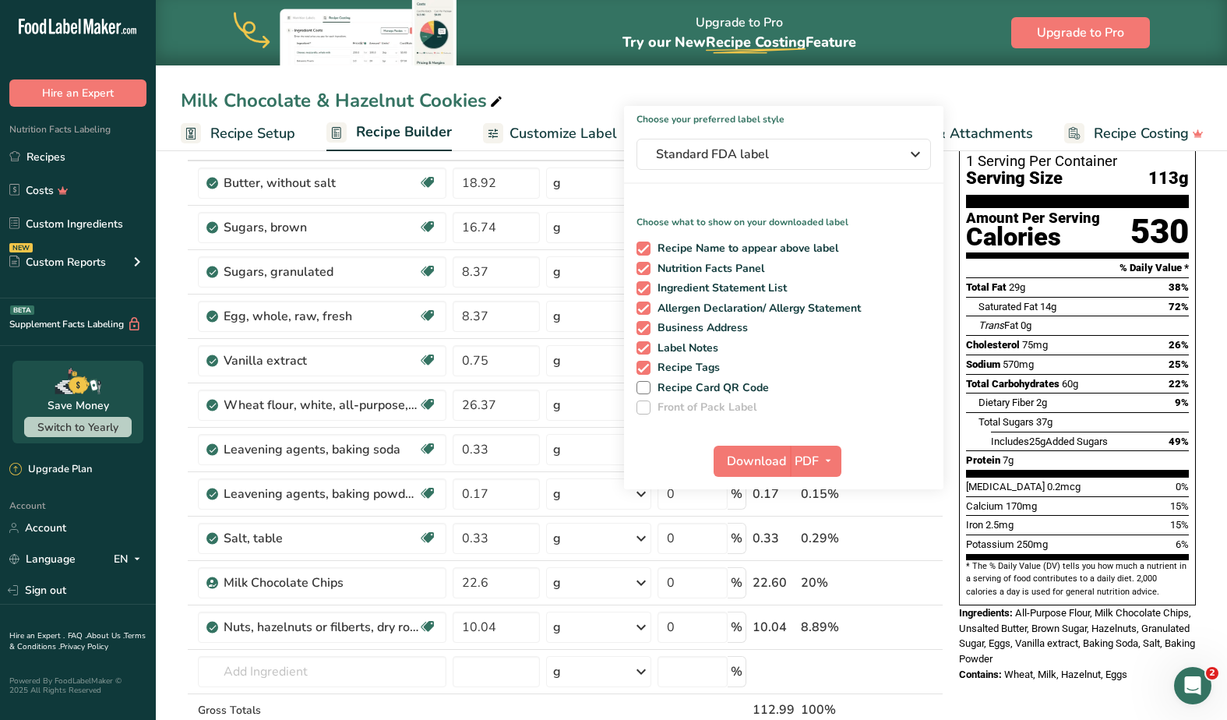
drag, startPoint x: 1017, startPoint y: 569, endPoint x: 1097, endPoint y: 615, distance: 92.8
click at [1097, 615] on div "Ingredients: All-Purpose Flour, Milk Chocolate Chips, Unsalted Butter, Brown Su…" at bounding box center [1077, 636] width 237 height 62
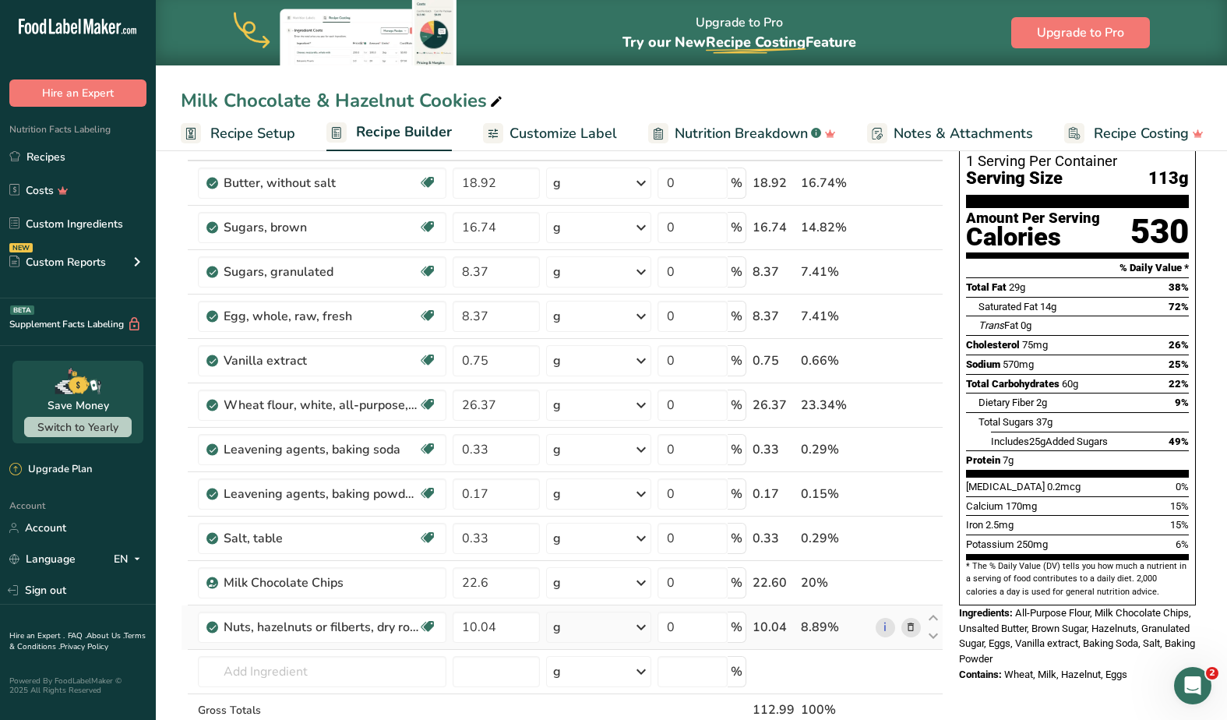
copy div "All-Purpose Flour, Milk Chocolate Chips, Unsalted Butter, Brown Sugar, Hazelnut…"
drag, startPoint x: 1007, startPoint y: 626, endPoint x: 1133, endPoint y: 628, distance: 125.4
click at [1133, 667] on div "Contains: Wheat, Milk, Hazelnut, Eggs" at bounding box center [1077, 675] width 237 height 16
copy div "Wheat, Milk, Hazelnut, Eggs"
click at [90, 160] on link "Recipes" at bounding box center [78, 157] width 156 height 30
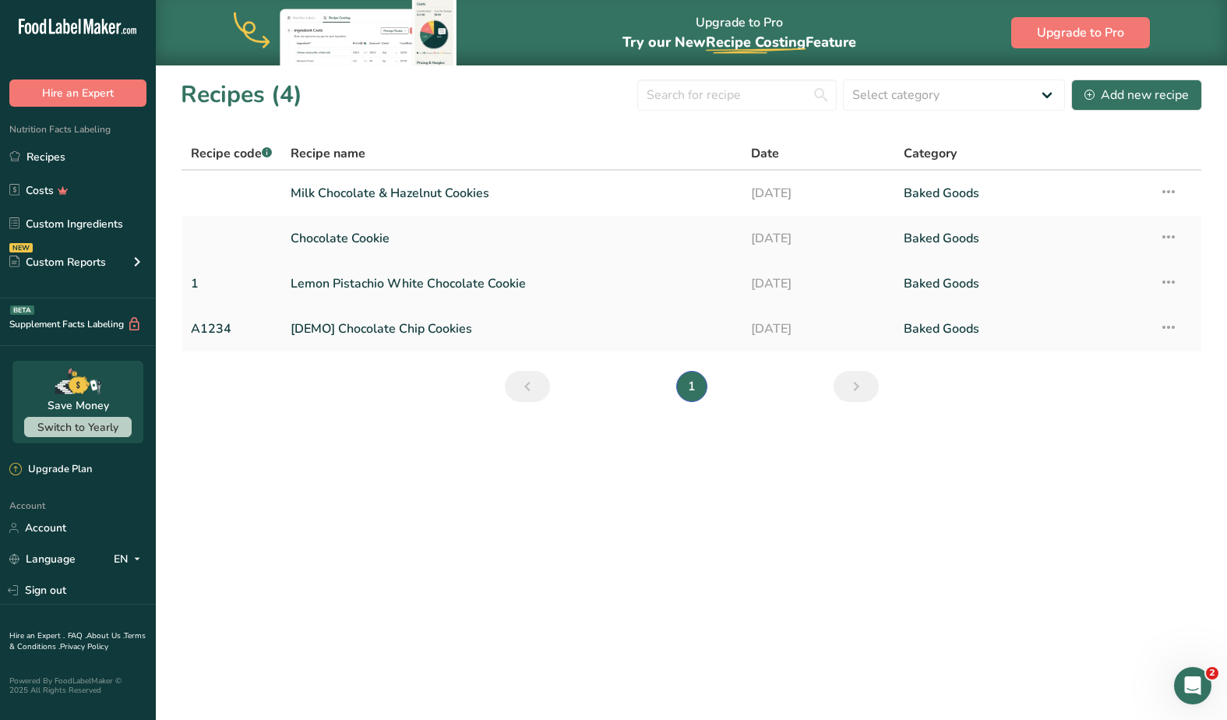
click at [375, 287] on link "Lemon Pistachio White Chocolate Cookie" at bounding box center [511, 283] width 441 height 33
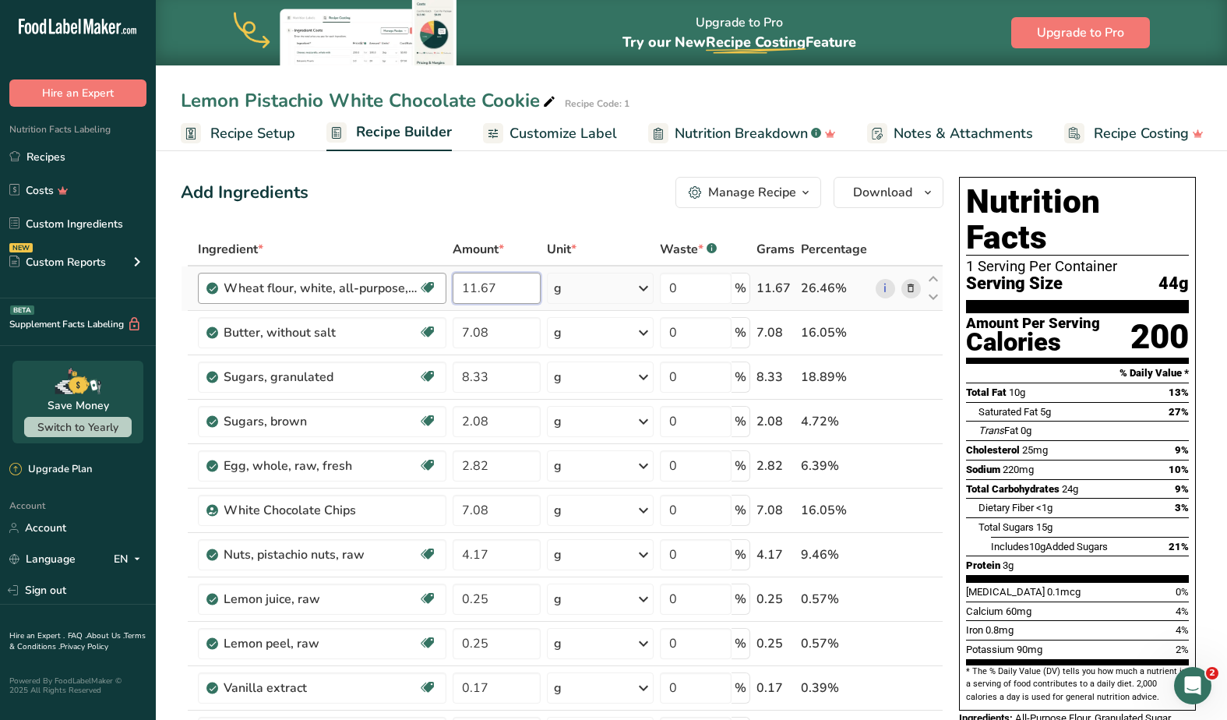
drag, startPoint x: 463, startPoint y: 291, endPoint x: 441, endPoint y: 291, distance: 22.6
click at [444, 291] on tr "Wheat flour, white, all-purpose, self-rising, enriched Dairy free Vegan Vegetar…" at bounding box center [561, 288] width 761 height 44
paste input "28.82"
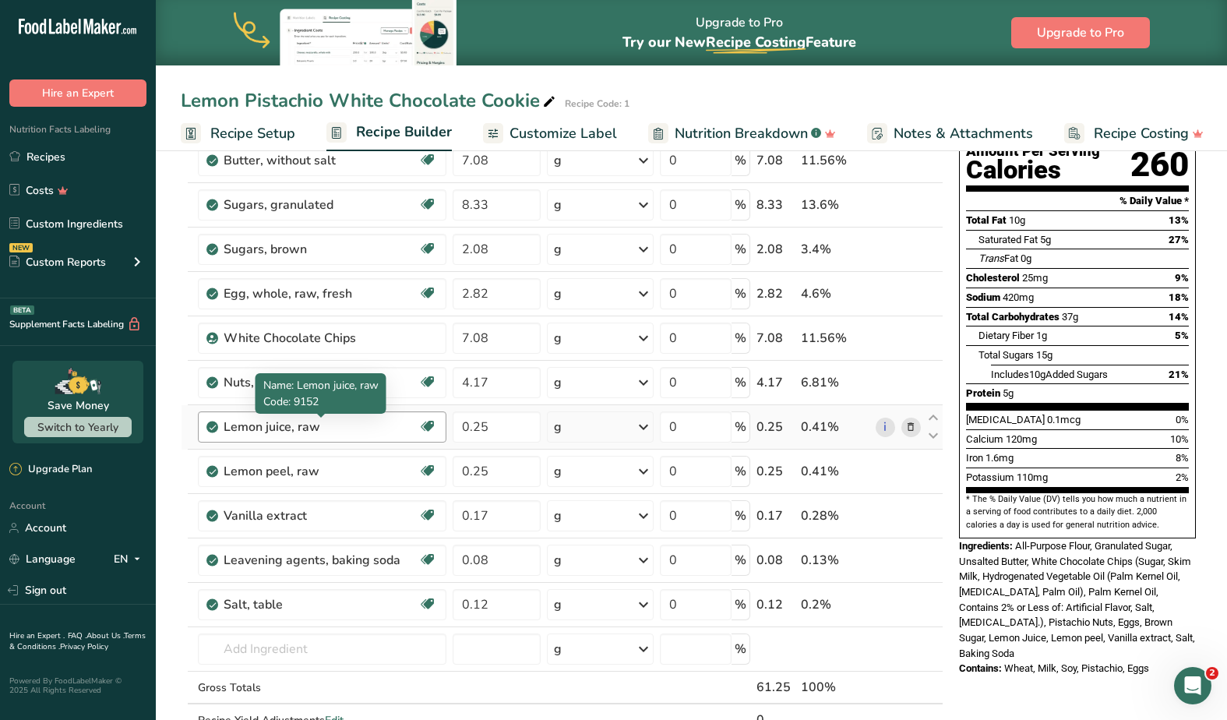
scroll to position [174, 0]
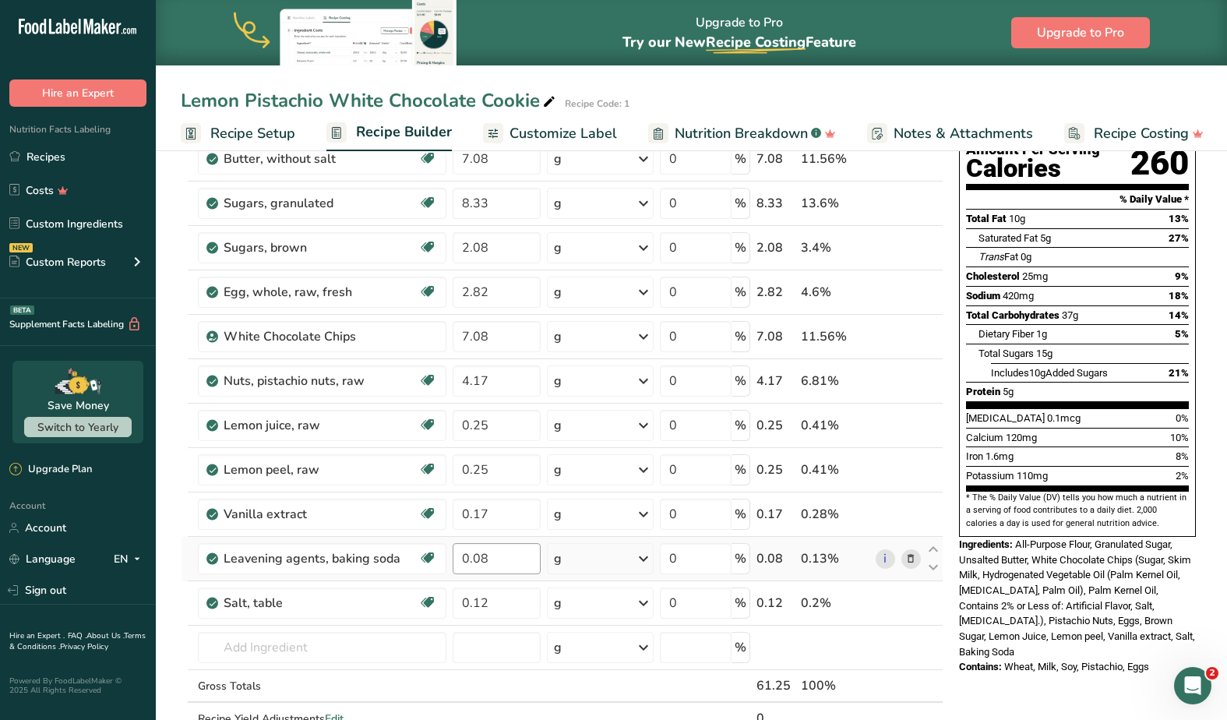
type input "28.82"
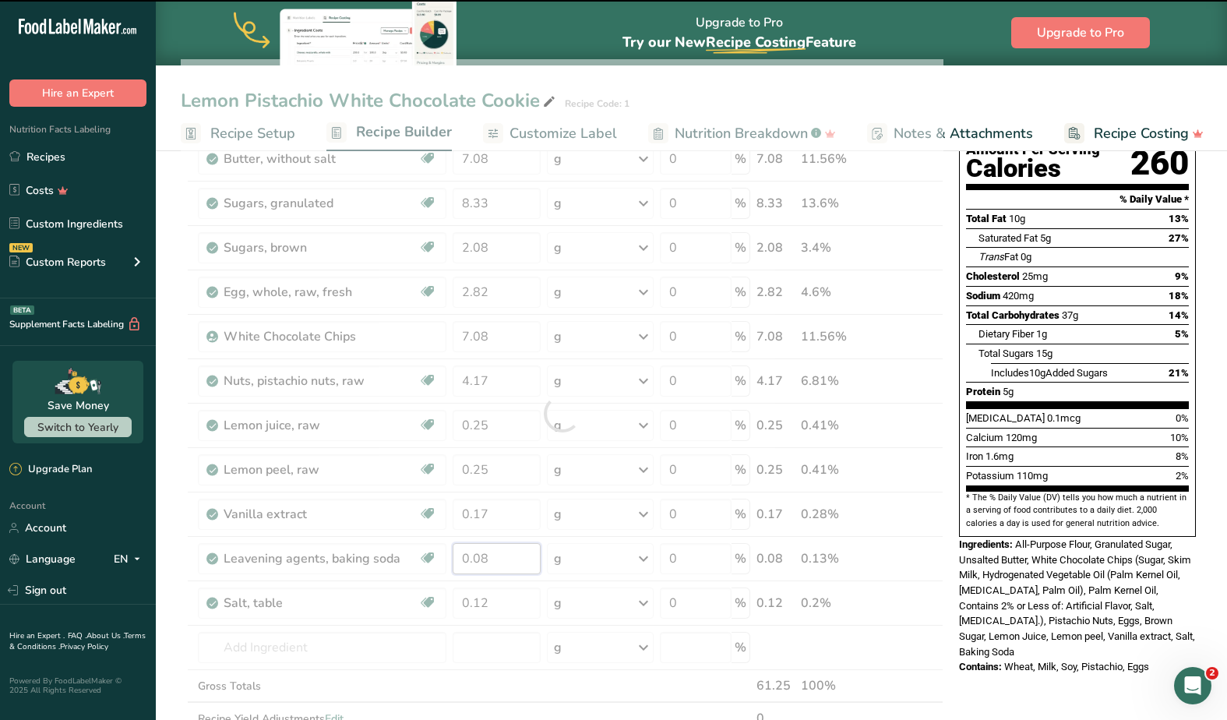
drag, startPoint x: 491, startPoint y: 562, endPoint x: 445, endPoint y: 555, distance: 47.3
click at [445, 555] on div "Ingredient * Amount * Unit * Waste * .a-a{fill:#347362;}.b-a{fill:#fff;} Grams …" at bounding box center [562, 413] width 763 height 708
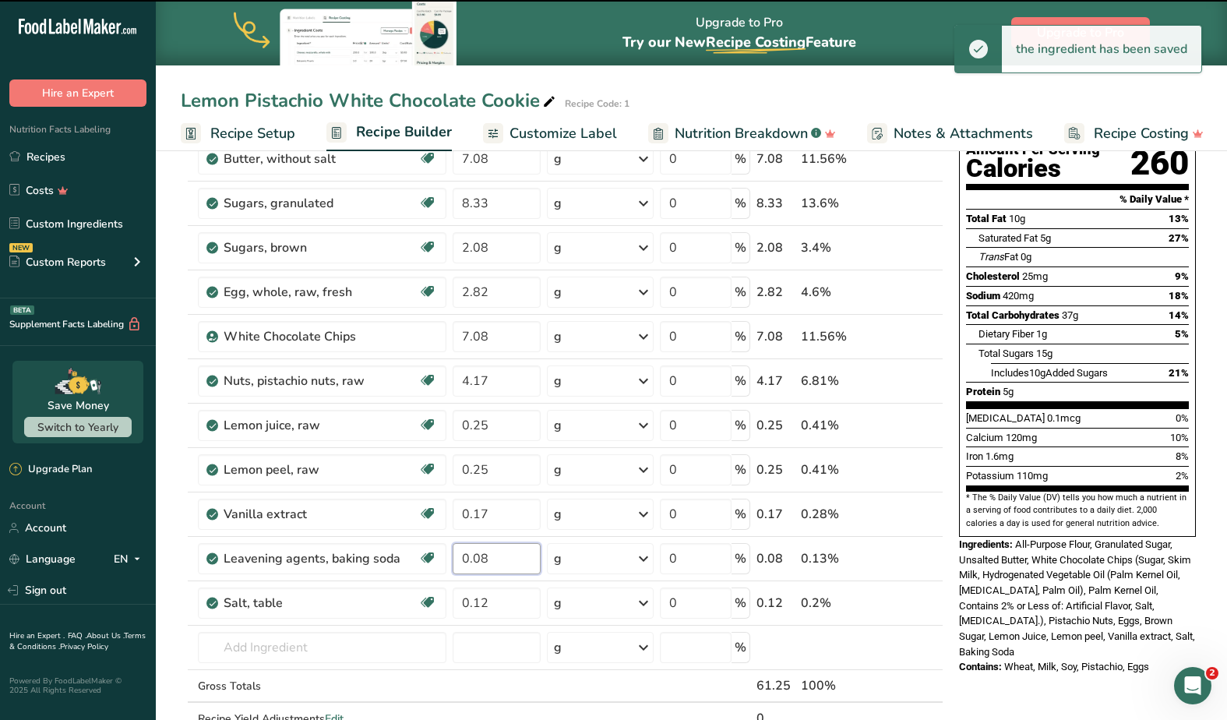
paste input "21"
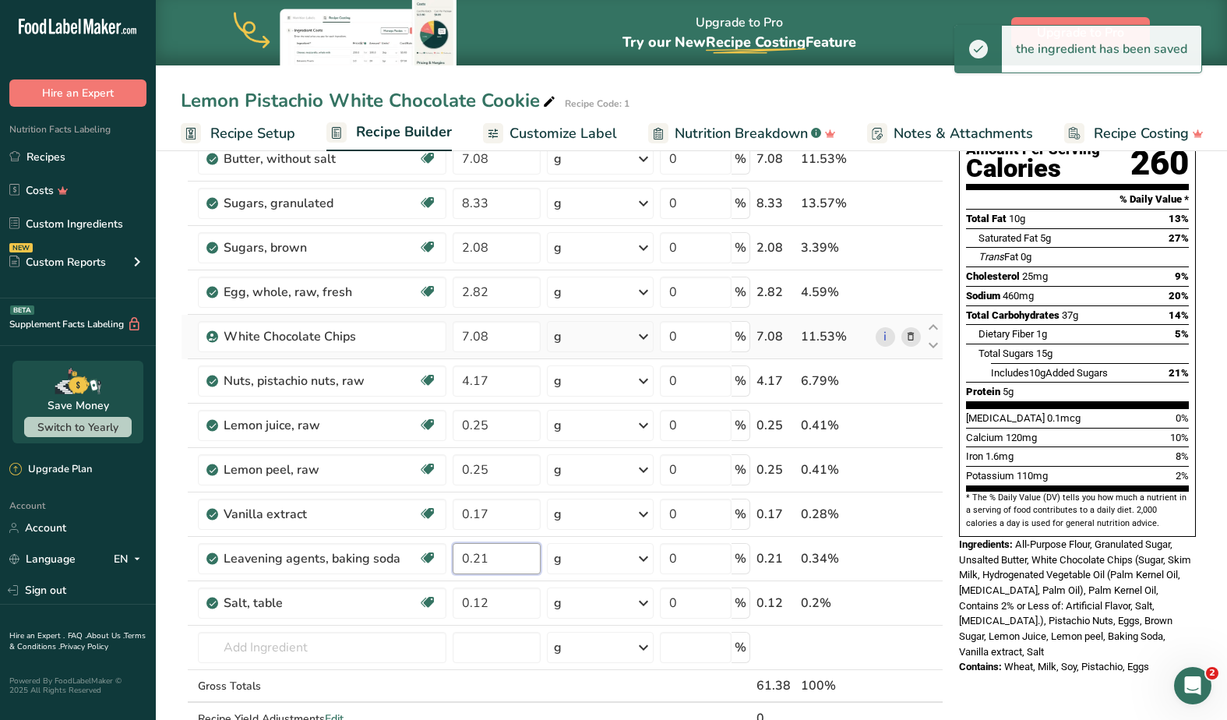
scroll to position [167, 0]
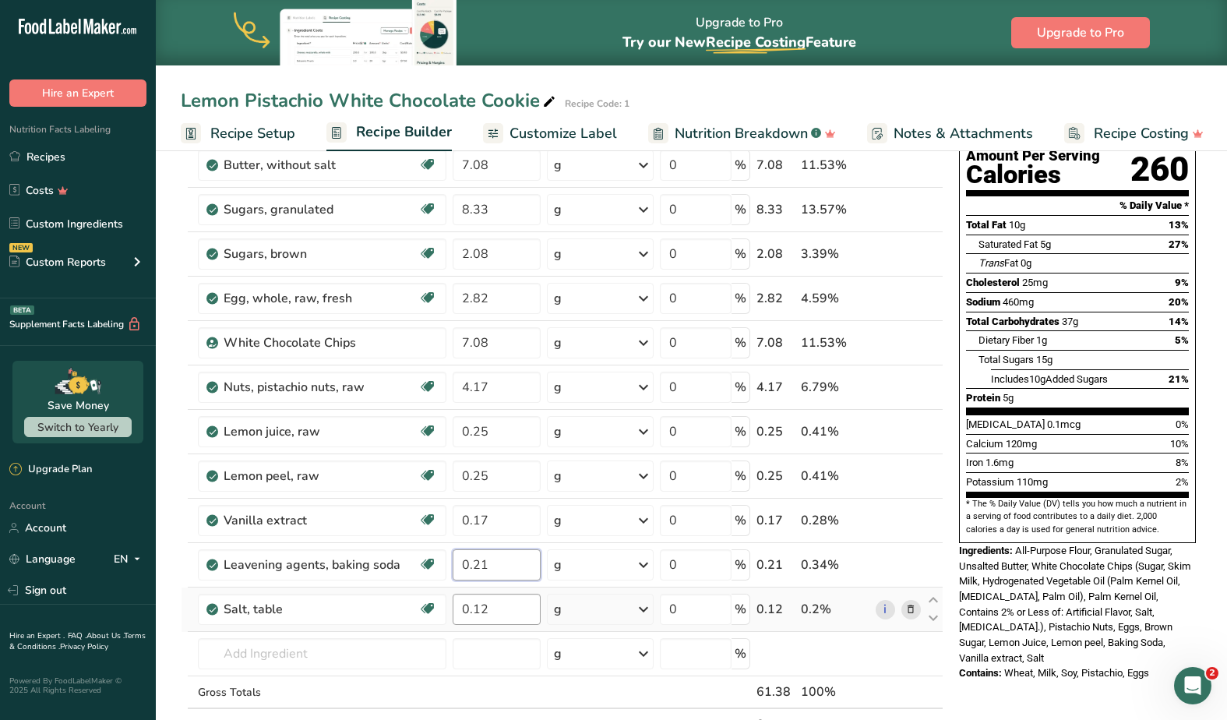
type input "0.21"
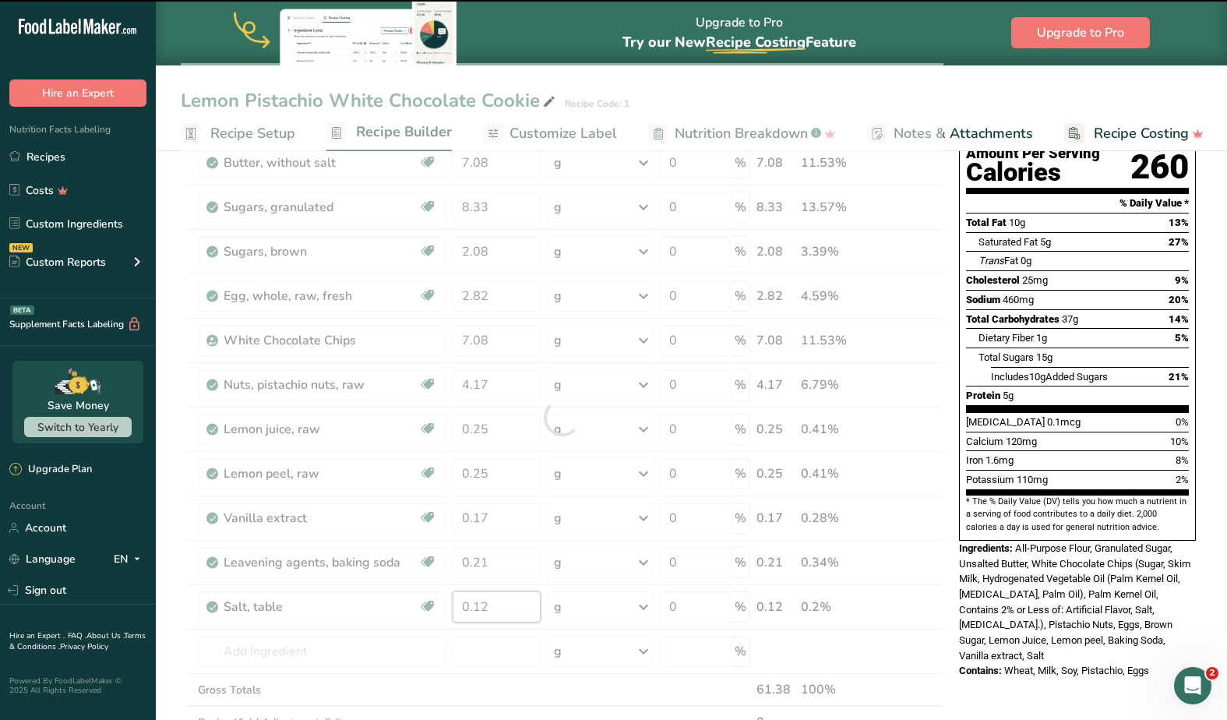
scroll to position [165, 0]
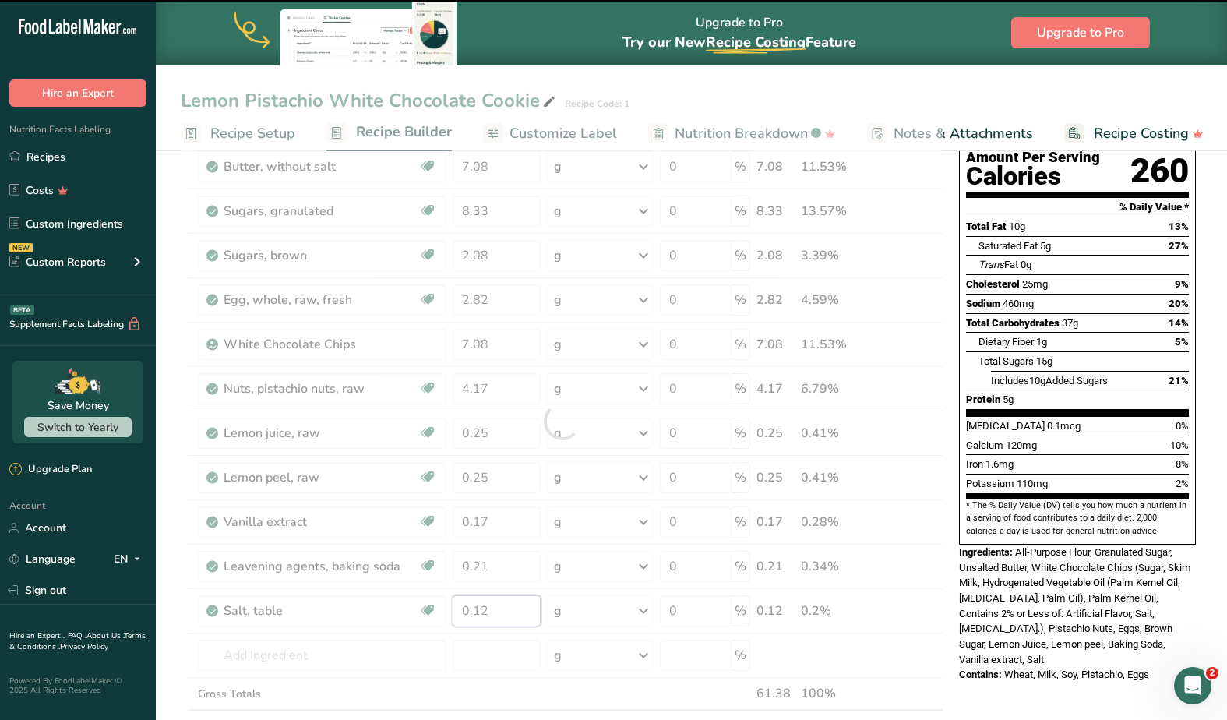
drag, startPoint x: 489, startPoint y: 614, endPoint x: 443, endPoint y: 606, distance: 46.6
click at [443, 606] on div "Ingredient * Amount * Unit * Waste * .a-a{fill:#347362;}.b-a{fill:#fff;} Grams …" at bounding box center [562, 421] width 763 height 708
paste input "31"
type input "0.12"
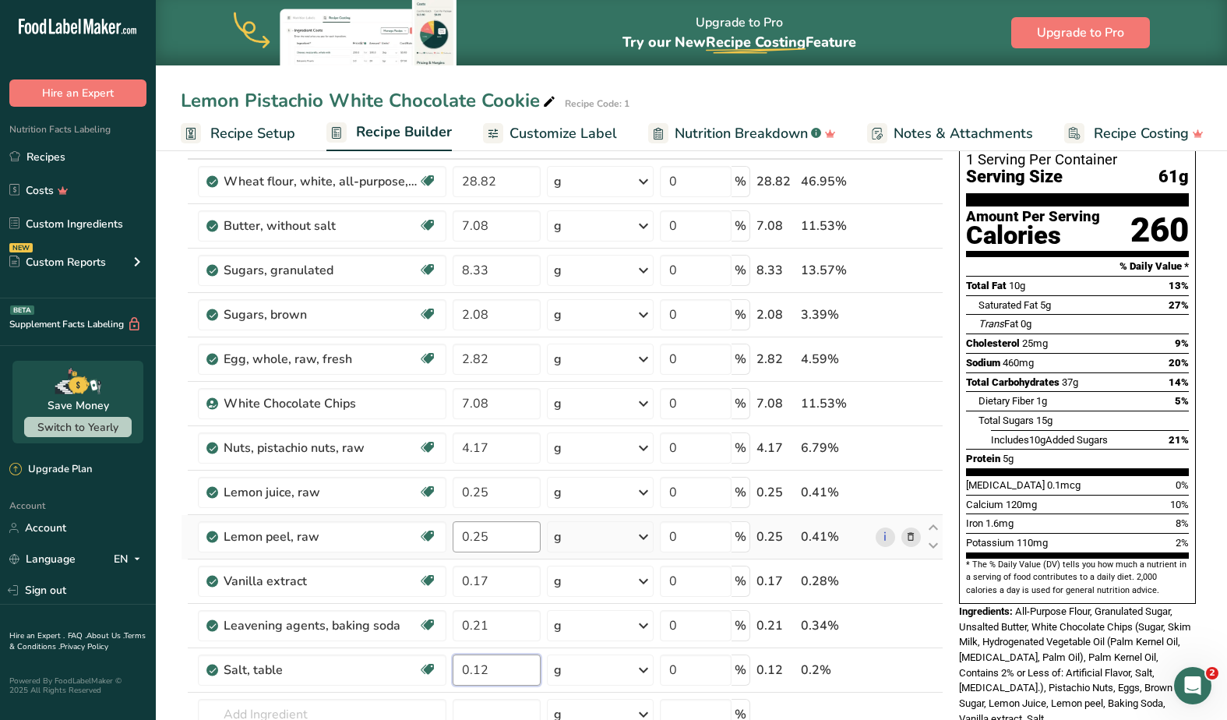
scroll to position [25, 0]
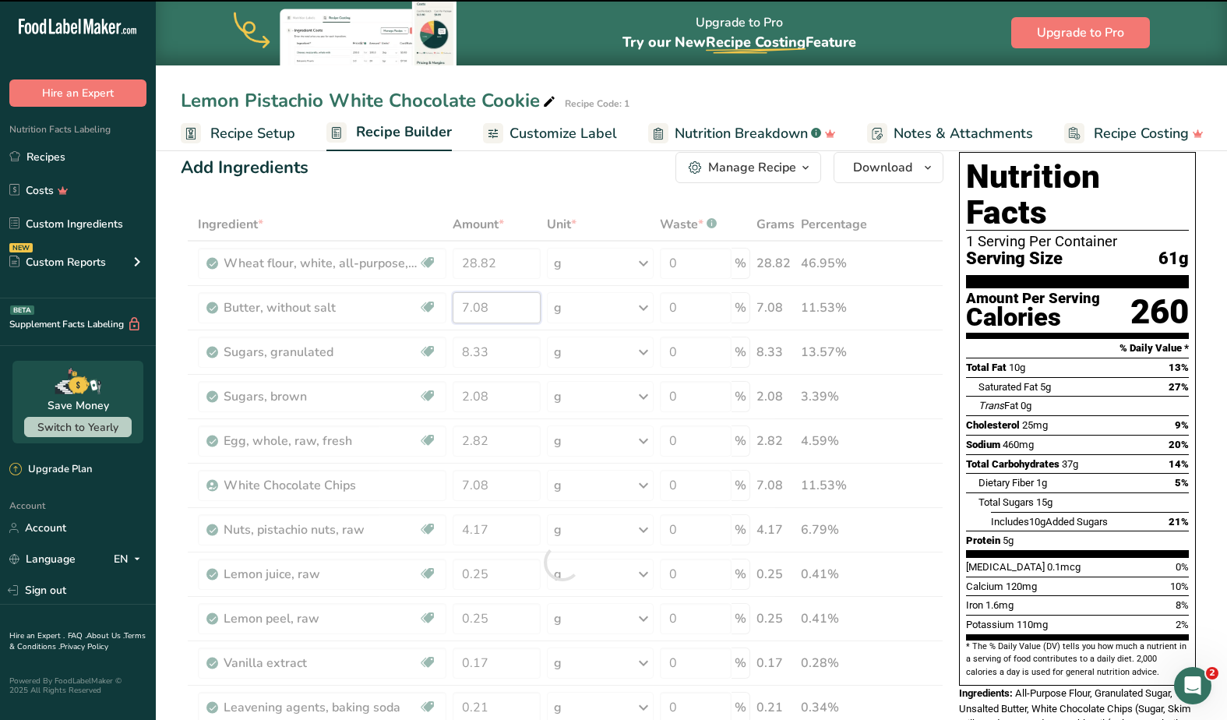
drag, startPoint x: 497, startPoint y: 308, endPoint x: 458, endPoint y: 304, distance: 39.1
click at [458, 304] on input "7.08" at bounding box center [497, 307] width 88 height 31
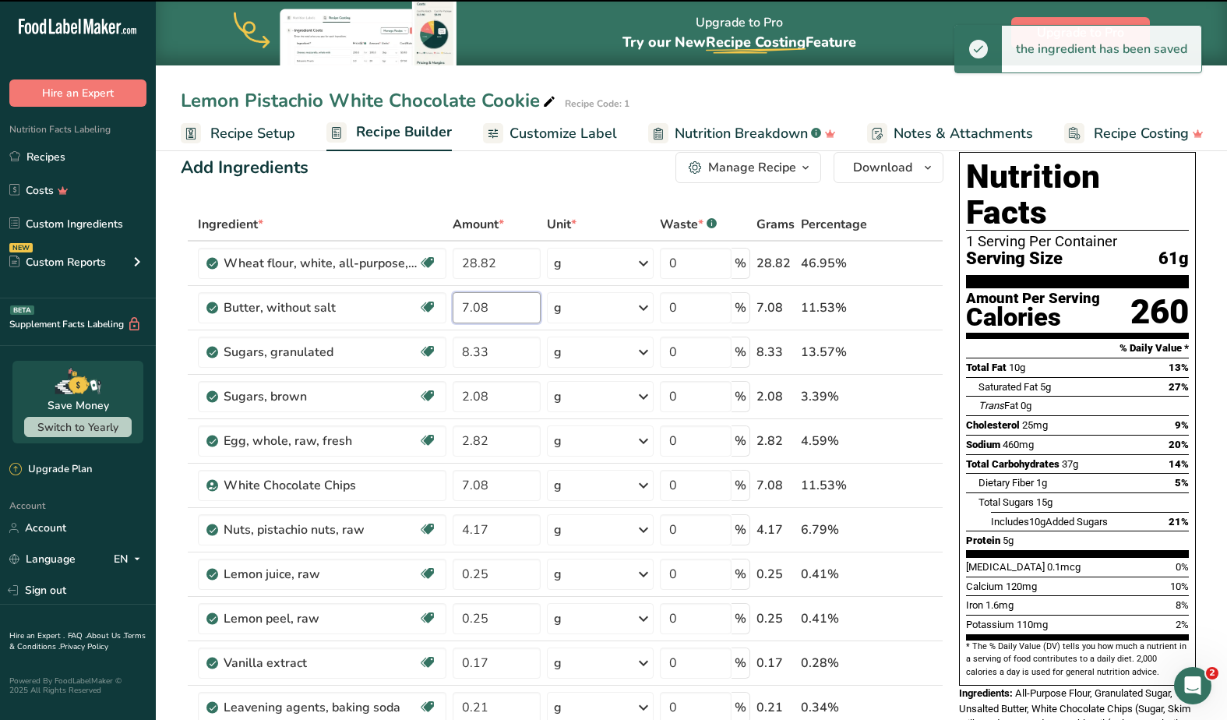
paste input "17.5"
type input "17.5"
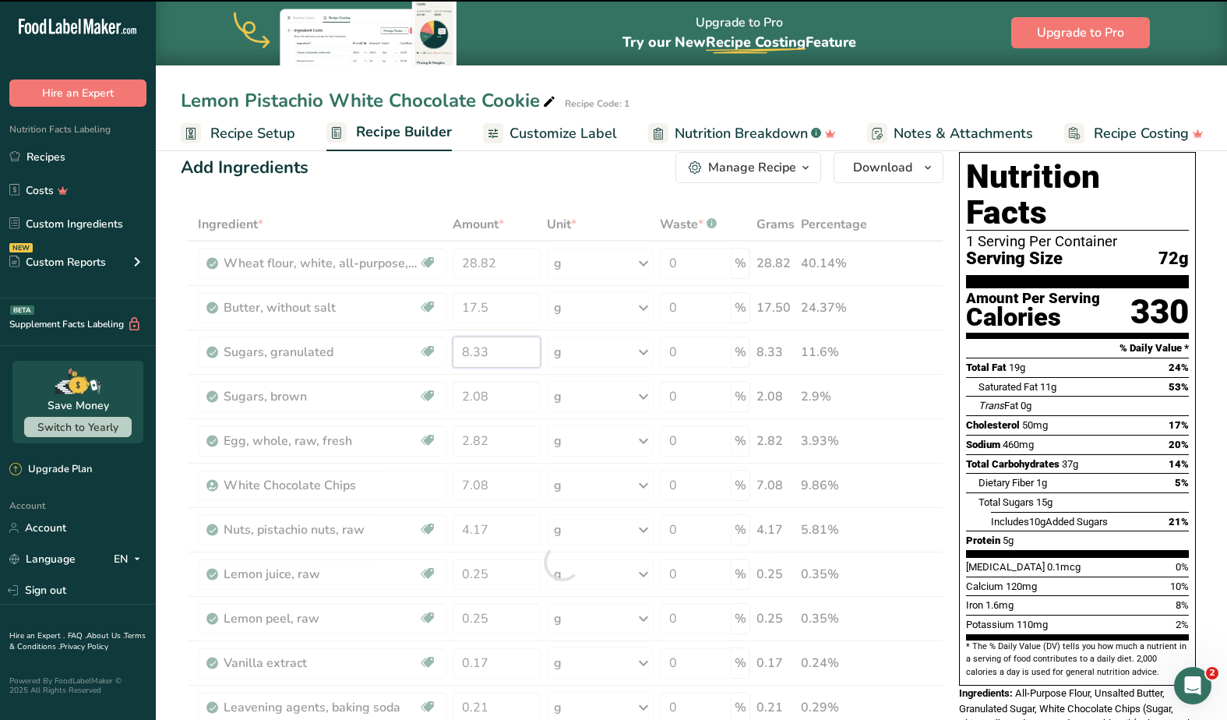
drag, startPoint x: 485, startPoint y: 354, endPoint x: 452, endPoint y: 352, distance: 33.6
click at [452, 352] on div "Ingredient * Amount * Unit * Waste * .a-a{fill:#347362;}.b-a{fill:#fff;} Grams …" at bounding box center [562, 562] width 763 height 708
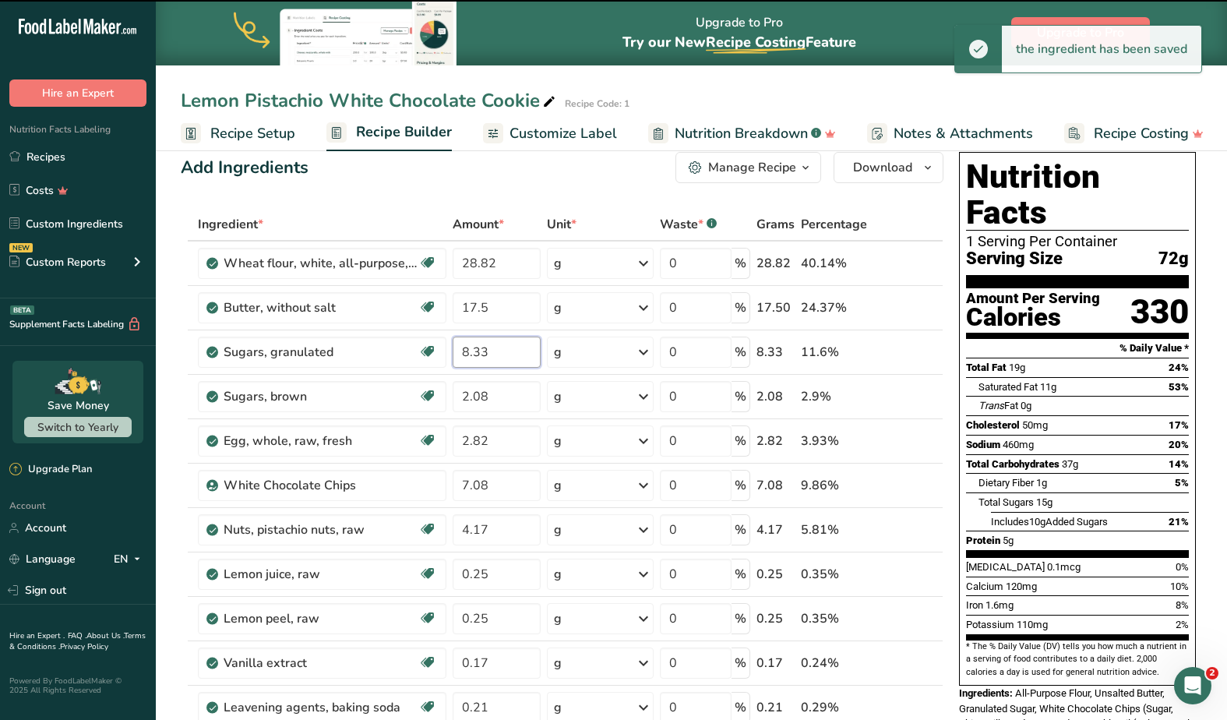
paste input "20.58"
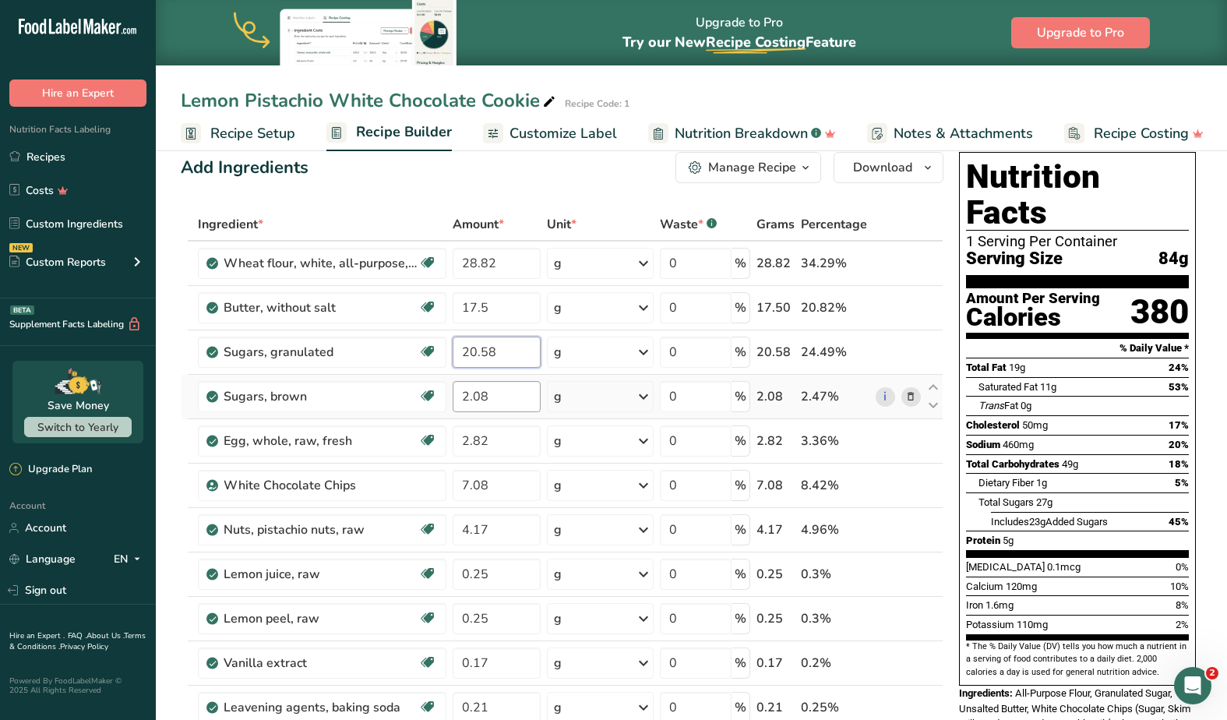
type input "20.58"
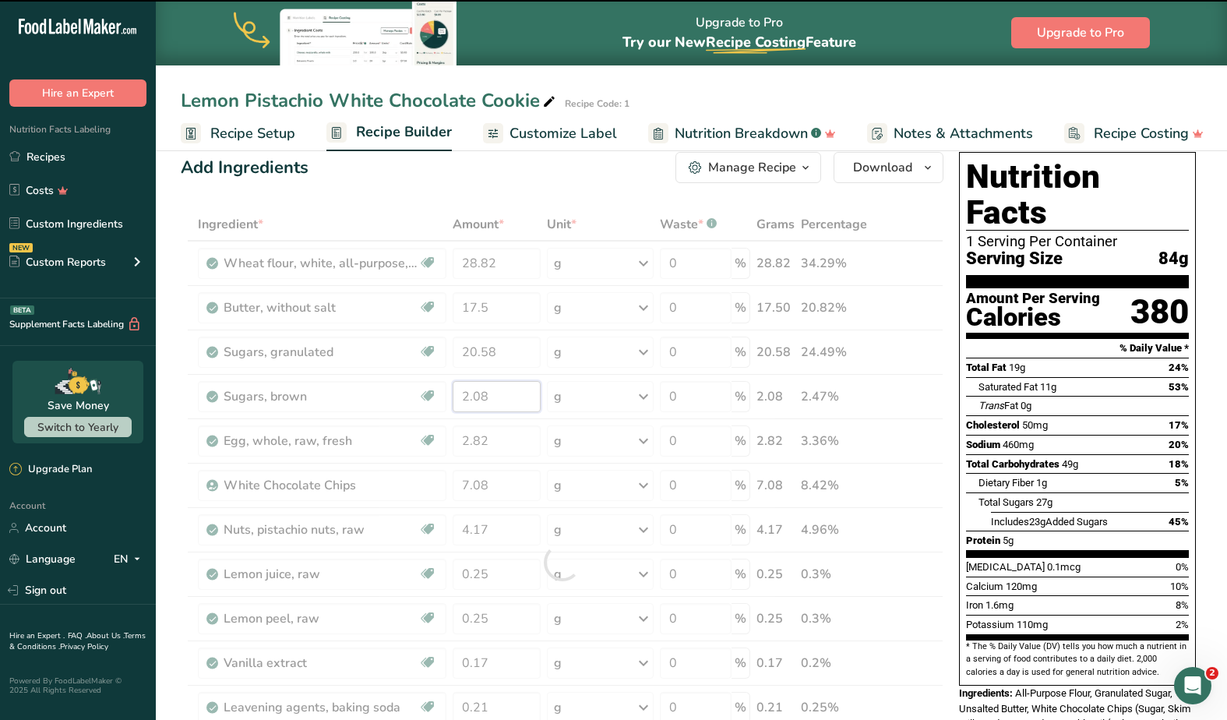
drag, startPoint x: 491, startPoint y: 396, endPoint x: 446, endPoint y: 396, distance: 46.0
click at [458, 396] on div "Ingredient * Amount * Unit * Waste * .a-a{fill:#347362;}.b-a{fill:#fff;} Grams …" at bounding box center [562, 562] width 763 height 708
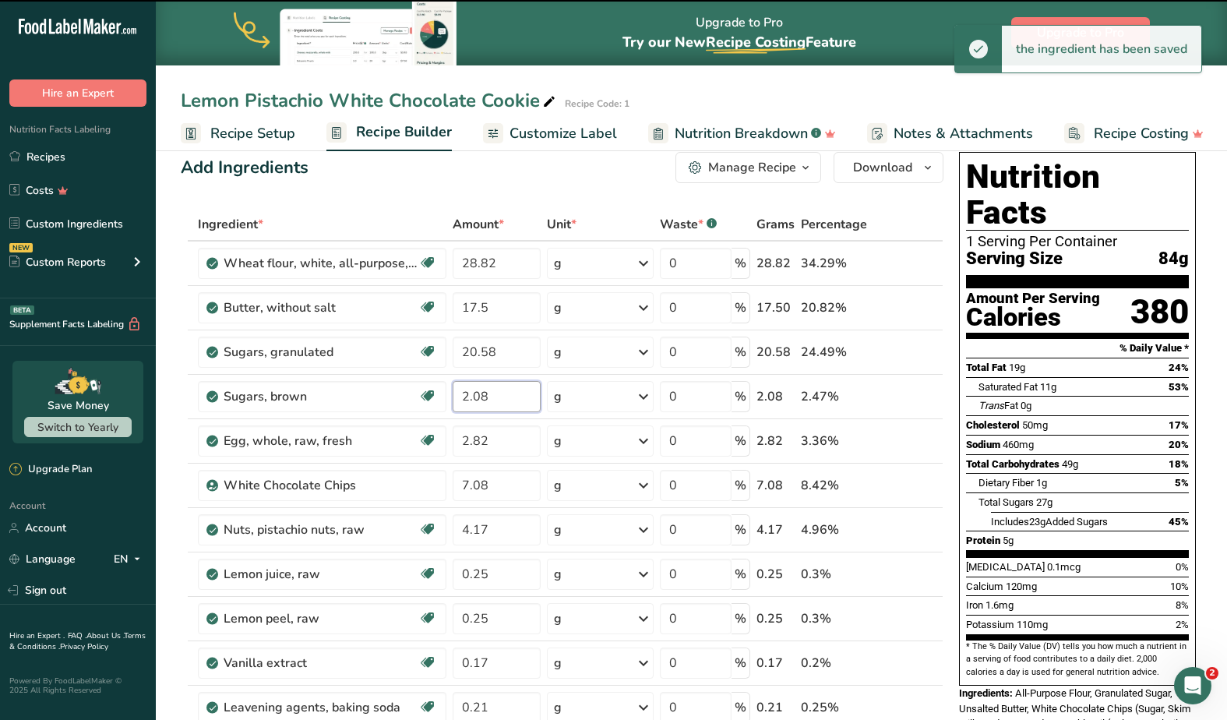
paste input "5.15"
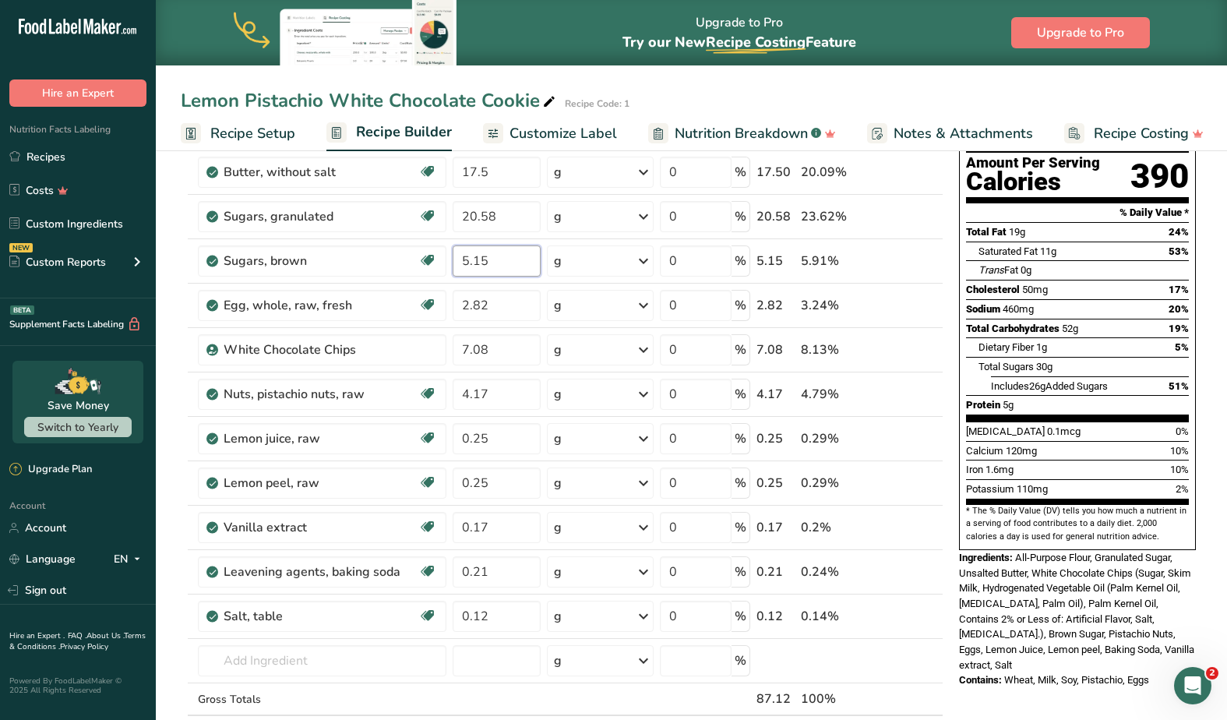
scroll to position [170, 0]
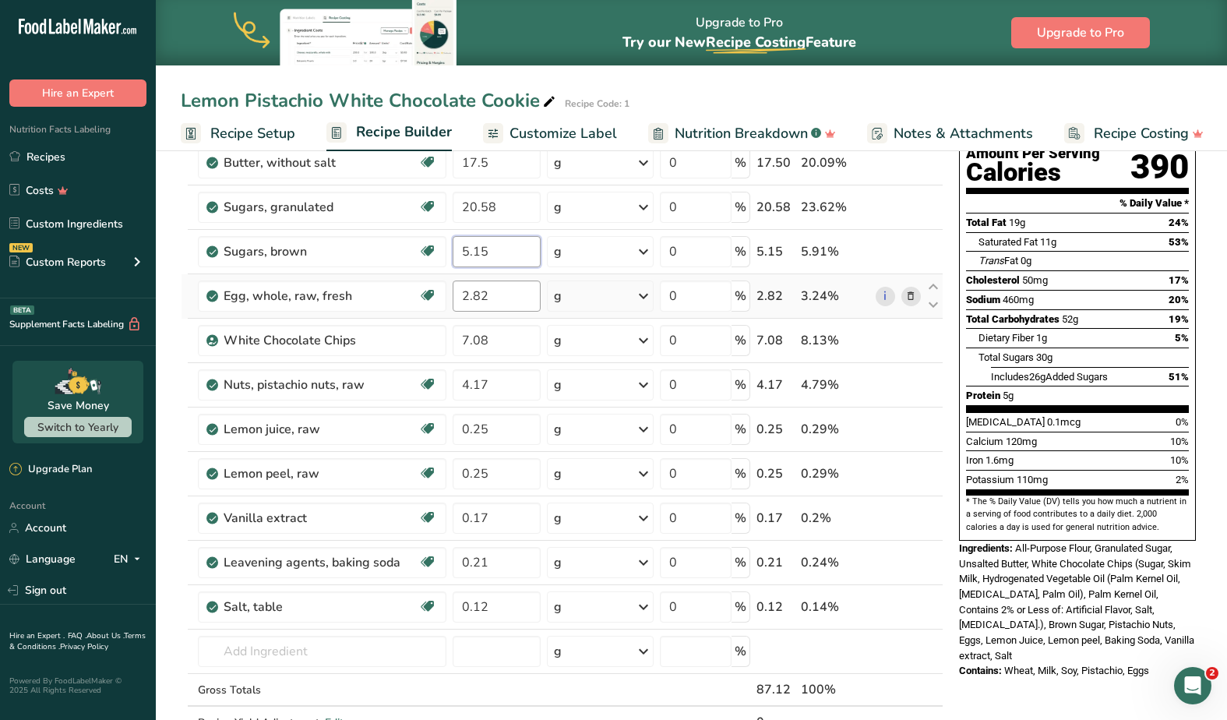
type input "5.15"
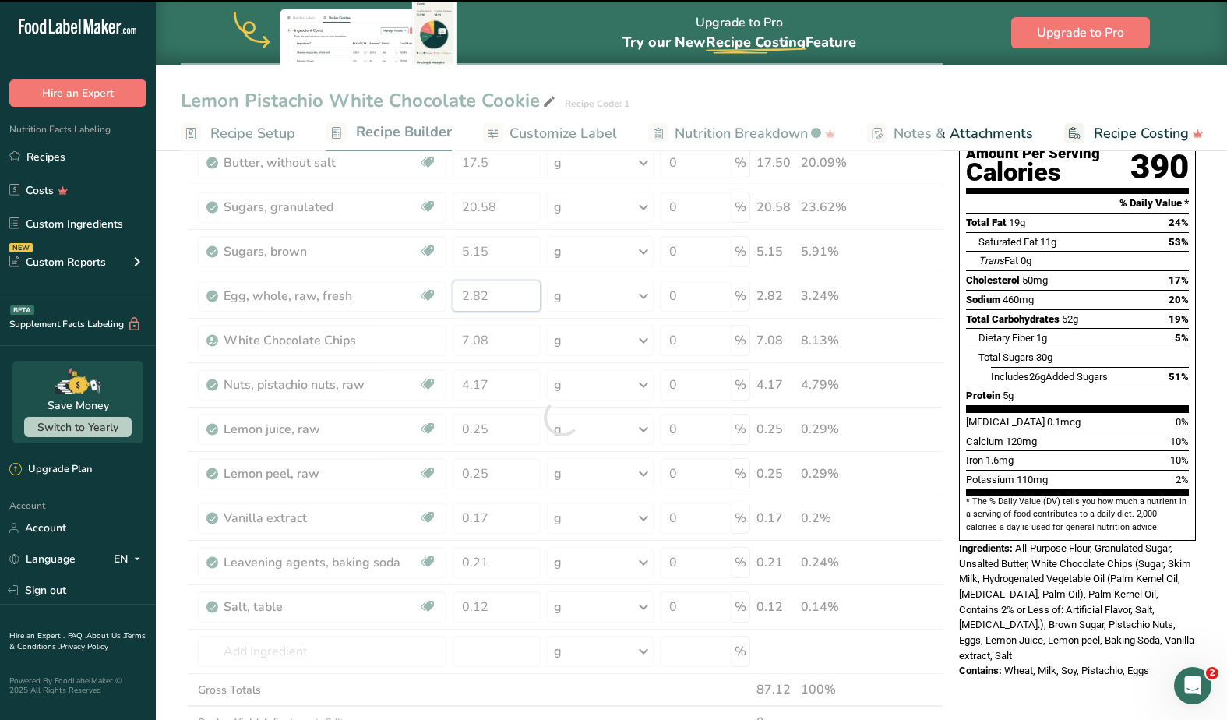
drag, startPoint x: 500, startPoint y: 297, endPoint x: 437, endPoint y: 296, distance: 63.1
click at [437, 296] on div "Ingredient * Amount * Unit * Waste * .a-a{fill:#347362;}.b-a{fill:#fff;} Grams …" at bounding box center [562, 417] width 763 height 708
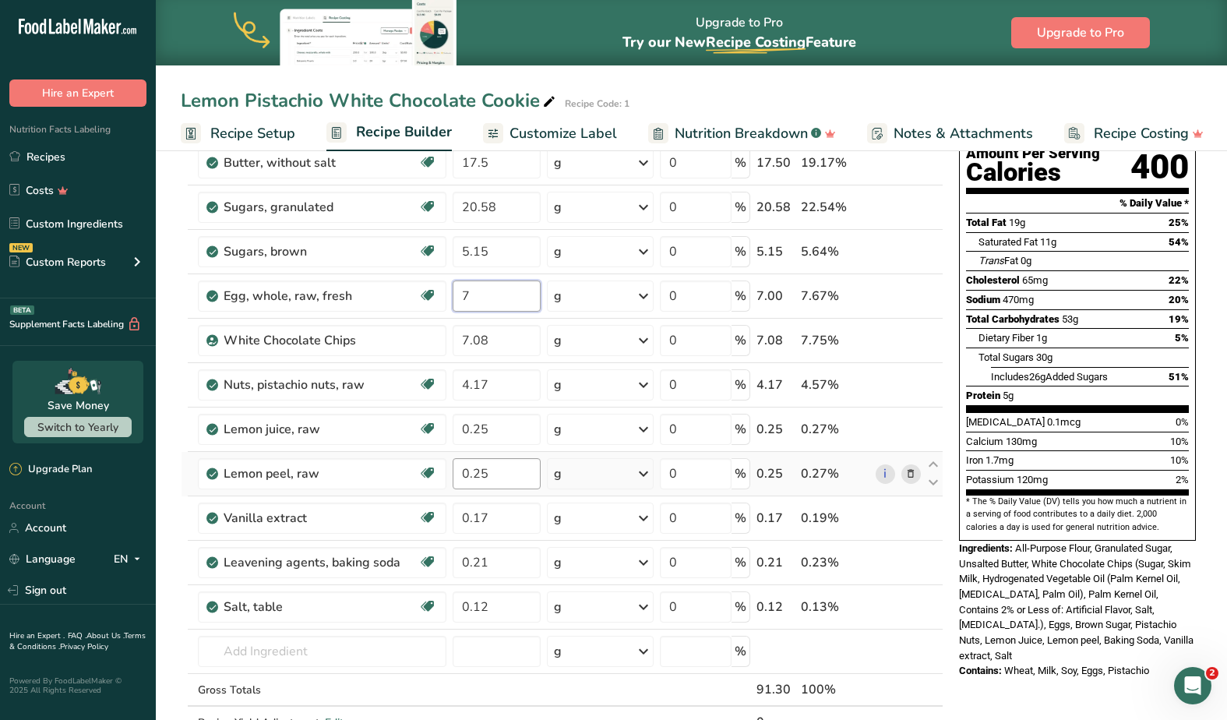
type input "7"
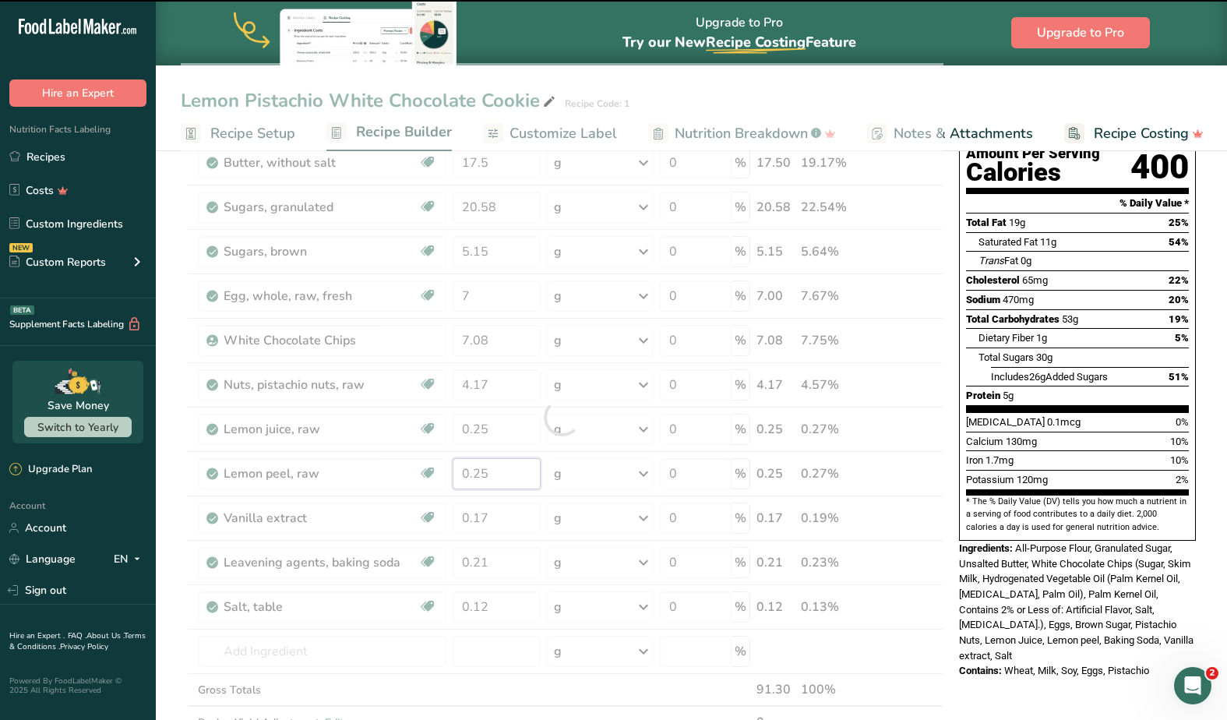
drag, startPoint x: 495, startPoint y: 469, endPoint x: 436, endPoint y: 469, distance: 59.2
click at [436, 469] on div "Ingredient * Amount * Unit * Waste * .a-a{fill:#347362;}.b-a{fill:#fff;} Grams …" at bounding box center [562, 417] width 763 height 708
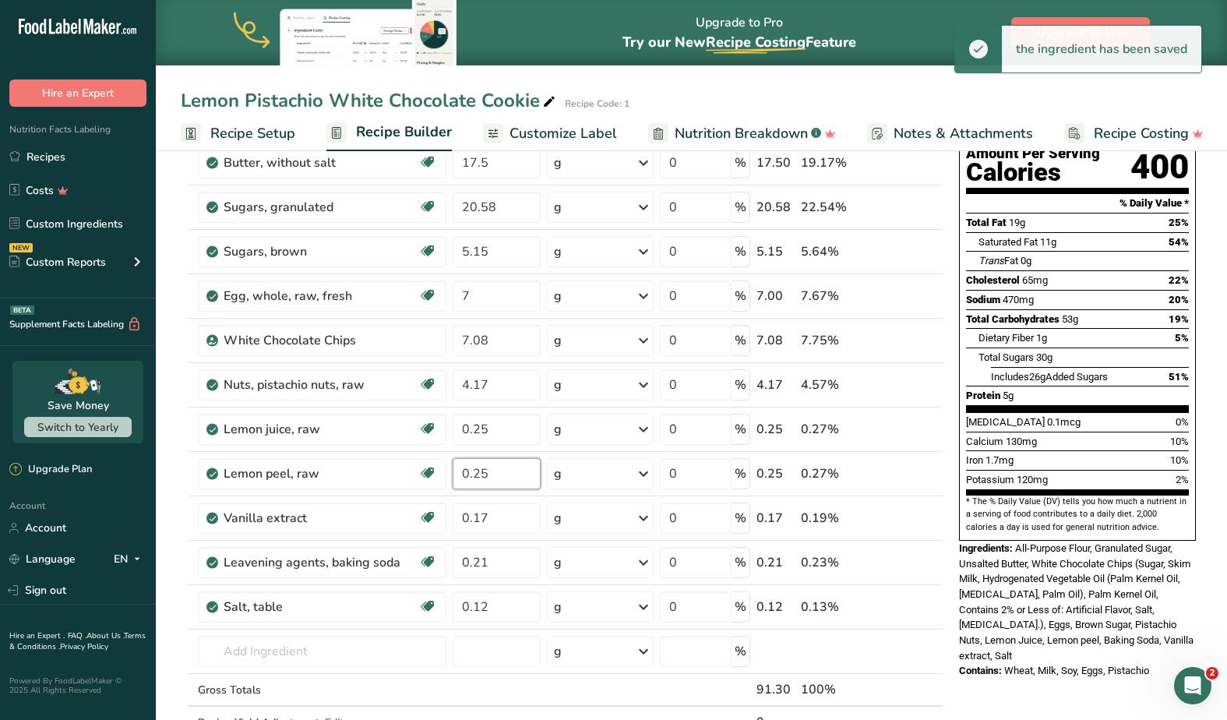
paste input "62"
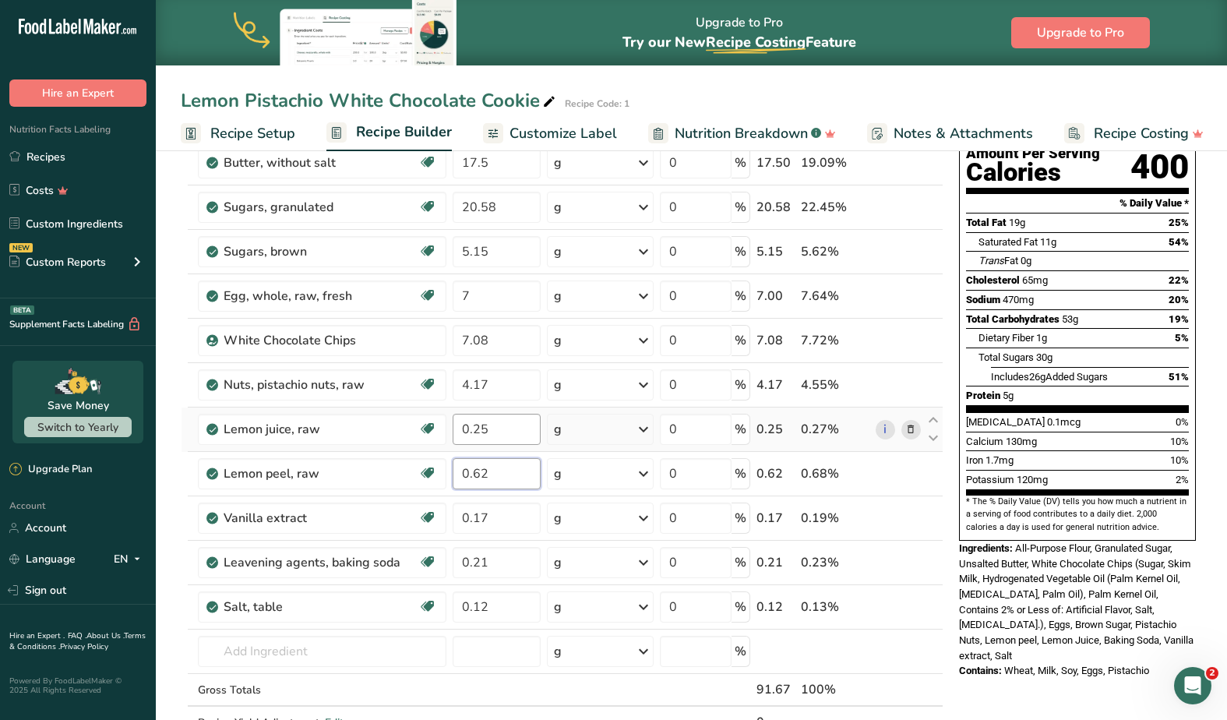
type input "0.62"
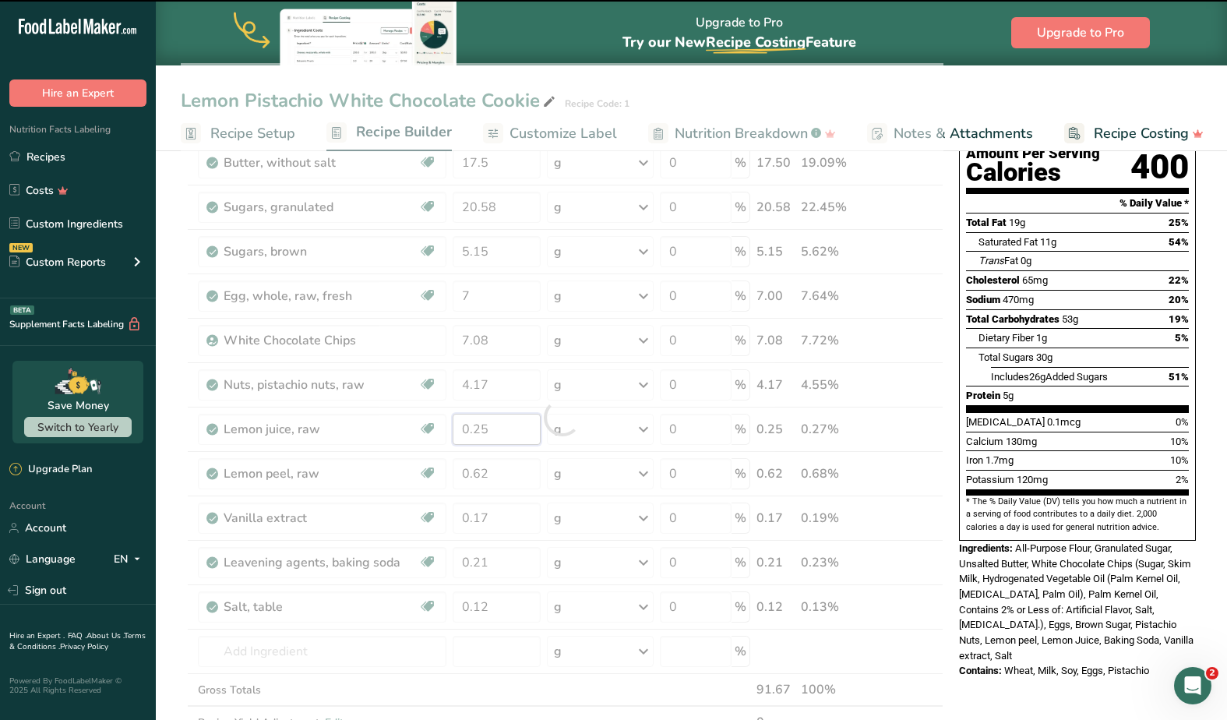
drag, startPoint x: 508, startPoint y: 430, endPoint x: 444, endPoint y: 428, distance: 63.9
click at [442, 427] on div "Ingredient * Amount * Unit * Waste * .a-a{fill:#347362;}.b-a{fill:#fff;} Grams …" at bounding box center [562, 417] width 763 height 708
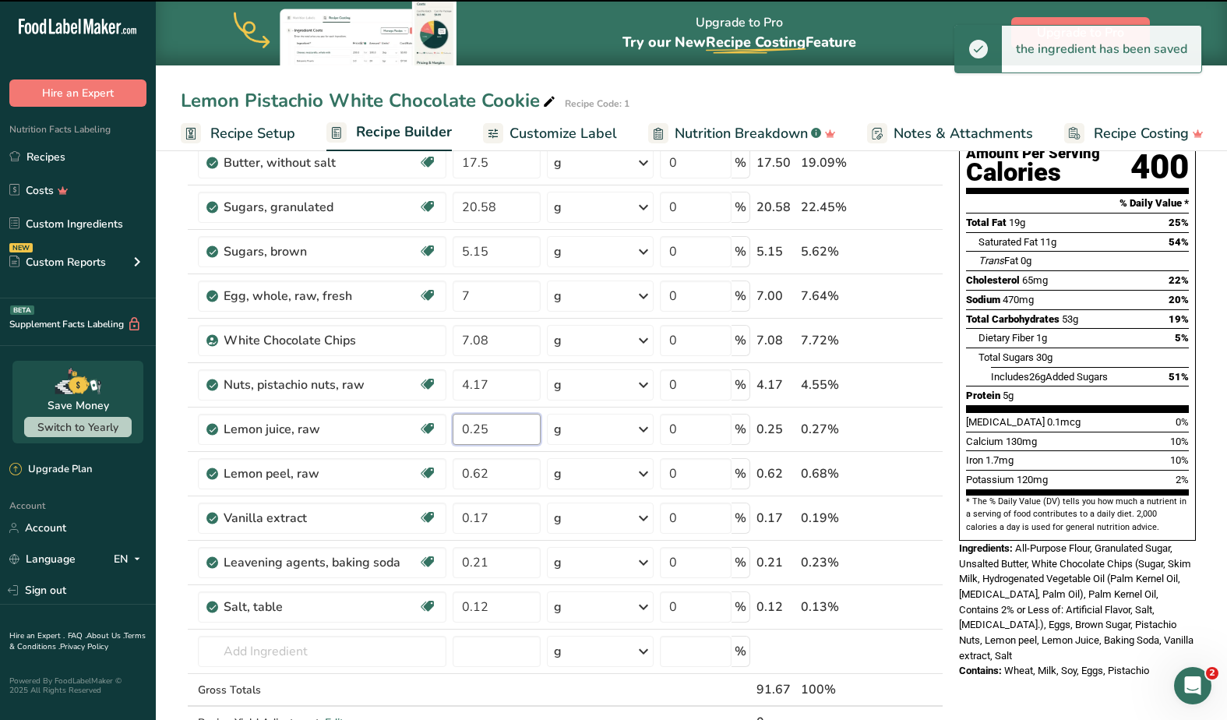
paste input "4.63"
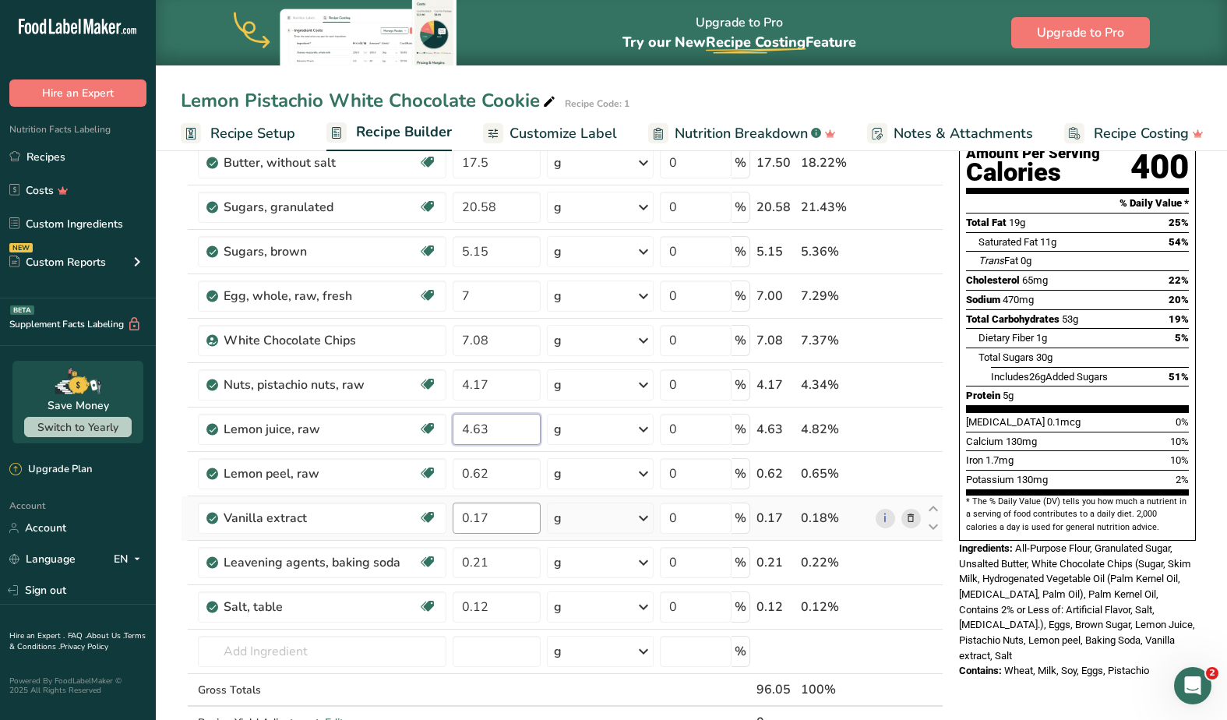
type input "4.63"
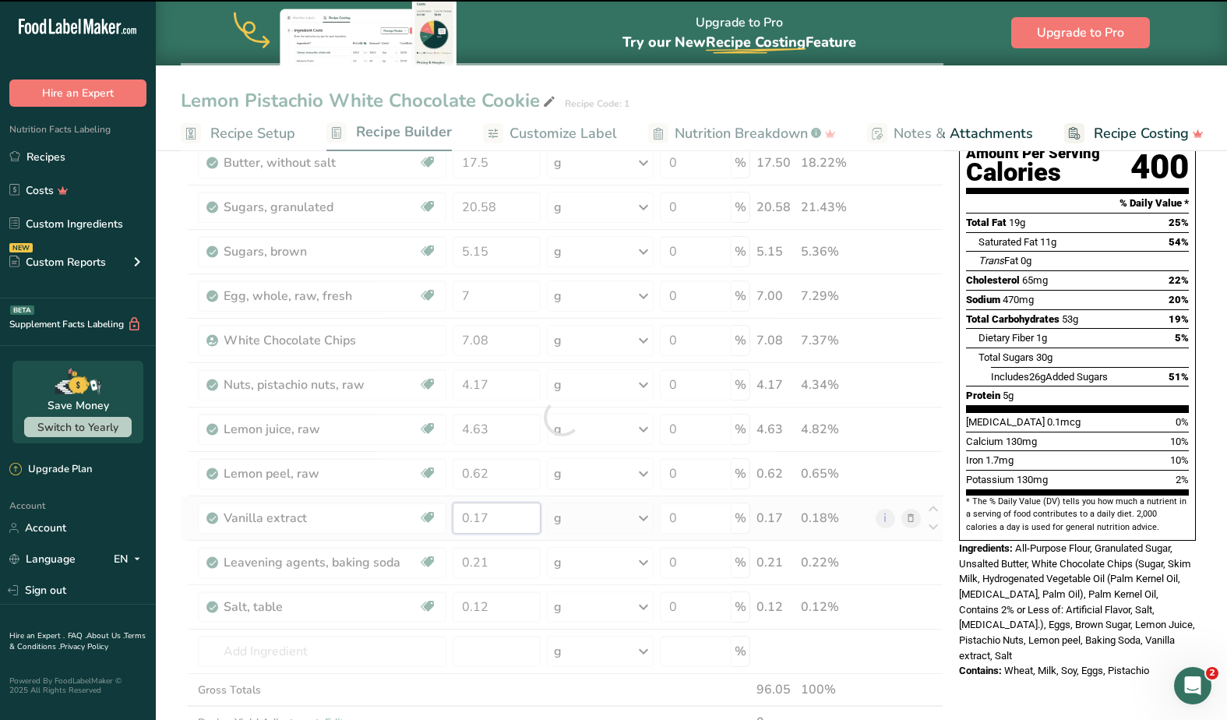
click at [429, 517] on div "Ingredient * Amount * Unit * Waste * .a-a{fill:#347362;}.b-a{fill:#fff;} Grams …" at bounding box center [562, 417] width 763 height 708
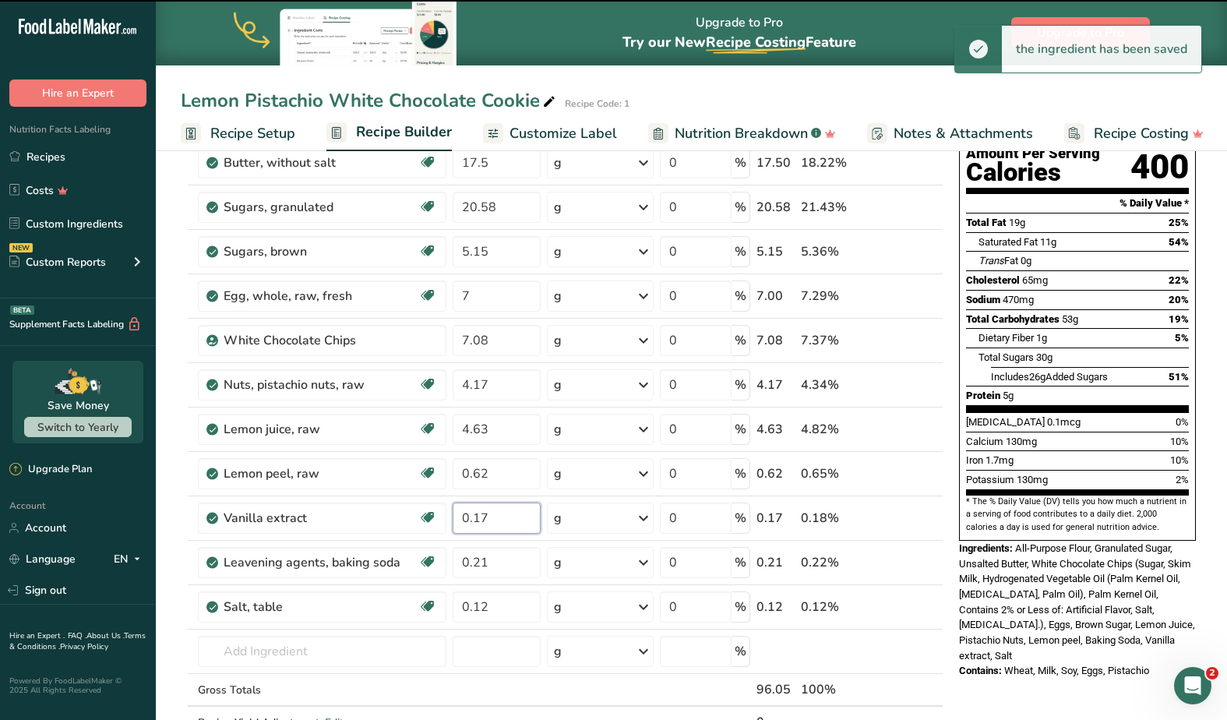
paste input "41"
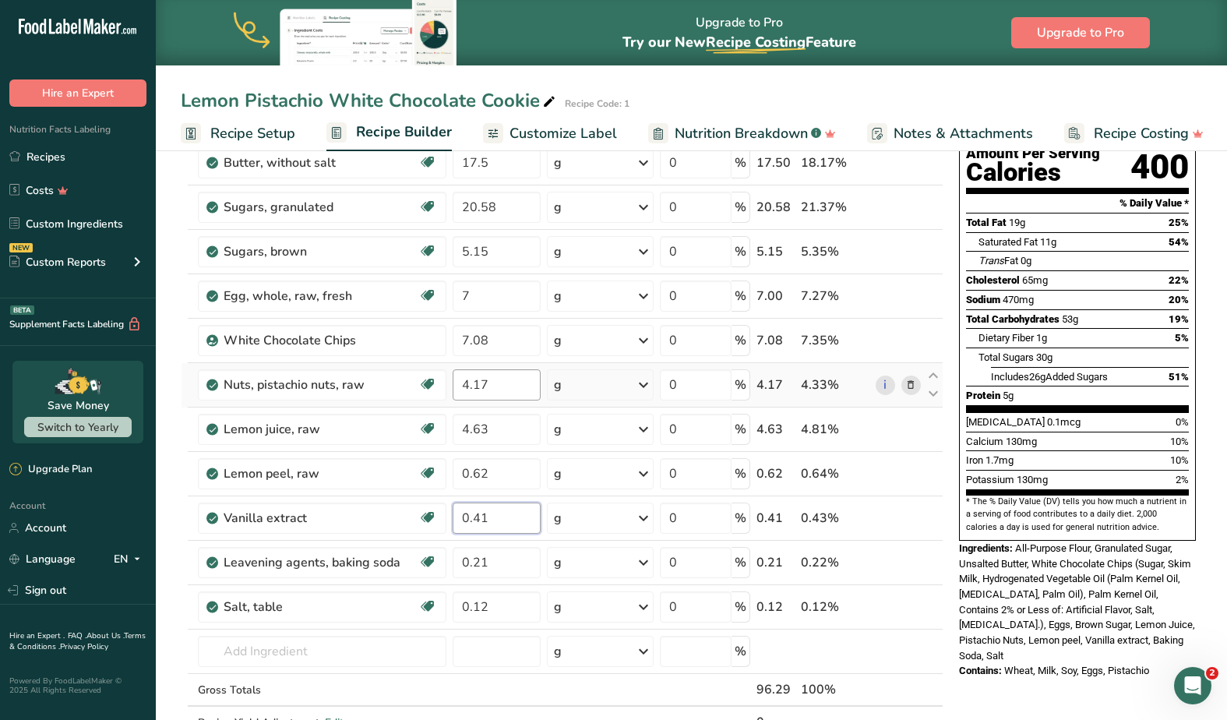
type input "0.41"
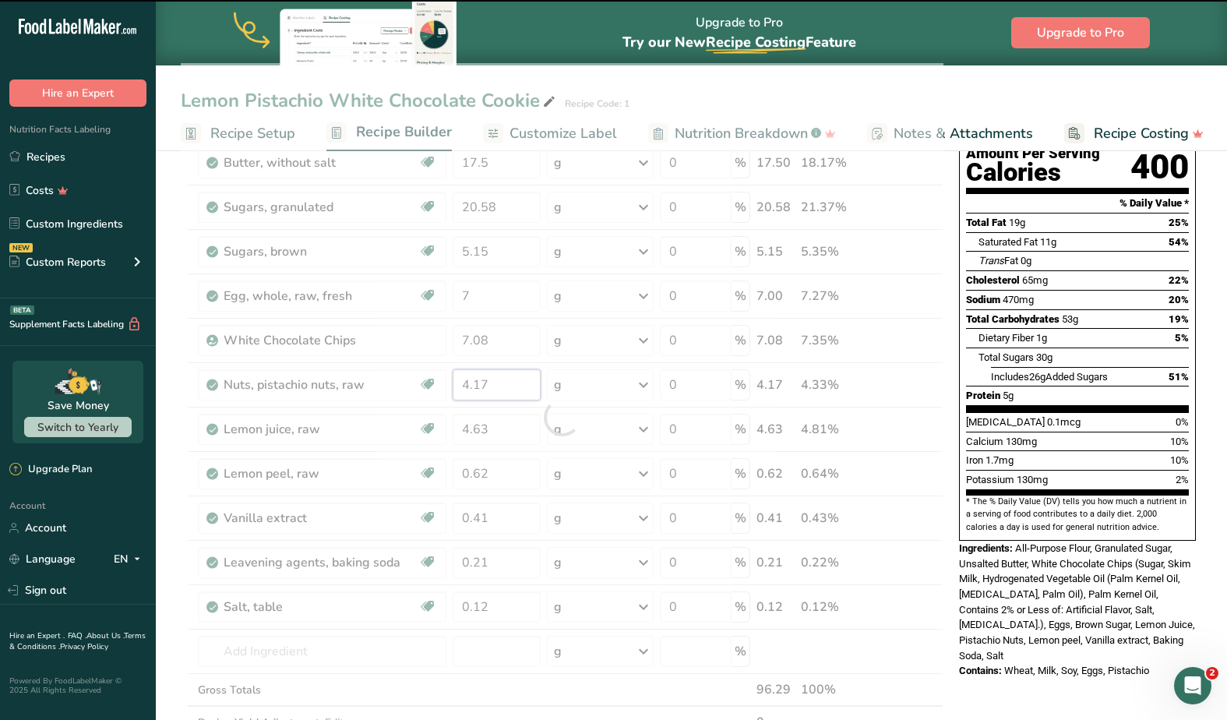
drag, startPoint x: 506, startPoint y: 387, endPoint x: 456, endPoint y: 385, distance: 49.9
click at [456, 385] on div "Ingredient * Amount * Unit * Waste * .a-a{fill:#347362;}.b-a{fill:#fff;} Grams …" at bounding box center [562, 417] width 763 height 708
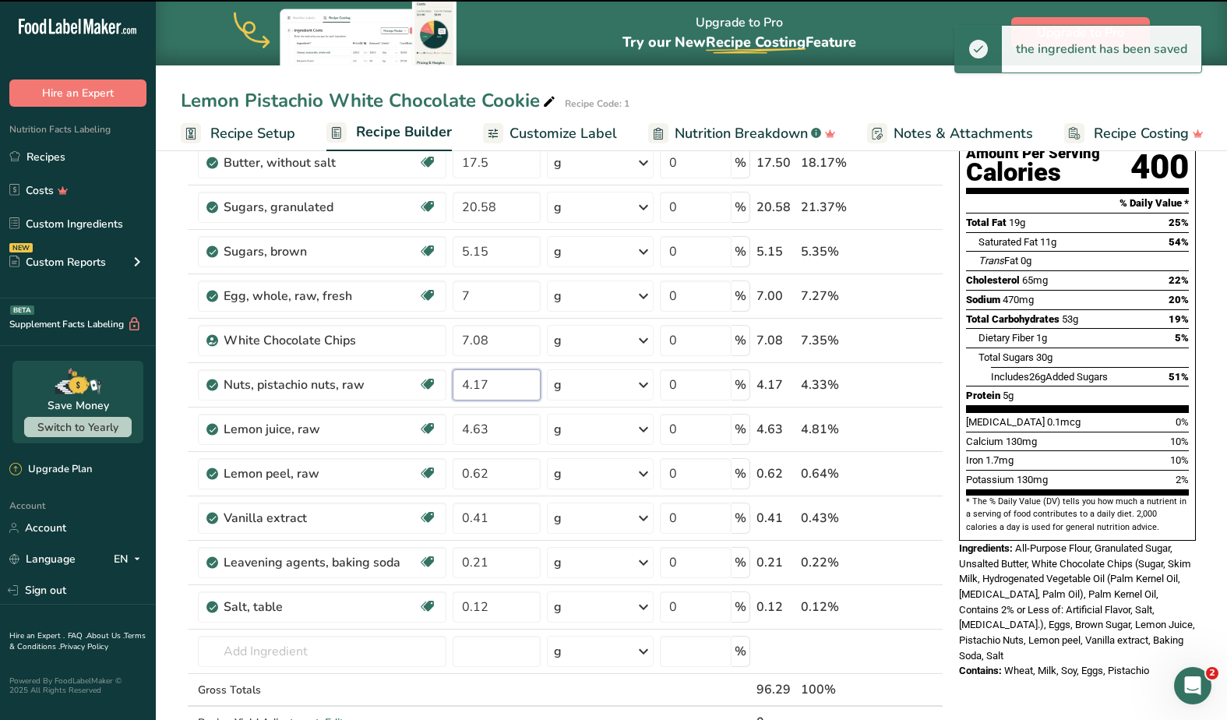
paste input "10.29"
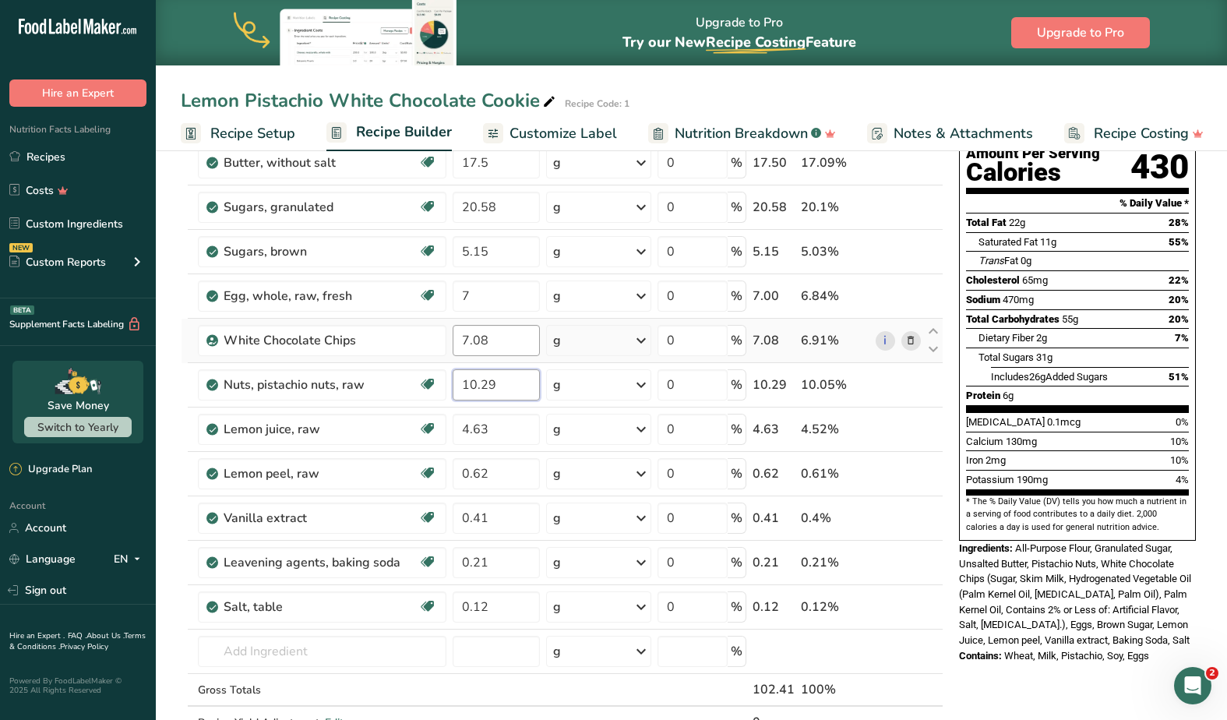
type input "10.29"
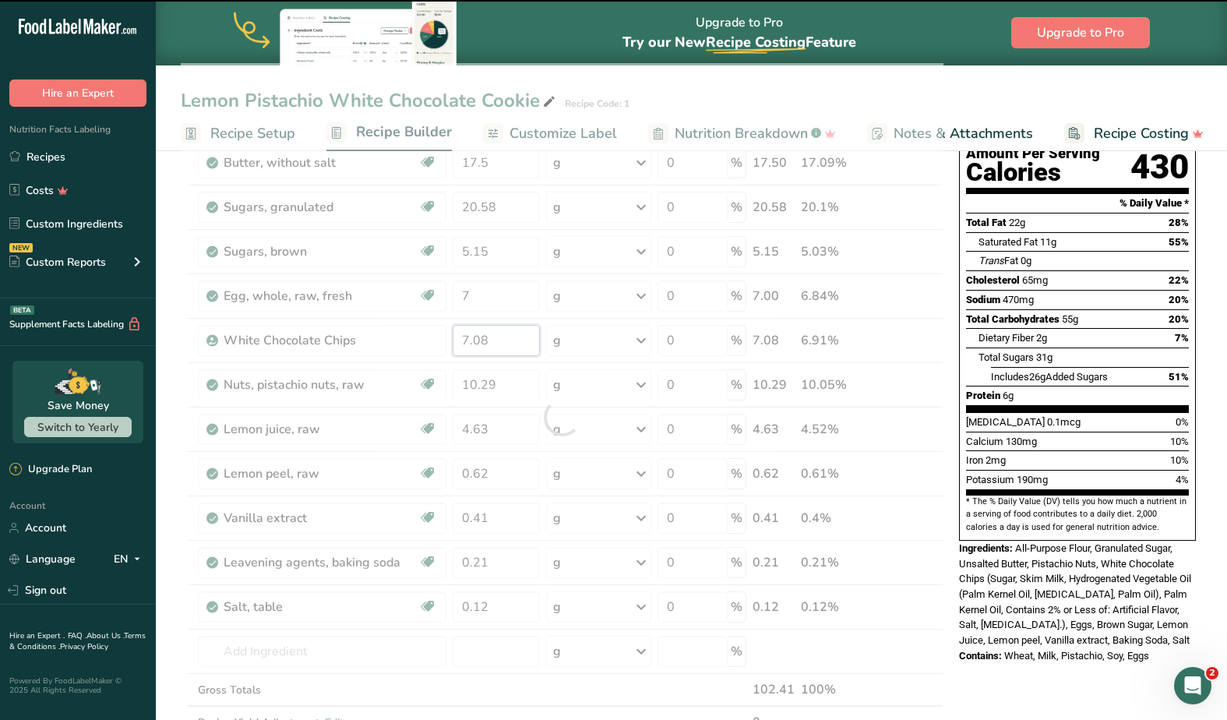
drag, startPoint x: 496, startPoint y: 346, endPoint x: 449, endPoint y: 340, distance: 47.1
click at [449, 340] on div "Ingredient * Amount * Unit * Waste * .a-a{fill:#347362;}.b-a{fill:#fff;} Grams …" at bounding box center [562, 417] width 763 height 708
paste input "17.5"
type input "7.08"
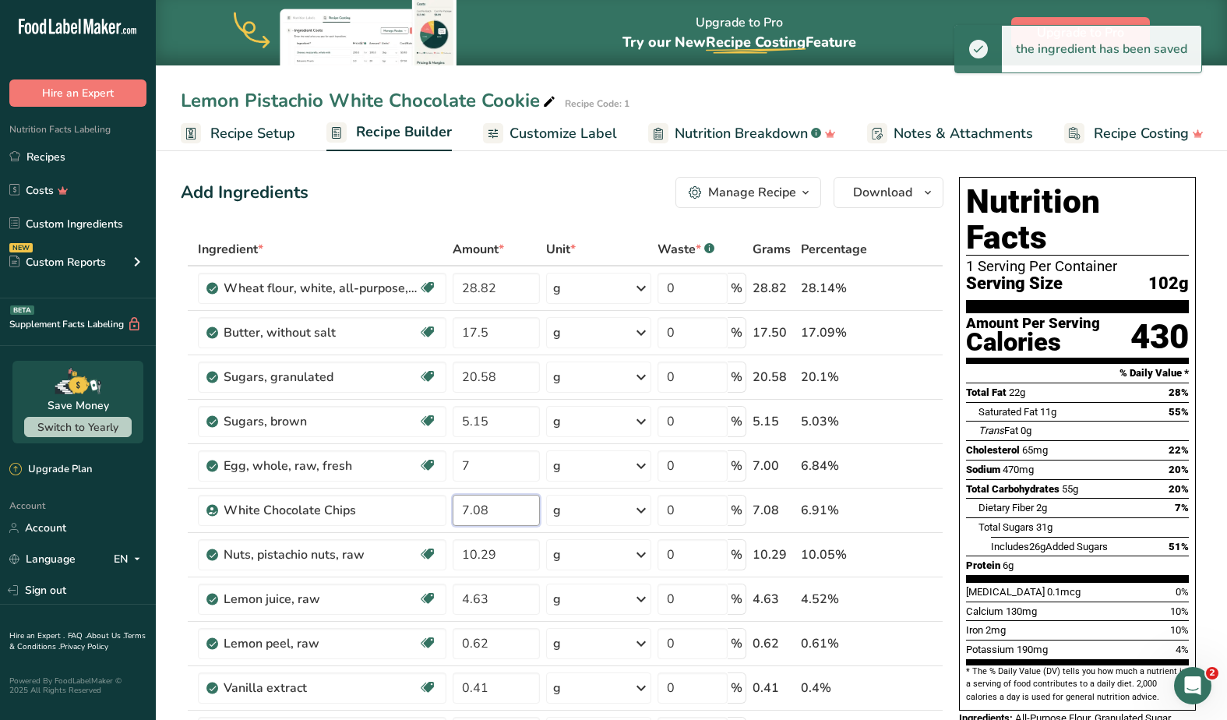
scroll to position [0, 0]
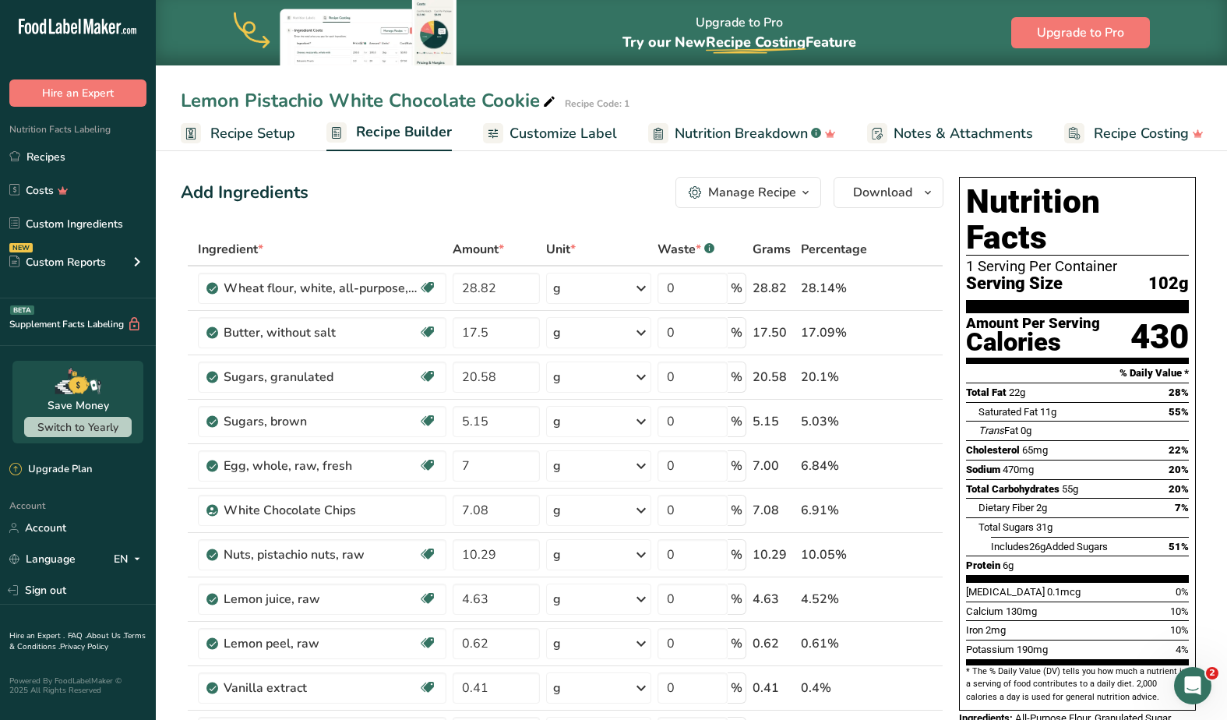
click at [929, 191] on icon "button" at bounding box center [927, 192] width 12 height 19
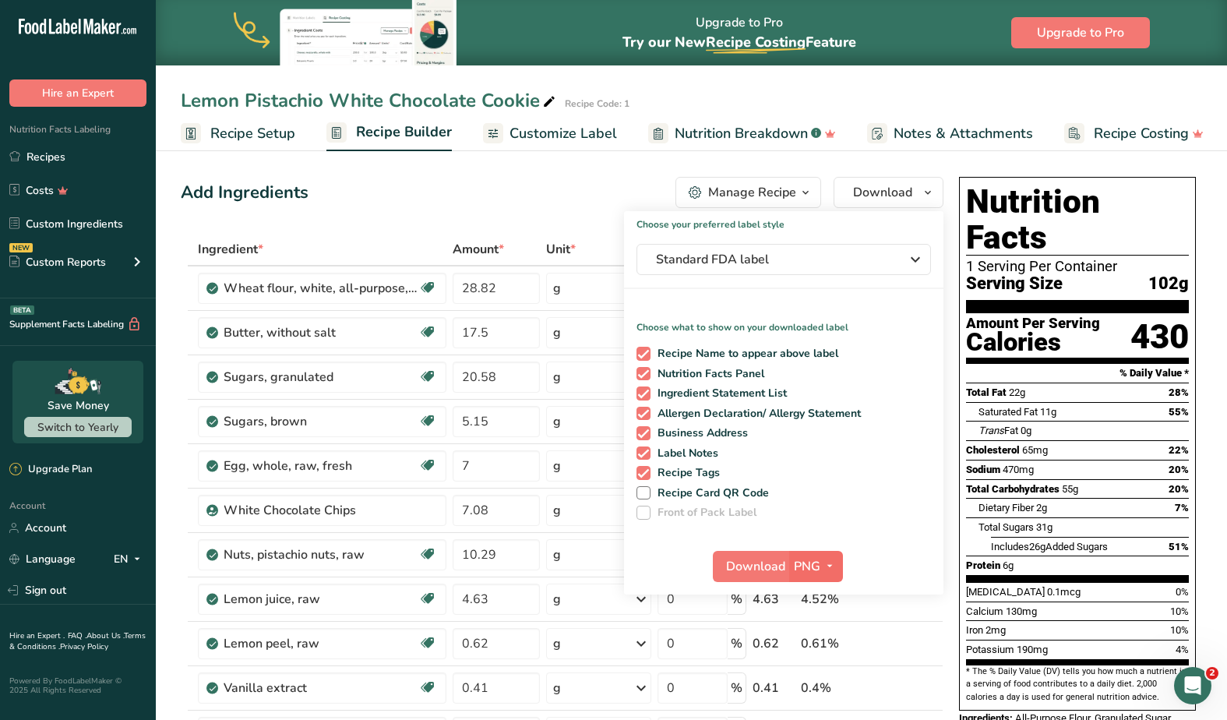
click at [825, 569] on icon "button" at bounding box center [829, 565] width 12 height 19
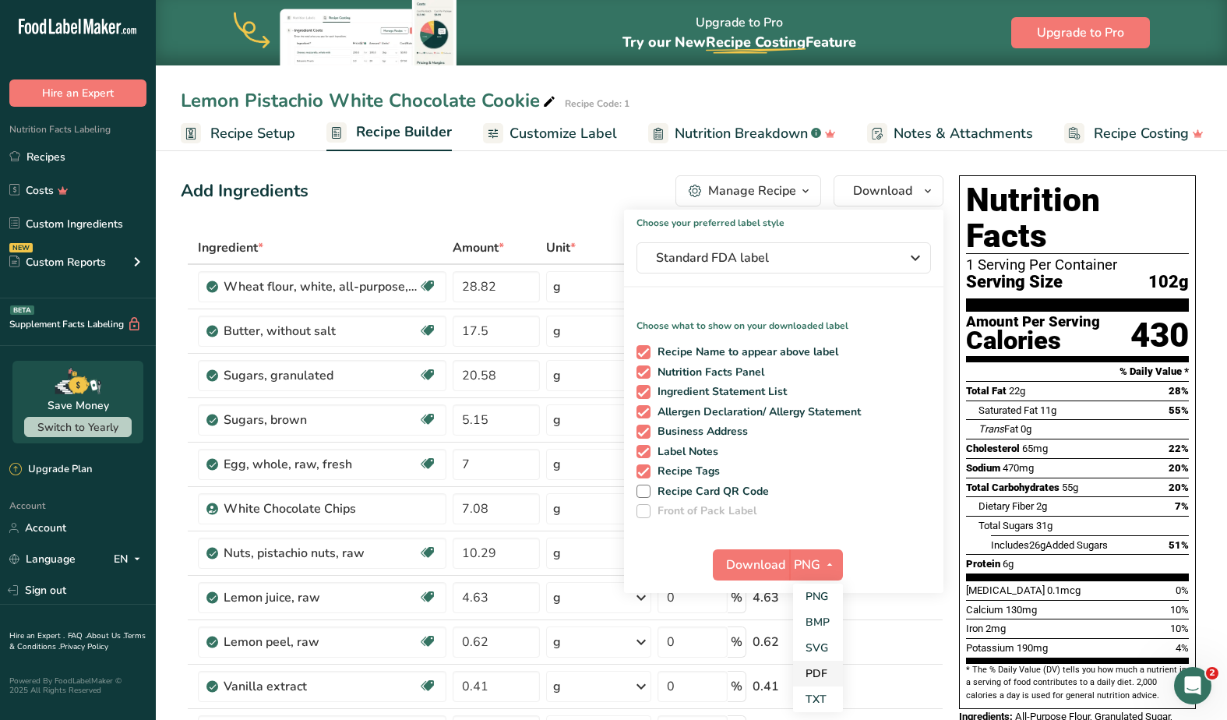
click at [816, 668] on link "PDF" at bounding box center [818, 674] width 50 height 26
click at [755, 566] on span "Download" at bounding box center [756, 564] width 59 height 19
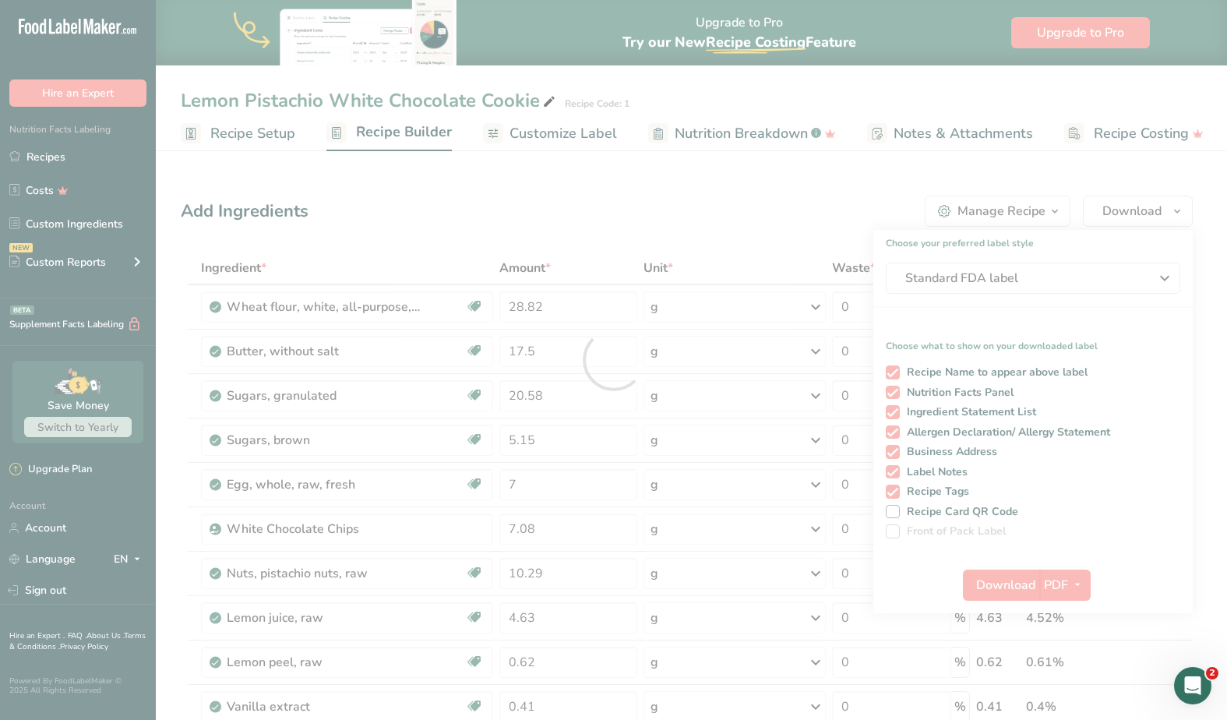
scroll to position [0, 0]
